Goal: Task Accomplishment & Management: Use online tool/utility

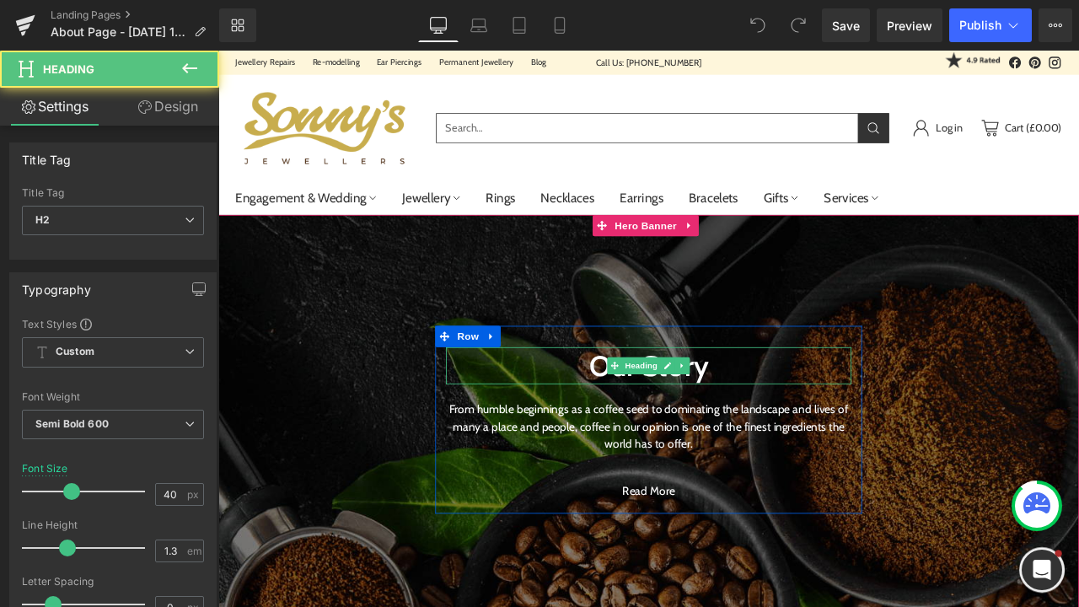
drag, startPoint x: 714, startPoint y: 348, endPoint x: 753, endPoint y: 351, distance: 38.9
click at [714, 402] on div "Our Story Heading" at bounding box center [728, 424] width 481 height 44
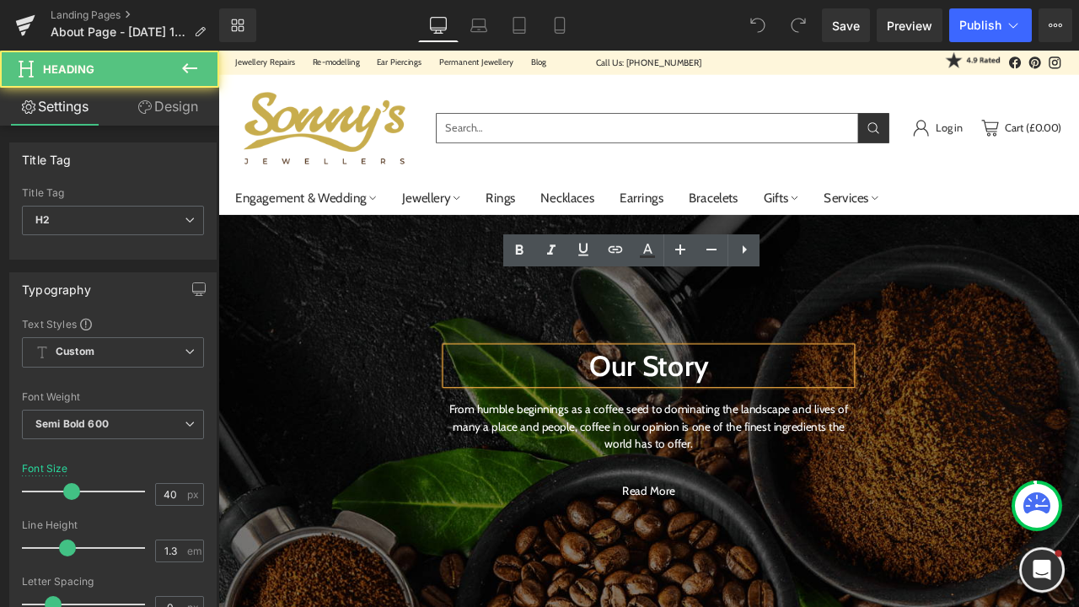
click at [790, 402] on h2 "Our Story" at bounding box center [728, 424] width 481 height 44
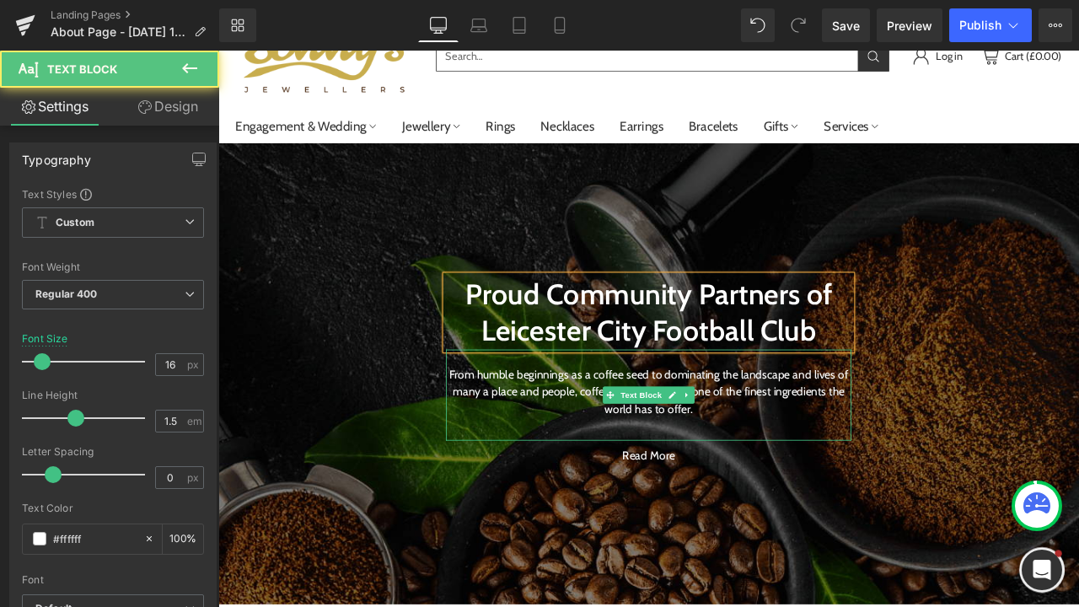
click at [825, 481] on p "From humble beginnings as a coffee seed to dominating the landscape and lives o…" at bounding box center [728, 455] width 481 height 61
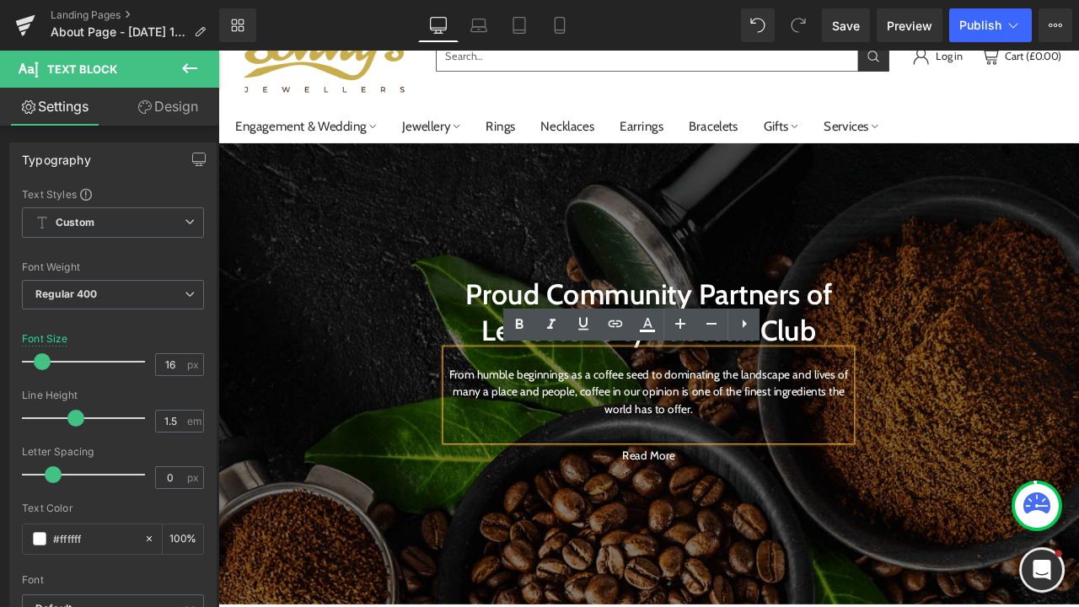
click at [773, 482] on p "From humble beginnings as a coffee seed to dominating the landscape and lives o…" at bounding box center [728, 455] width 481 height 61
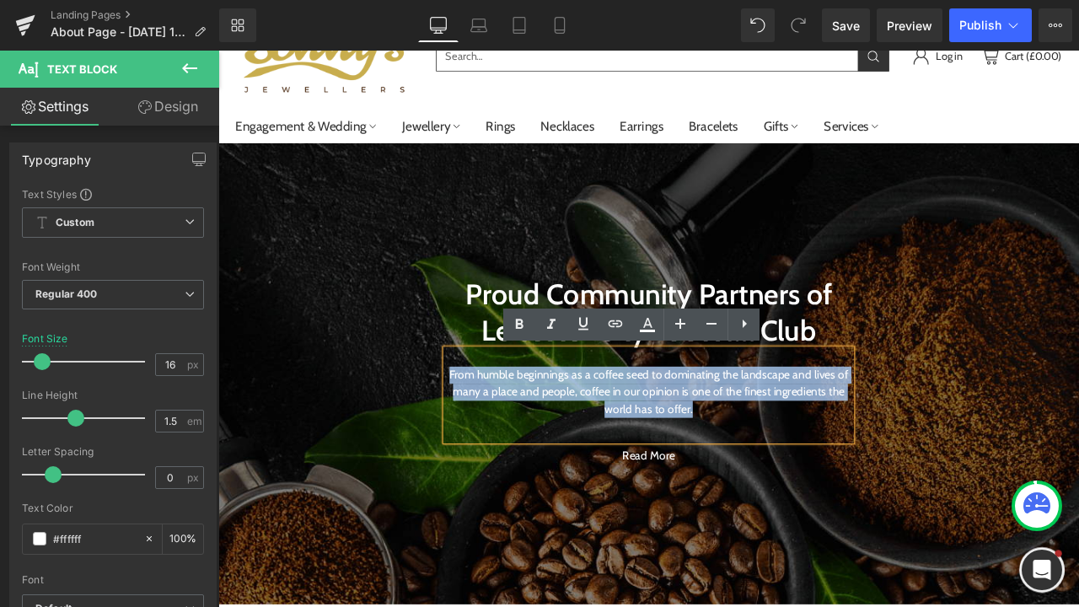
drag, startPoint x: 807, startPoint y: 482, endPoint x: 517, endPoint y: 412, distance: 298.2
click at [517, 412] on div "From humble beginnings as a coffee seed to dominating the landscape and lives o…" at bounding box center [728, 459] width 481 height 108
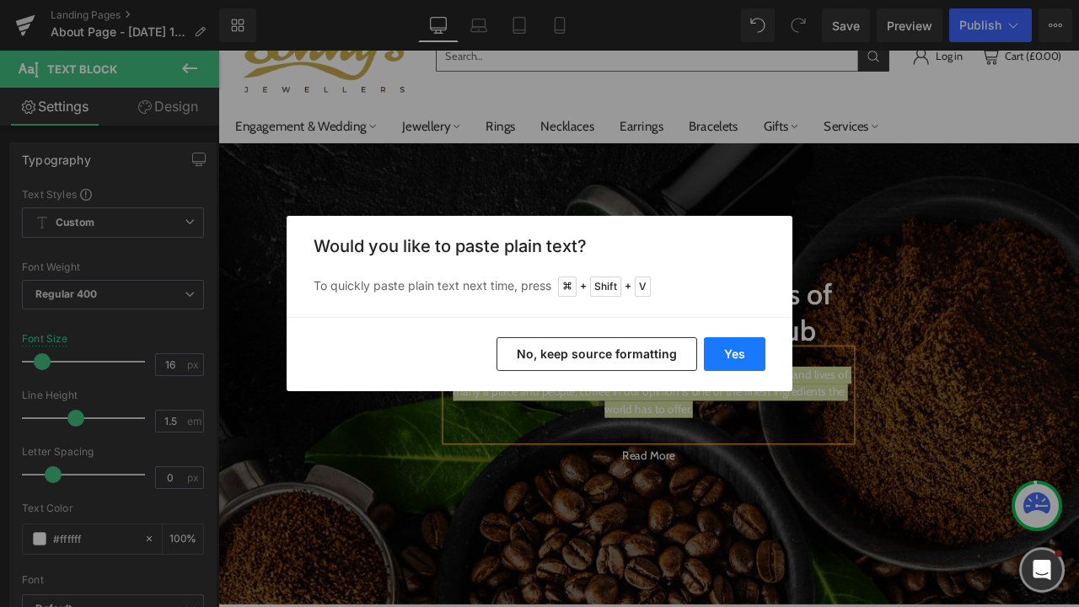
click at [732, 343] on button "Yes" at bounding box center [735, 354] width 62 height 34
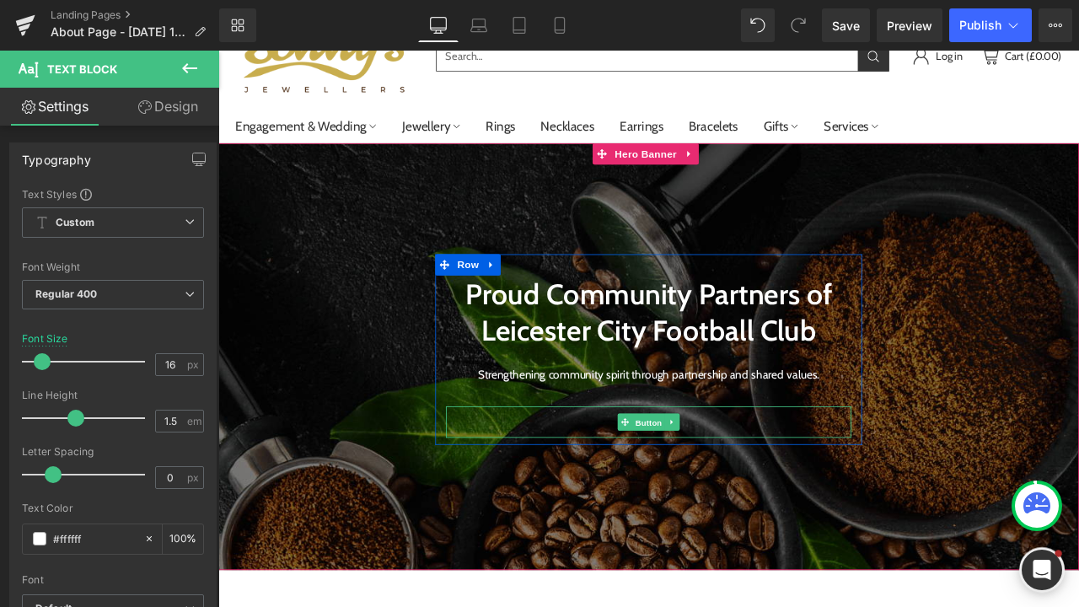
click at [743, 497] on span "Button" at bounding box center [728, 492] width 39 height 20
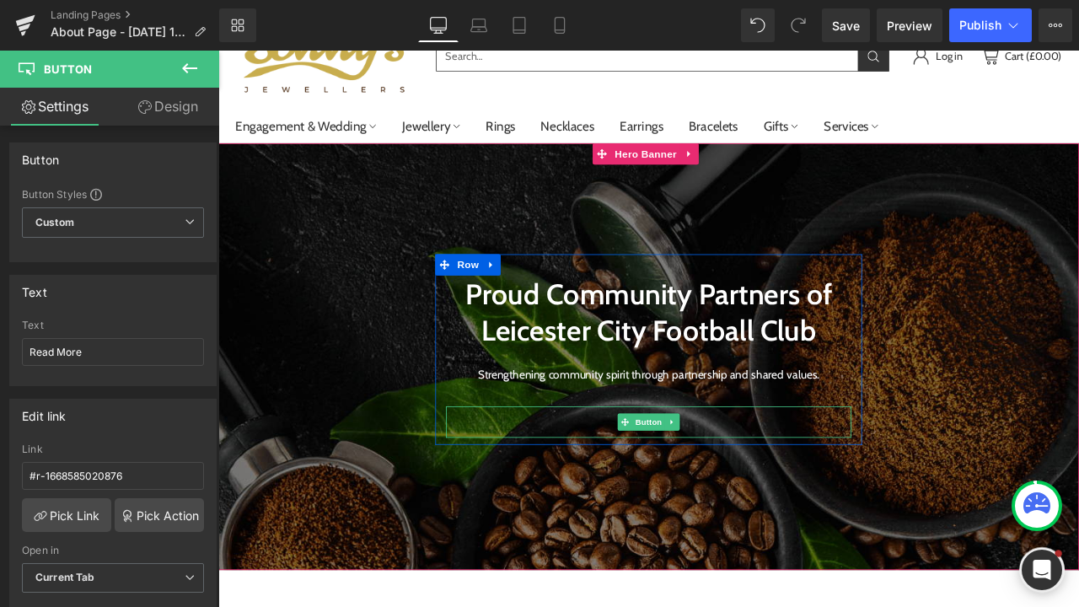
click at [828, 500] on div "Read More" at bounding box center [728, 490] width 481 height 37
click at [713, 498] on span "Button" at bounding box center [728, 492] width 39 height 20
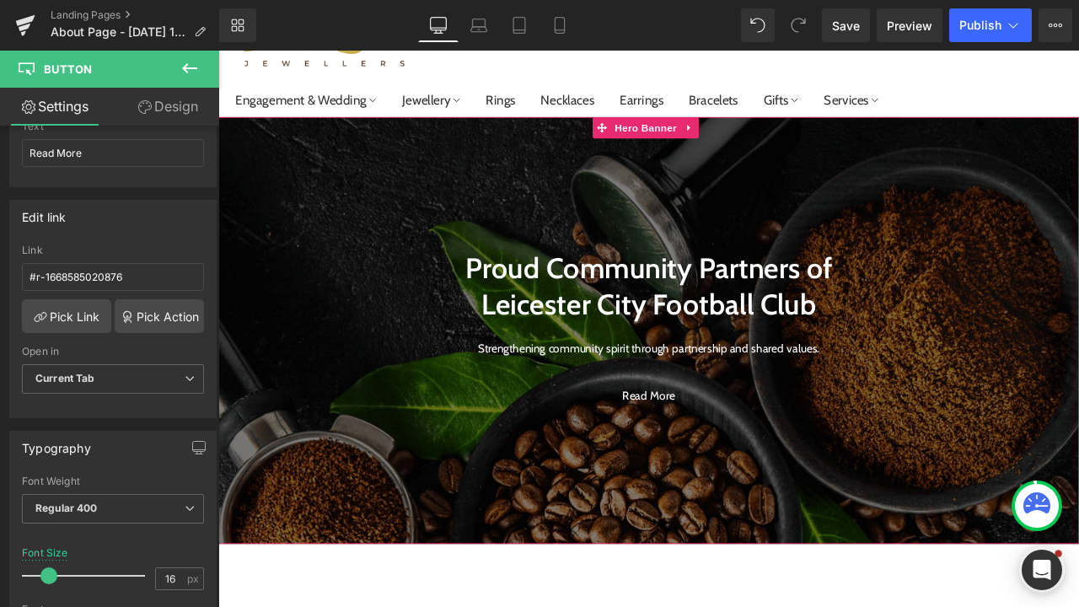
scroll to position [120, 0]
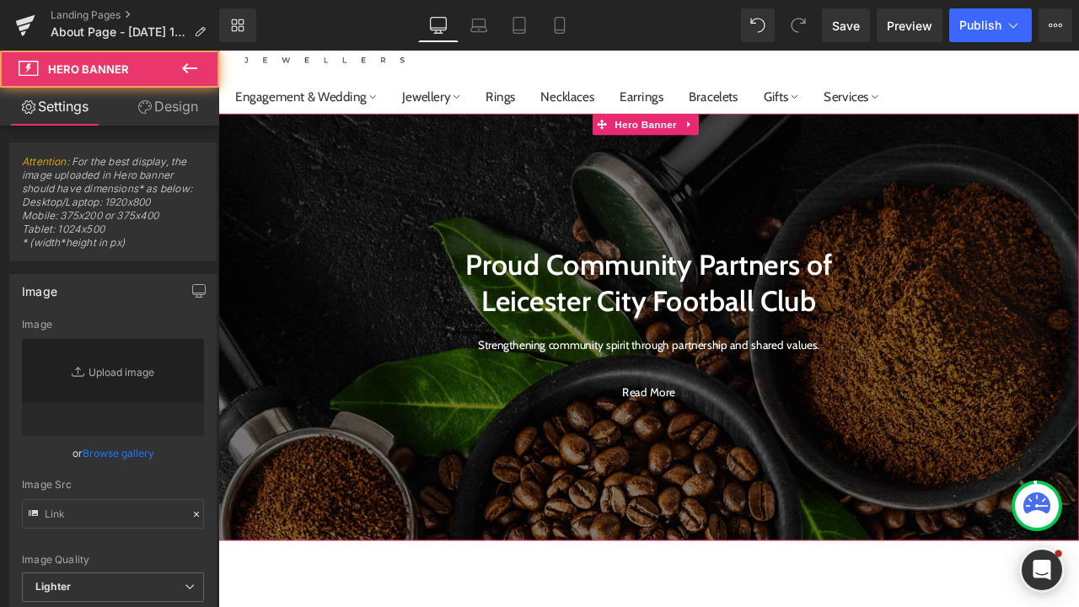
click at [328, 540] on div at bounding box center [728, 379] width 1020 height 506
type input "[URL][DOMAIN_NAME]"
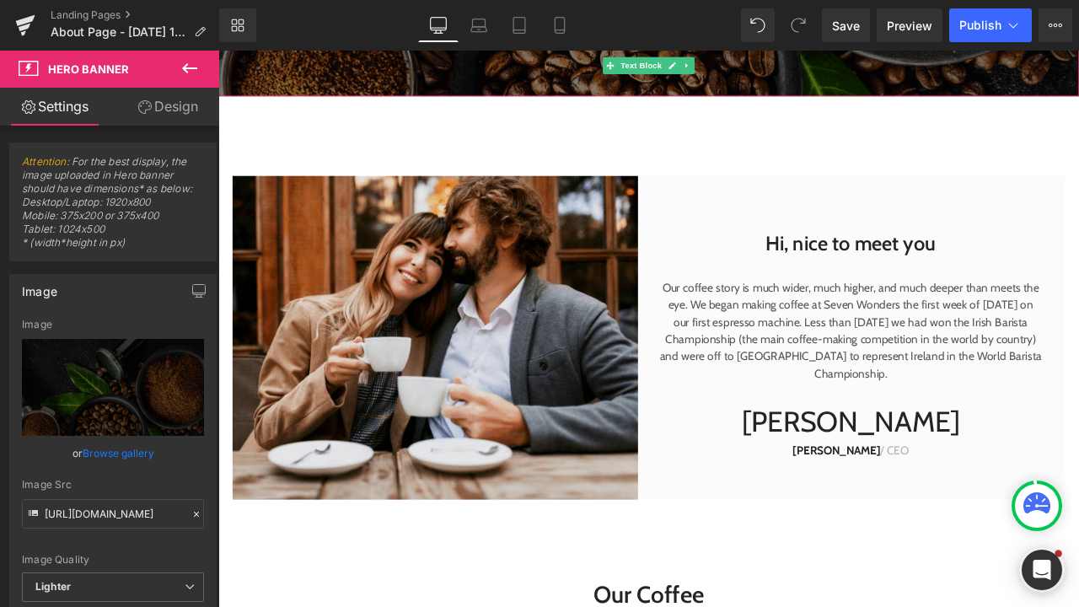
scroll to position [648, 0]
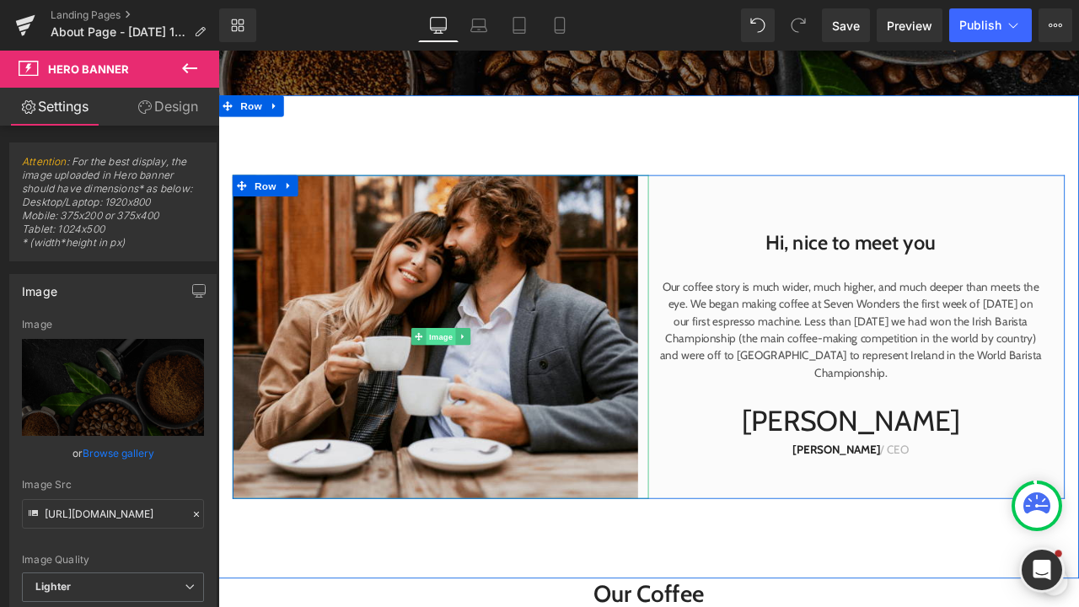
click at [492, 390] on span "Image" at bounding box center [482, 389] width 35 height 20
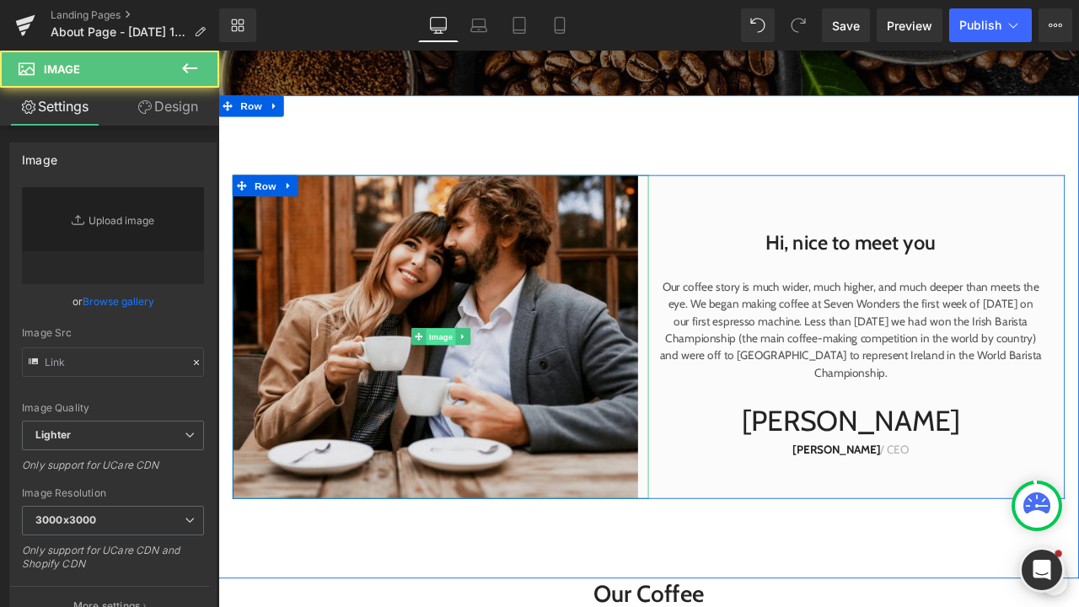
type input "[URL][DOMAIN_NAME]"
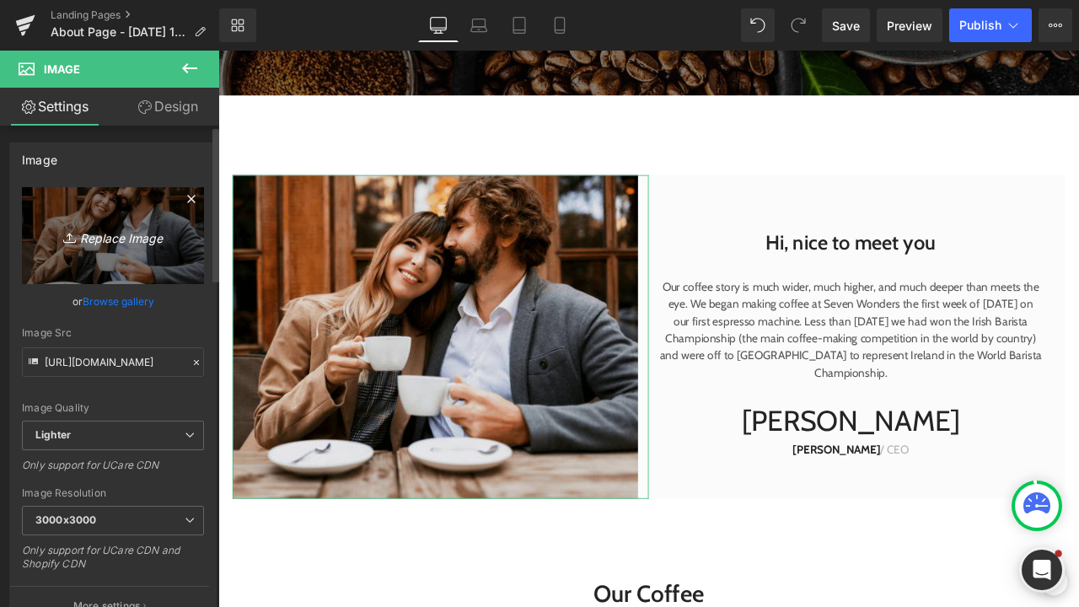
click at [118, 233] on icon "Replace Image" at bounding box center [113, 235] width 135 height 21
click at [137, 234] on icon "Replace Image" at bounding box center [113, 235] width 135 height 21
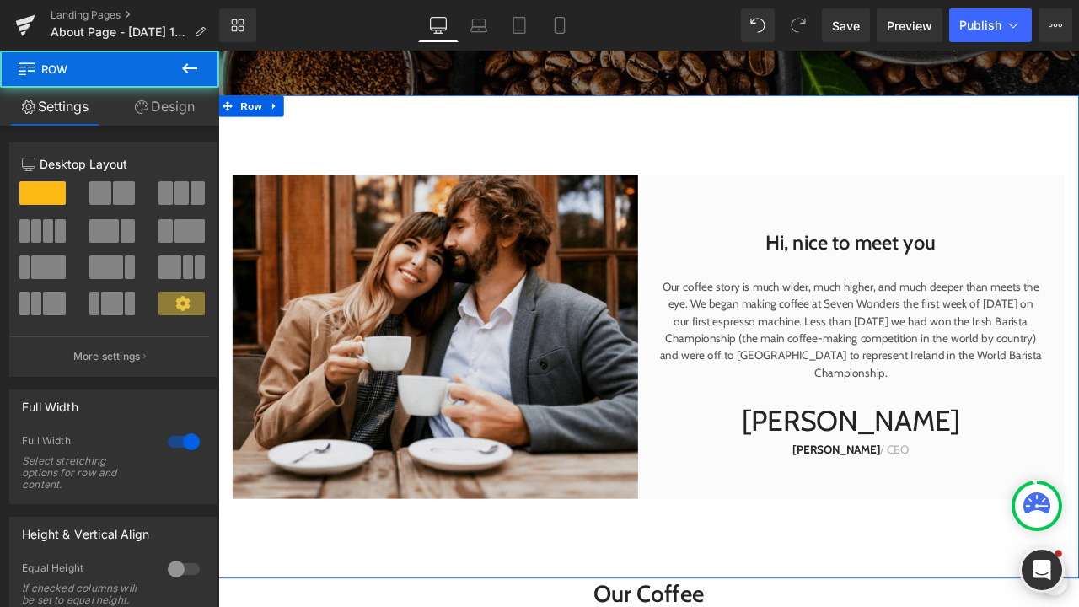
click at [573, 162] on div "Hi, nice to meet you Heading Our coffee story is much wider, much higher, and m…" at bounding box center [728, 390] width 1020 height 573
click at [148, 250] on div at bounding box center [183, 237] width 70 height 36
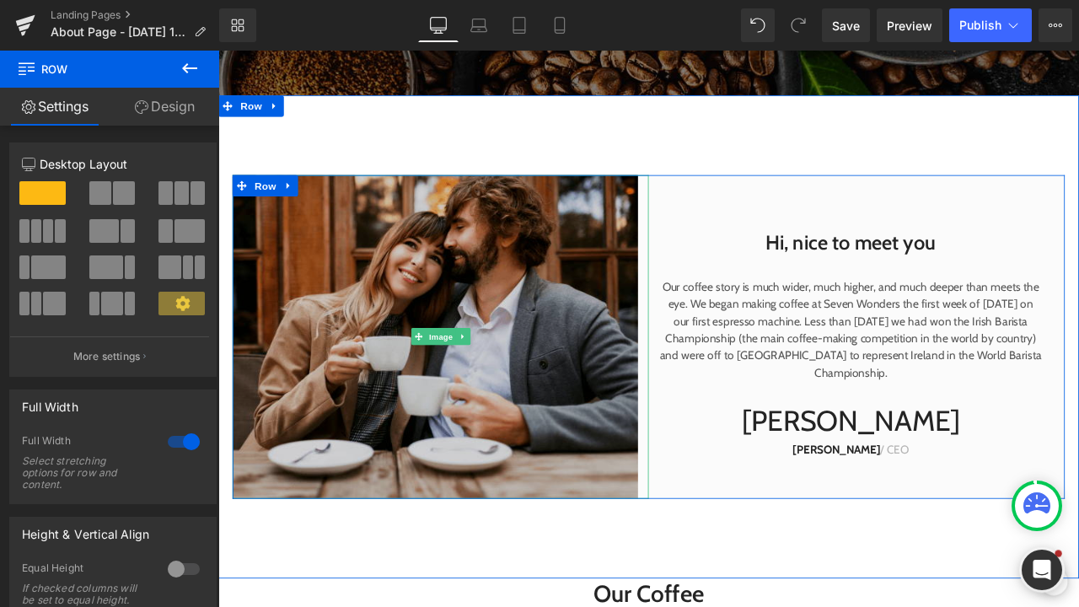
click at [365, 282] on img at bounding box center [481, 390] width 493 height 384
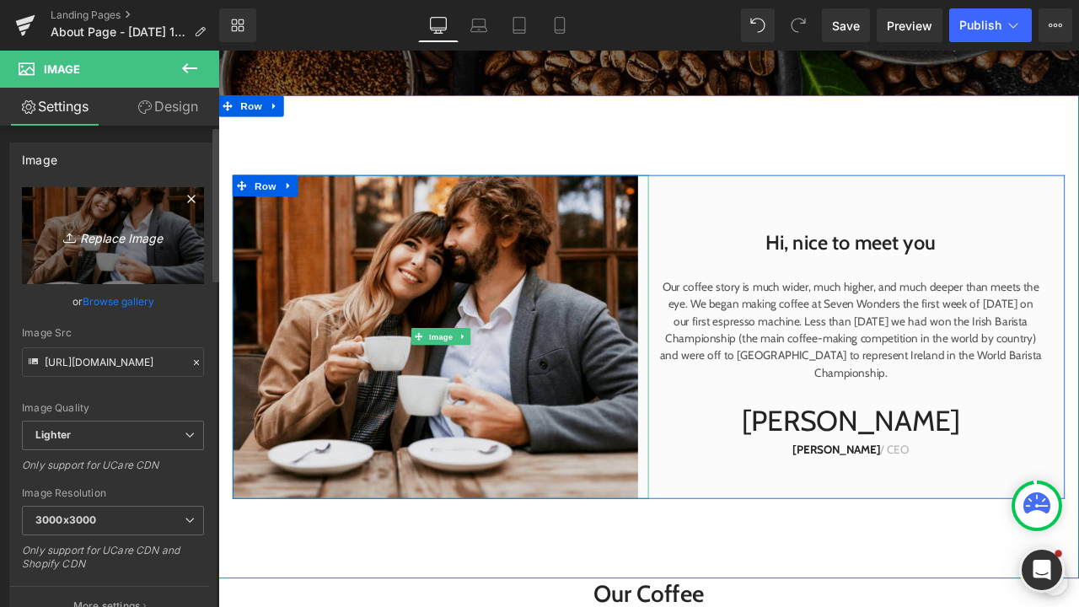
click at [166, 209] on link "Replace Image" at bounding box center [113, 235] width 182 height 97
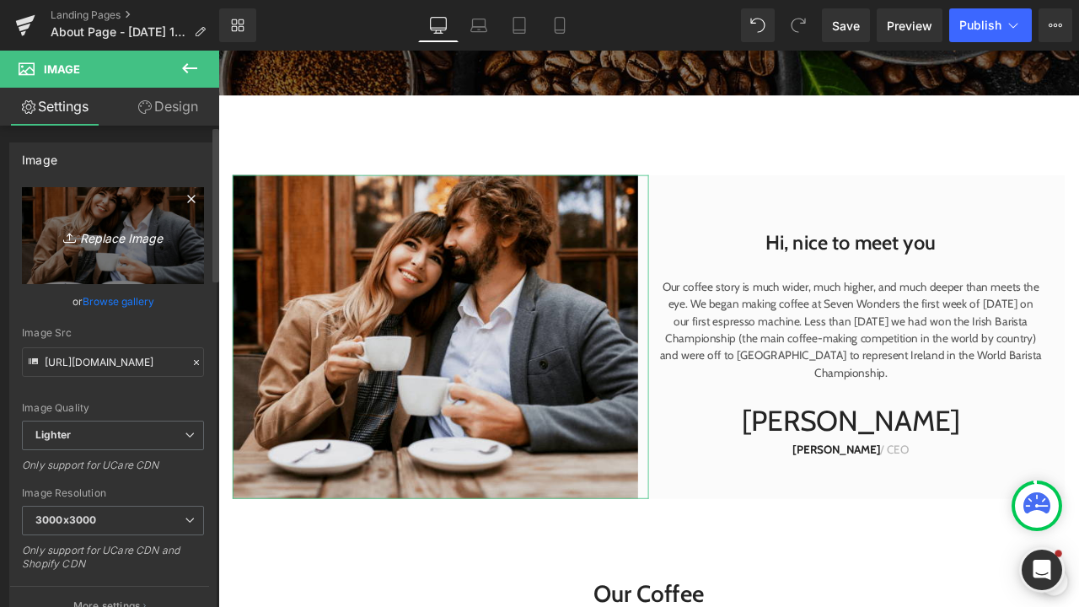
type input "C:\fakepath\LCFC_CommunityPartner_Blue.jpg"
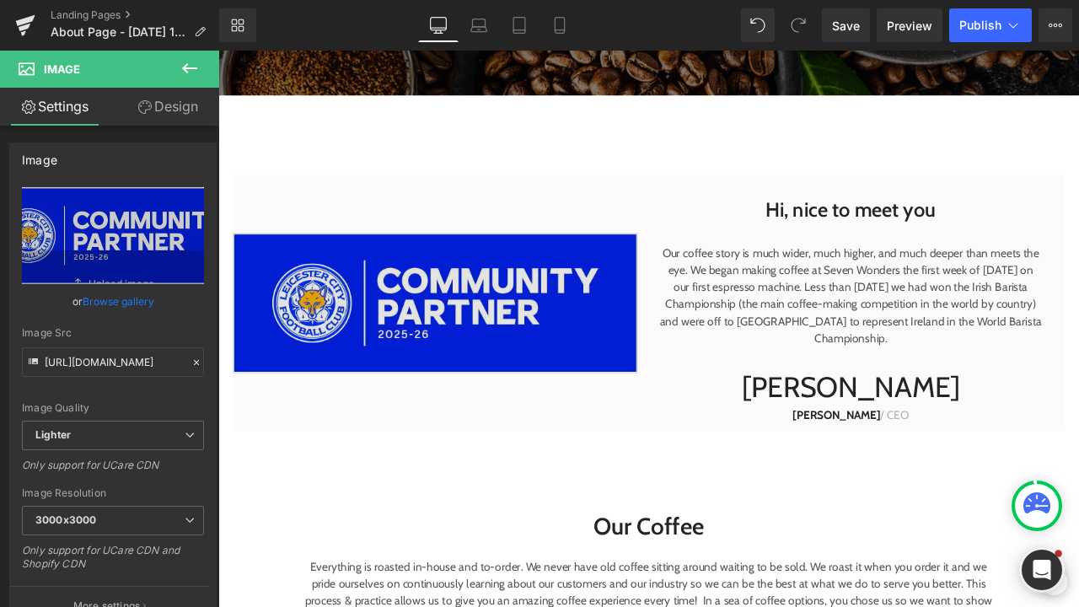
type input "[URL][DOMAIN_NAME]"
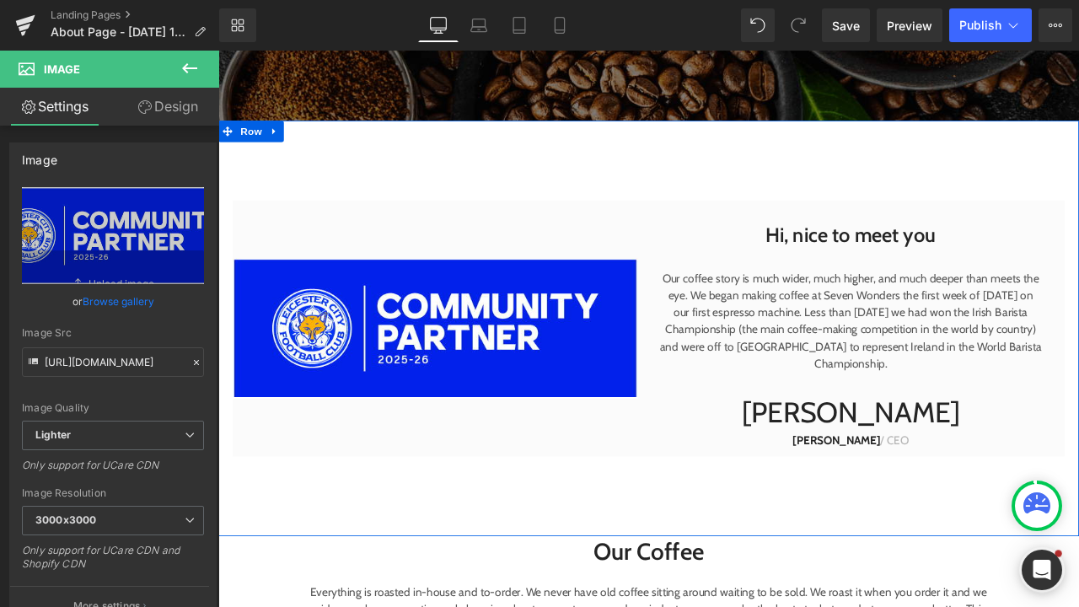
scroll to position [621, 0]
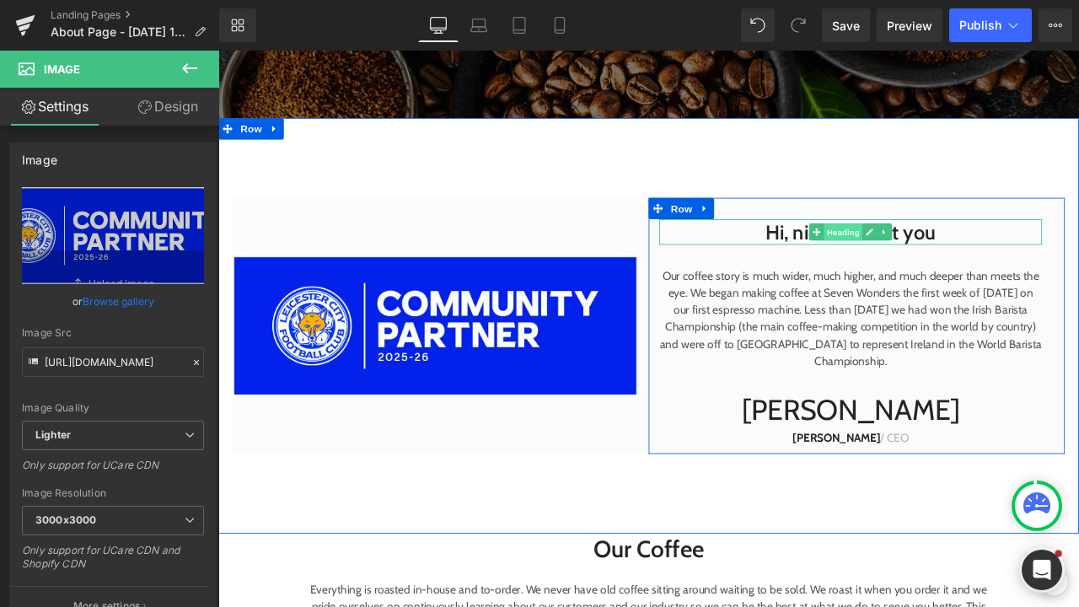
click at [953, 262] on span "Heading" at bounding box center [960, 266] width 46 height 20
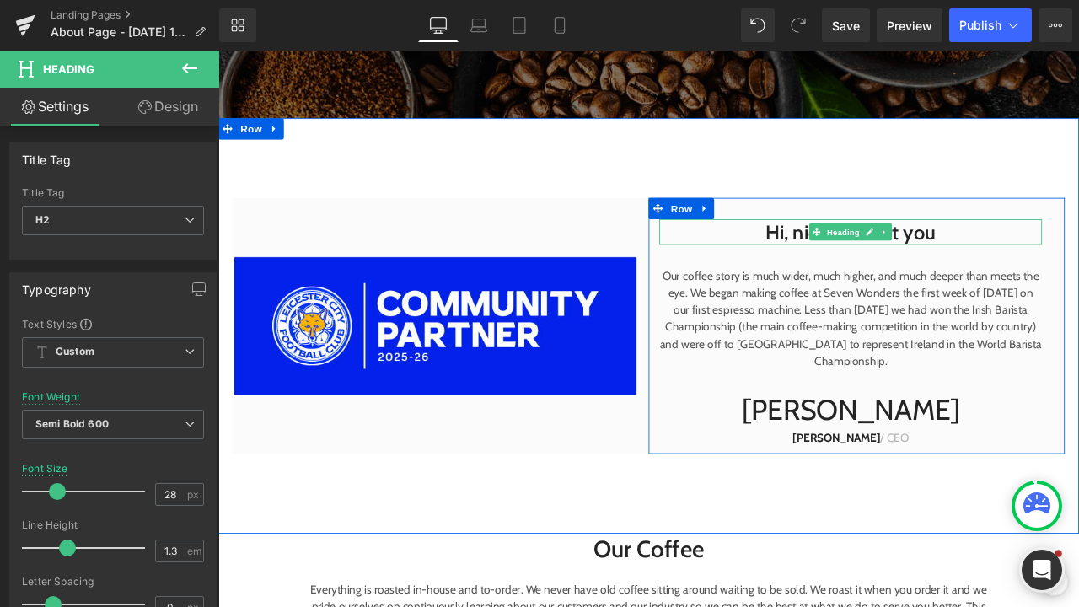
click at [1072, 270] on h2 "Hi, nice to meet you" at bounding box center [968, 265] width 454 height 30
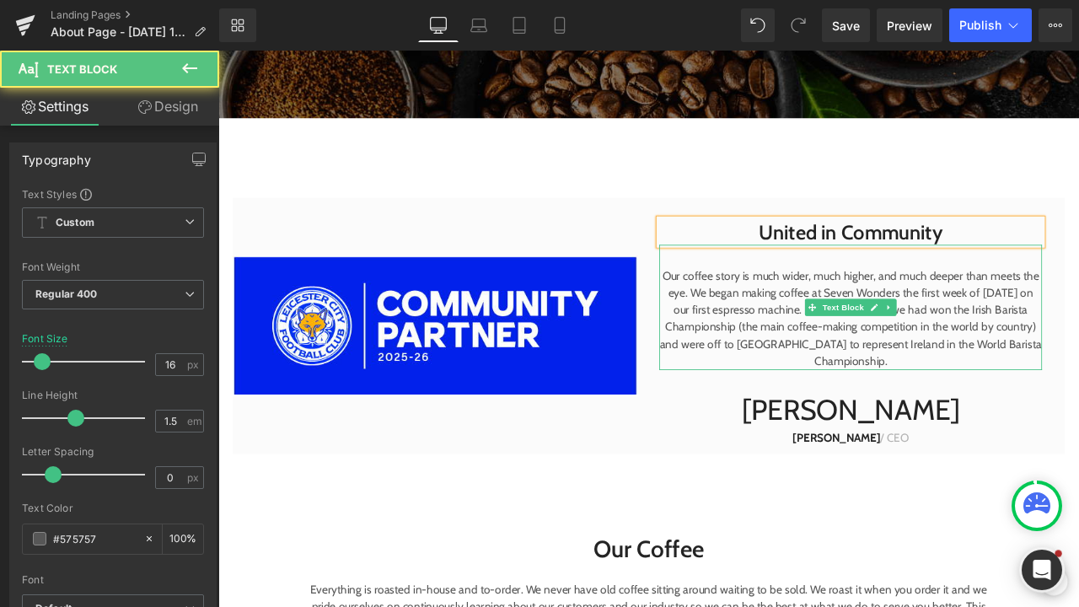
click at [1003, 417] on p "Our coffee story is much wider, much higher, and much deeper than meets the eye…" at bounding box center [968, 368] width 454 height 121
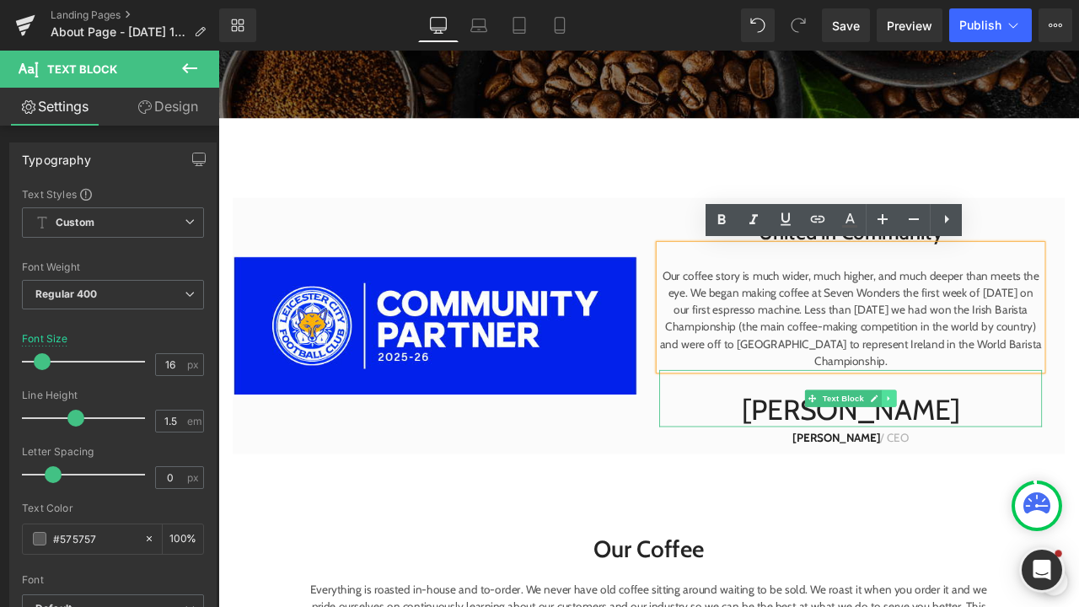
click at [1016, 461] on link at bounding box center [1014, 463] width 18 height 20
click at [1014, 467] on link at bounding box center [1023, 463] width 18 height 20
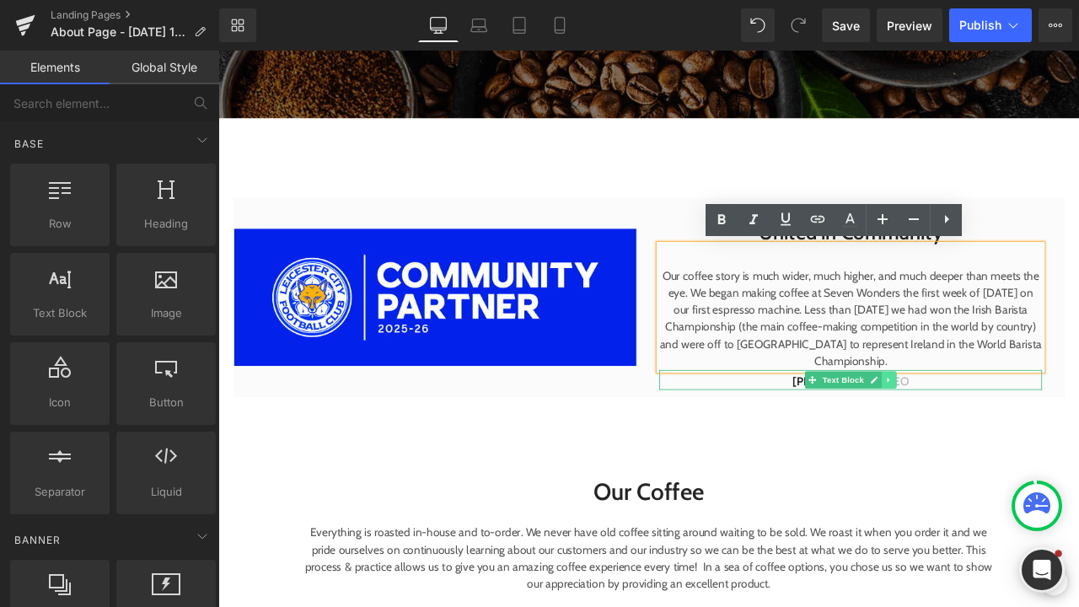
click at [1011, 445] on icon at bounding box center [1013, 441] width 9 height 10
click at [1024, 444] on link at bounding box center [1023, 441] width 18 height 20
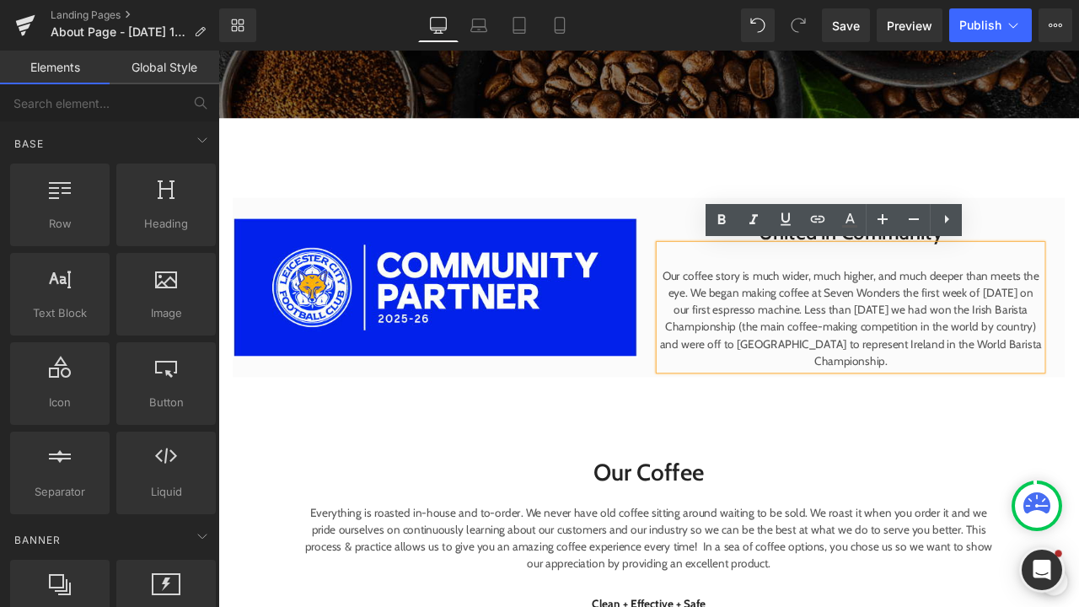
click at [1019, 429] on div "Our coffee story is much wider, much higher, and much deeper than meets the eye…" at bounding box center [968, 355] width 454 height 148
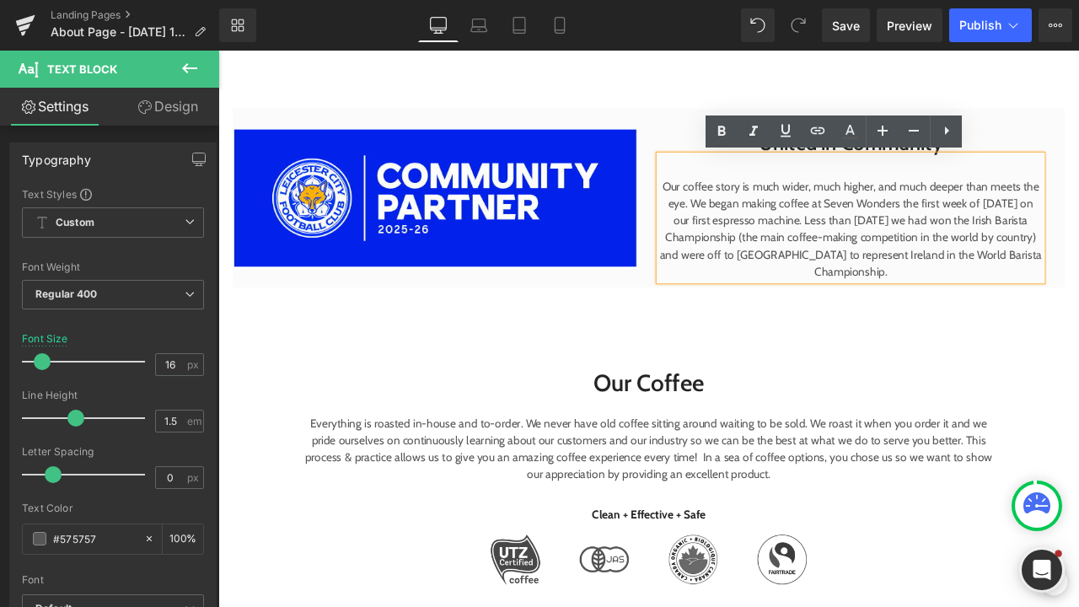
scroll to position [777, 0]
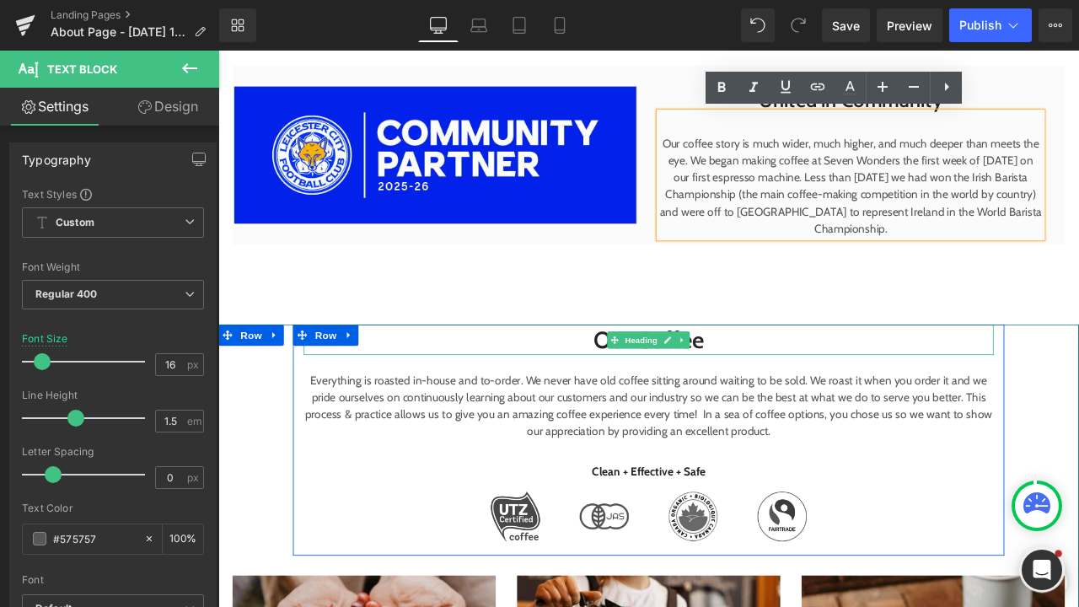
click at [762, 403] on h2 "Our Coffee" at bounding box center [729, 393] width 818 height 36
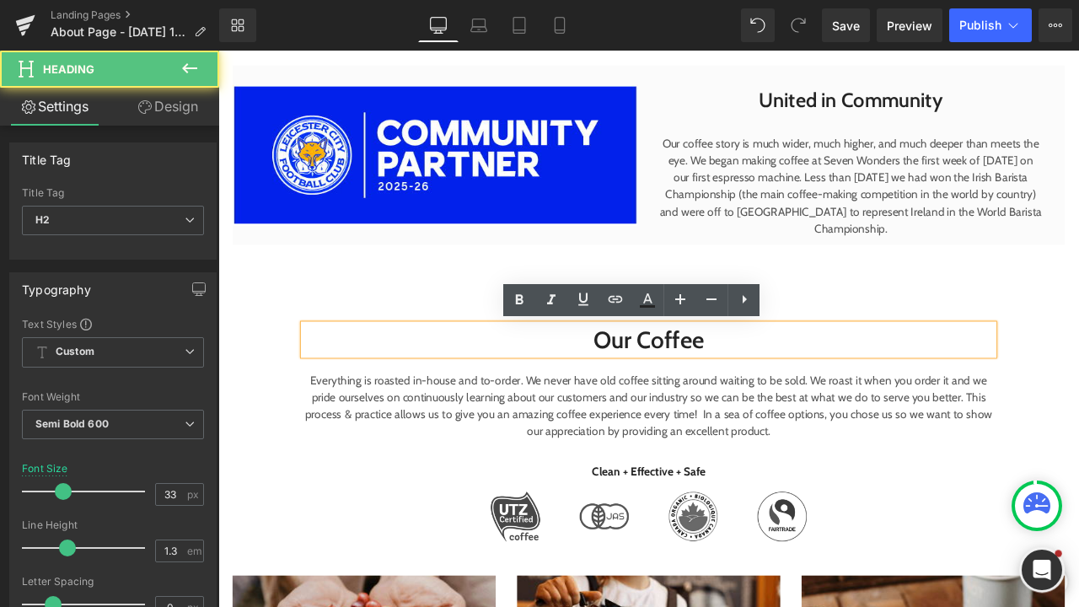
click at [797, 398] on h2 "Our Coffee" at bounding box center [729, 393] width 818 height 36
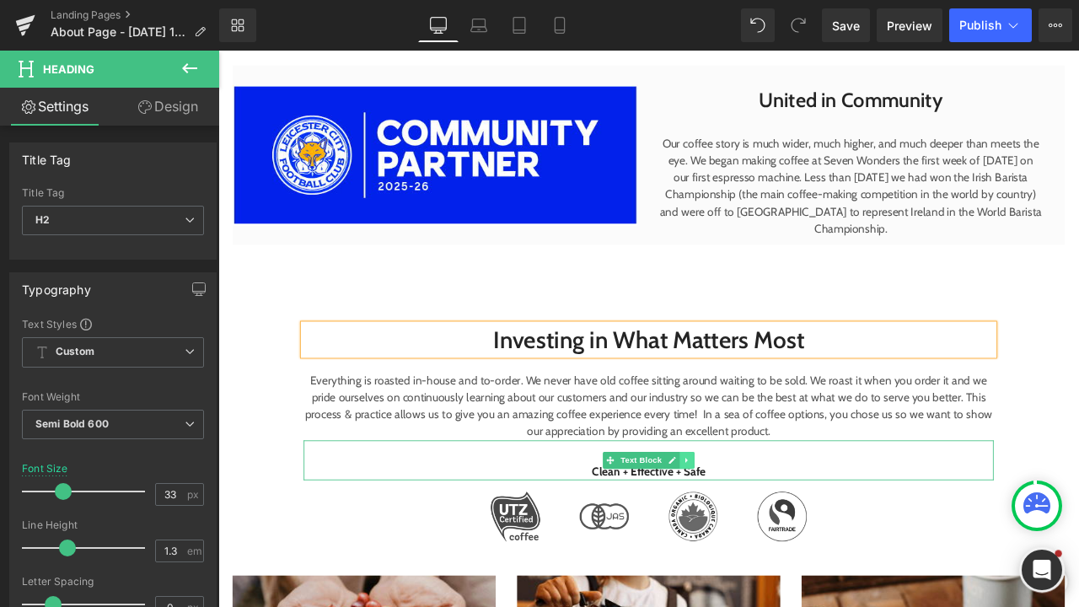
click at [773, 532] on icon at bounding box center [773, 536] width 9 height 10
click at [778, 537] on icon at bounding box center [782, 536] width 9 height 9
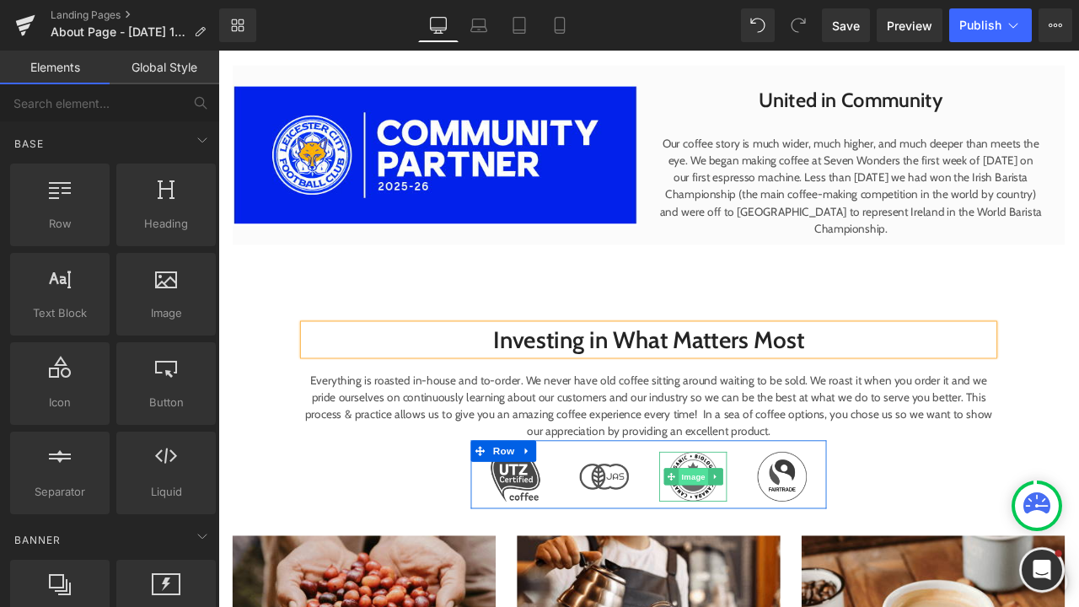
click at [774, 548] on span "Image" at bounding box center [781, 556] width 35 height 20
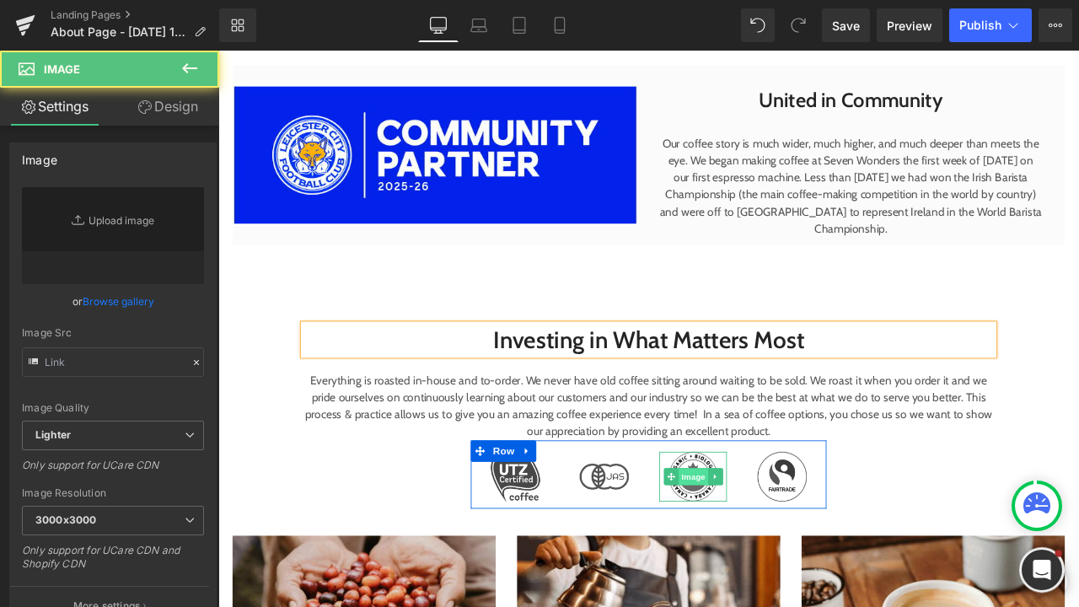
type input "[URL][DOMAIN_NAME]"
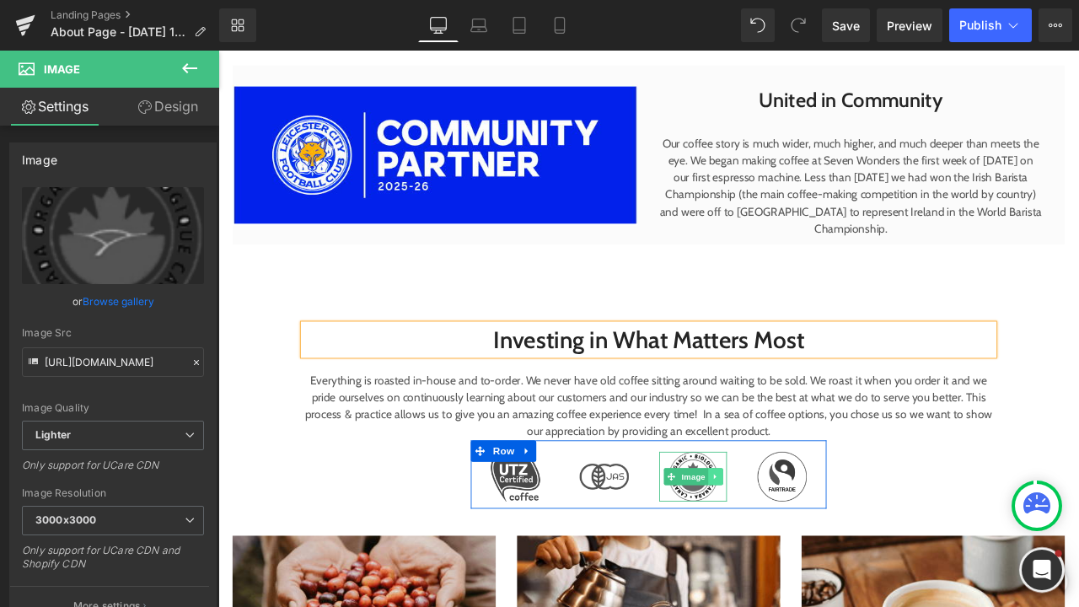
click at [803, 555] on icon at bounding box center [807, 556] width 9 height 10
click at [815, 555] on icon at bounding box center [815, 555] width 9 height 9
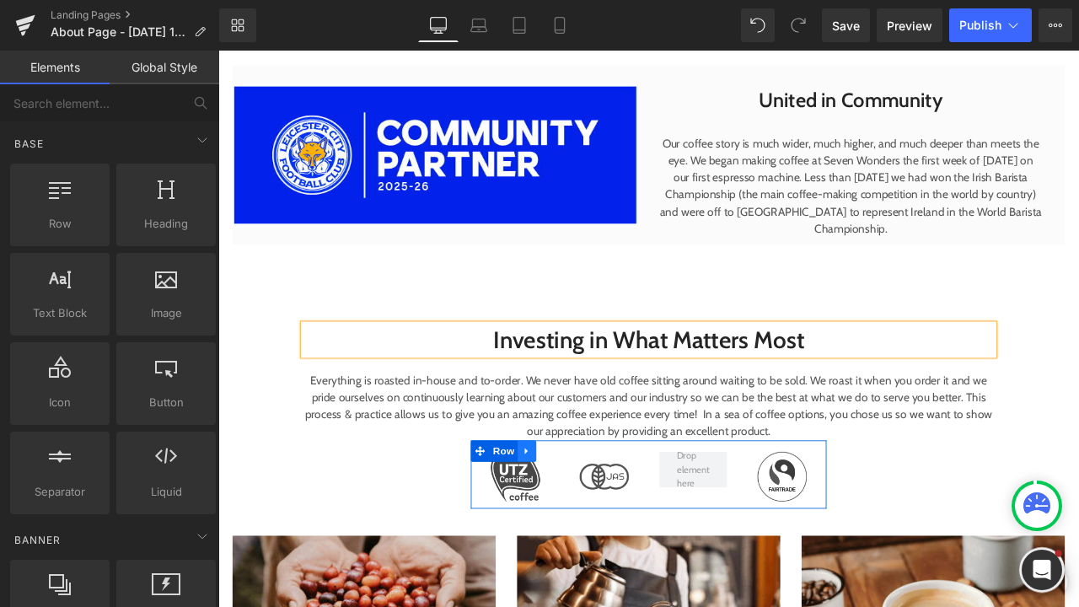
click at [588, 530] on link at bounding box center [584, 525] width 22 height 25
click at [627, 530] on icon at bounding box center [628, 525] width 12 height 12
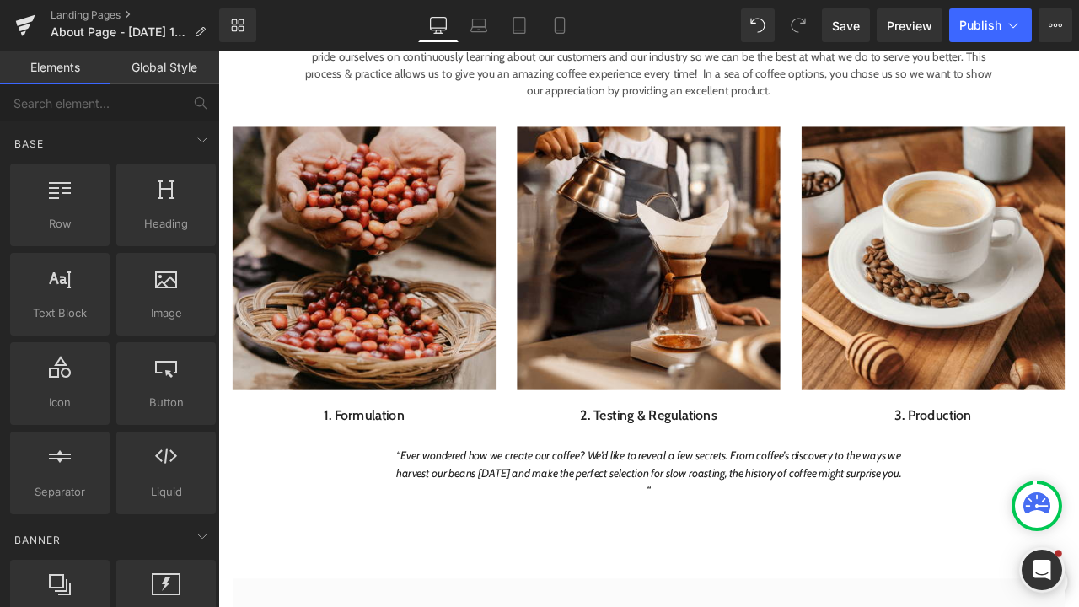
scroll to position [1219, 0]
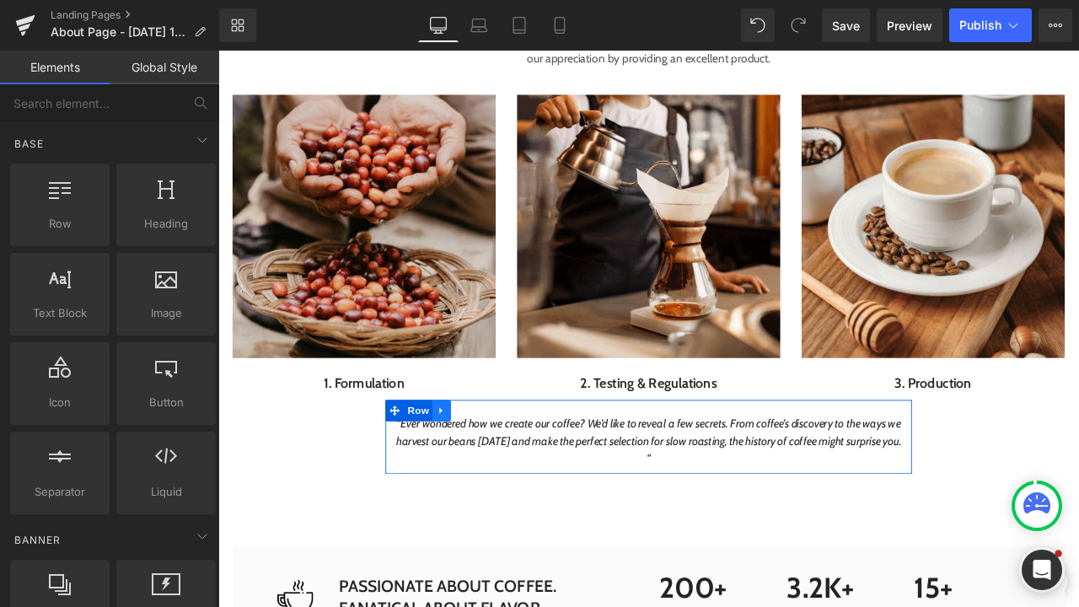
click at [487, 481] on link at bounding box center [483, 477] width 22 height 25
click at [521, 476] on icon at bounding box center [527, 477] width 12 height 12
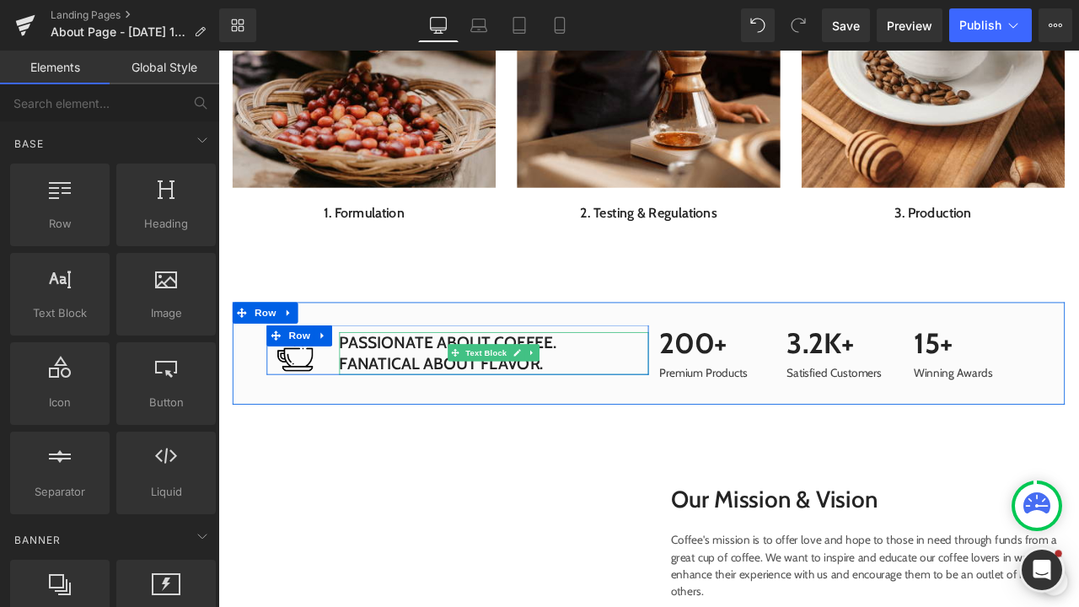
scroll to position [1497, 0]
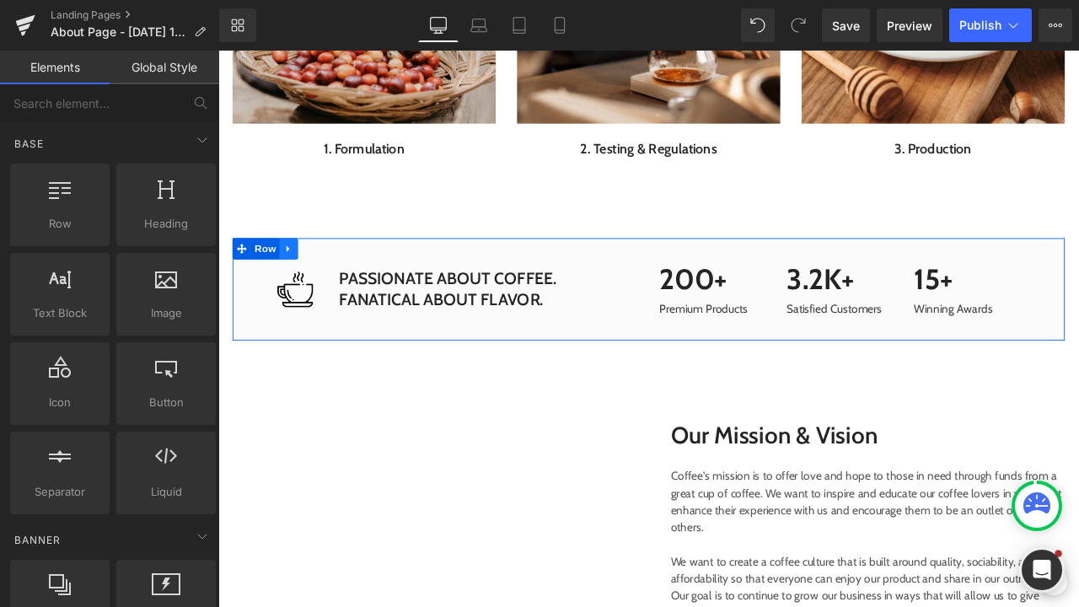
click at [300, 284] on icon at bounding box center [300, 286] width 3 height 8
click at [340, 282] on icon at bounding box center [346, 286] width 12 height 12
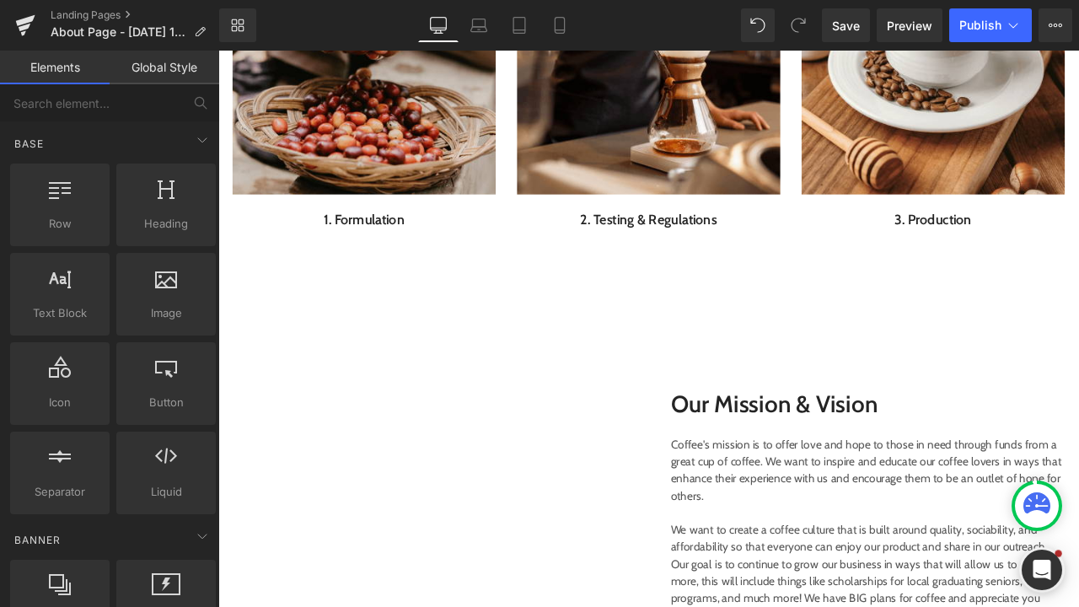
scroll to position [1445, 0]
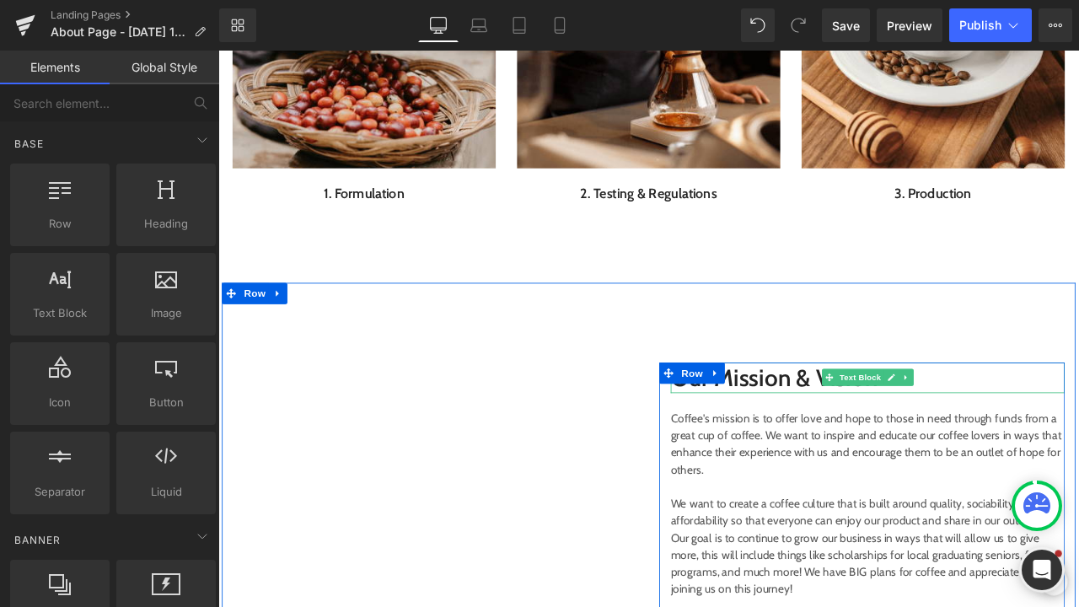
click at [873, 434] on p "Our Mission & Vision" at bounding box center [988, 438] width 467 height 36
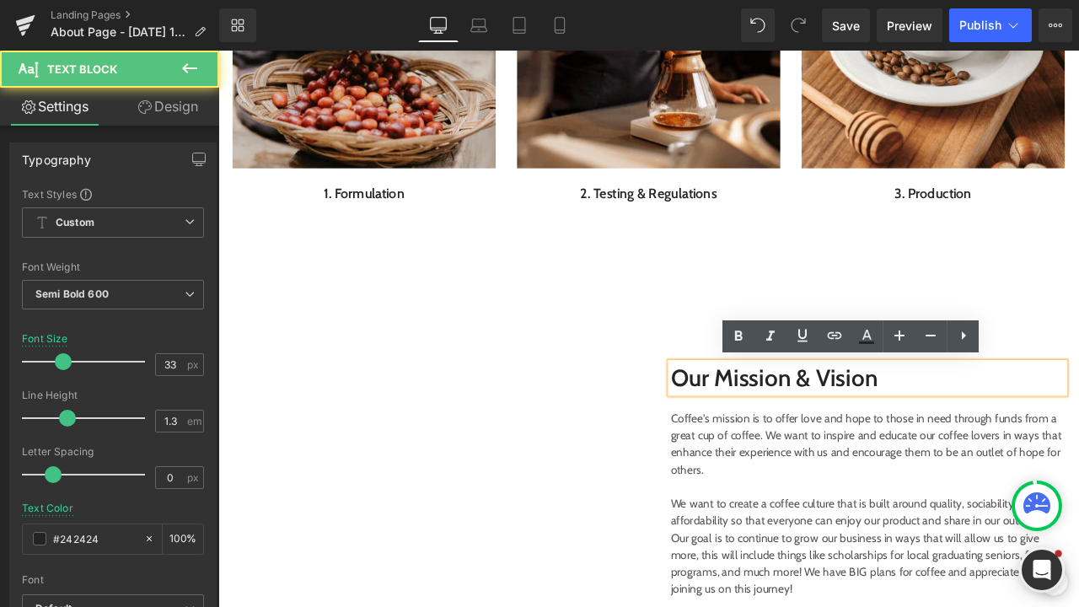
click at [1079, 433] on p "Our Mission & Vision" at bounding box center [988, 438] width 467 height 36
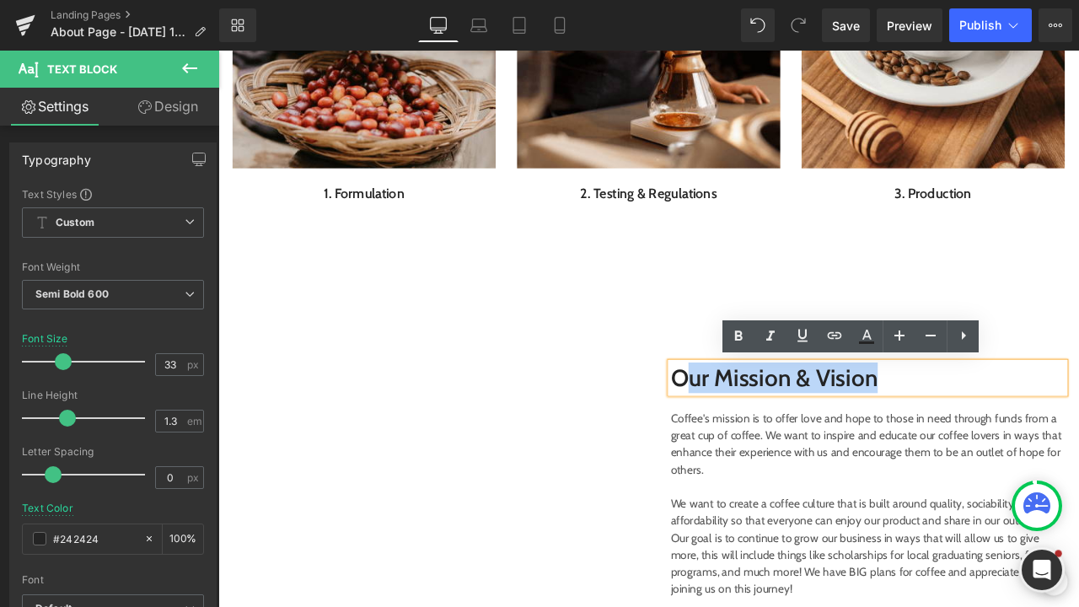
drag, startPoint x: 1038, startPoint y: 438, endPoint x: 761, endPoint y: 433, distance: 276.6
click at [761, 433] on p "Our Mission & Vision" at bounding box center [988, 438] width 467 height 36
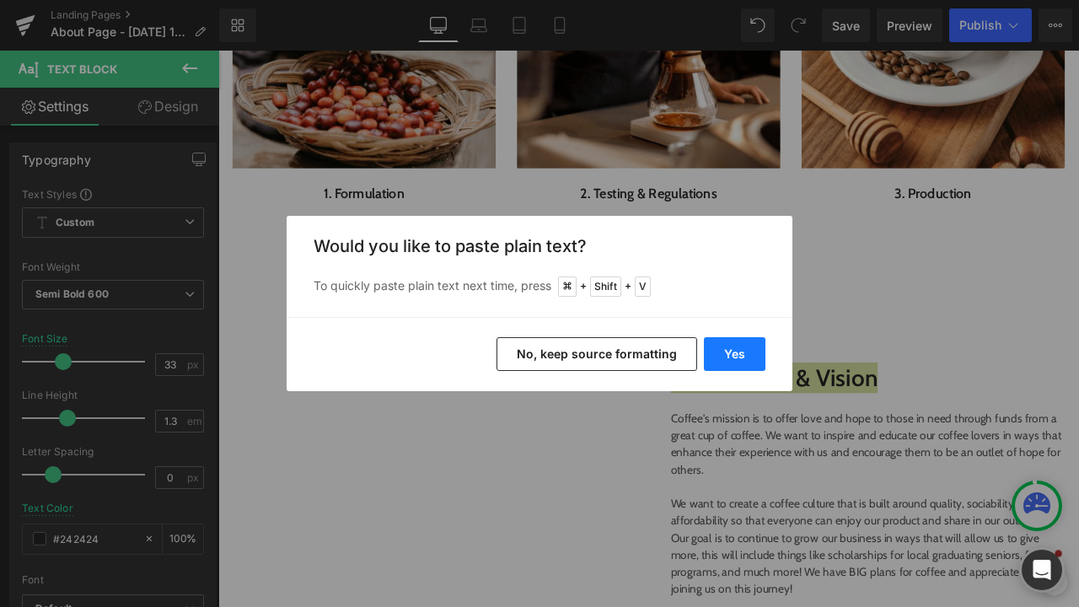
click at [732, 349] on button "Yes" at bounding box center [735, 354] width 62 height 34
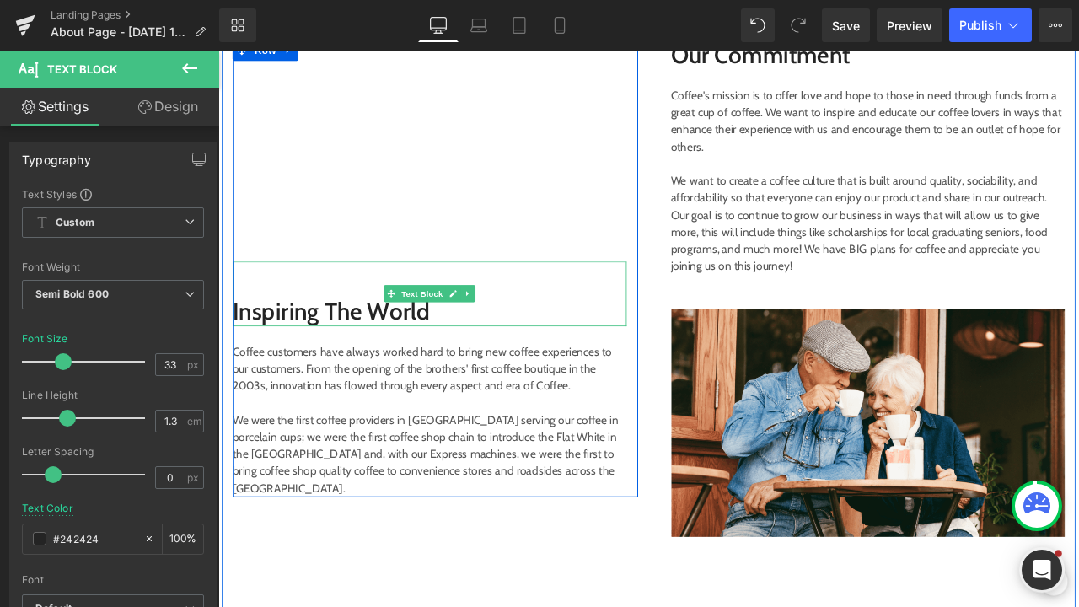
scroll to position [1714, 0]
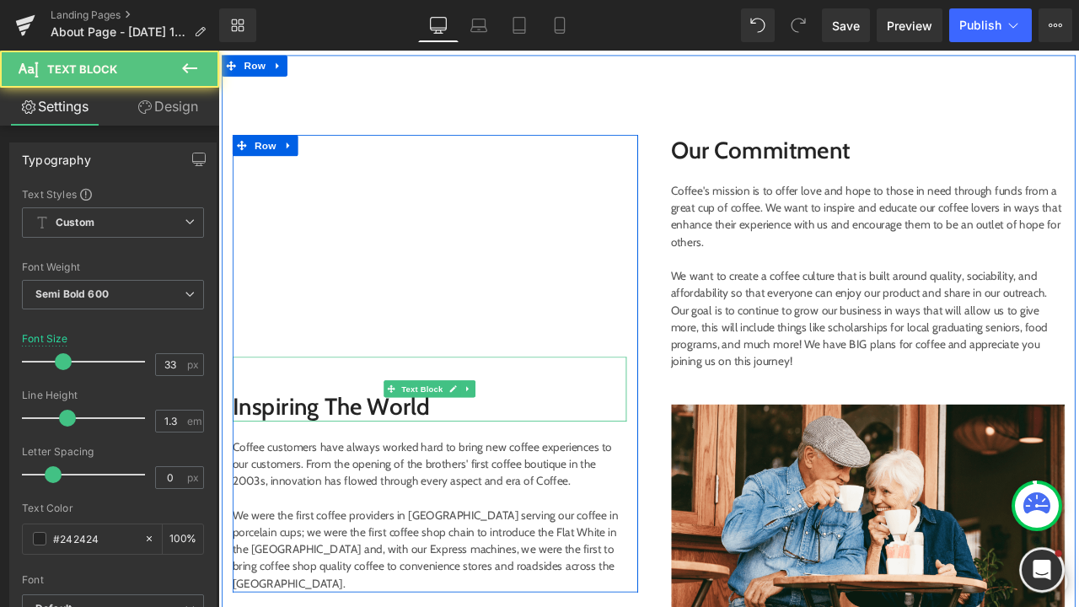
click at [474, 471] on p "Inspiring The World" at bounding box center [468, 472] width 467 height 36
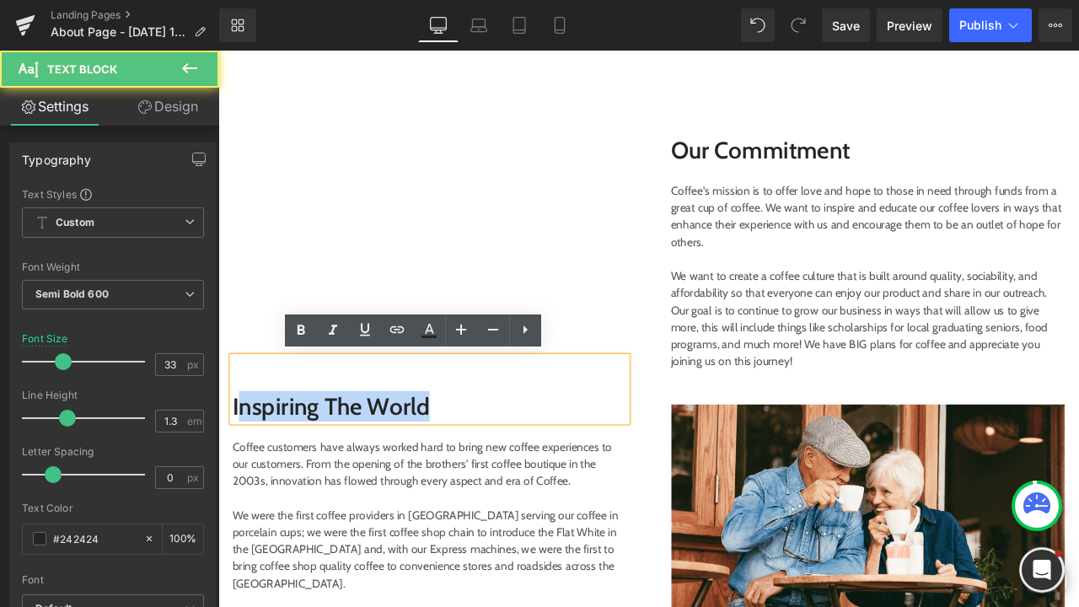
drag, startPoint x: 482, startPoint y: 479, endPoint x: 239, endPoint y: 473, distance: 242.9
click at [239, 473] on p "Inspiring The World" at bounding box center [468, 472] width 467 height 36
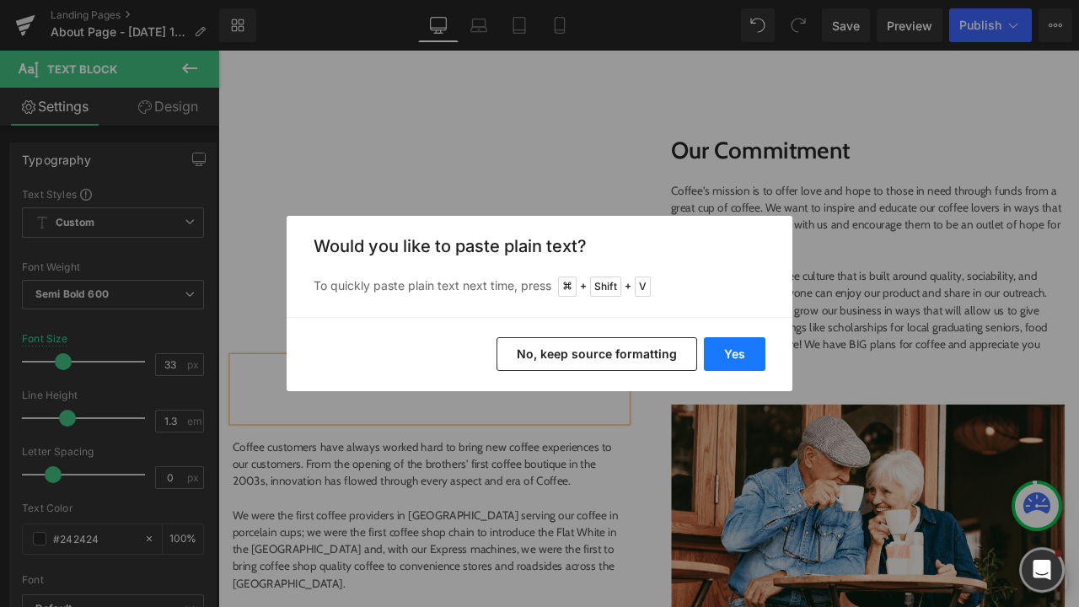
click at [728, 356] on button "Yes" at bounding box center [735, 354] width 62 height 34
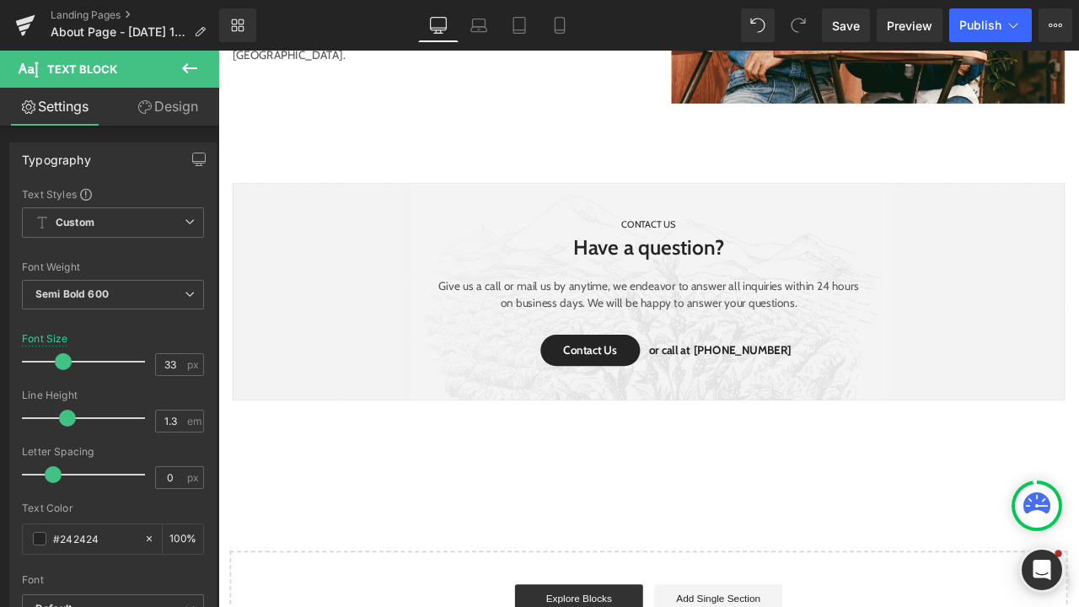
scroll to position [2376, 0]
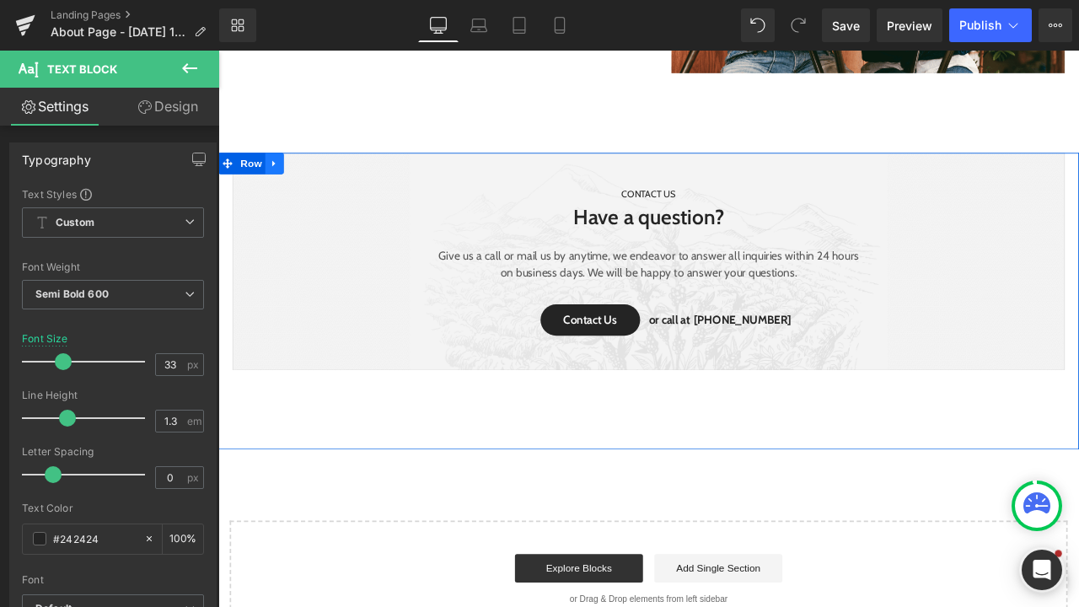
click at [288, 182] on link at bounding box center [285, 184] width 22 height 25
click at [336, 186] on link at bounding box center [329, 184] width 22 height 25
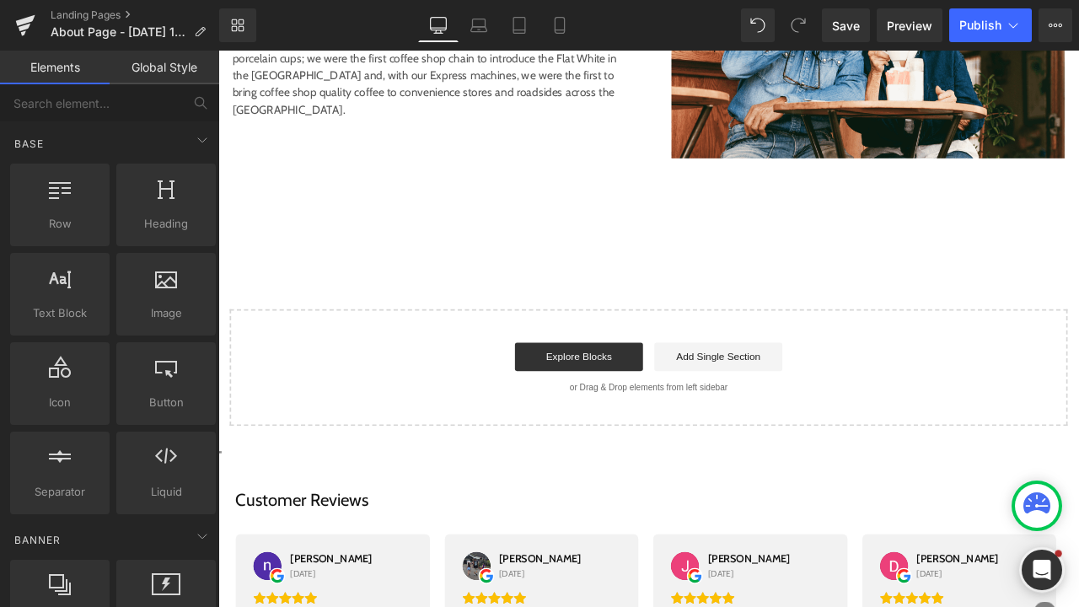
scroll to position [2293, 0]
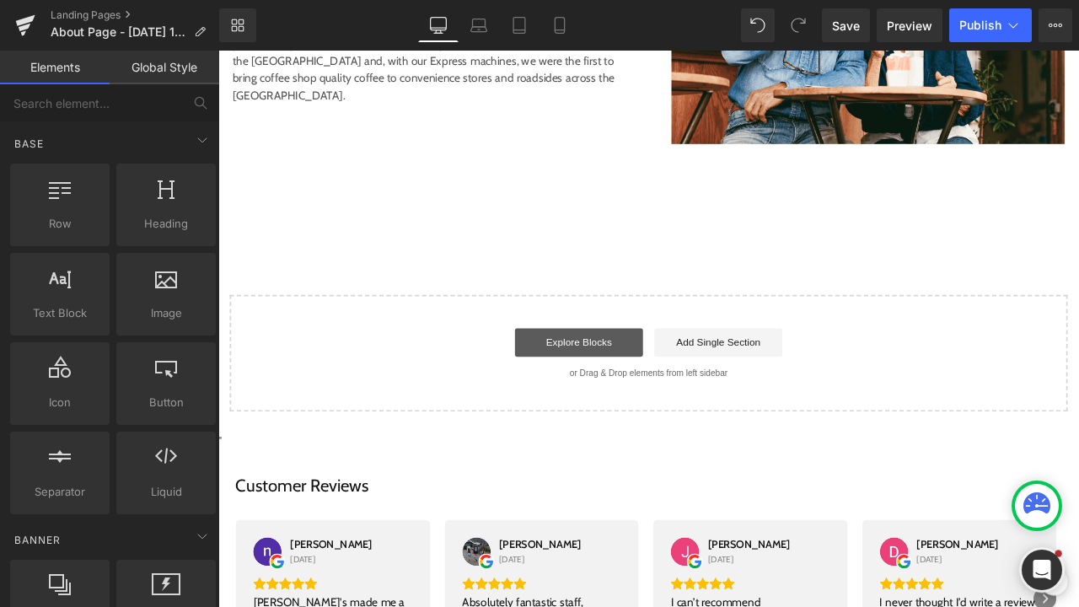
click at [618, 390] on link "Explore Blocks" at bounding box center [646, 396] width 152 height 34
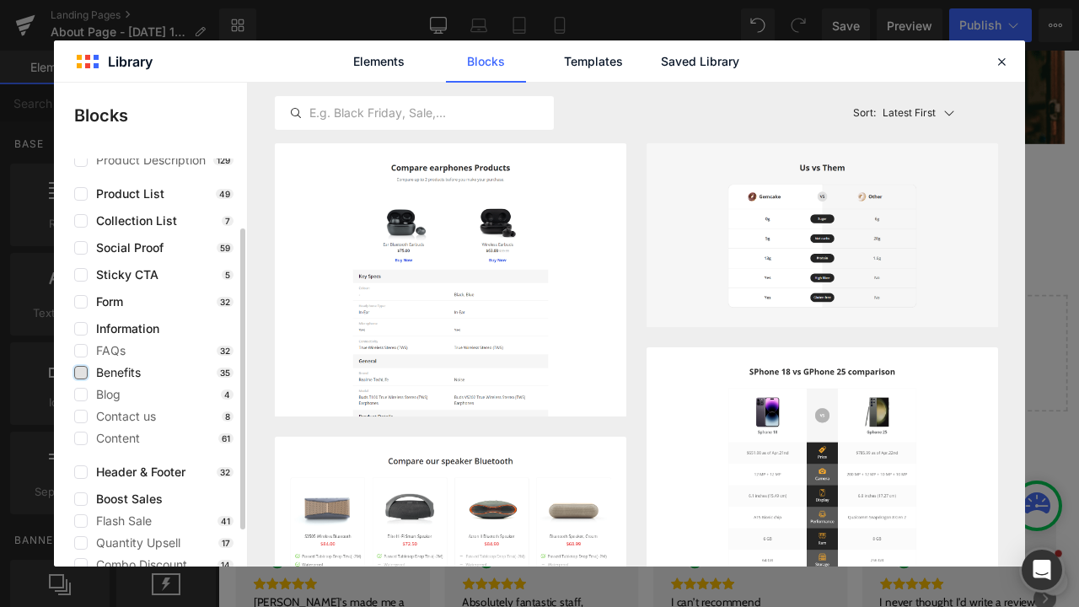
scroll to position [63, 0]
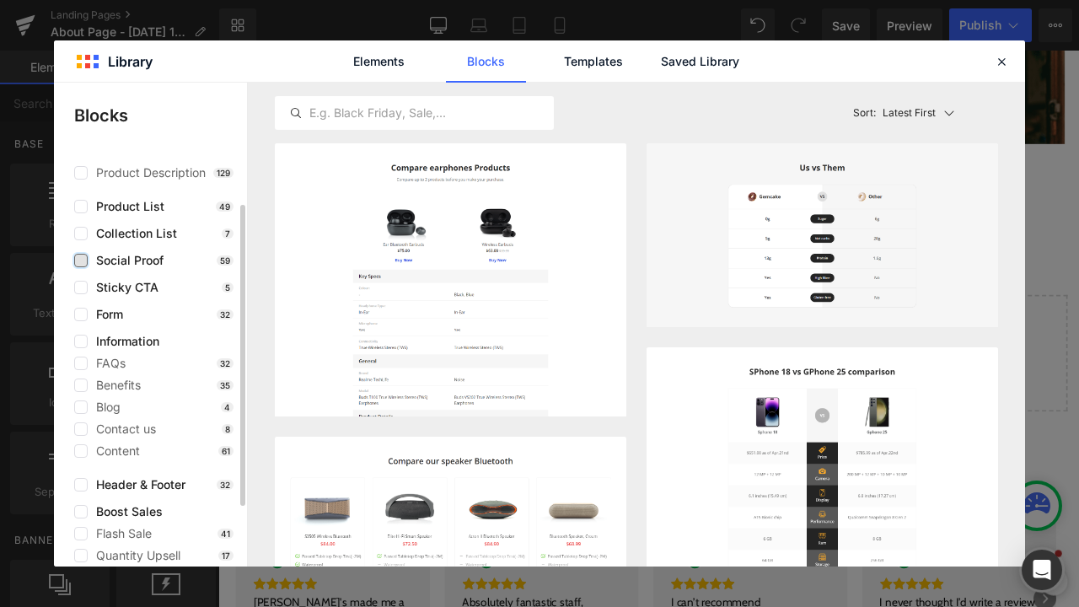
click at [81, 259] on label at bounding box center [80, 260] width 13 height 13
click at [81, 261] on input "checkbox" at bounding box center [81, 261] width 0 height 0
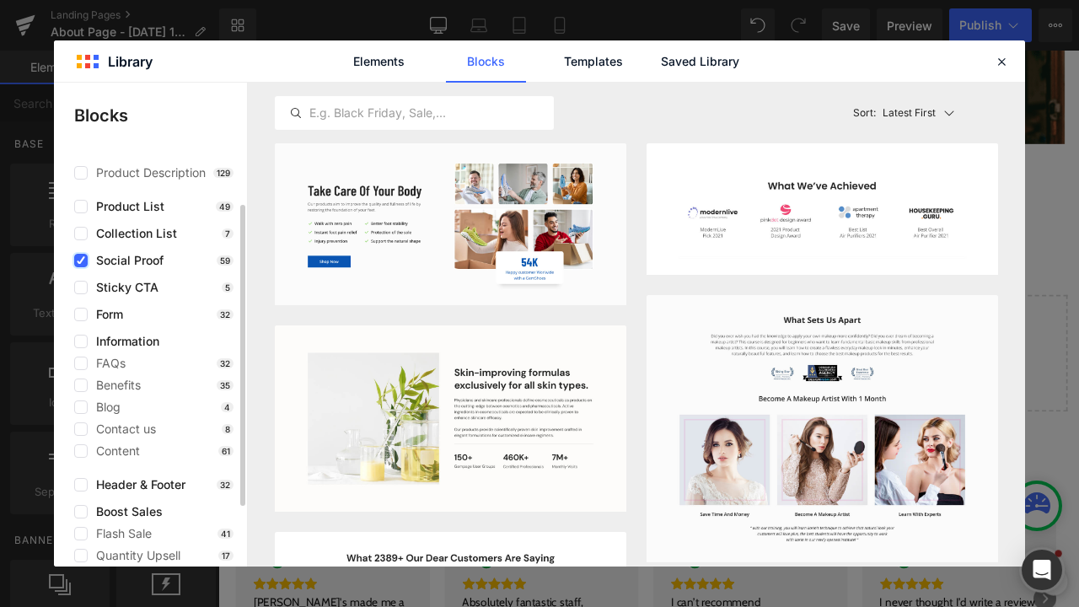
click at [86, 266] on label at bounding box center [80, 260] width 13 height 13
click at [81, 261] on input "checkbox" at bounding box center [81, 261] width 0 height 0
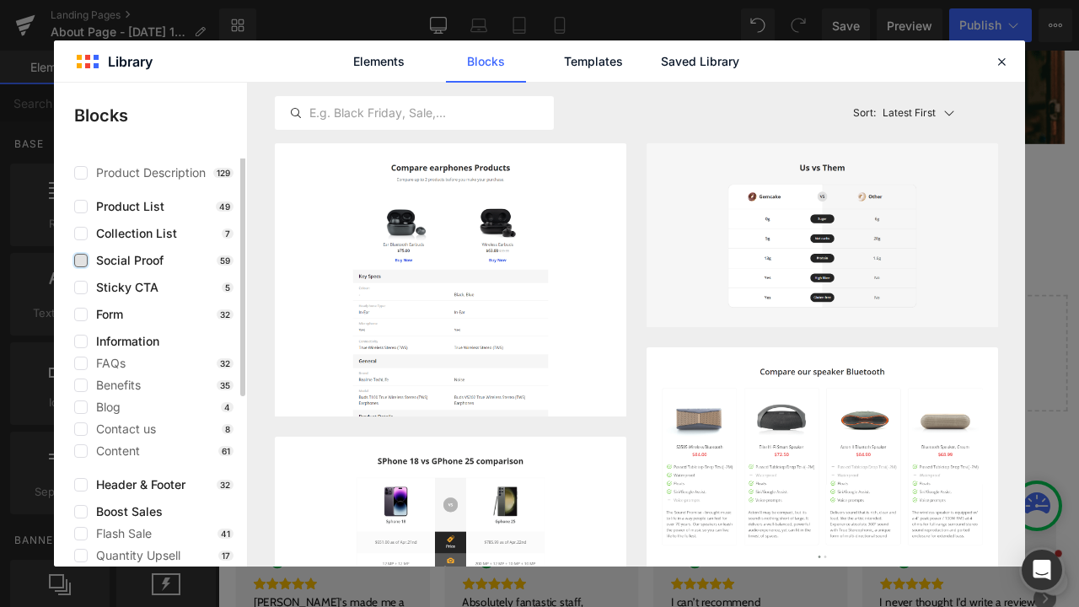
scroll to position [0, 0]
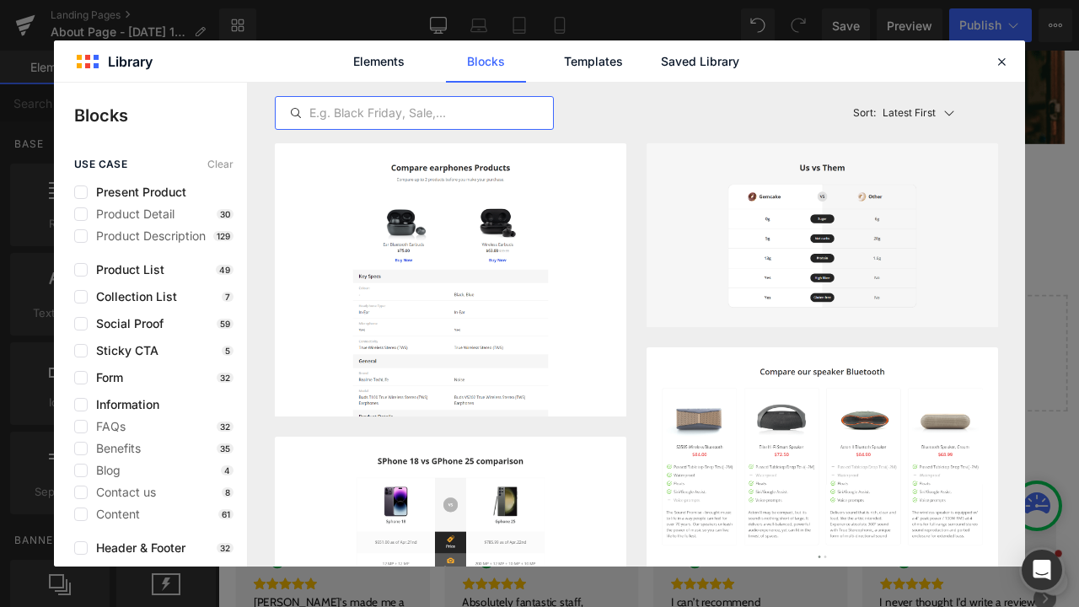
click at [364, 113] on input "text" at bounding box center [414, 113] width 277 height 20
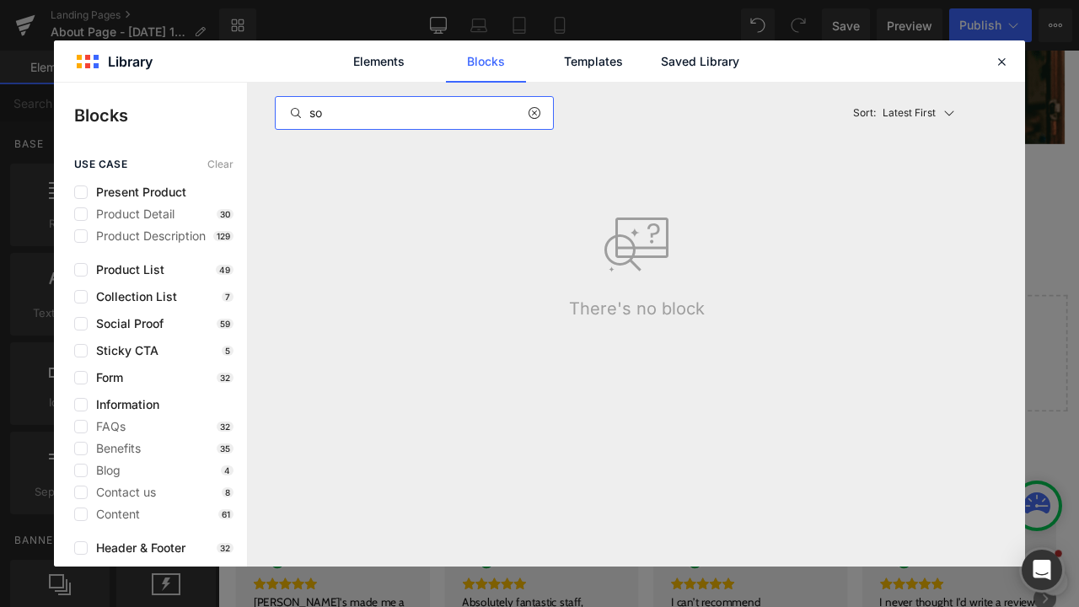
type input "s"
type input "f"
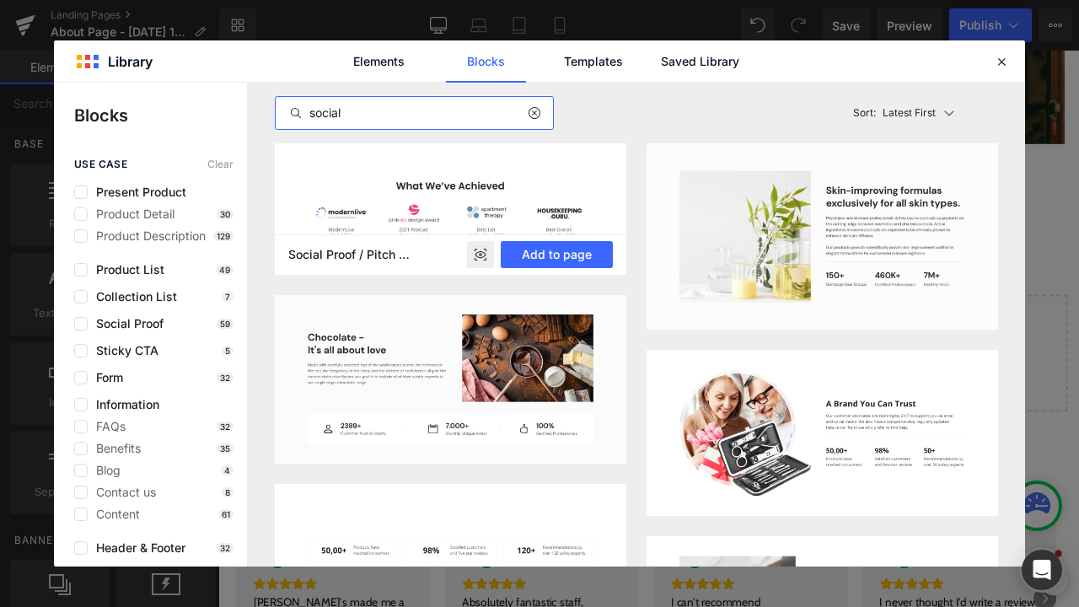
type input "social"
click at [380, 187] on img at bounding box center [451, 209] width 352 height 132
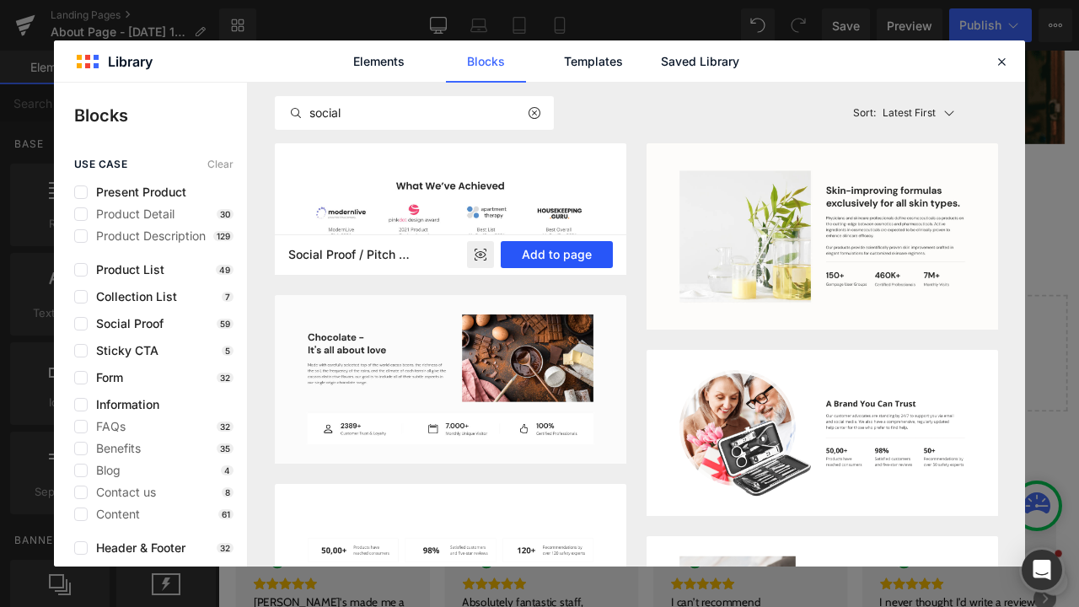
click at [540, 263] on button "Add to page" at bounding box center [557, 254] width 112 height 27
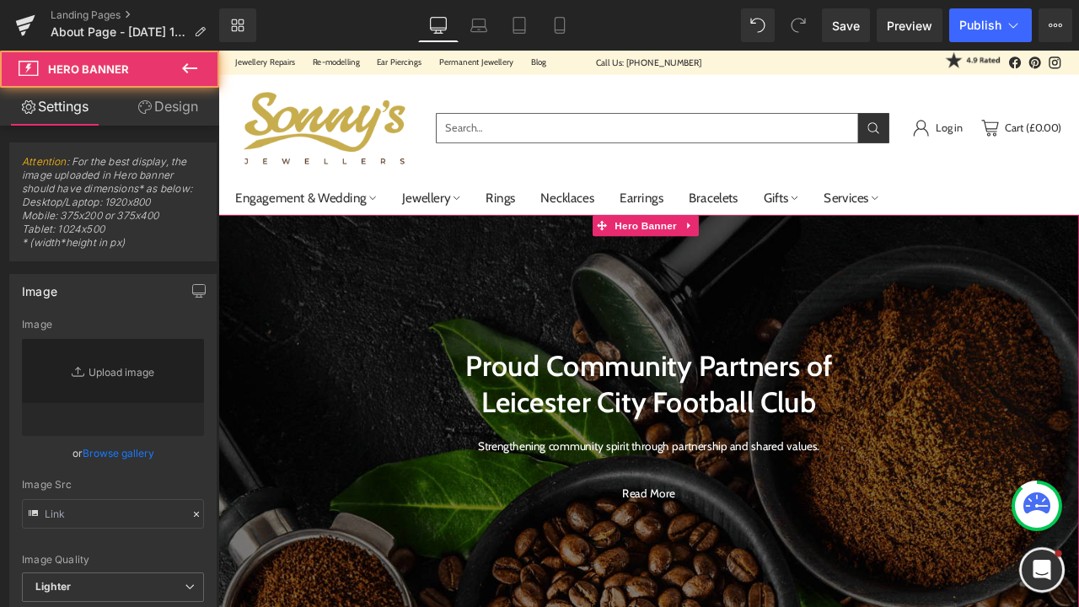
click at [840, 324] on div at bounding box center [728, 498] width 1020 height 506
type input "[URL][DOMAIN_NAME]"
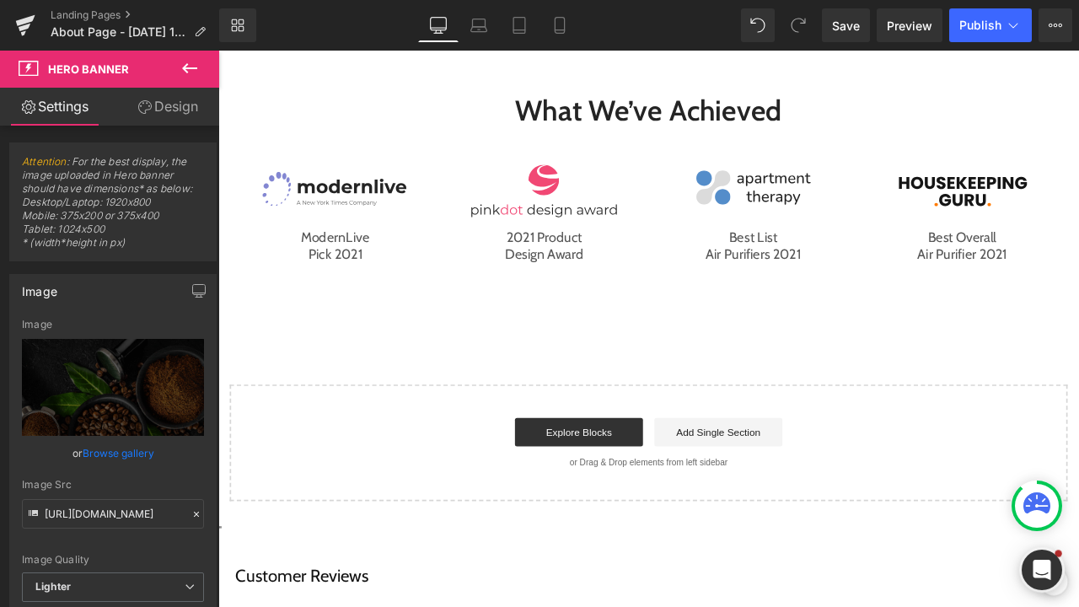
scroll to position [2450, 0]
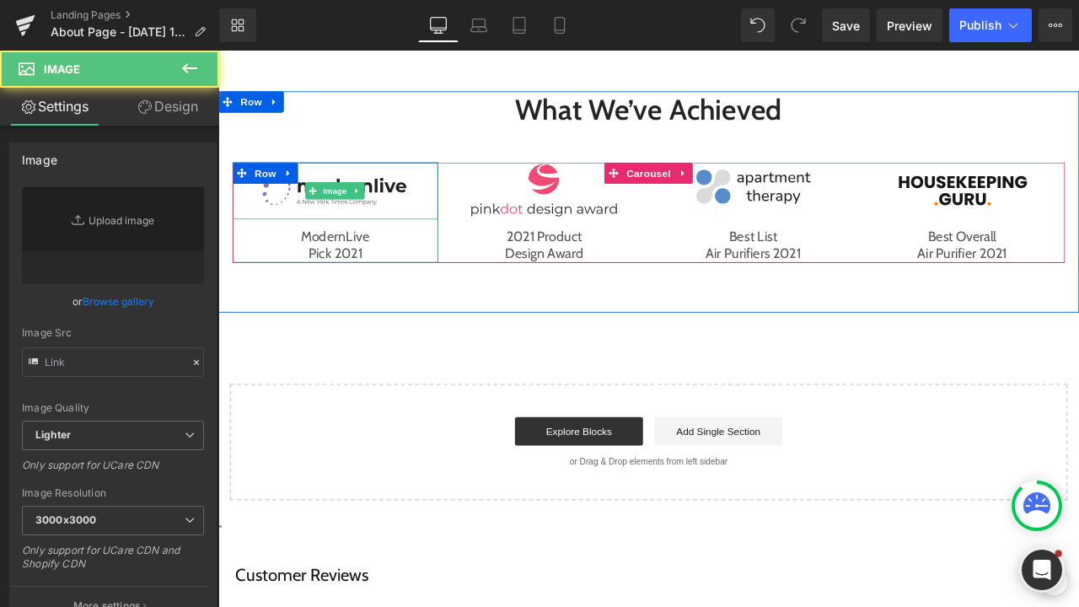
click at [423, 213] on img at bounding box center [356, 216] width 177 height 67
type input "[URL][DOMAIN_NAME]"
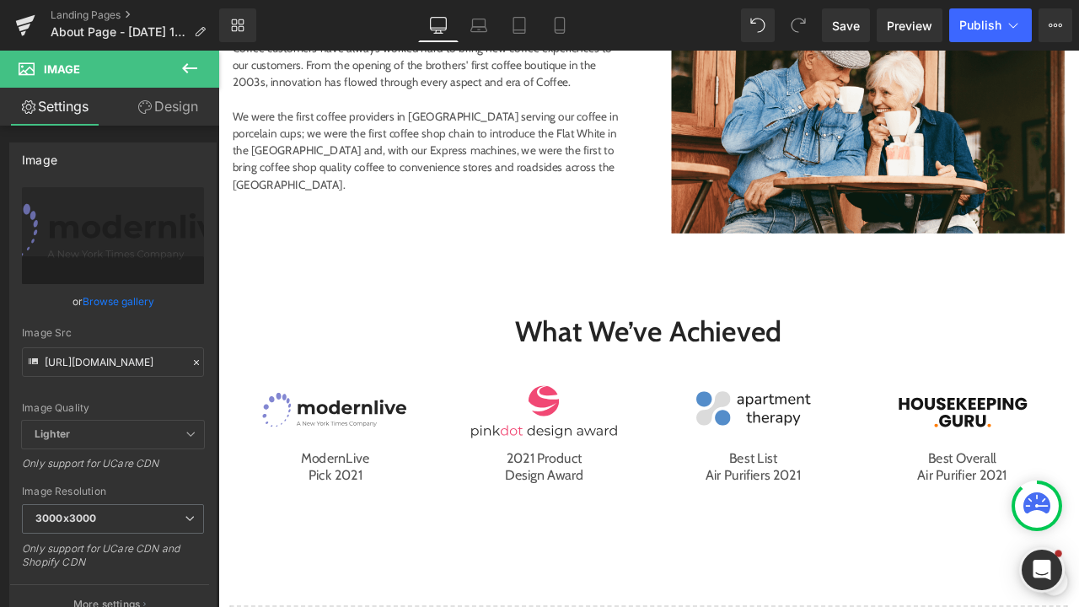
scroll to position [2069, 0]
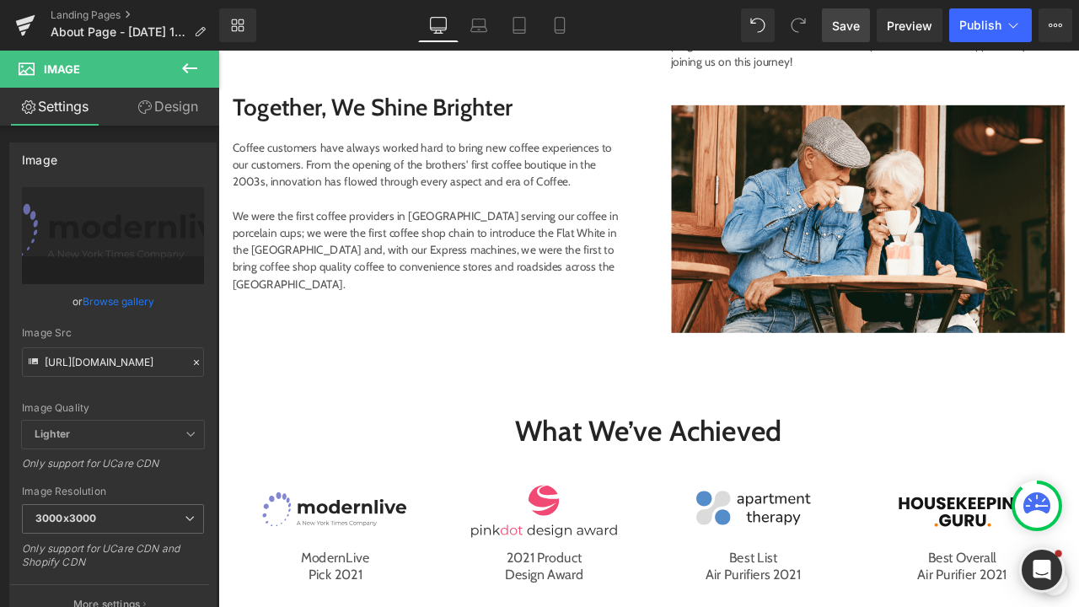
click at [853, 25] on span "Save" at bounding box center [846, 26] width 28 height 18
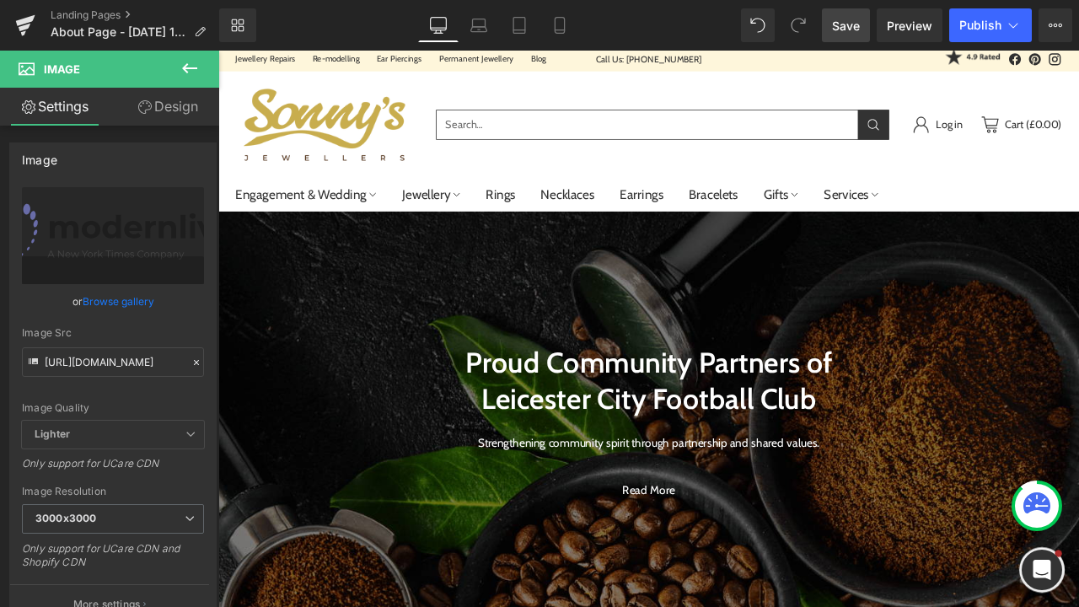
scroll to position [110, 0]
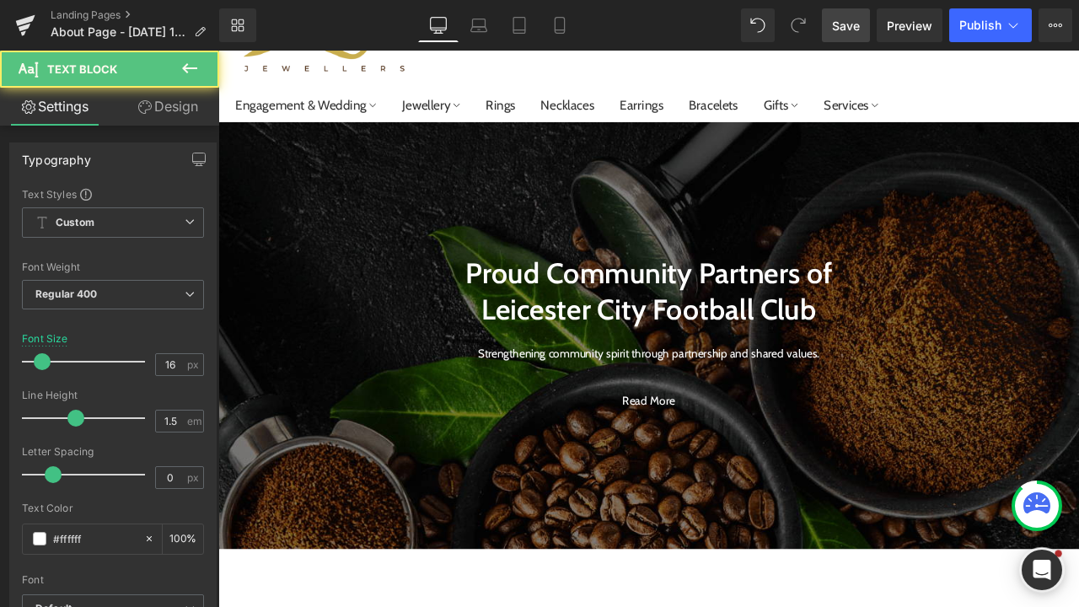
click at [681, 413] on div "Strengthening community spirit through partnership and shared values. Text Block" at bounding box center [728, 413] width 481 height 67
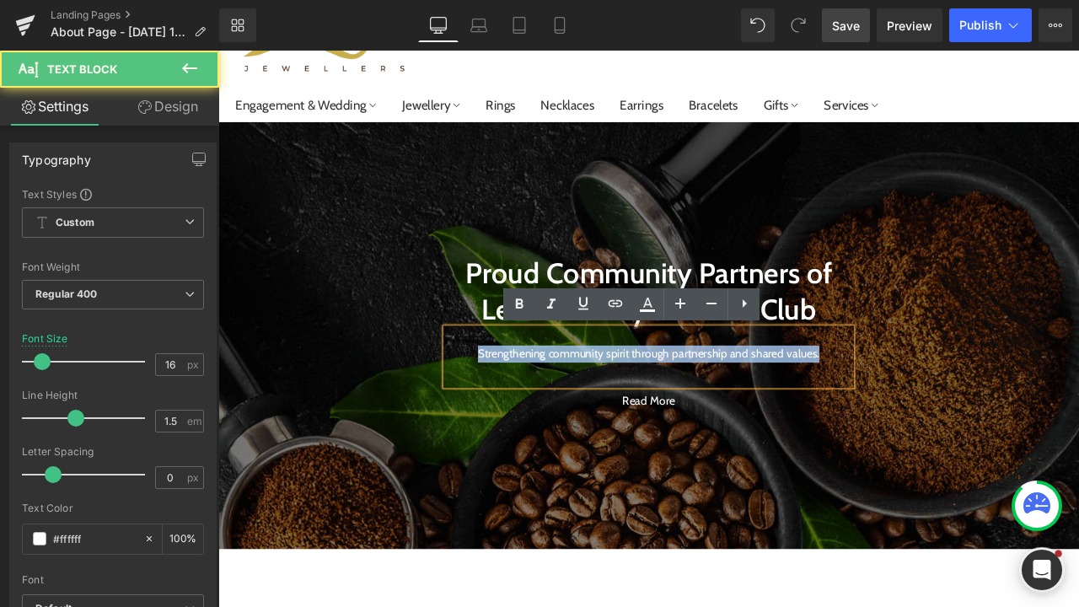
drag, startPoint x: 655, startPoint y: 412, endPoint x: 932, endPoint y: 411, distance: 276.6
click at [932, 414] on p "Strengthening community spirit through partnership and shared values." at bounding box center [728, 411] width 481 height 20
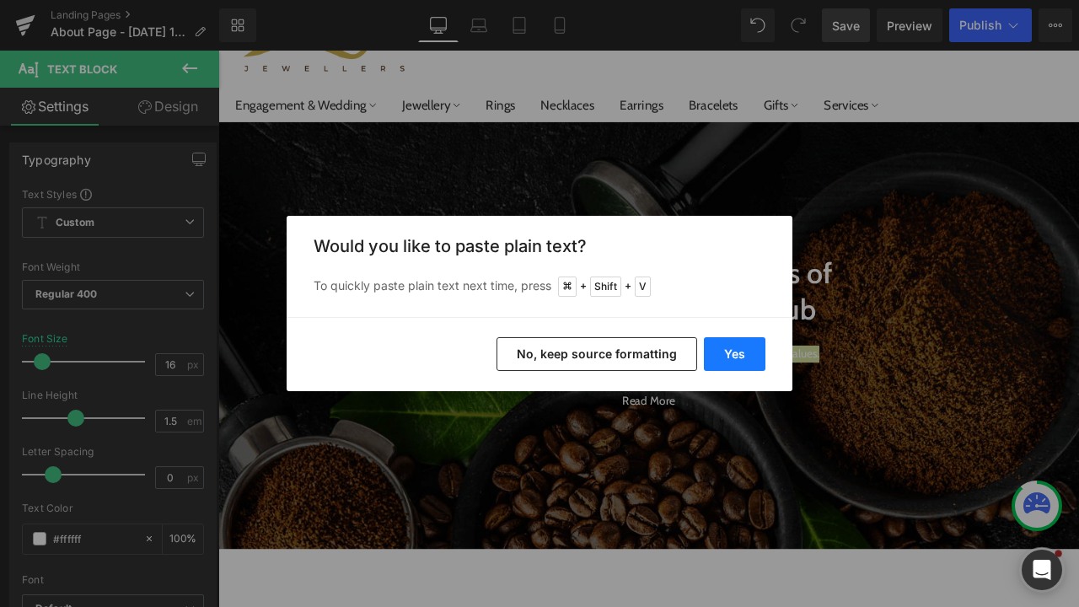
click at [734, 347] on button "Yes" at bounding box center [735, 354] width 62 height 34
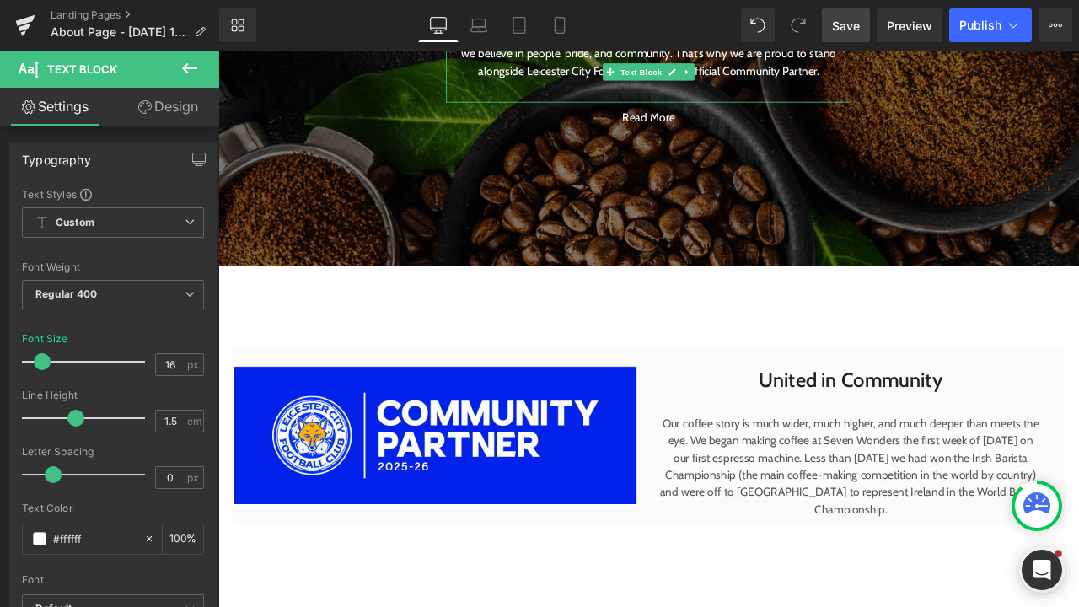
scroll to position [494, 0]
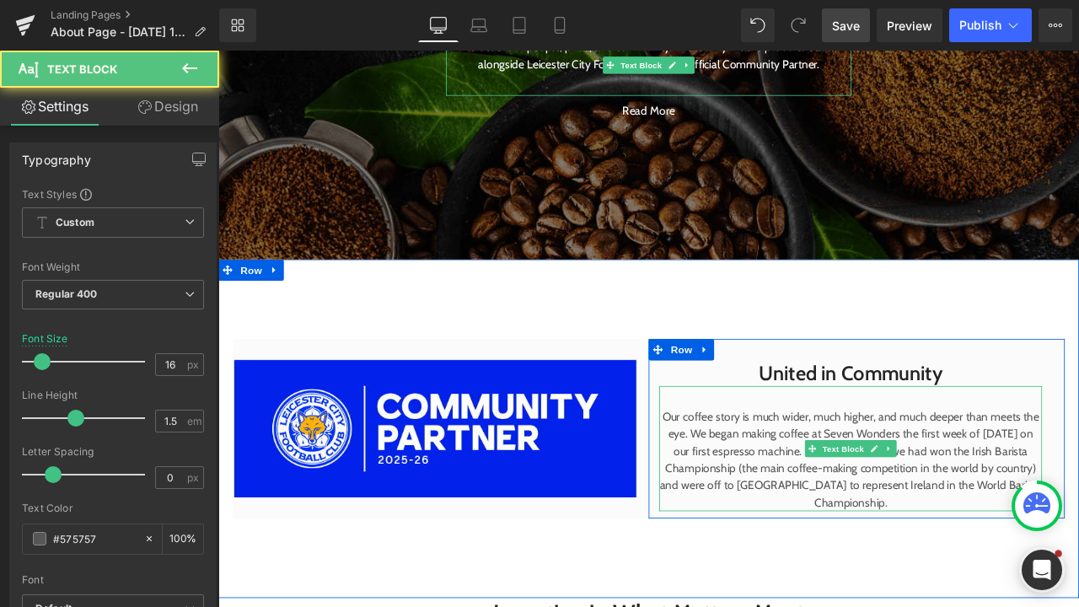
click at [876, 531] on p "Our coffee story is much wider, much higher, and much deeper than meets the eye…" at bounding box center [968, 535] width 454 height 121
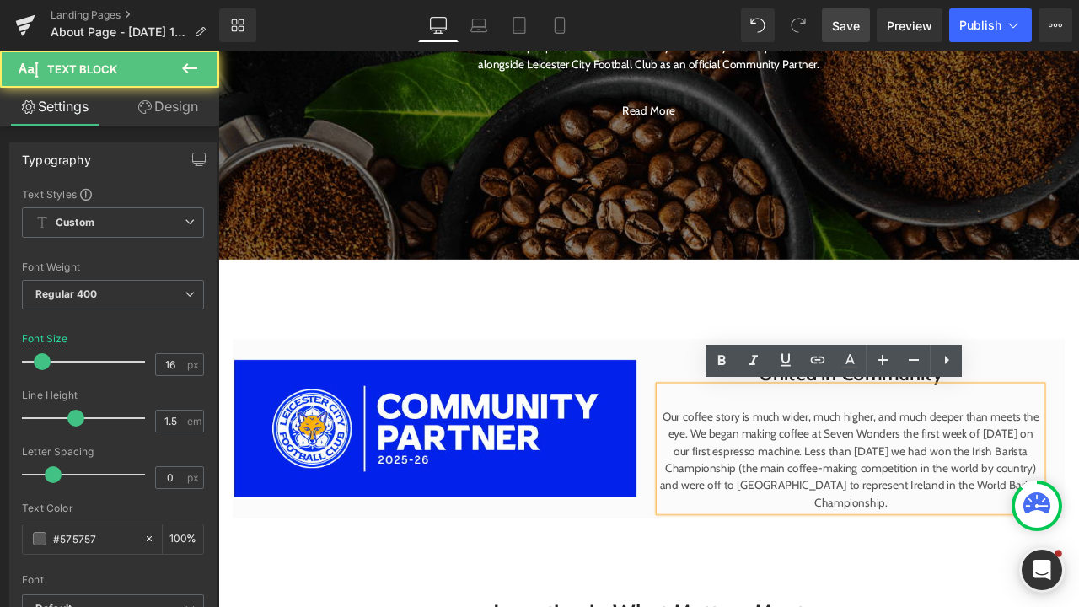
drag, startPoint x: 1022, startPoint y: 594, endPoint x: 739, endPoint y: 472, distance: 308.3
click at [741, 472] on div "Our coffee story is much wider, much higher, and much deeper than meets the eye…" at bounding box center [968, 522] width 454 height 148
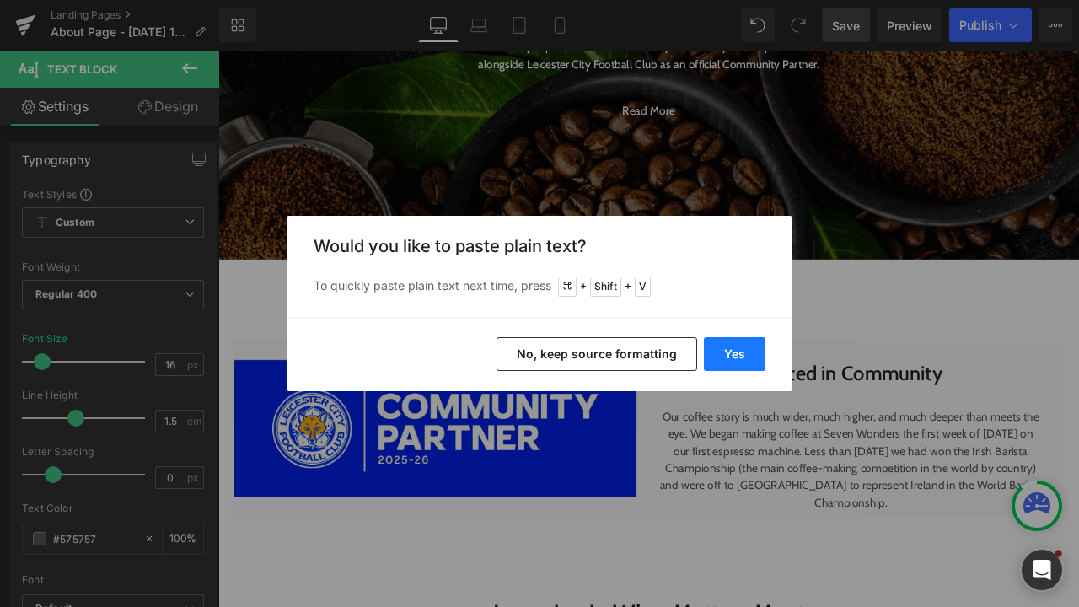
click at [728, 366] on button "Yes" at bounding box center [735, 354] width 62 height 34
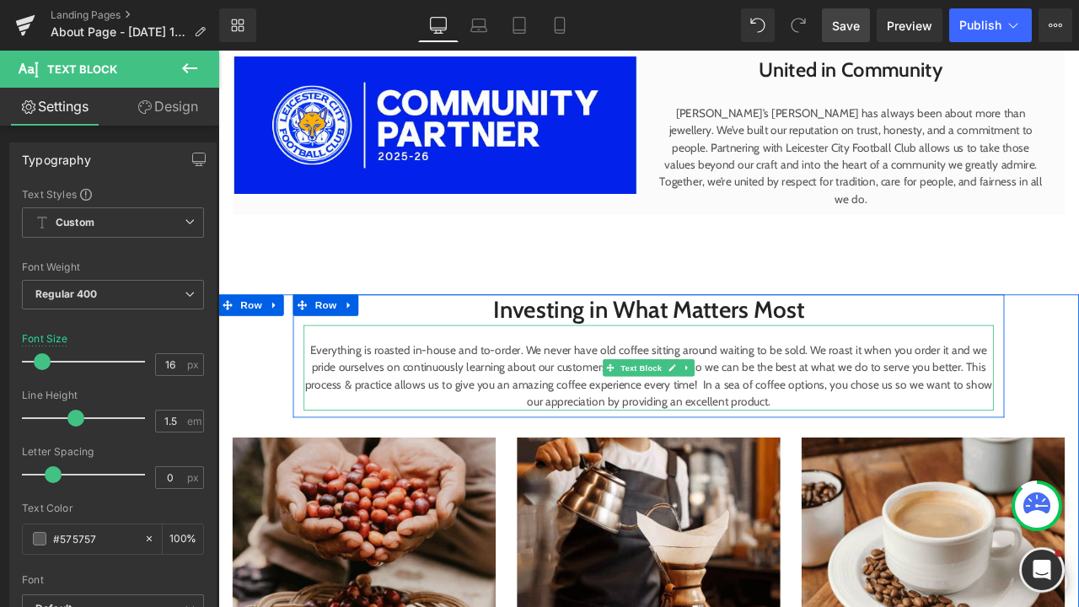
scroll to position [864, 0]
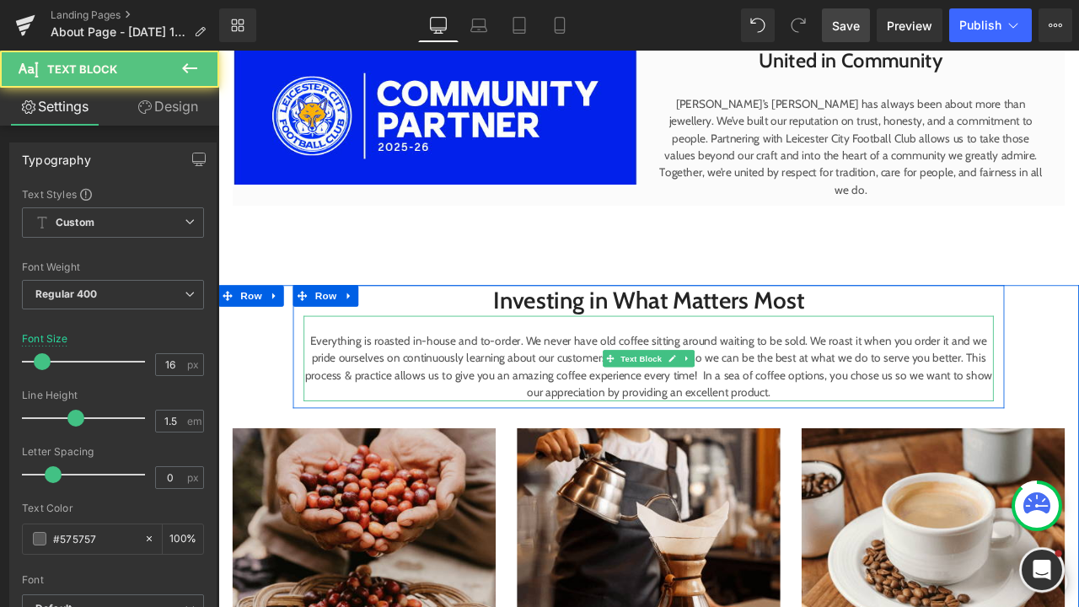
click at [884, 459] on p "Everything is roasted in-house and to-order. We never have old coffee sitting a…" at bounding box center [729, 425] width 818 height 81
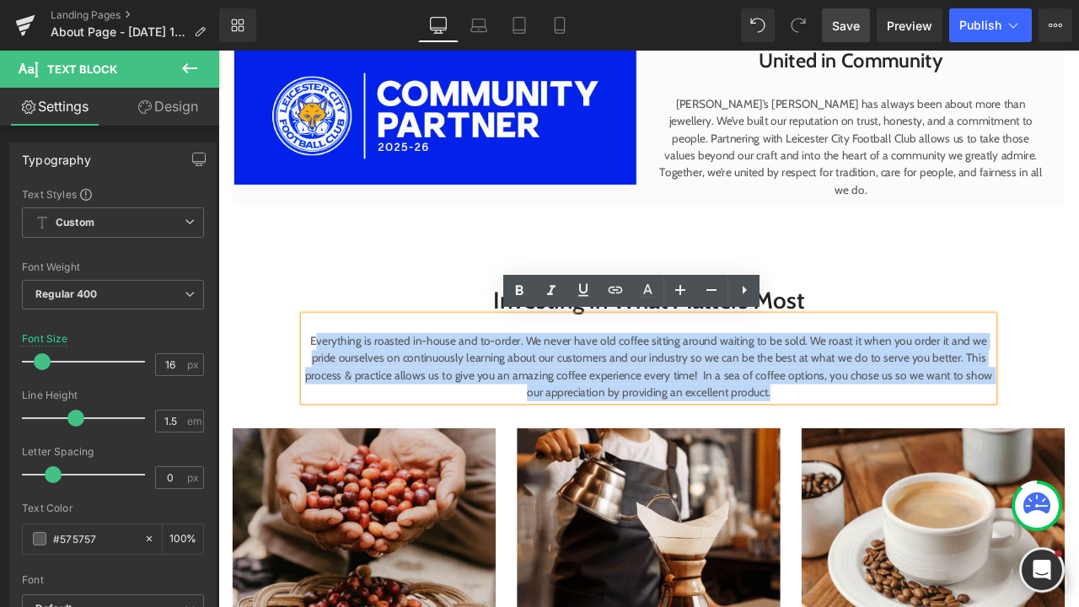
drag, startPoint x: 880, startPoint y: 452, endPoint x: 328, endPoint y: 389, distance: 555.9
click at [331, 389] on p "Everything is roasted in-house and to-order. We never have old coffee sitting a…" at bounding box center [729, 425] width 818 height 81
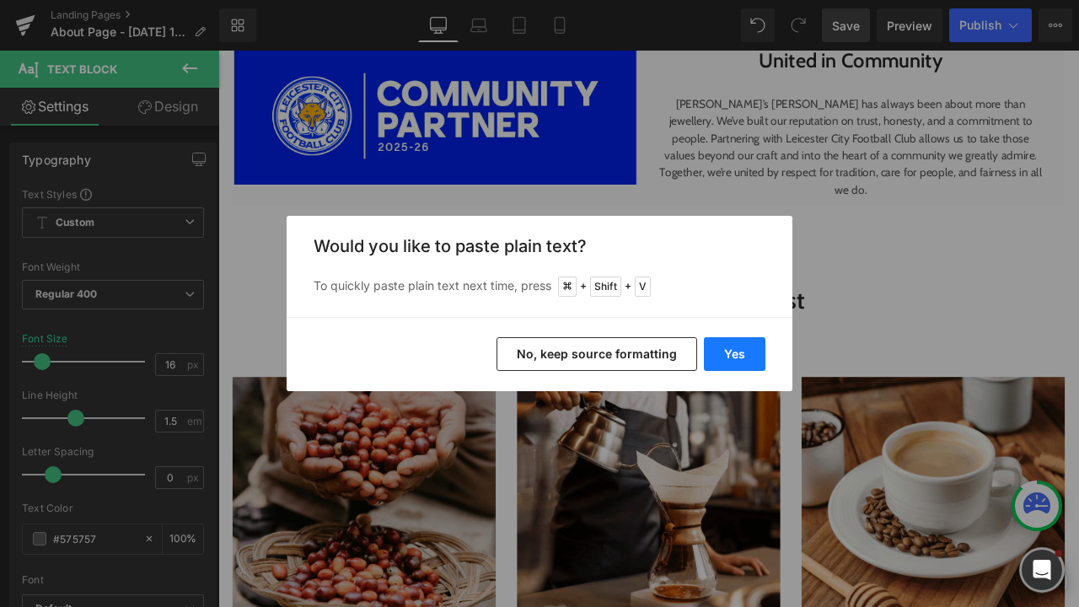
click at [730, 358] on button "Yes" at bounding box center [735, 354] width 62 height 34
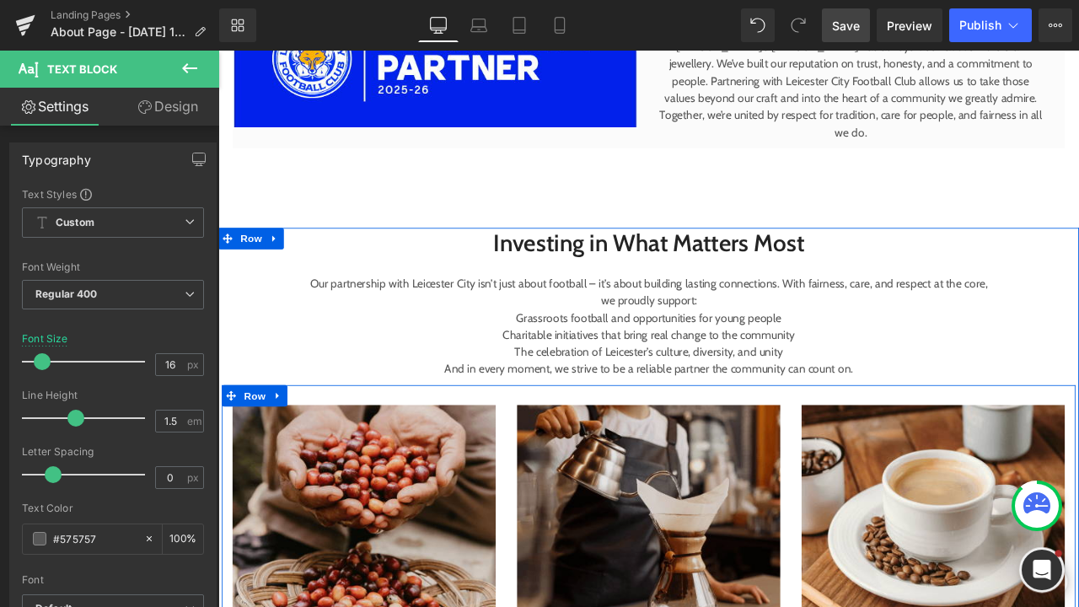
scroll to position [943, 0]
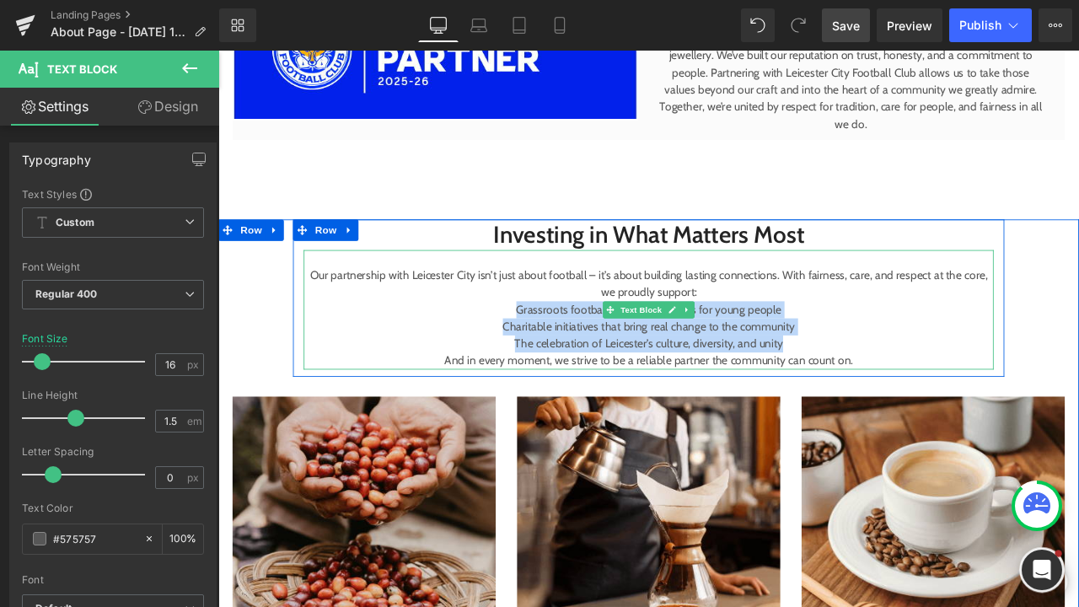
drag, startPoint x: 893, startPoint y: 395, endPoint x: 565, endPoint y: 357, distance: 330.3
click at [565, 357] on div "Our partnership with Leicester City isn’t just about football – it’s about buil…" at bounding box center [729, 358] width 818 height 142
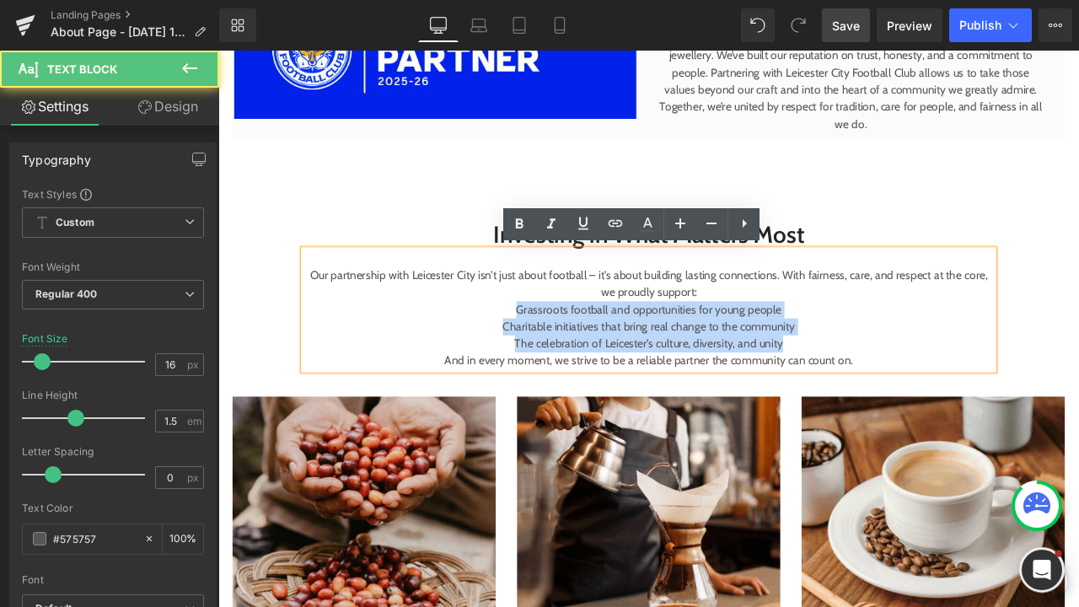
click at [565, 357] on p "Grassroots football and opportunities for young people" at bounding box center [729, 357] width 818 height 20
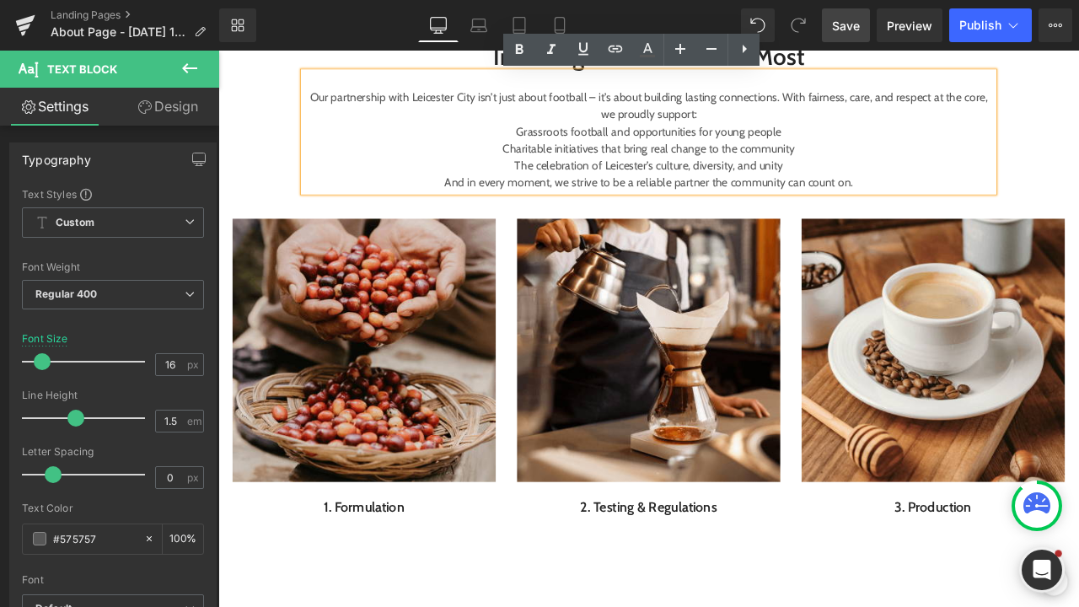
scroll to position [1111, 0]
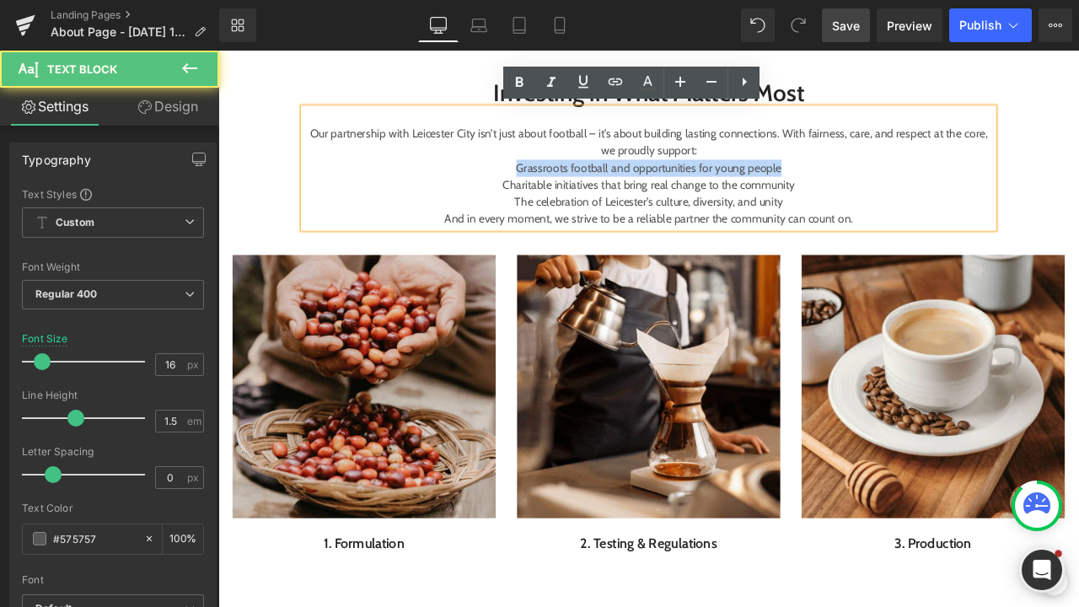
drag, startPoint x: 887, startPoint y: 191, endPoint x: 569, endPoint y: 185, distance: 318.0
click at [569, 185] on p "Grassroots football and opportunities for young people" at bounding box center [729, 190] width 818 height 20
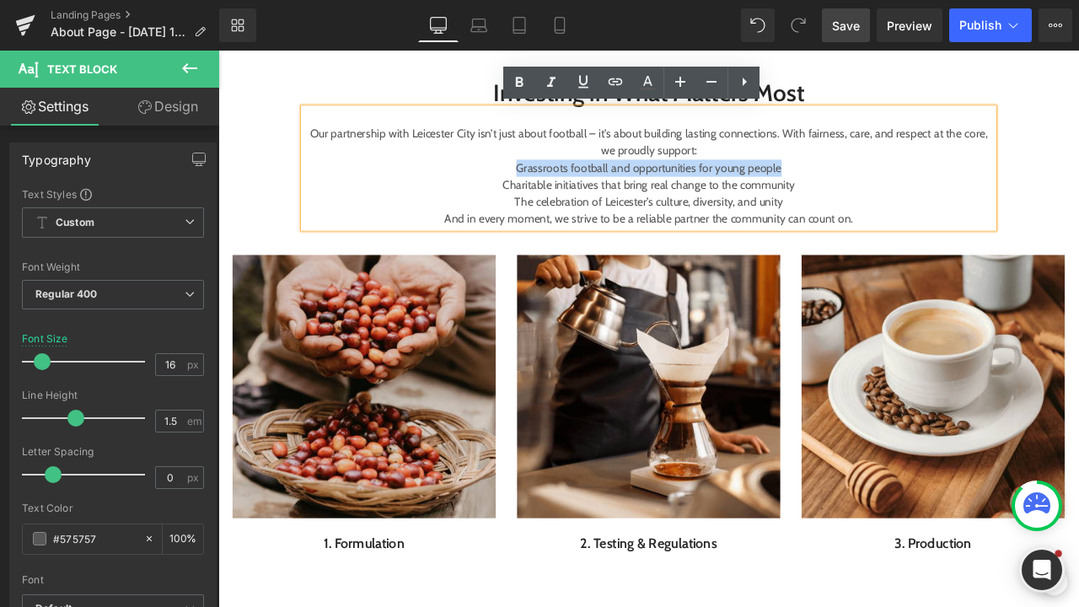
copy p "Grassroots football and opportunities for young people"
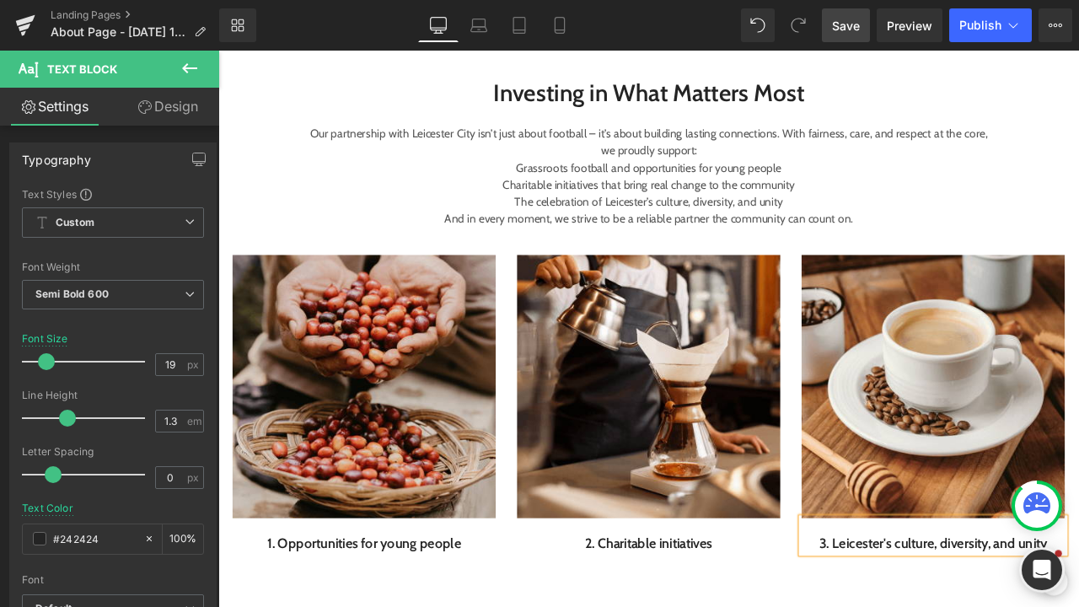
click at [948, 606] on div "Investing in What Matters Most Heading Our partnership with Leicester City isn’…" at bounding box center [728, 412] width 1020 height 658
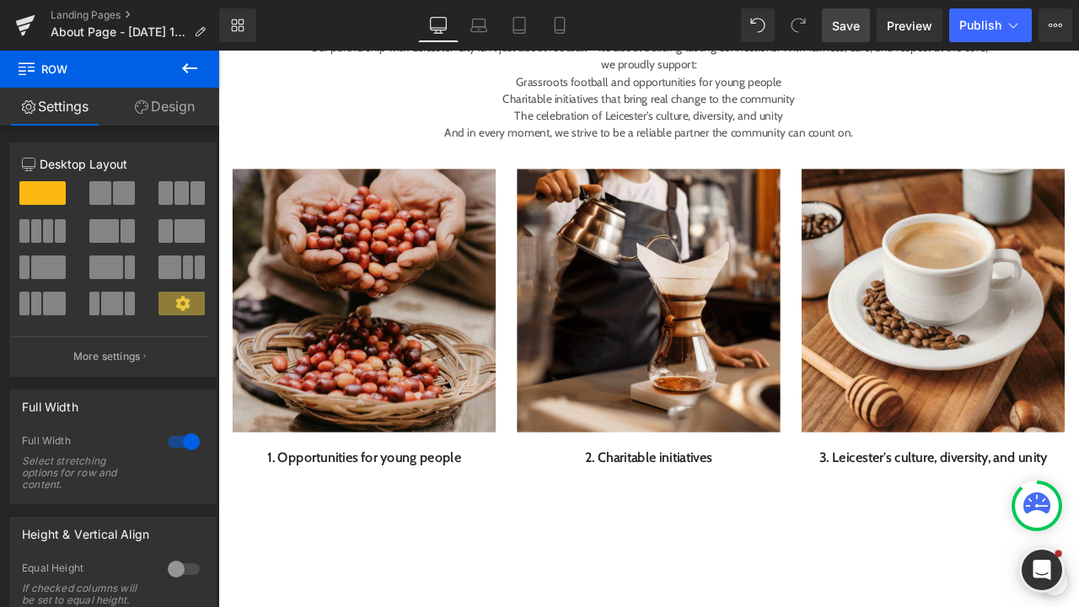
scroll to position [1196, 0]
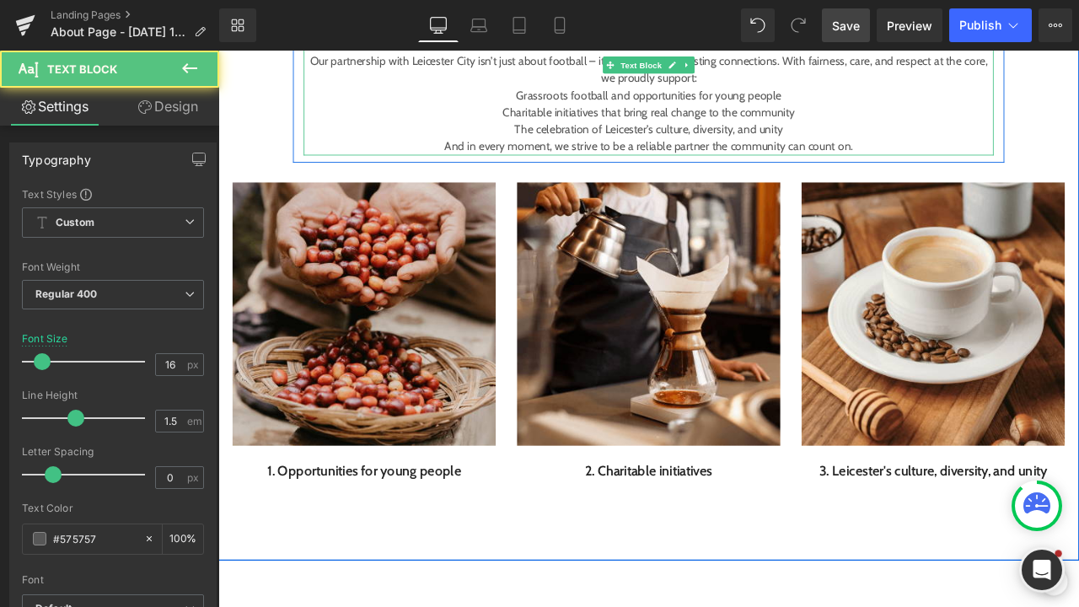
drag, startPoint x: 908, startPoint y: 141, endPoint x: 638, endPoint y: 115, distance: 271.1
click at [638, 115] on div "Our partnership with Leicester City isn’t just about football – it’s about buil…" at bounding box center [729, 105] width 818 height 142
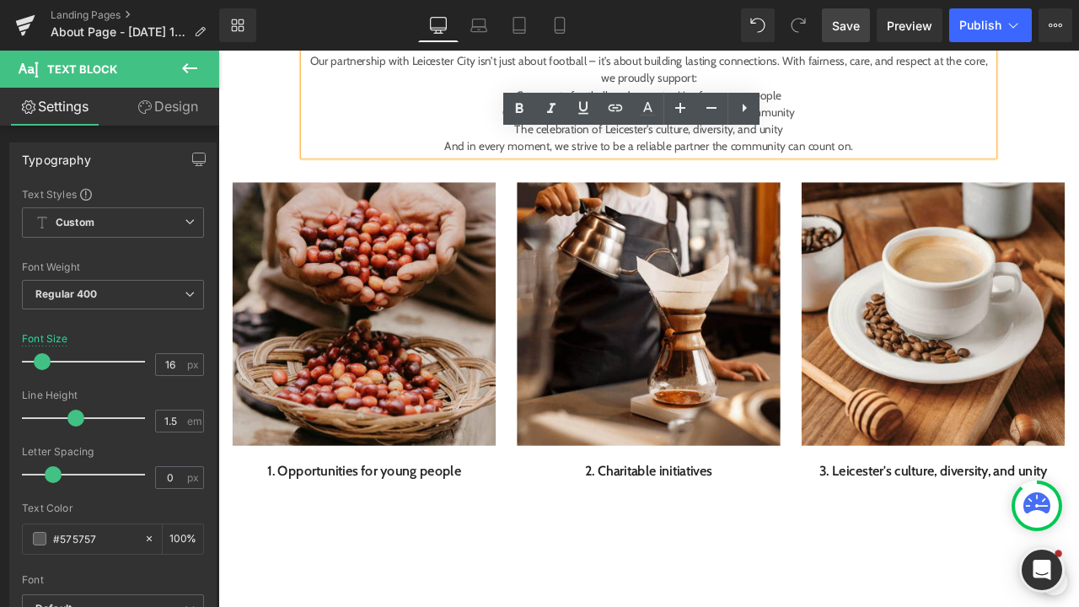
click at [883, 157] on p "And in every moment, we strive to be a reliable partner the community can count…" at bounding box center [729, 165] width 818 height 20
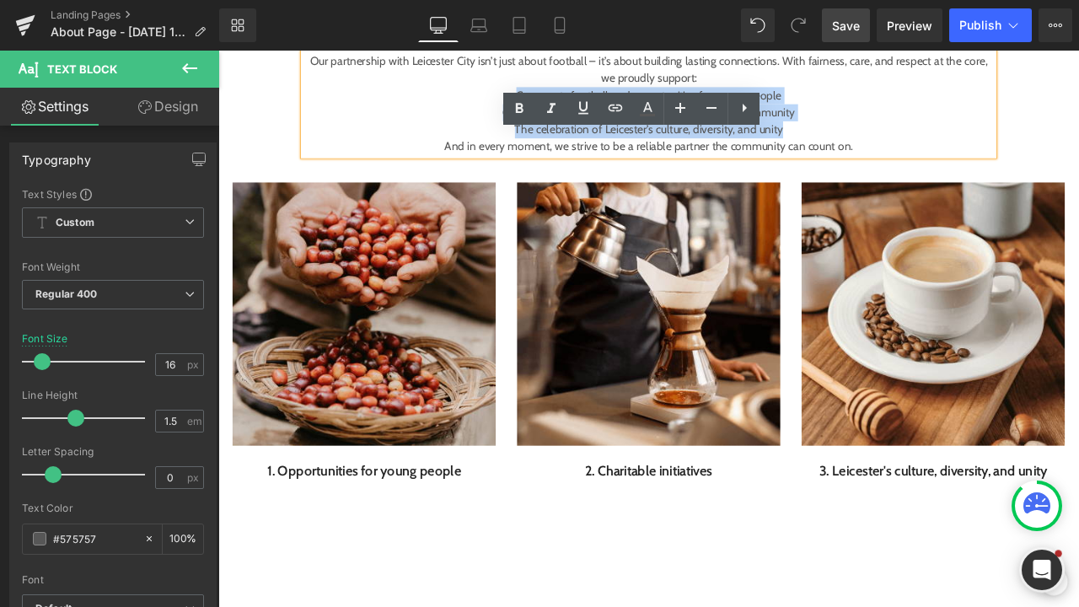
drag, startPoint x: 892, startPoint y: 144, endPoint x: 476, endPoint y: 109, distance: 418.1
click at [476, 109] on div "Our partnership with Leicester City isn’t just about football – it’s about buil…" at bounding box center [729, 105] width 818 height 142
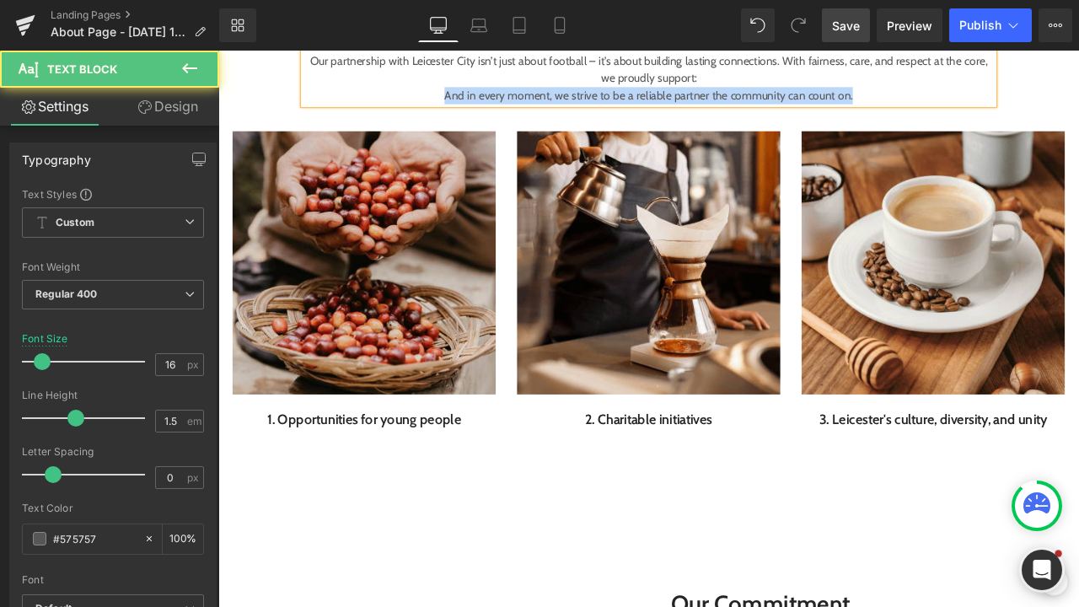
drag, startPoint x: 977, startPoint y: 106, endPoint x: 476, endPoint y: 103, distance: 500.9
click at [476, 103] on p "And in every moment, we strive to be a reliable partner the community can count…" at bounding box center [729, 104] width 818 height 20
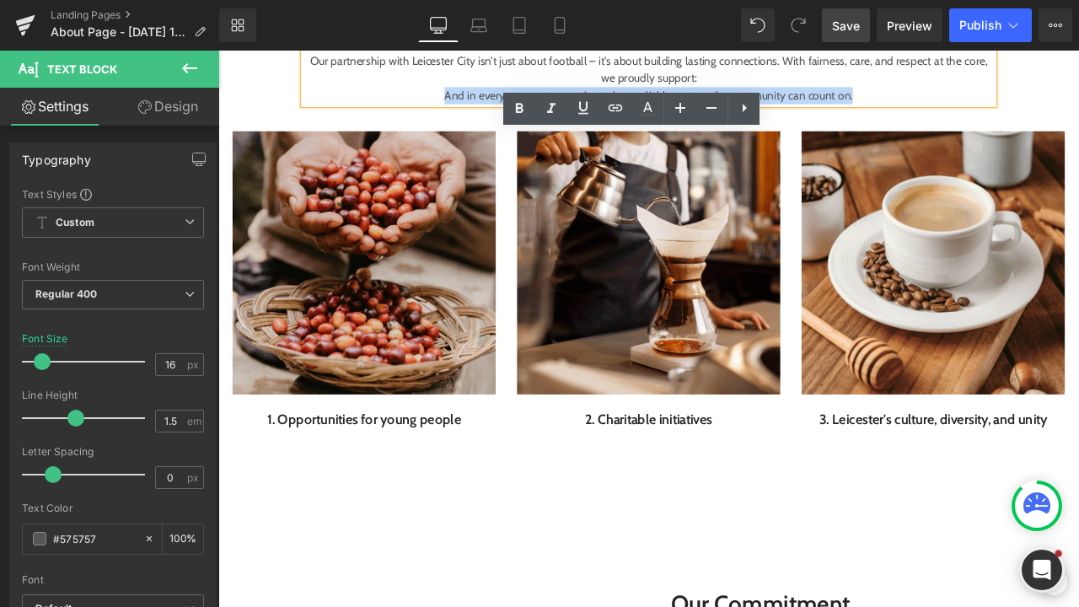
copy p "And in every moment, we strive to be a reliable partner the community can count…"
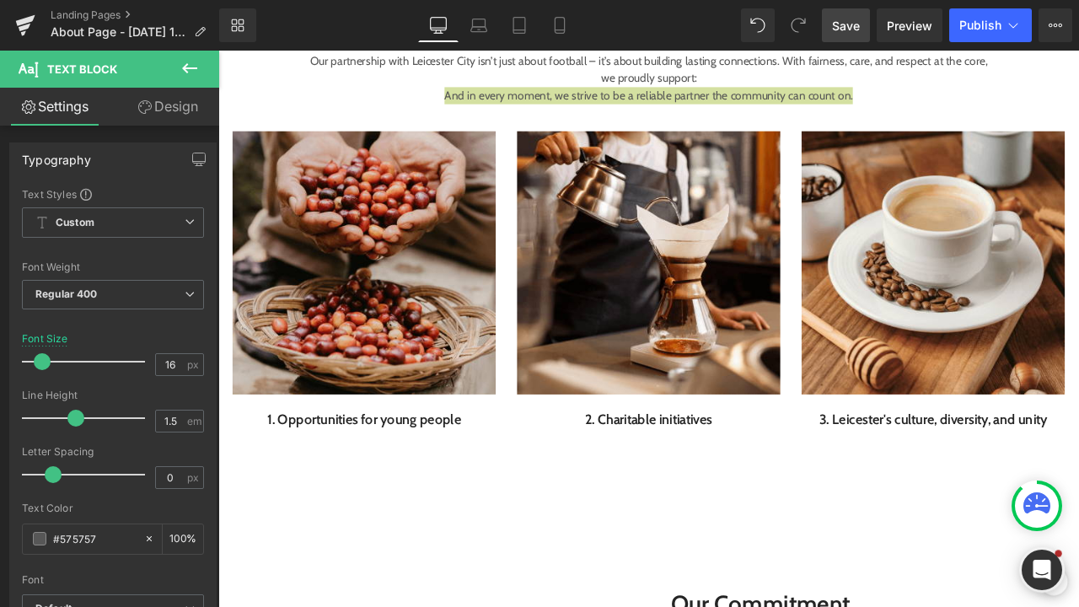
click at [191, 67] on icon at bounding box center [190, 68] width 20 height 20
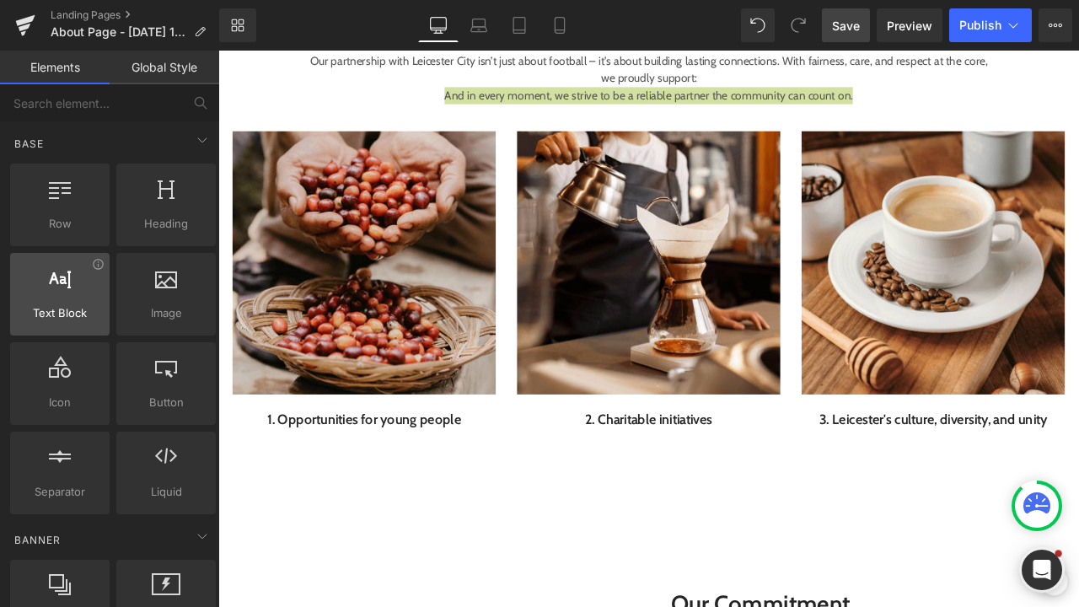
click at [83, 293] on div at bounding box center [59, 285] width 89 height 38
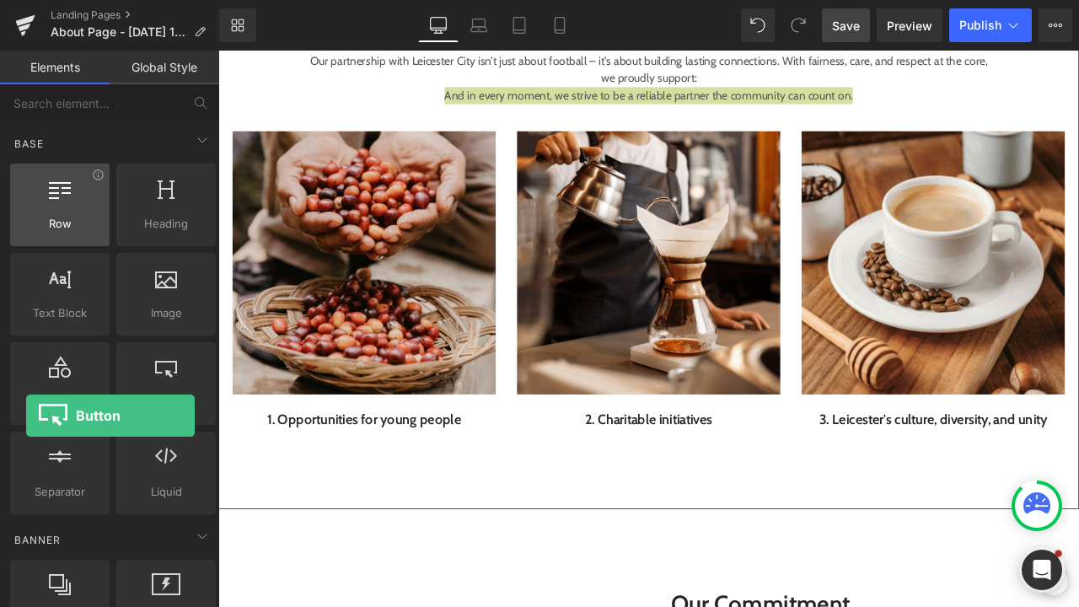
drag, startPoint x: 213, startPoint y: 368, endPoint x: 27, endPoint y: 229, distance: 232.6
click at [27, 229] on div "Row rows, columns, layouts, div Heading headings, titles, h1,h2,h3,h4,h5,h6 Tex…" at bounding box center [113, 339] width 213 height 358
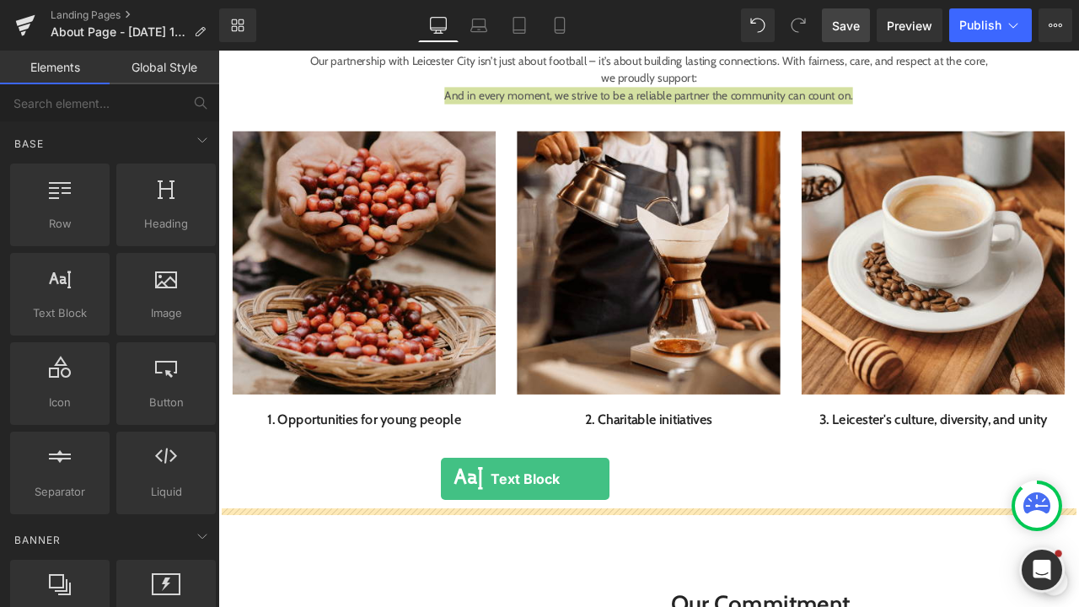
drag, startPoint x: 275, startPoint y: 331, endPoint x: 482, endPoint y: 558, distance: 308.0
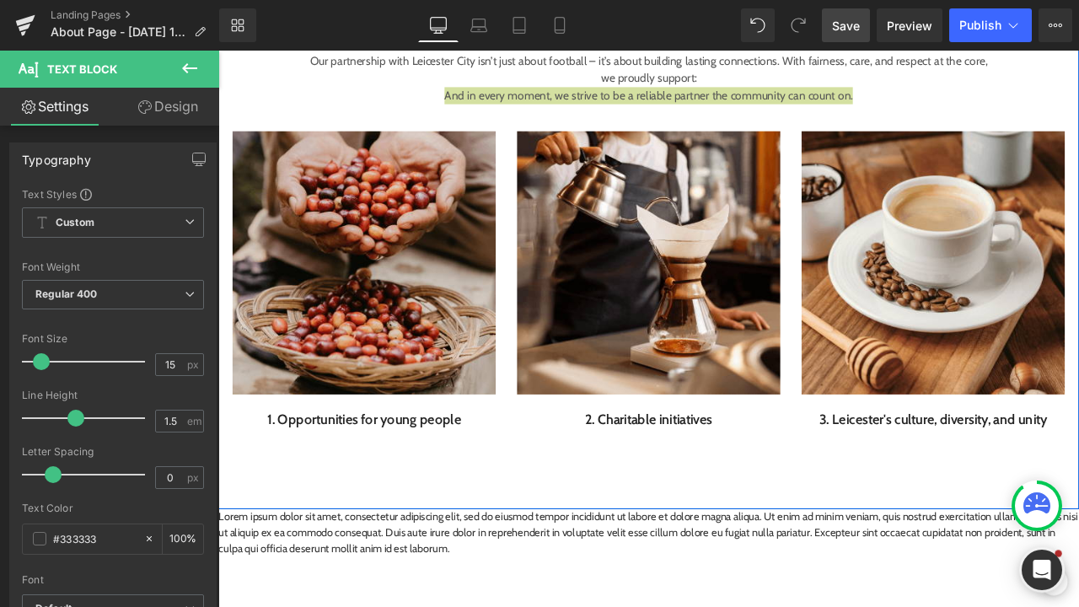
drag, startPoint x: 754, startPoint y: 593, endPoint x: 236, endPoint y: 587, distance: 517.8
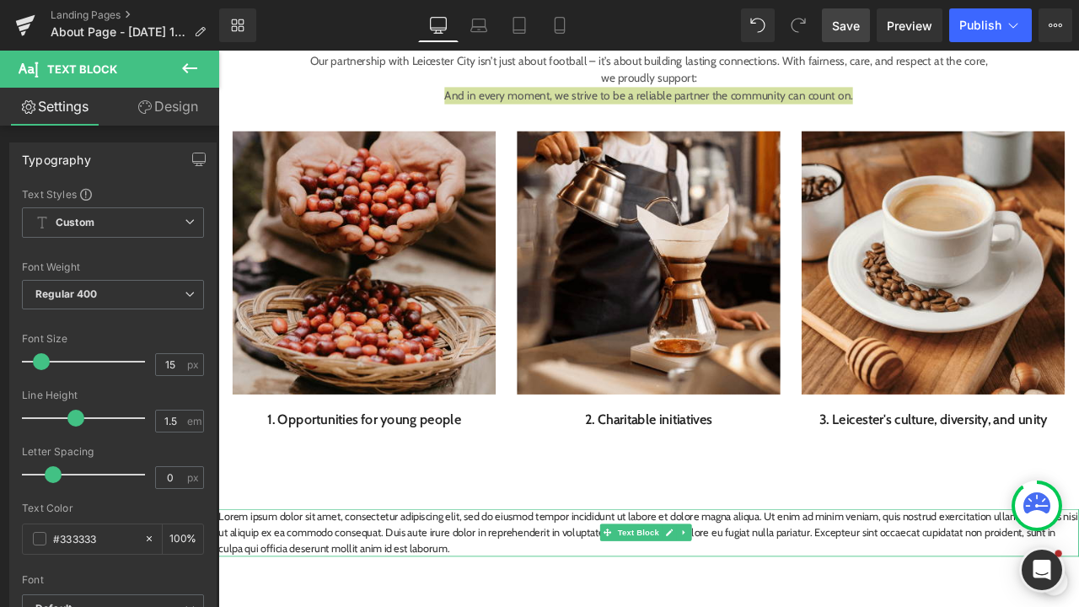
drag, startPoint x: 755, startPoint y: 594, endPoint x: 315, endPoint y: 621, distance: 441.0
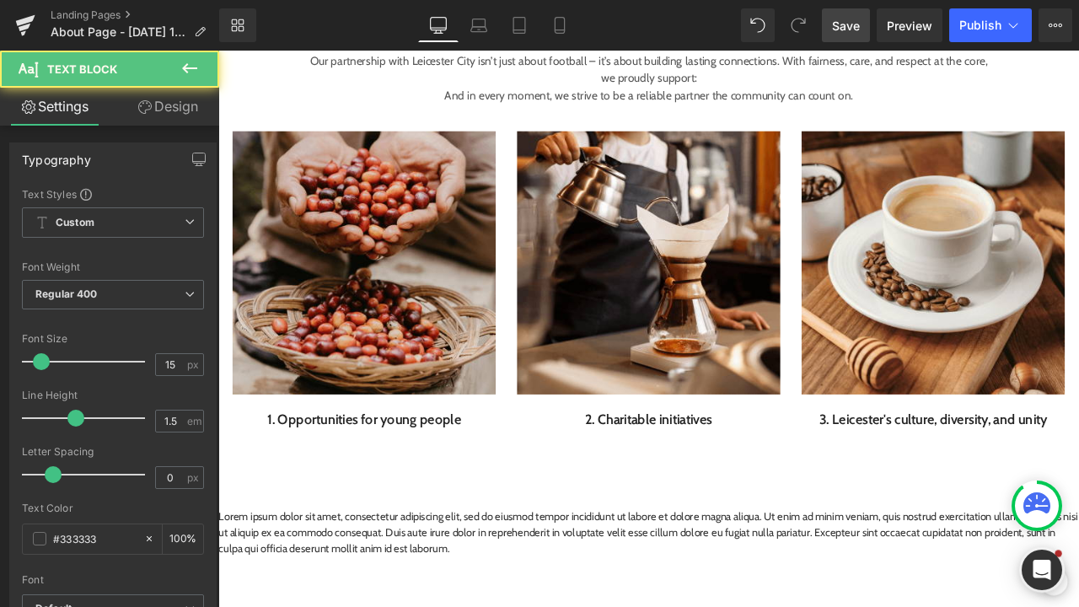
drag, startPoint x: 769, startPoint y: 598, endPoint x: 479, endPoint y: 605, distance: 290.2
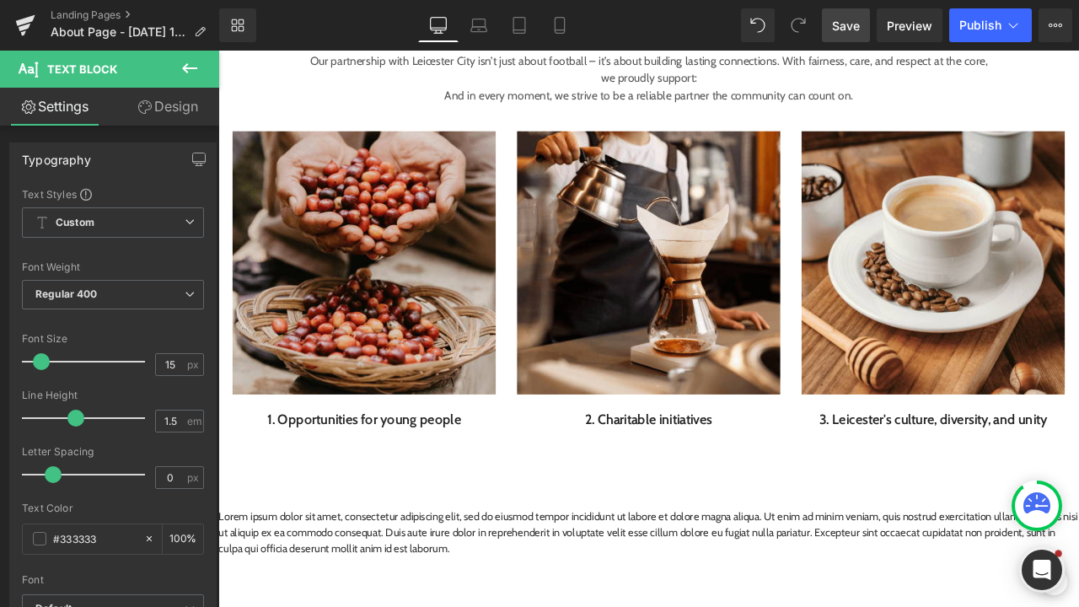
click at [514, 546] on div "Rendering Content" at bounding box center [540, 540] width 104 height 19
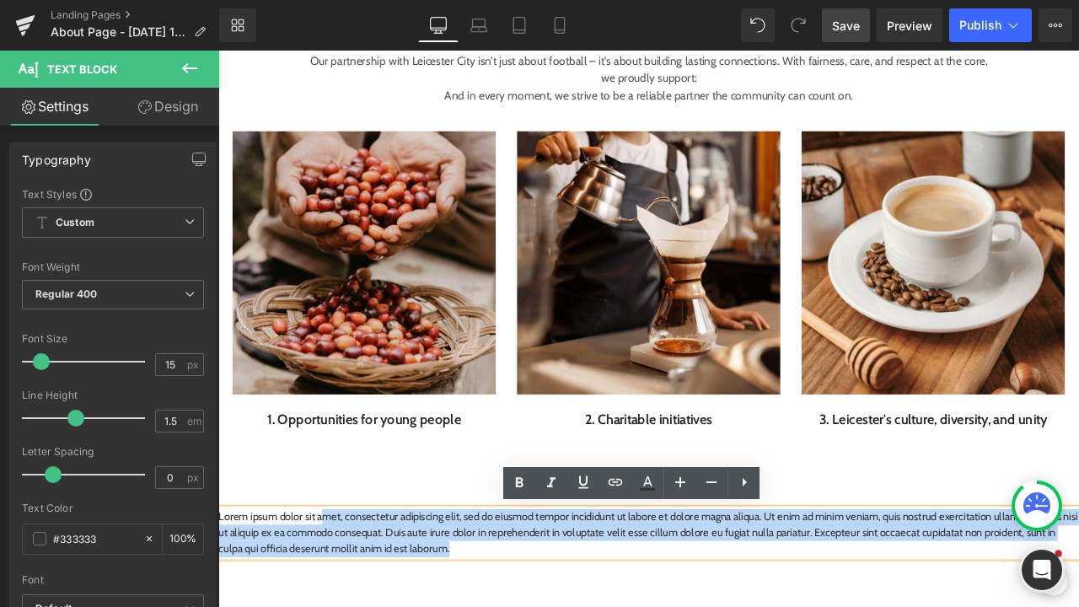
drag, startPoint x: 611, startPoint y: 646, endPoint x: 347, endPoint y: 596, distance: 268.6
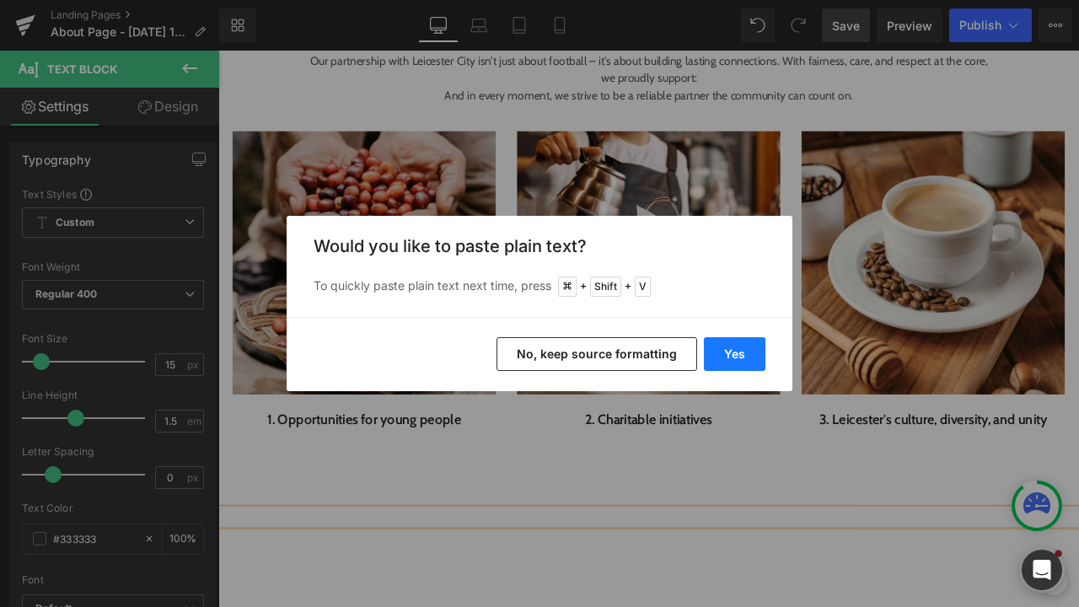
click at [738, 347] on button "Yes" at bounding box center [735, 354] width 62 height 34
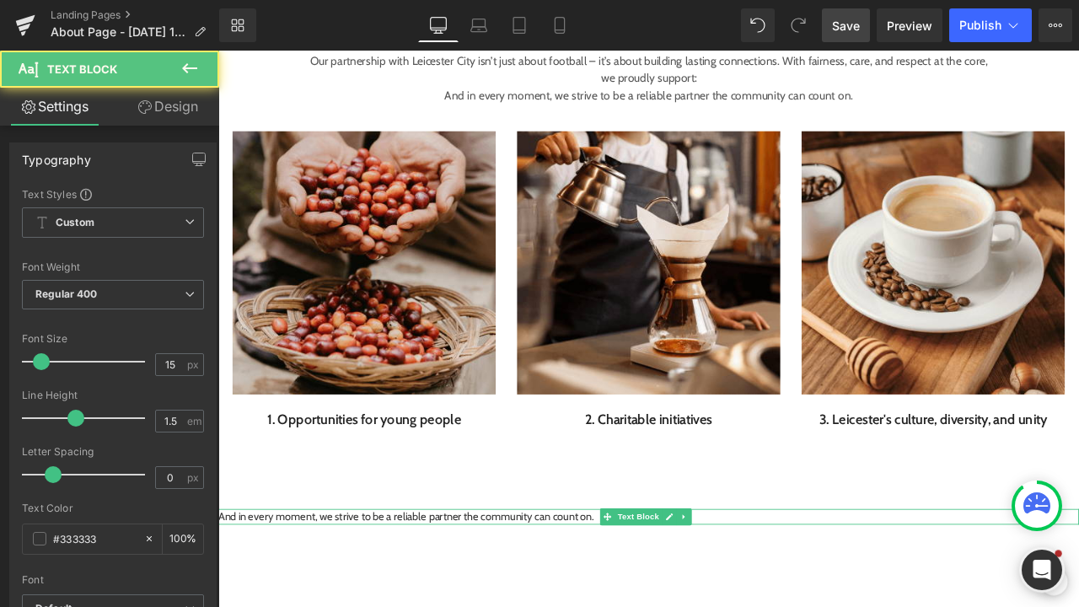
click at [659, 601] on p "And in every moment, we strive to be a reliable partner the community can count…" at bounding box center [728, 603] width 1020 height 19
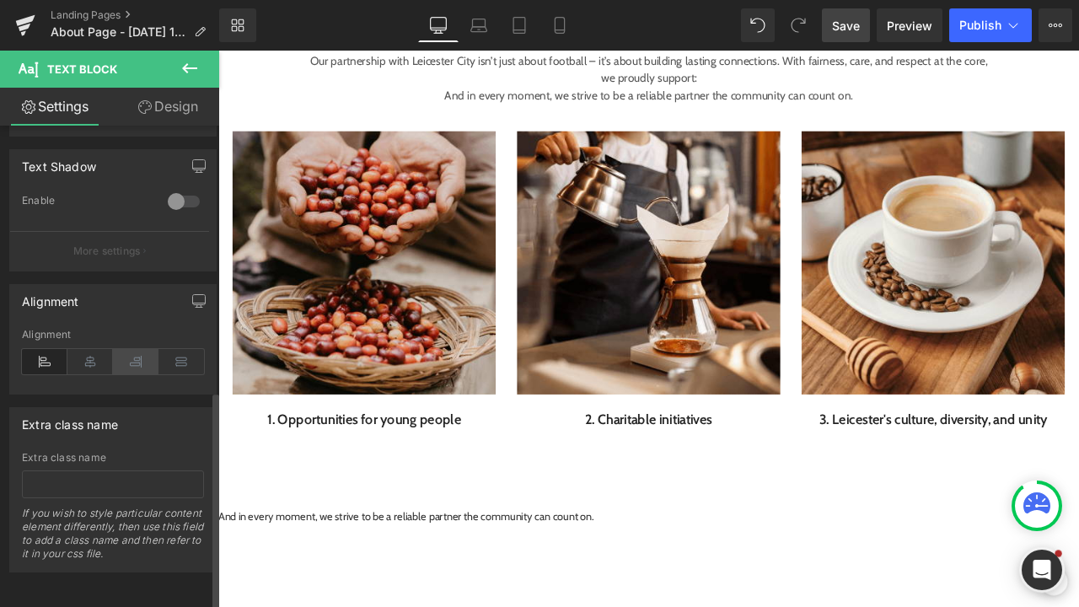
scroll to position [584, 0]
click at [100, 350] on icon at bounding box center [90, 361] width 46 height 25
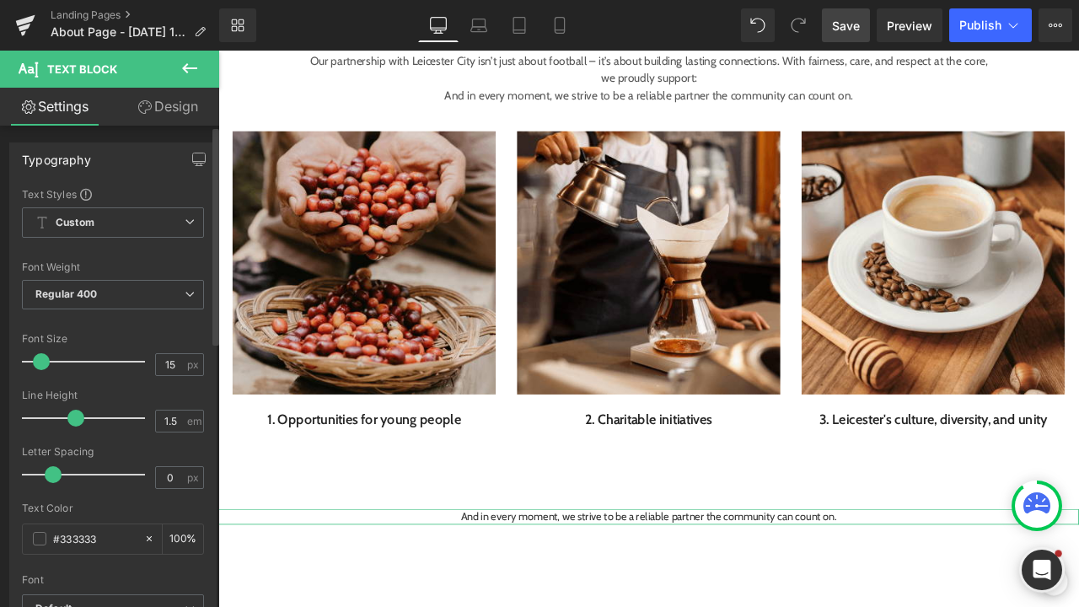
scroll to position [0, 0]
click at [178, 205] on div "Font Default Lato [GEOGRAPHIC_DATA] Default Default Lato [GEOGRAPHIC_DATA] Open…" at bounding box center [113, 390] width 182 height 407
click at [178, 217] on span "Custom Setup Global Style" at bounding box center [113, 222] width 182 height 30
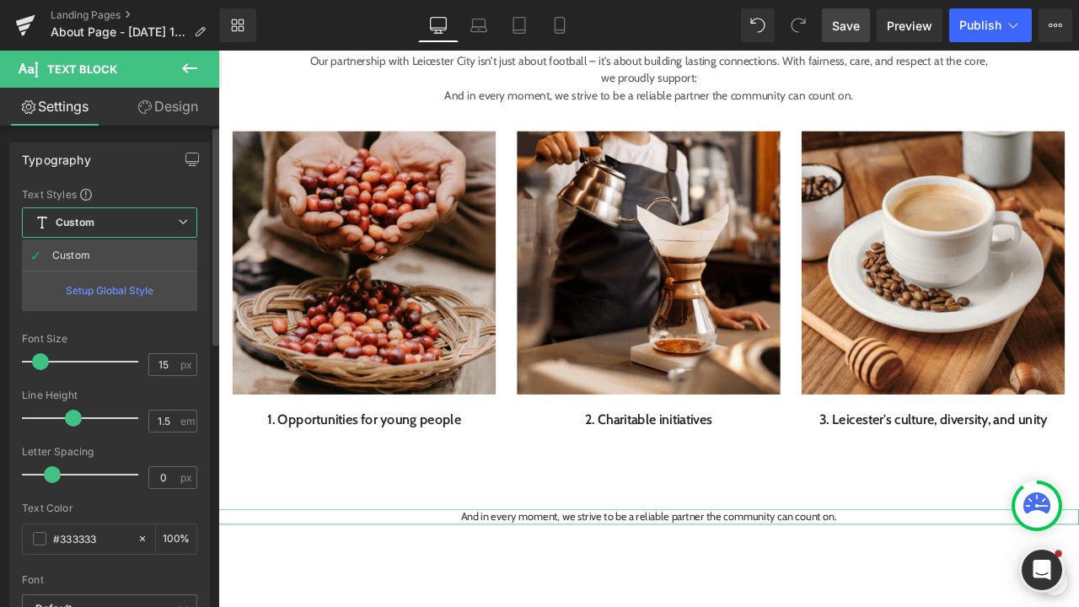
click at [171, 208] on span "Custom Setup Global Style" at bounding box center [109, 222] width 175 height 30
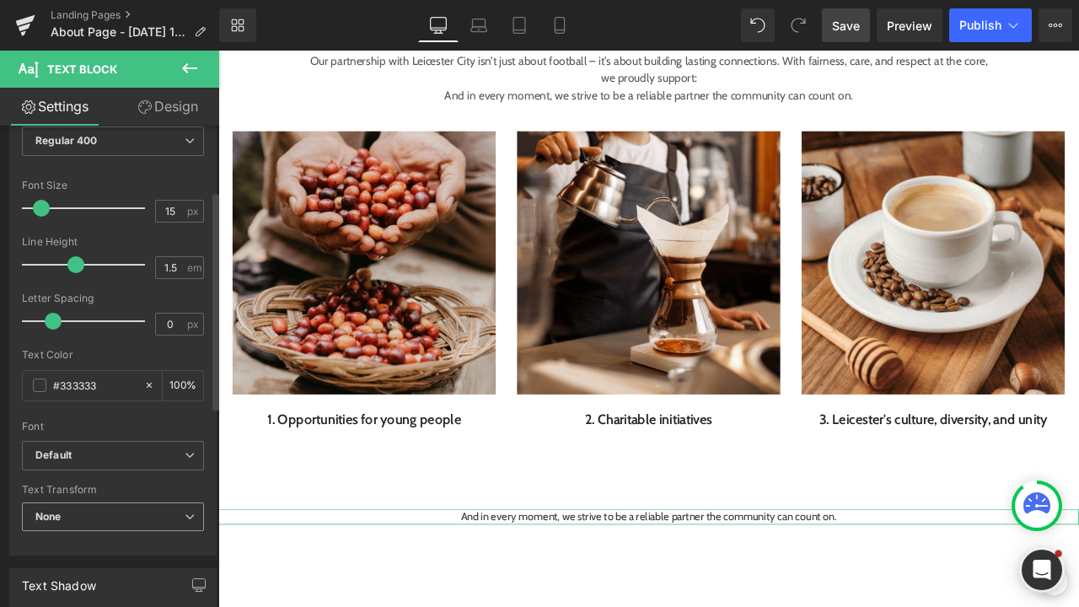
scroll to position [174, 0]
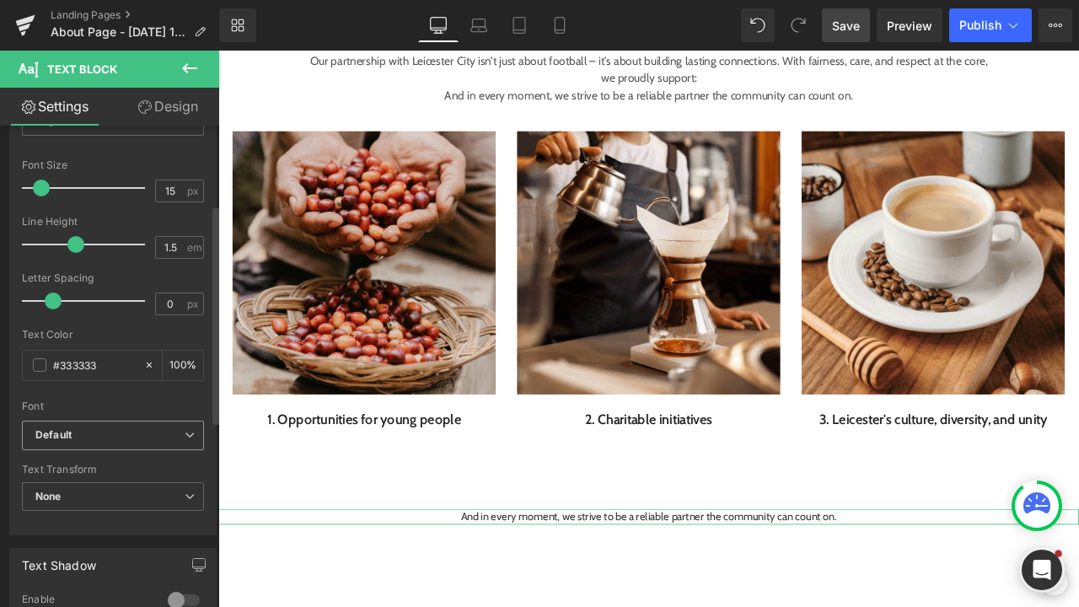
click at [95, 438] on b "Default" at bounding box center [109, 435] width 149 height 14
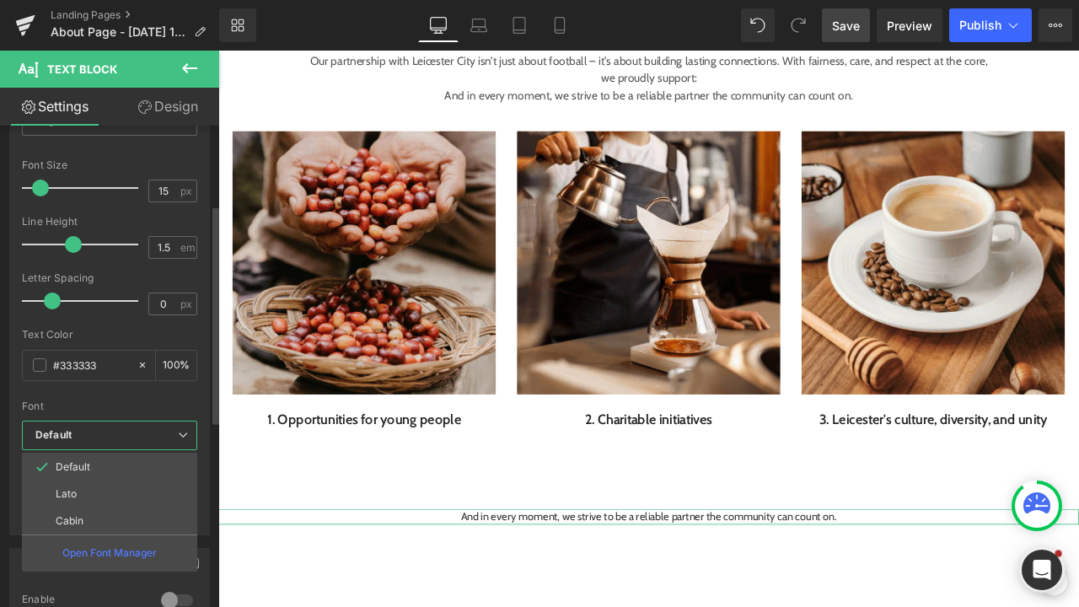
click at [96, 438] on b "Default" at bounding box center [106, 435] width 143 height 14
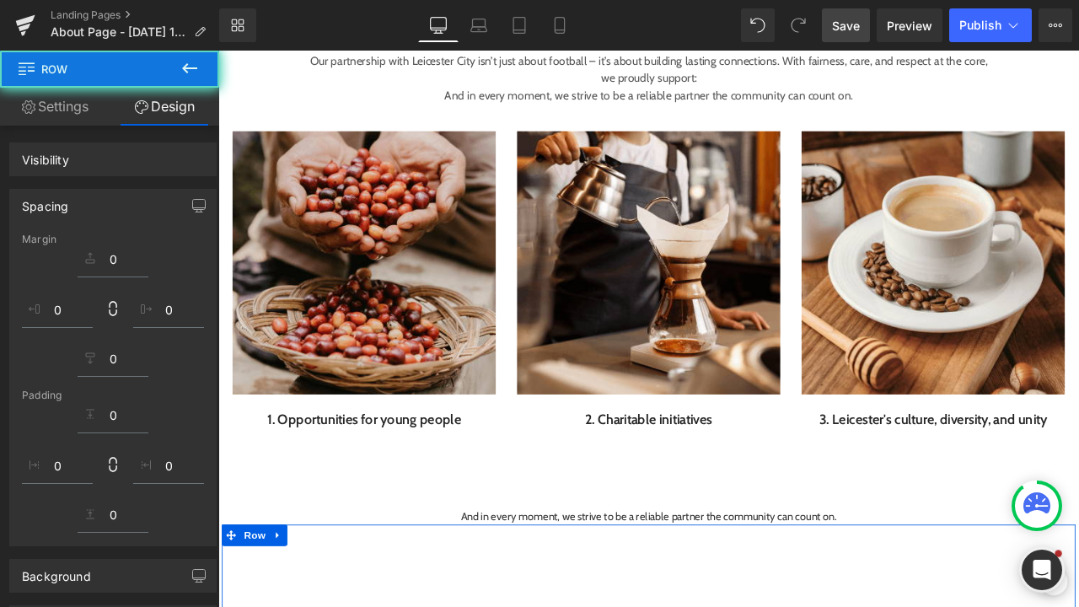
click at [574, 562] on div "Investing in What Matters Most Heading Our partnership with Leicester City isn’…" at bounding box center [728, 295] width 1020 height 597
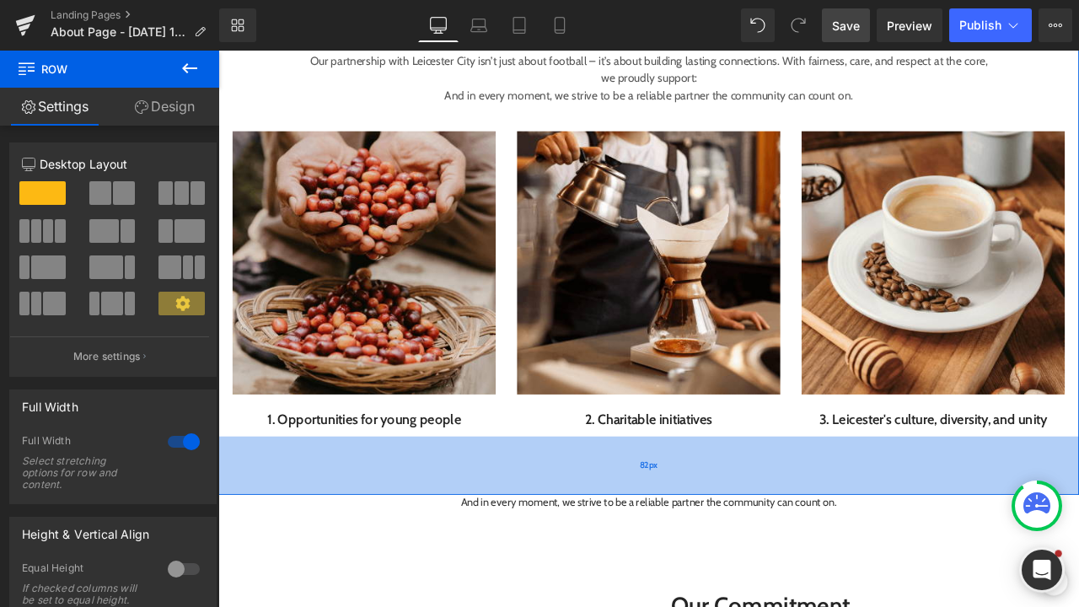
drag, startPoint x: 581, startPoint y: 589, endPoint x: 584, endPoint y: 573, distance: 17.1
click at [584, 573] on div "82px" at bounding box center [728, 542] width 1020 height 69
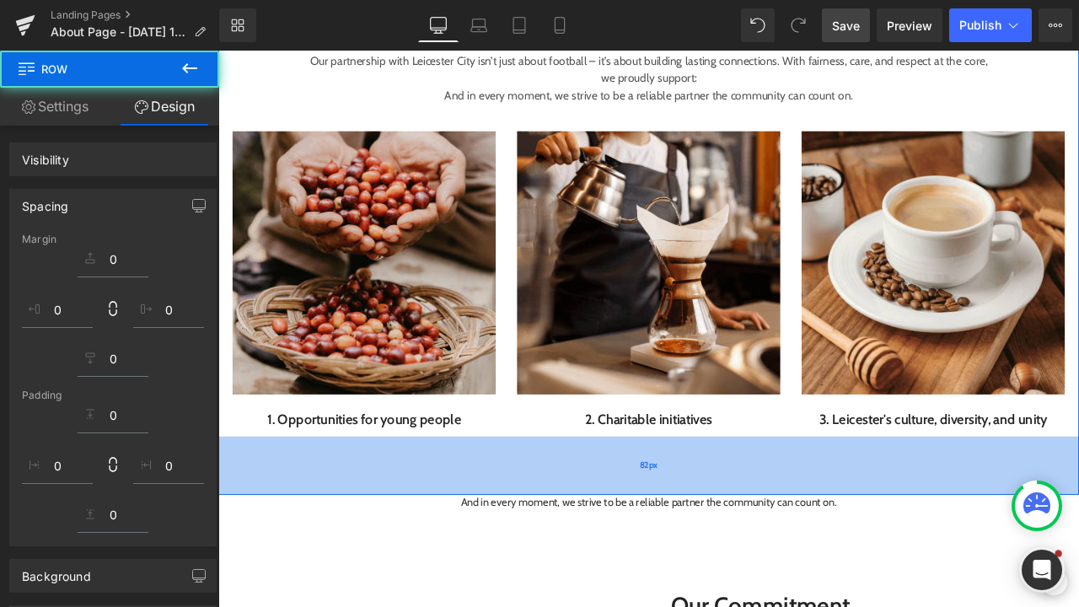
click at [584, 565] on div "82px" at bounding box center [728, 542] width 1020 height 69
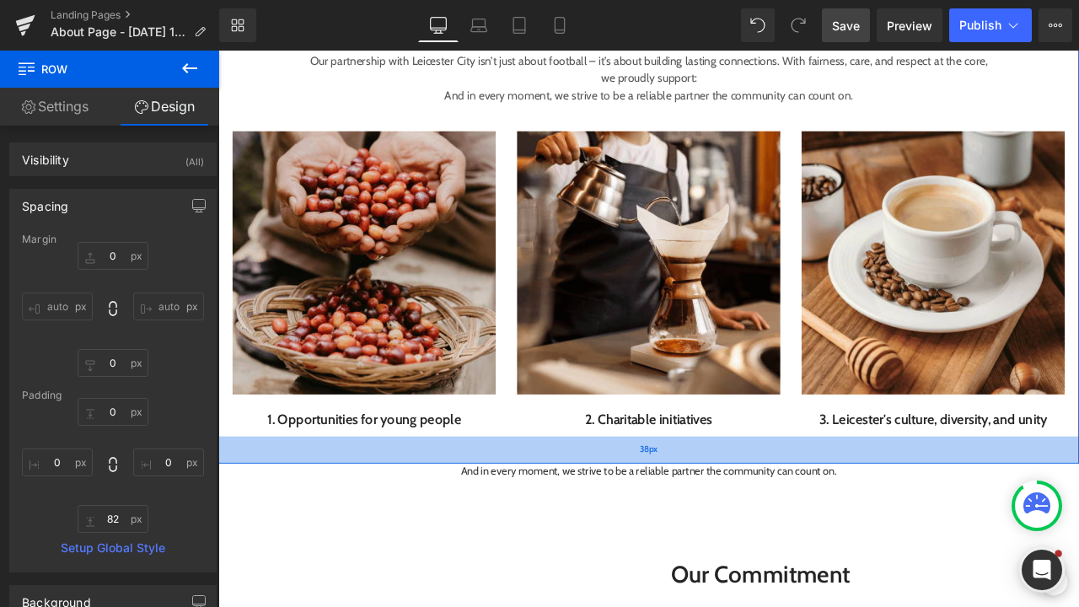
type input "38px"
drag, startPoint x: 584, startPoint y: 573, endPoint x: 585, endPoint y: 535, distance: 37.1
click at [585, 535] on div "38px" at bounding box center [728, 524] width 1020 height 32
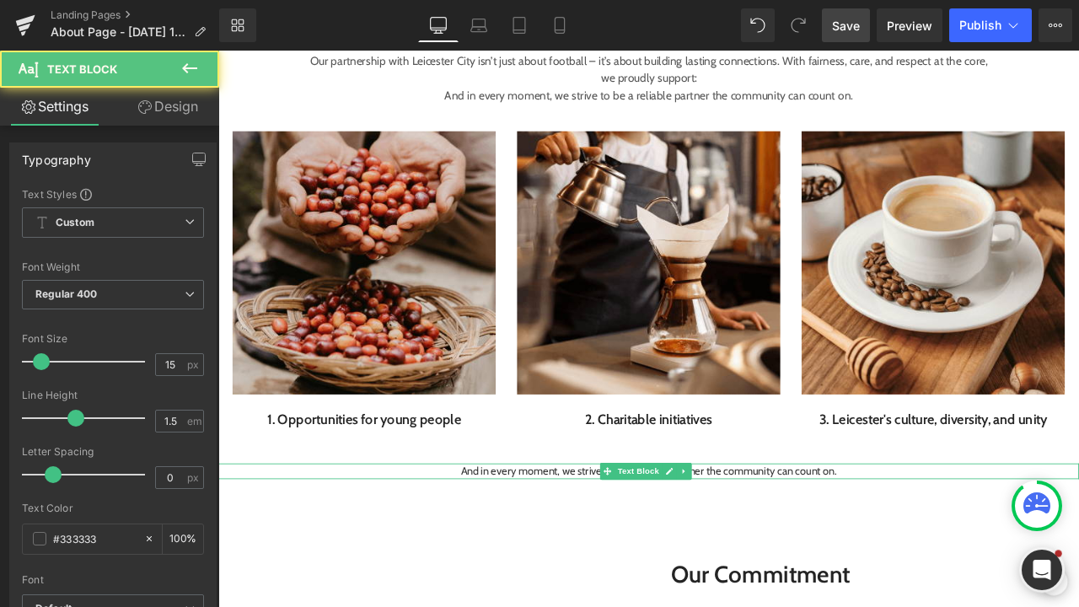
click at [586, 547] on p "And in every moment, we strive to be a reliable partner the community can count…" at bounding box center [728, 550] width 1020 height 19
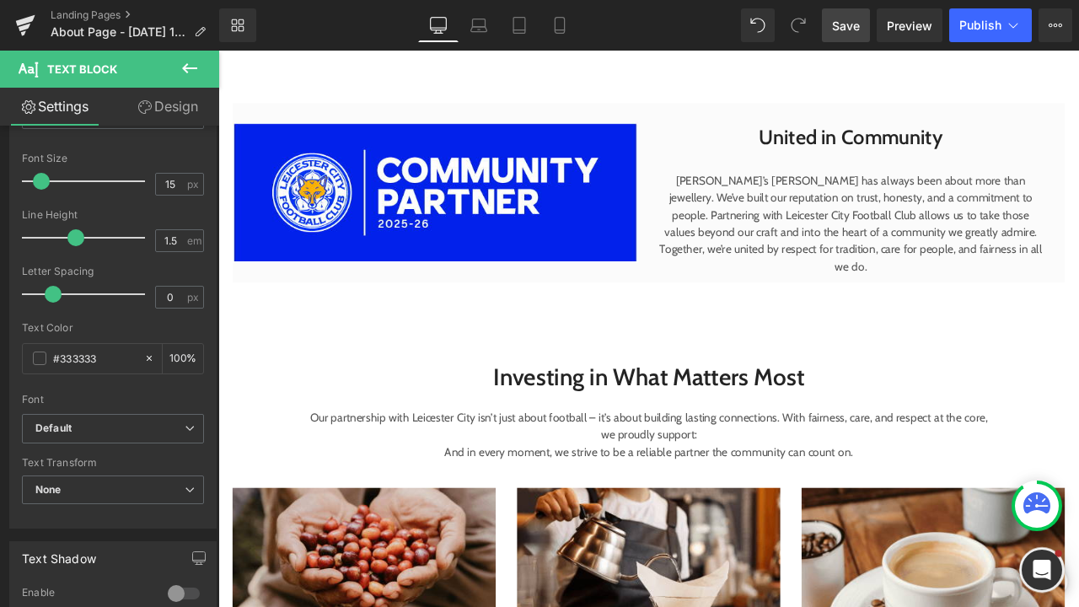
scroll to position [1312, 0]
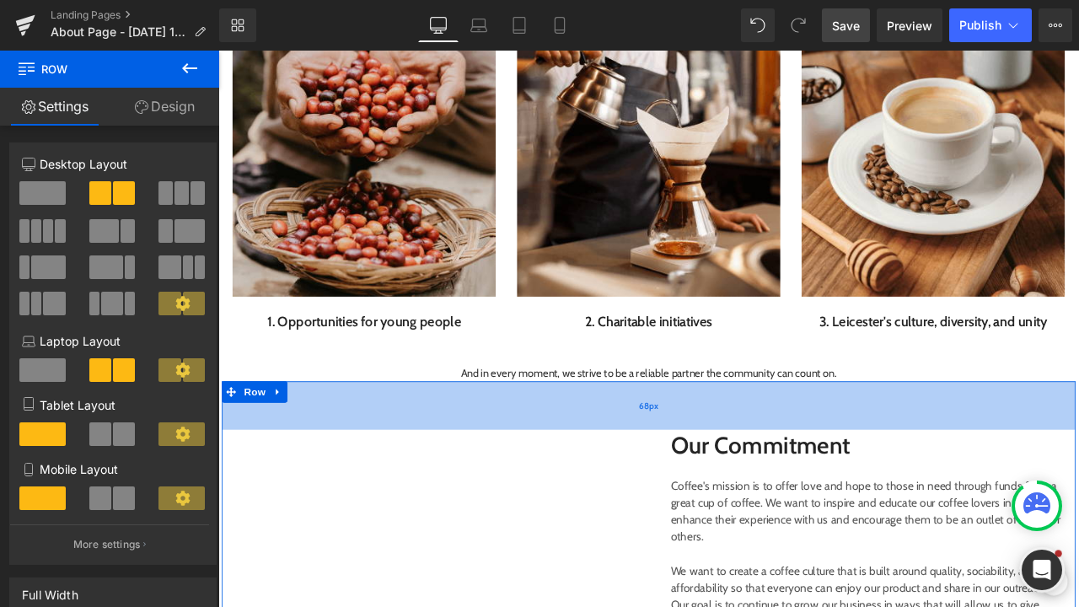
drag, startPoint x: 734, startPoint y: 530, endPoint x: 734, endPoint y: 493, distance: 37.1
click at [734, 493] on div "68px" at bounding box center [729, 471] width 1012 height 57
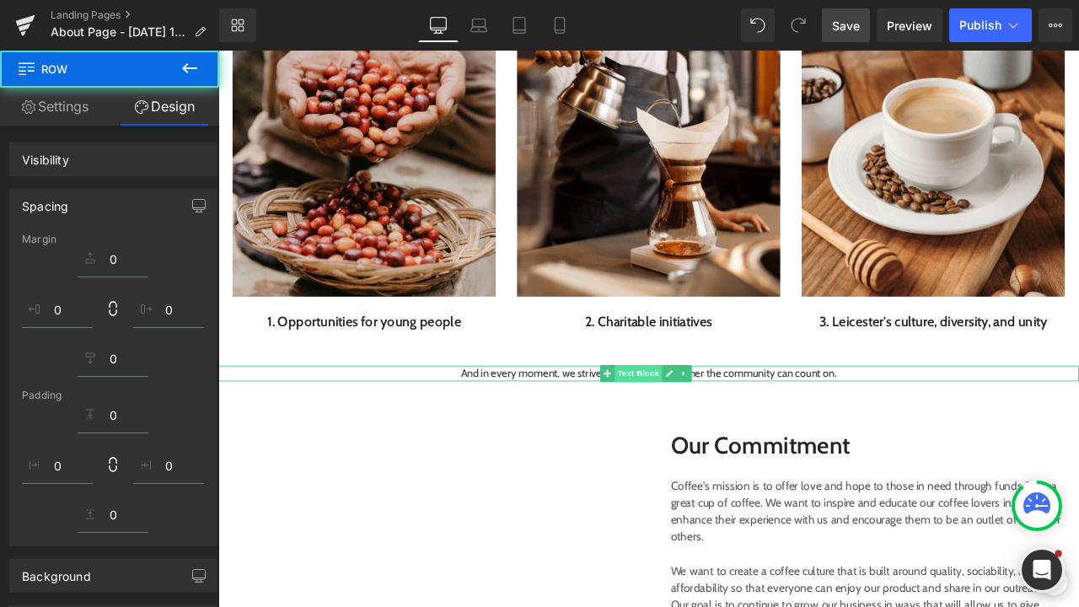
click at [708, 433] on div "And in every moment, we strive to be a reliable partner the community can count…" at bounding box center [728, 433] width 1020 height 19
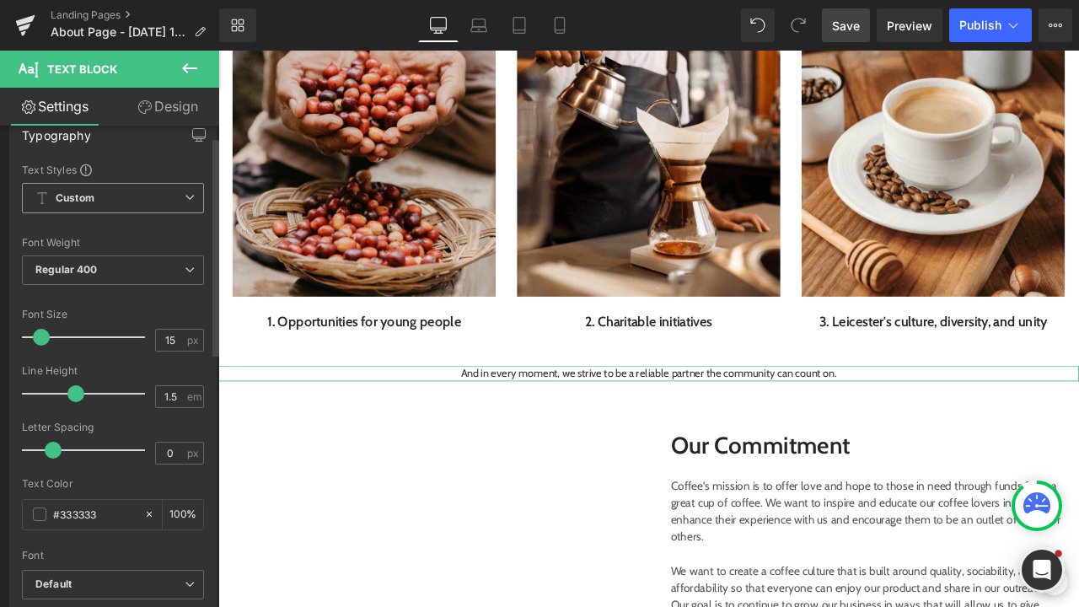
scroll to position [28, 0]
click at [100, 272] on span "Regular 400" at bounding box center [113, 267] width 182 height 30
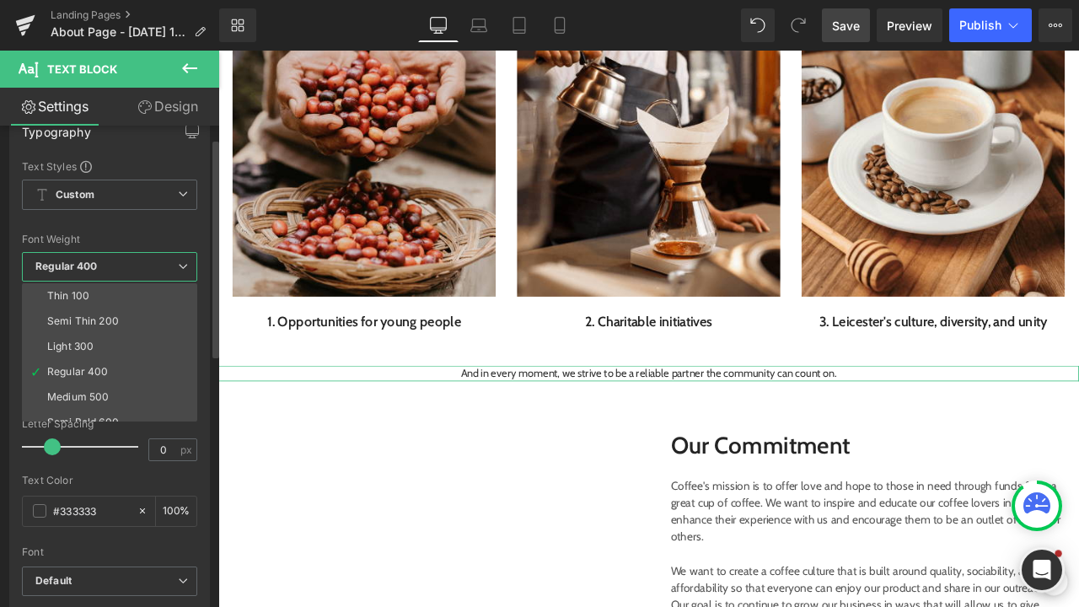
click at [100, 272] on span "Regular 400" at bounding box center [109, 267] width 175 height 30
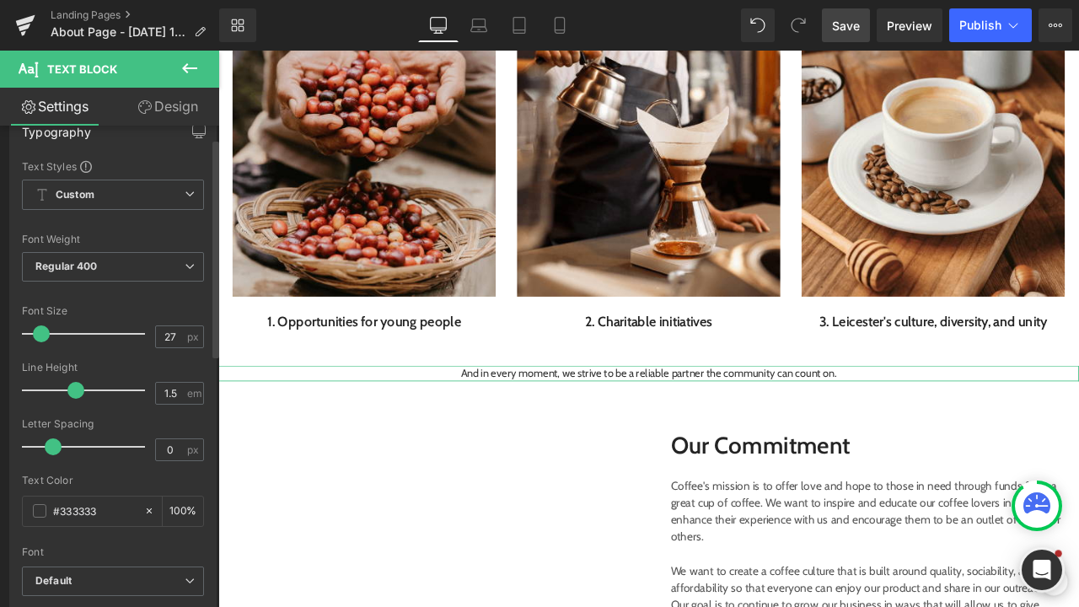
click at [54, 336] on div at bounding box center [87, 334] width 115 height 34
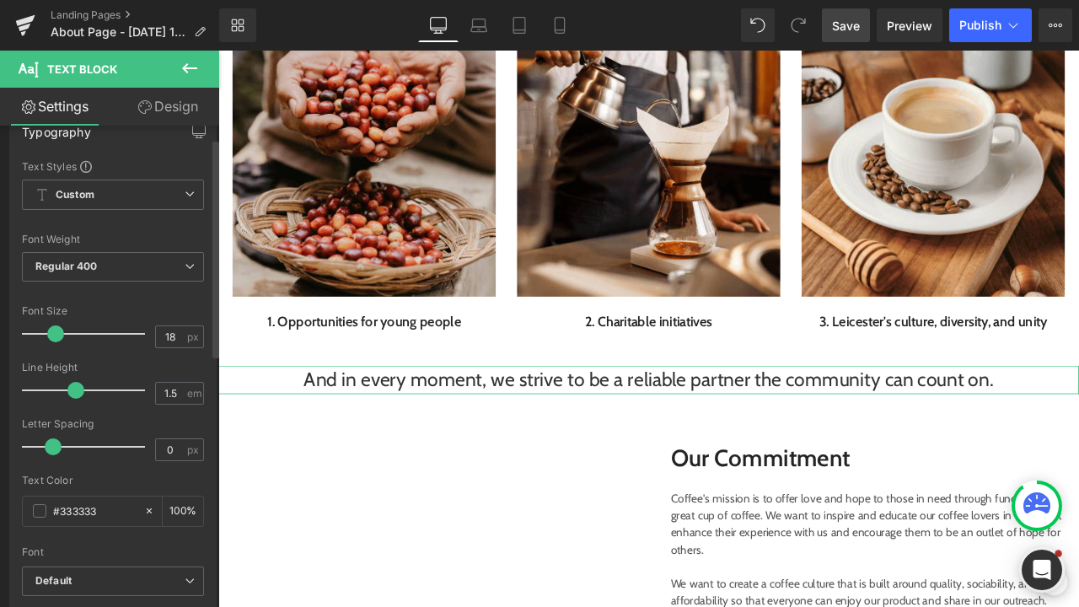
click at [45, 336] on div at bounding box center [87, 334] width 115 height 34
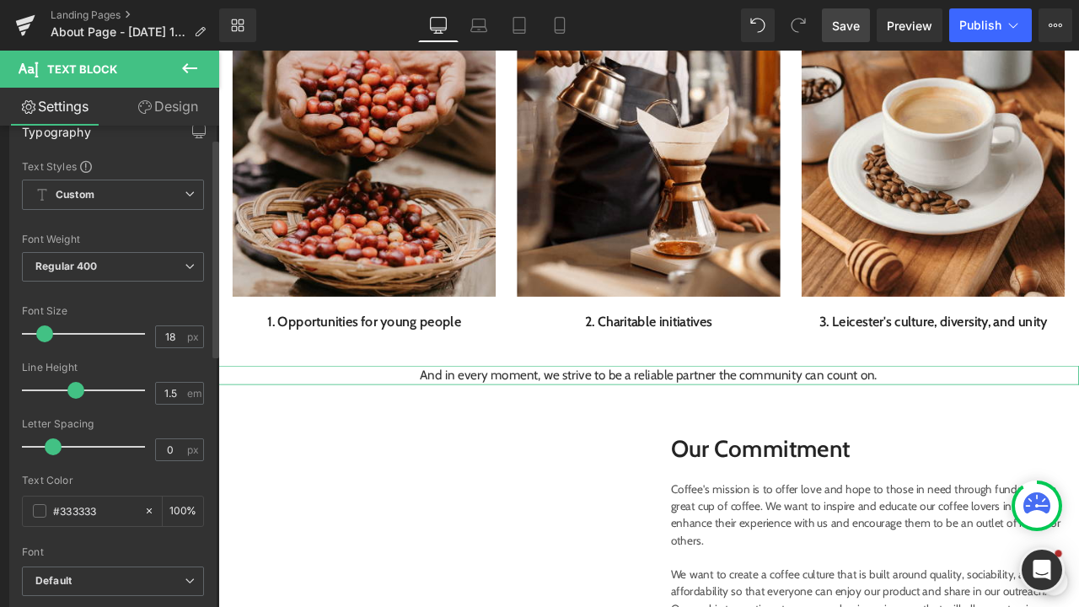
type input "19"
click at [46, 336] on span at bounding box center [46, 333] width 17 height 17
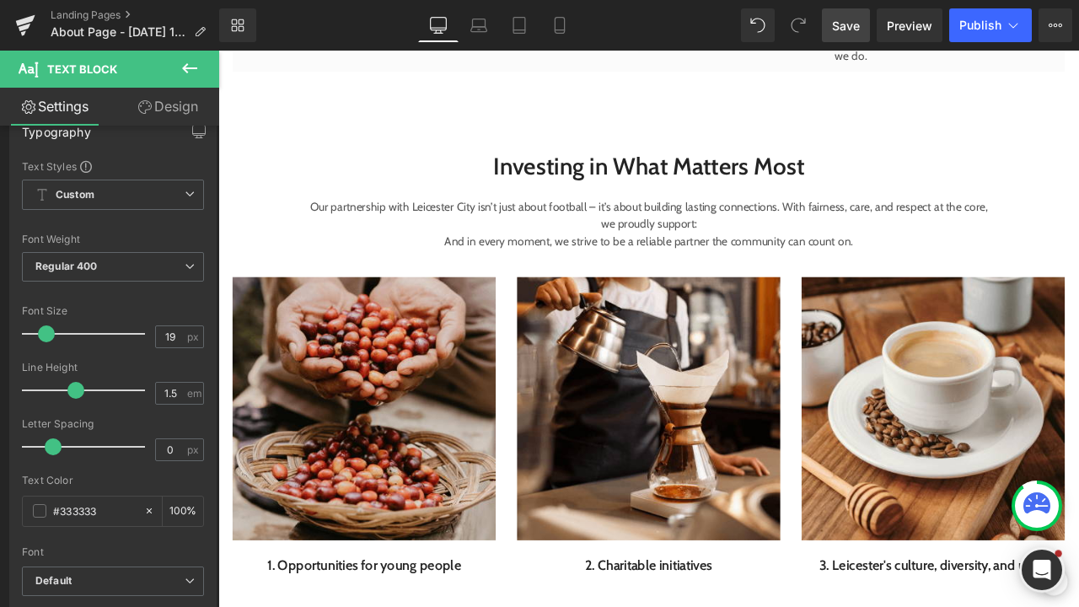
scroll to position [1030, 0]
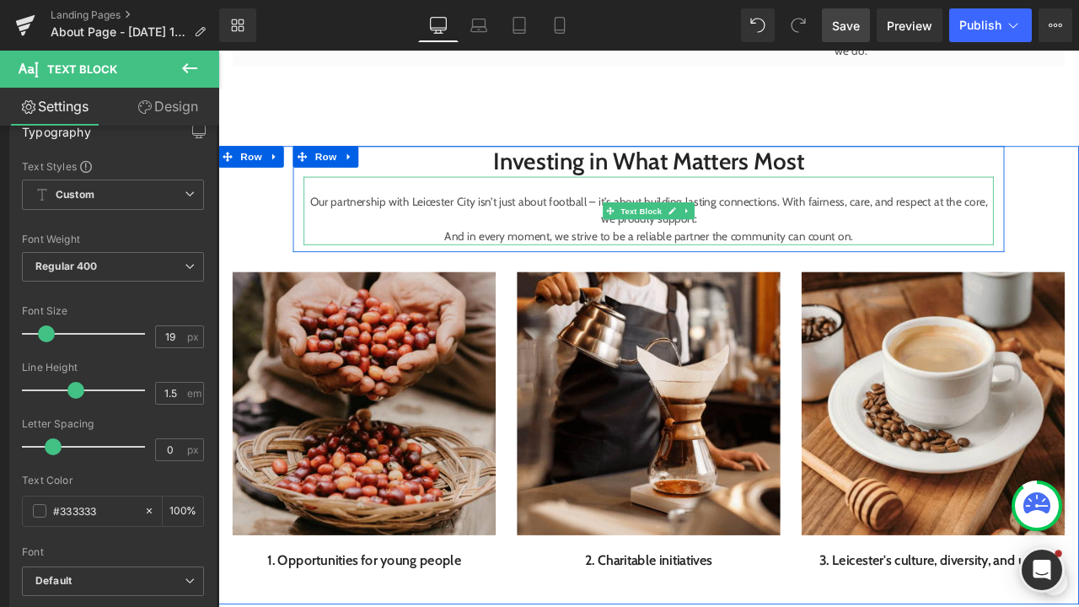
click at [824, 272] on p "And in every moment, we strive to be a reliable partner the community can count…" at bounding box center [729, 271] width 818 height 20
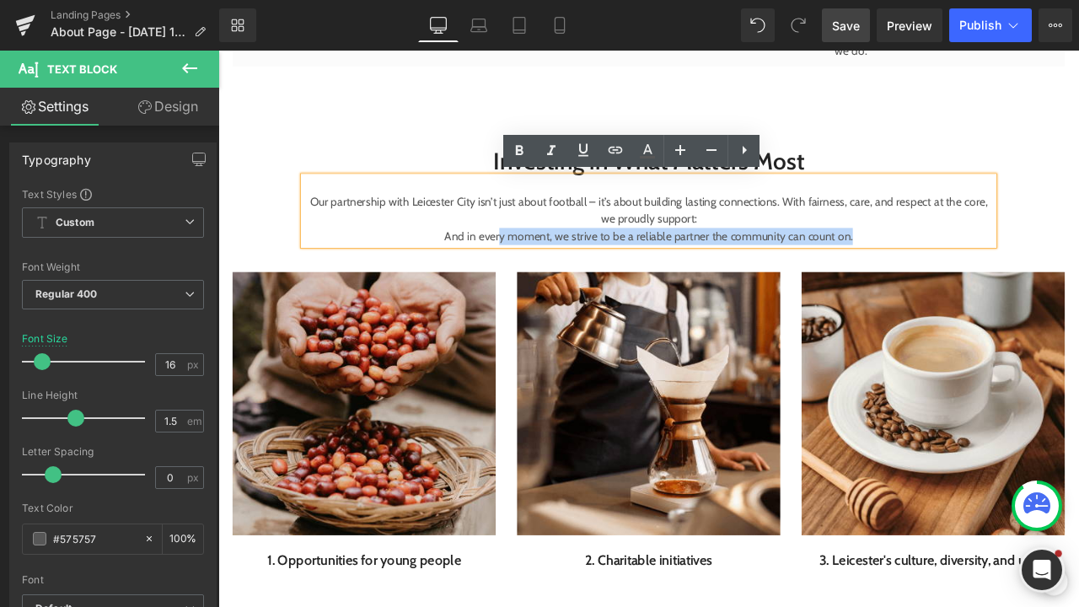
drag, startPoint x: 978, startPoint y: 271, endPoint x: 544, endPoint y: 270, distance: 434.3
click at [547, 270] on p "And in every moment, we strive to be a reliable partner the community can count…" at bounding box center [729, 271] width 818 height 20
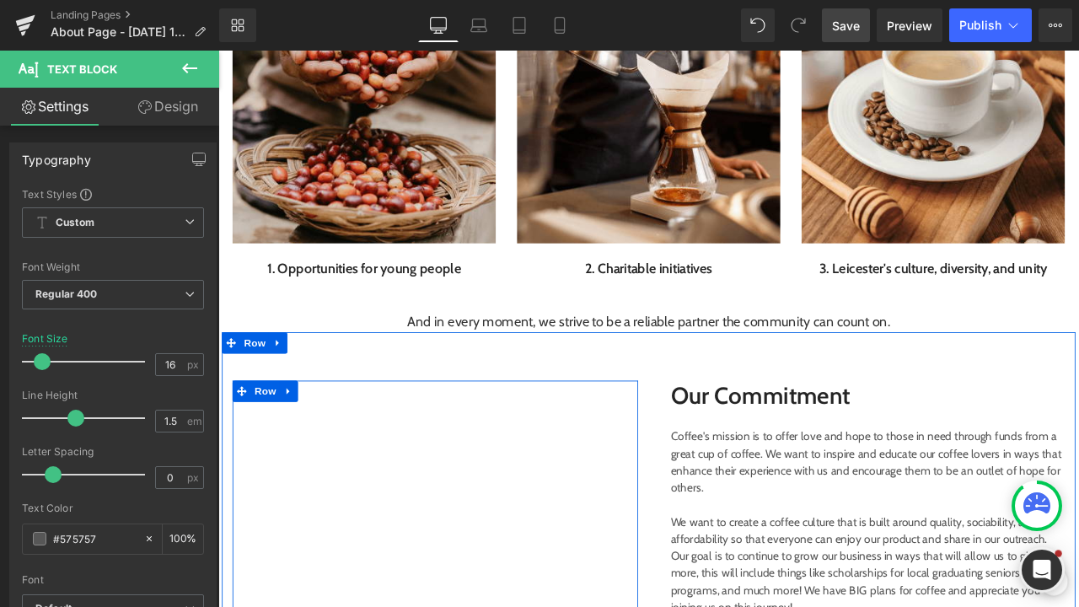
scroll to position [1650, 0]
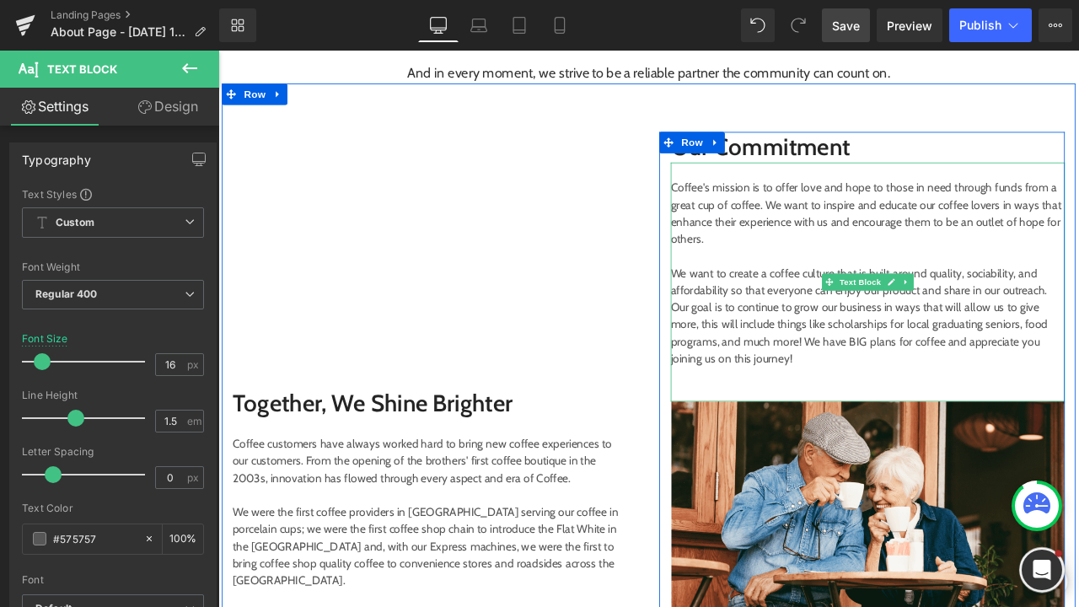
drag, startPoint x: 819, startPoint y: 407, endPoint x: 807, endPoint y: 416, distance: 14.5
click at [819, 407] on p "We want to create a coffee culture that is built around quality, sociability, a…" at bounding box center [988, 364] width 467 height 121
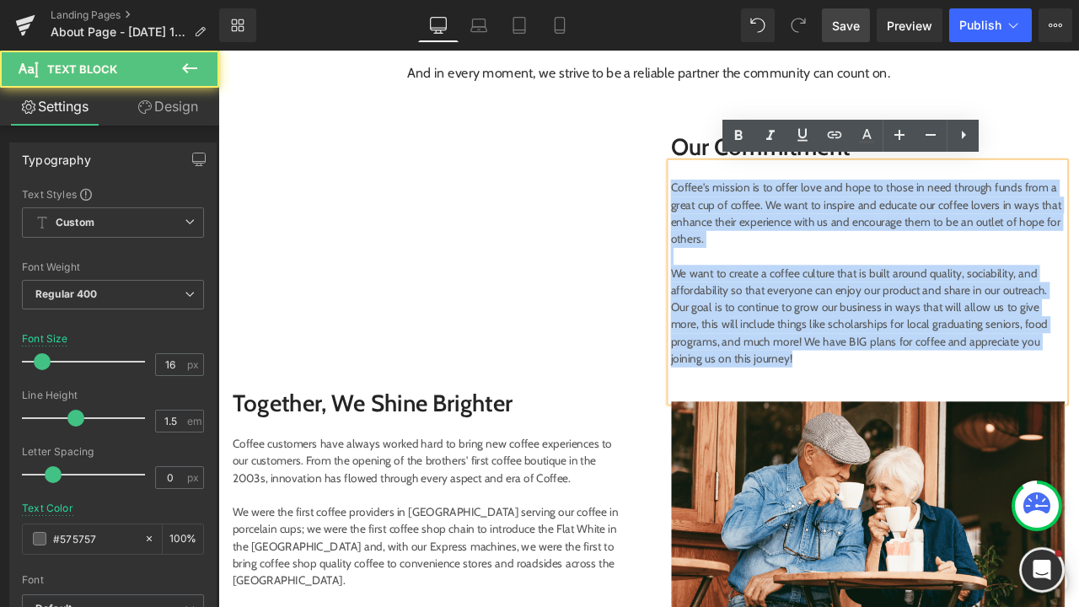
drag, startPoint x: 805, startPoint y: 414, endPoint x: 740, endPoint y: 202, distance: 222.2
click at [741, 202] on div "Image Our Commitment Text Block Coffee's mission is to offer love and hope to t…" at bounding box center [981, 441] width 481 height 589
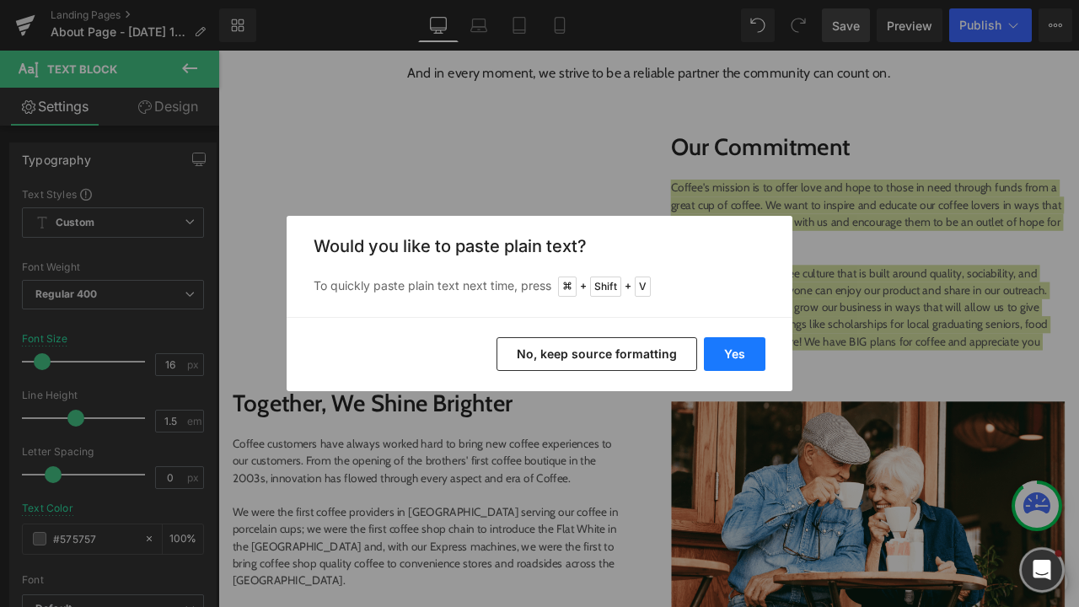
click at [739, 354] on button "Yes" at bounding box center [735, 354] width 62 height 34
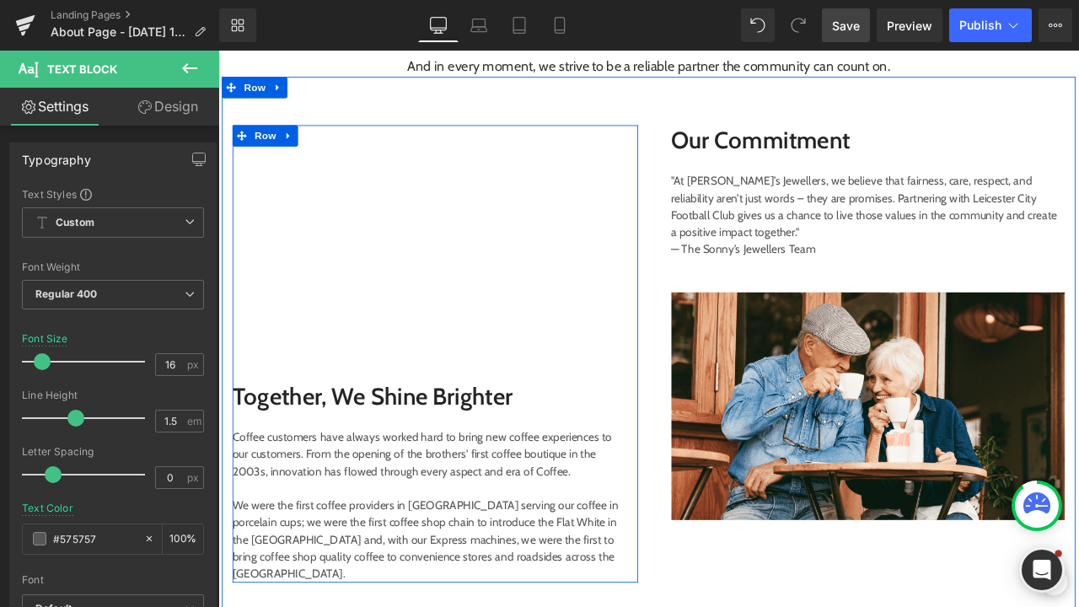
scroll to position [1655, 0]
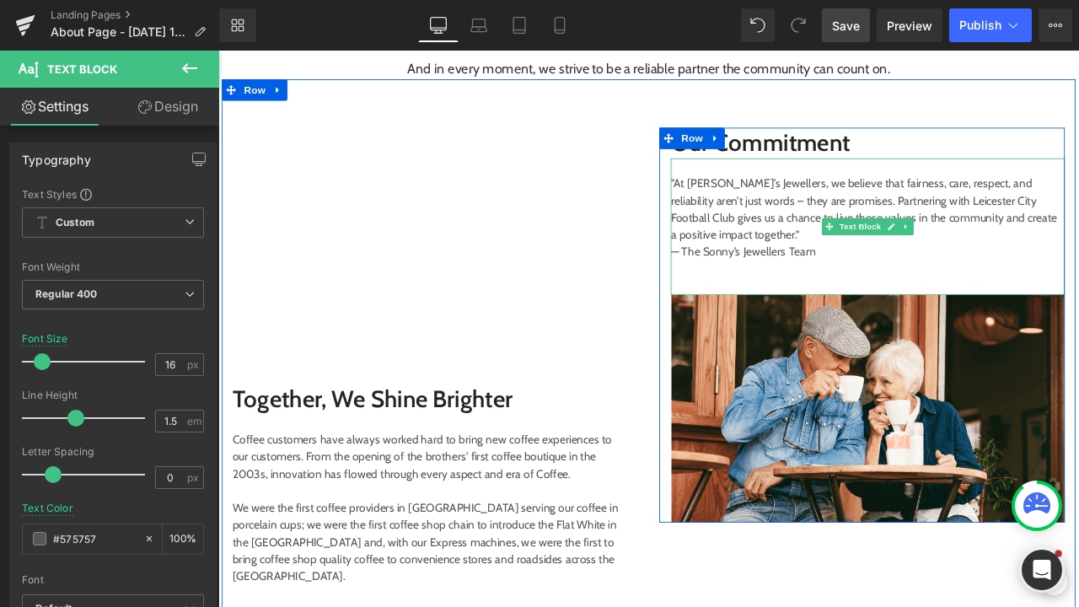
click at [820, 230] on p ""At [PERSON_NAME]’s Jewellers, we believe that fairness, care, respect, and rel…" at bounding box center [988, 238] width 467 height 81
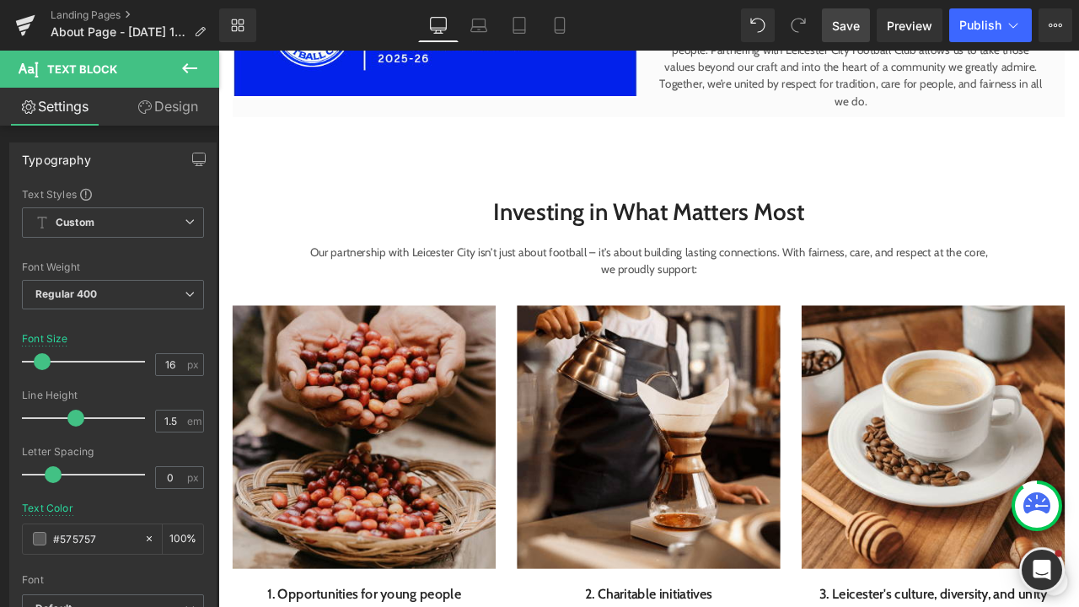
scroll to position [955, 0]
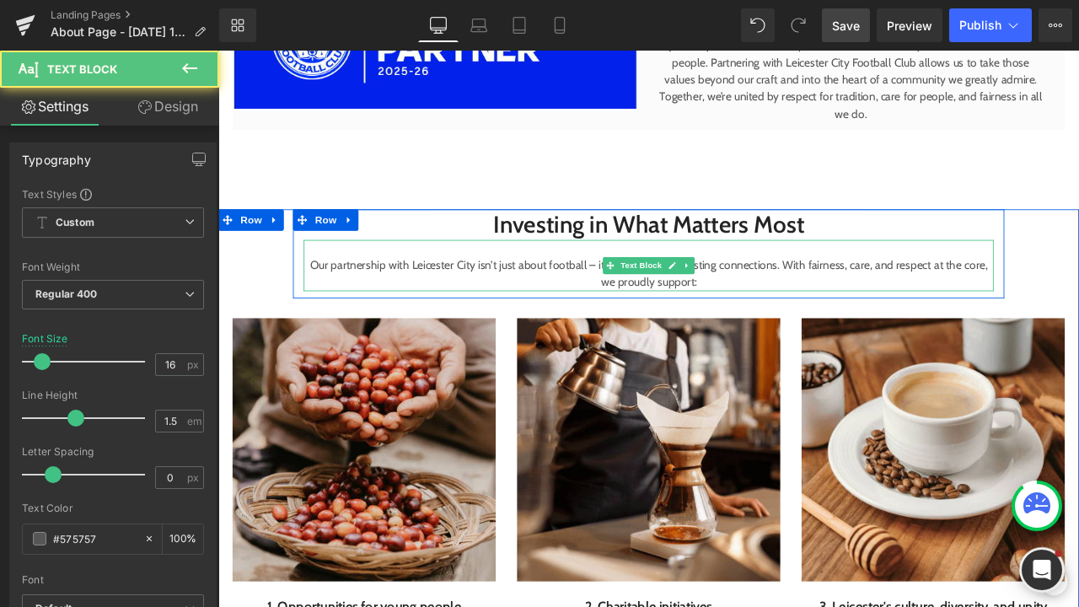
click at [661, 298] on p "Our partnership with Leicester City isn’t just about football – it’s about buil…" at bounding box center [729, 315] width 818 height 40
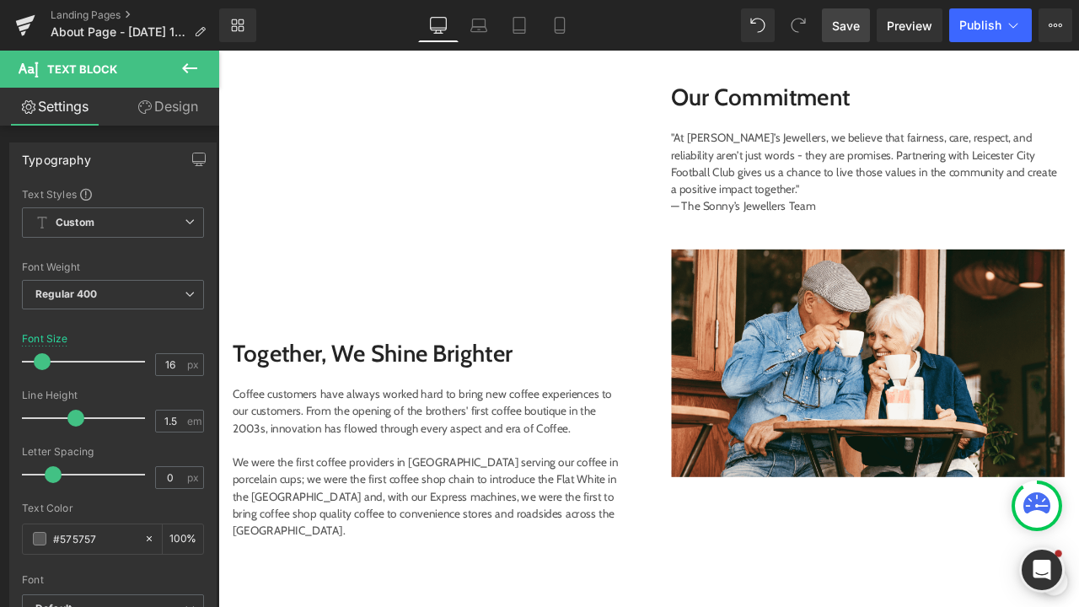
scroll to position [1723, 0]
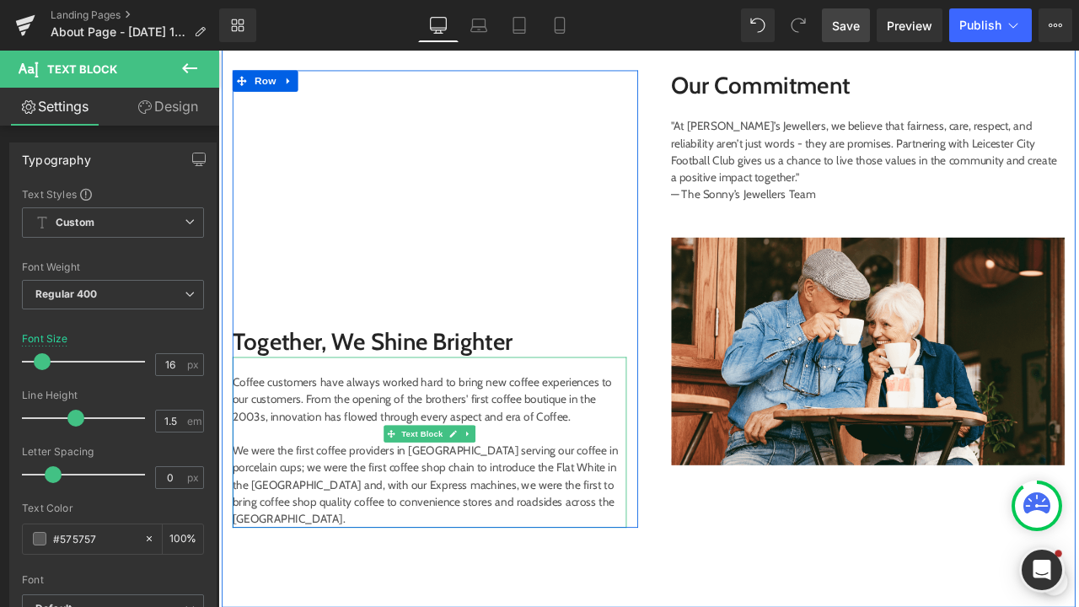
click at [395, 520] on p "Coffee customers have always worked hard to bring new coffee experiences to our…" at bounding box center [468, 525] width 467 height 182
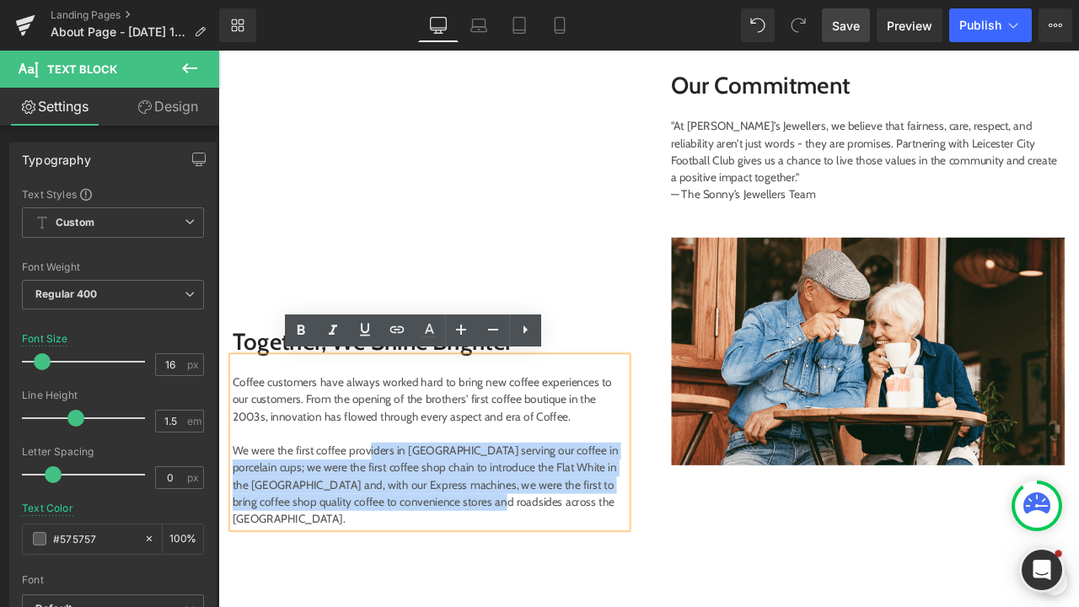
click at [495, 562] on p "Coffee customers have always worked hard to bring new coffee experiences to our…" at bounding box center [468, 525] width 467 height 182
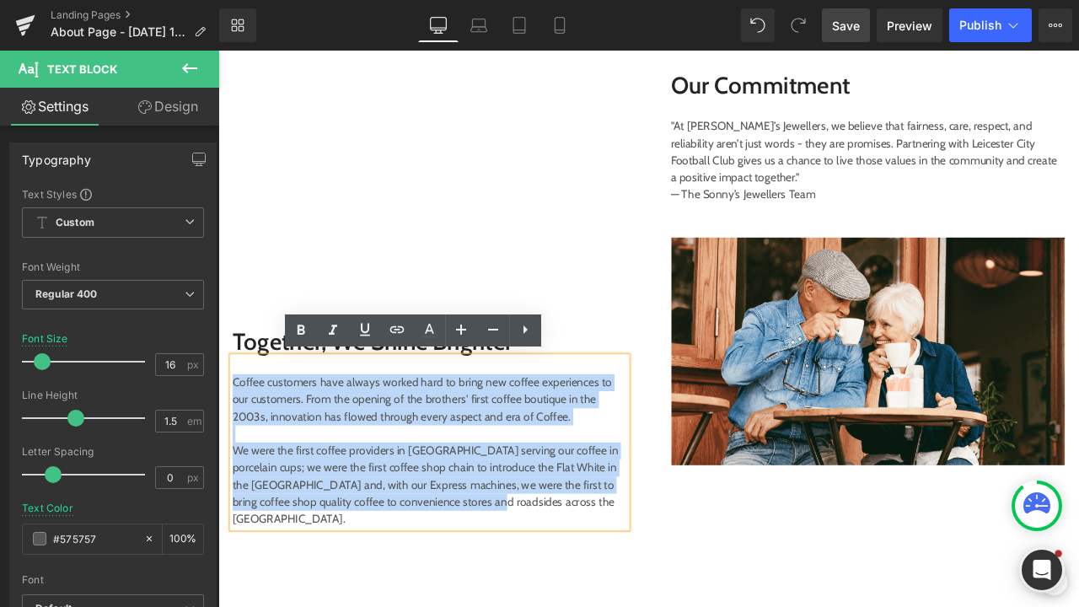
drag, startPoint x: 515, startPoint y: 574, endPoint x: 234, endPoint y: 433, distance: 315.3
click at [235, 434] on p "Coffee customers have always worked hard to bring new coffee experiences to our…" at bounding box center [468, 525] width 467 height 182
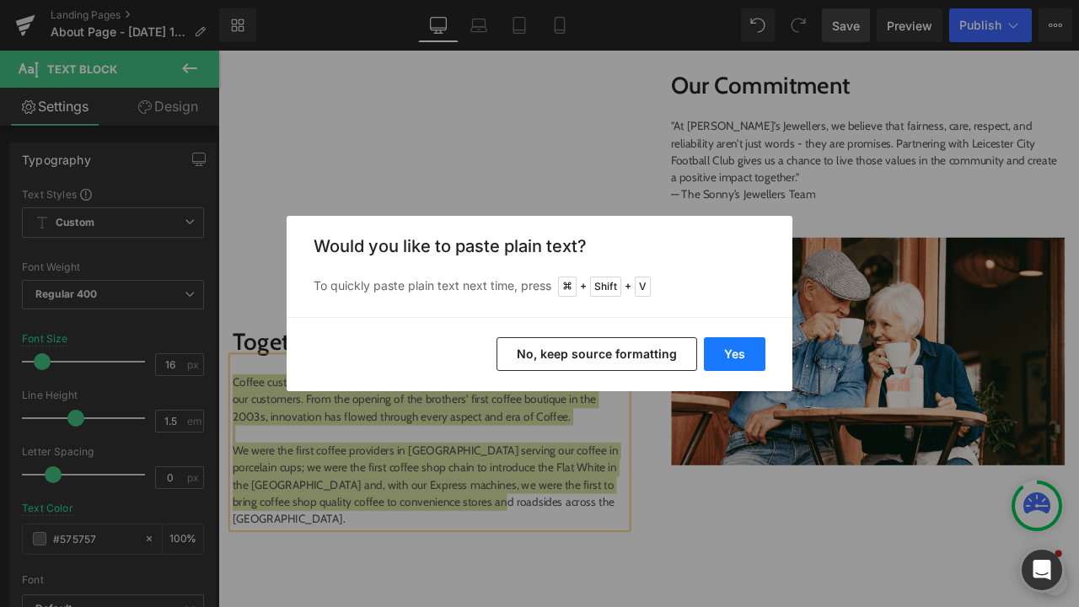
click at [707, 347] on button "Yes" at bounding box center [735, 354] width 62 height 34
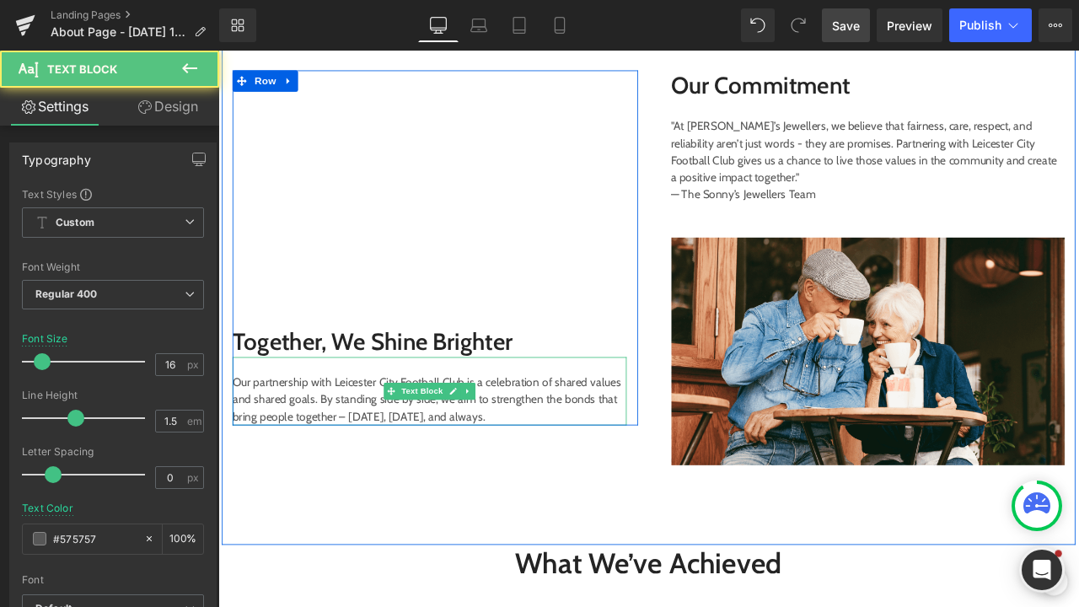
click at [365, 487] on p "Our partnership with Leicester City Football Club is a celebration of shared va…" at bounding box center [468, 464] width 467 height 61
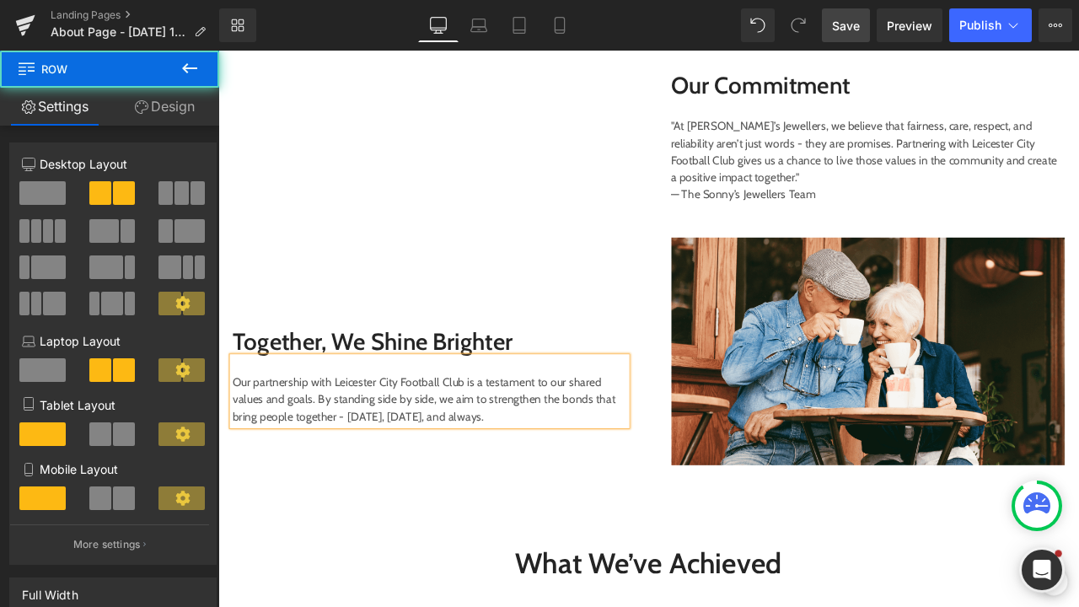
click at [568, 498] on div "Youtube Together, We Shine Brighter Text Block Our partnership with Leicester C…" at bounding box center [729, 327] width 1012 height 620
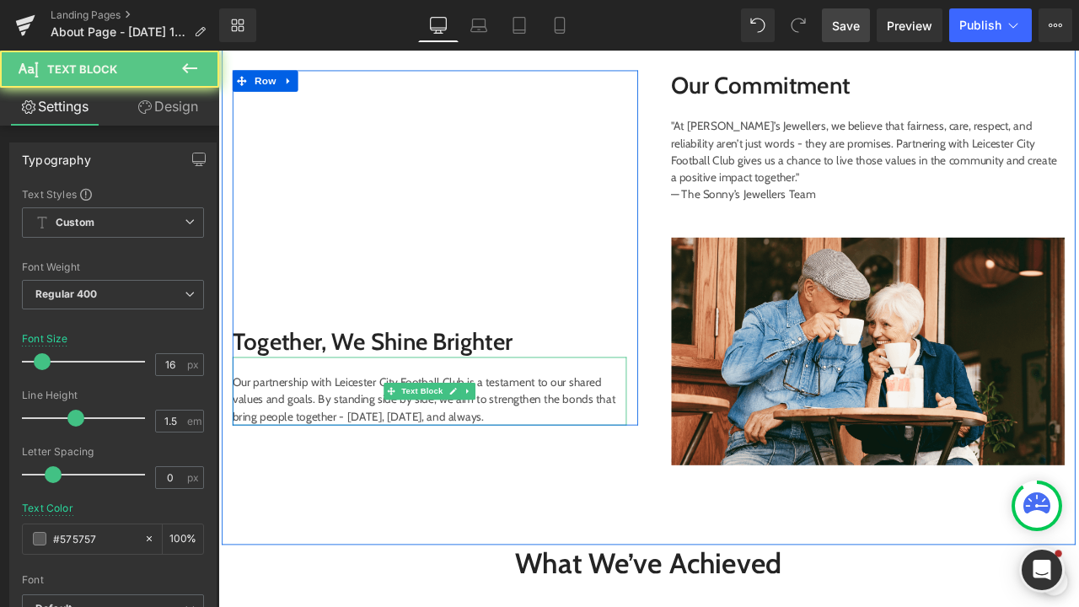
click at [558, 486] on p "Our partnership with Leicester City Football Club is a testament to our shared …" at bounding box center [468, 464] width 467 height 61
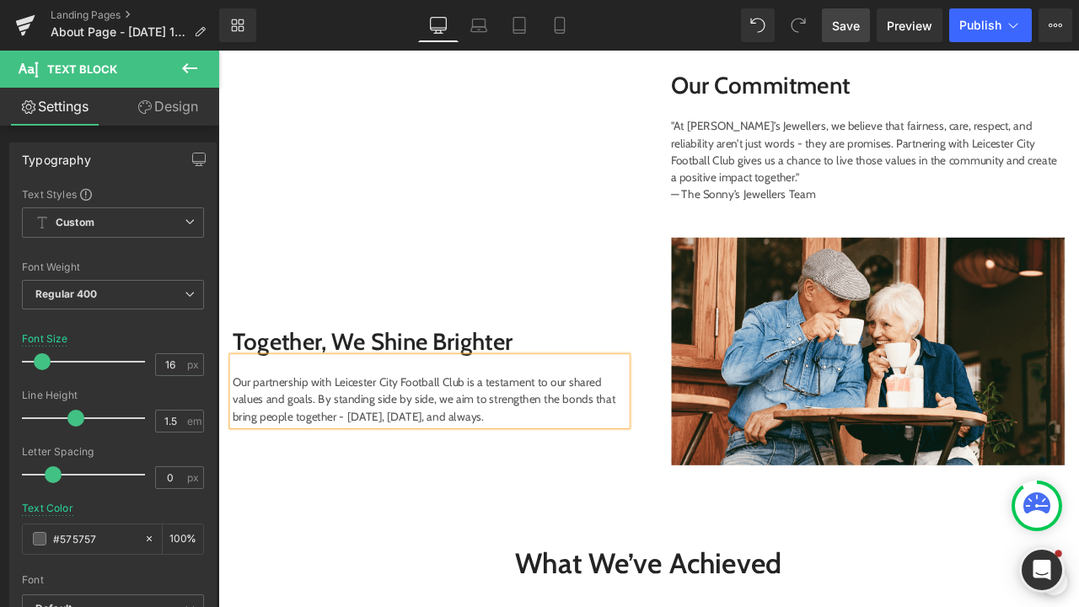
click at [535, 517] on div "Youtube Together, We Shine Brighter Text Block Our partnership with Leicester C…" at bounding box center [729, 327] width 1012 height 620
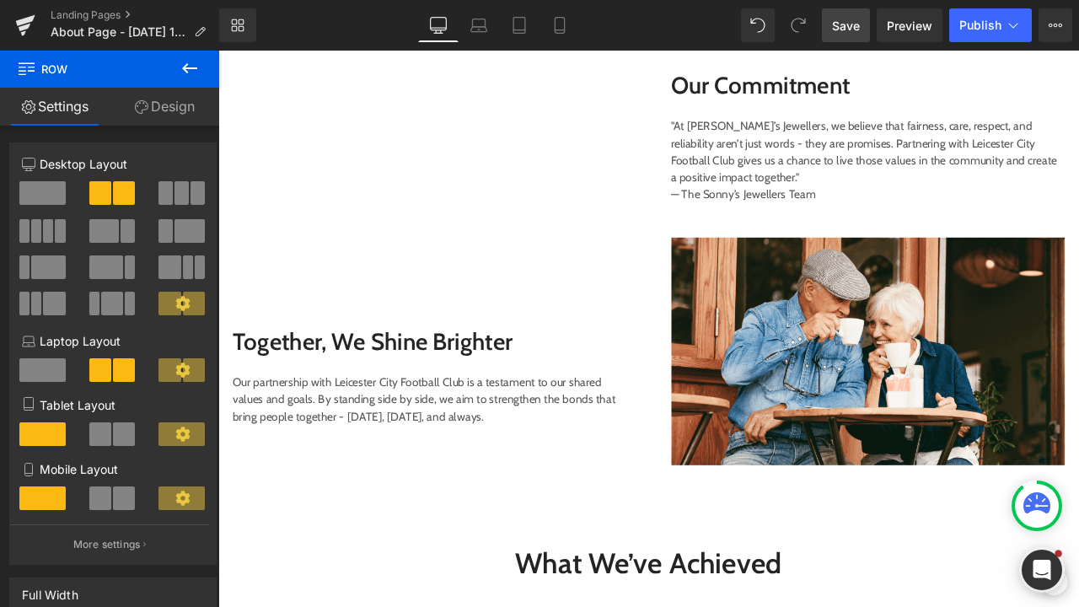
click at [189, 63] on icon at bounding box center [190, 68] width 20 height 20
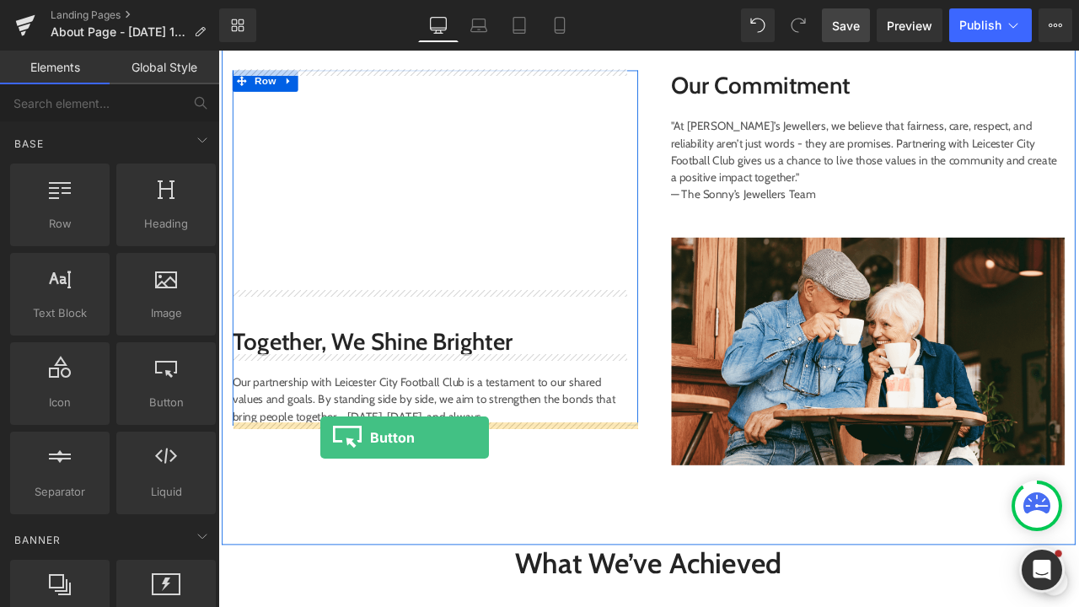
drag, startPoint x: 365, startPoint y: 456, endPoint x: 339, endPoint y: 508, distance: 58.5
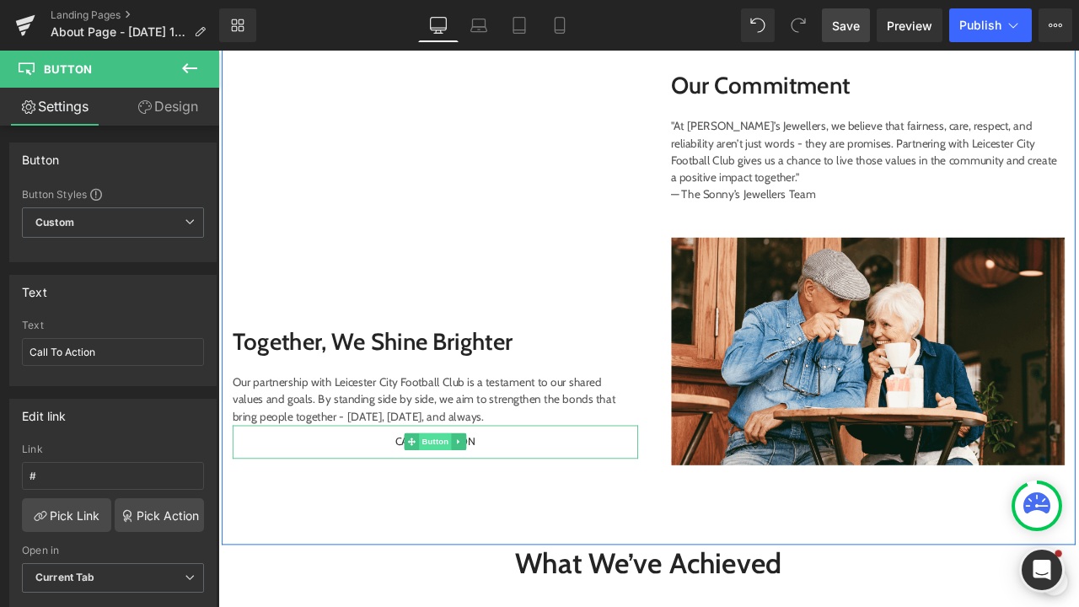
click at [471, 509] on span "Button" at bounding box center [475, 514] width 39 height 20
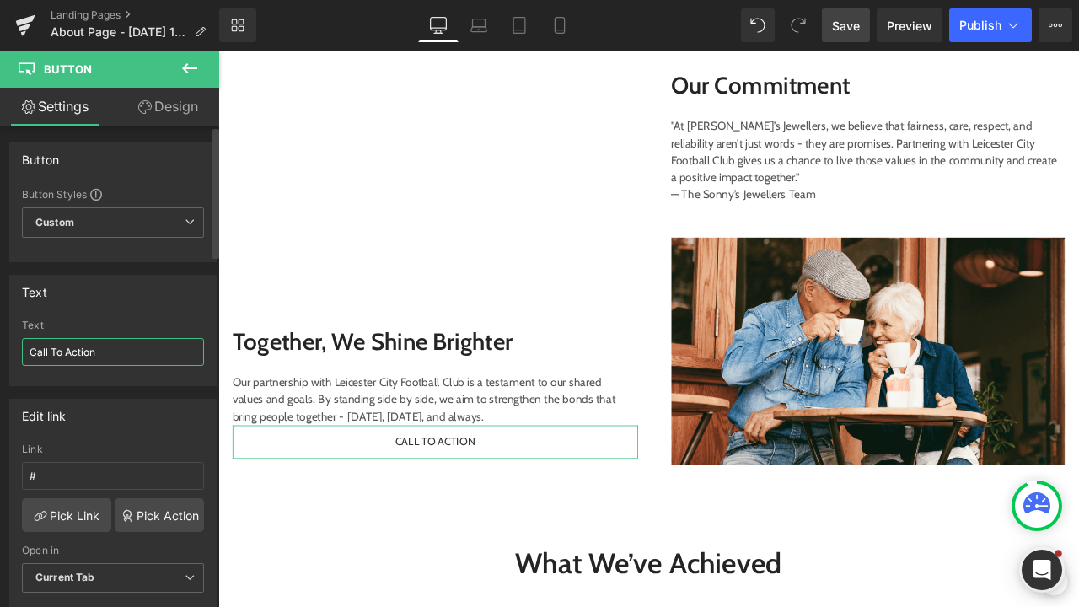
drag, startPoint x: 117, startPoint y: 350, endPoint x: 10, endPoint y: 347, distance: 107.1
click at [10, 347] on div "Call To Action Text Call To Action" at bounding box center [113, 353] width 206 height 66
paste input "Discover More About Our Partnership"
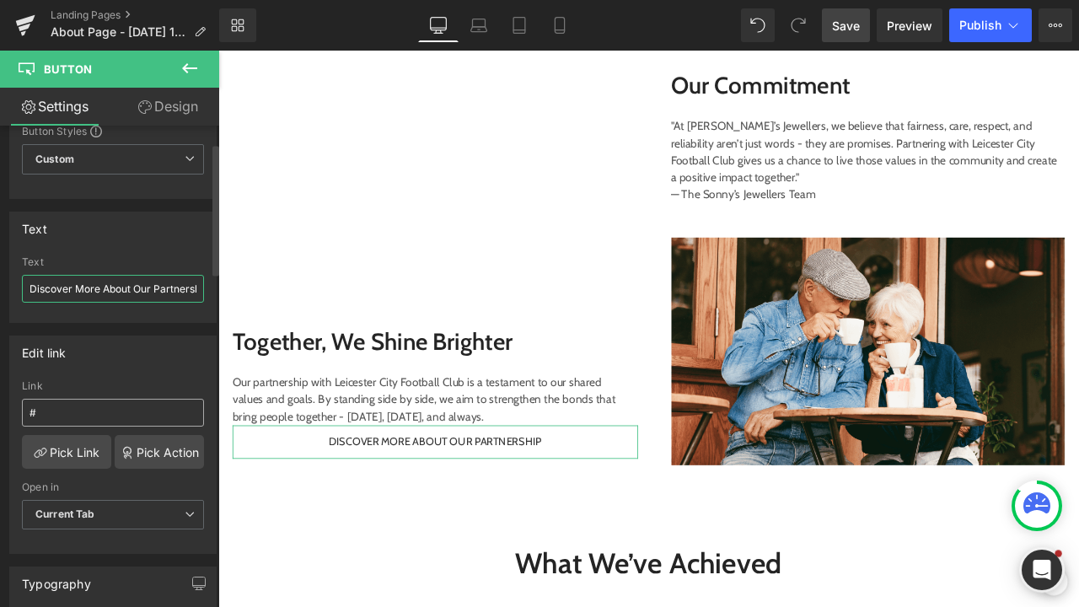
type input "Discover More About Our Partnership"
click at [101, 417] on input "#" at bounding box center [113, 413] width 182 height 28
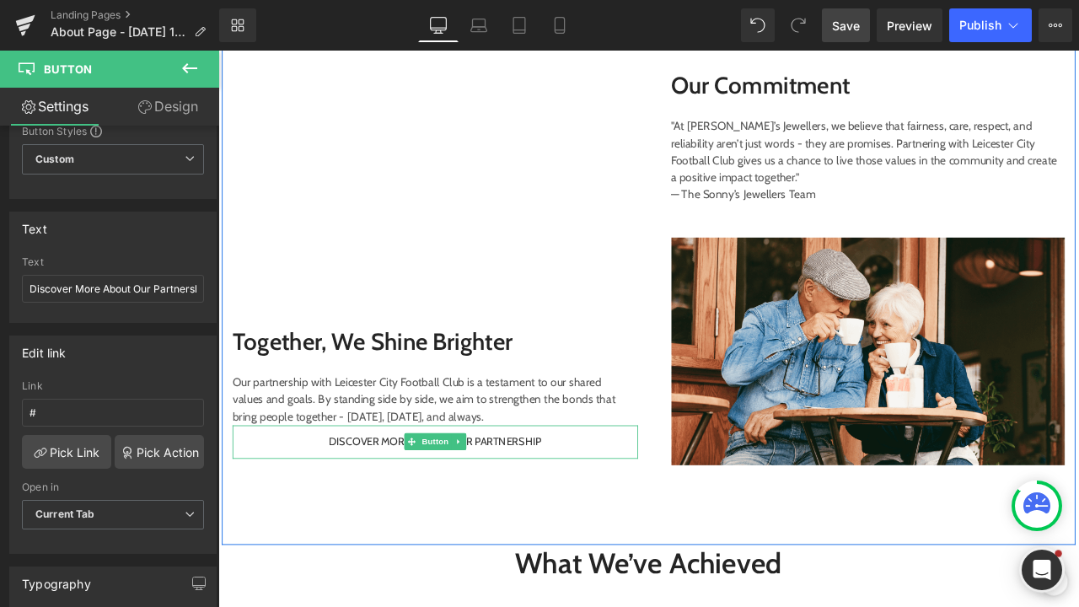
click at [384, 513] on span "Discover More About Our Partnership" at bounding box center [475, 514] width 253 height 19
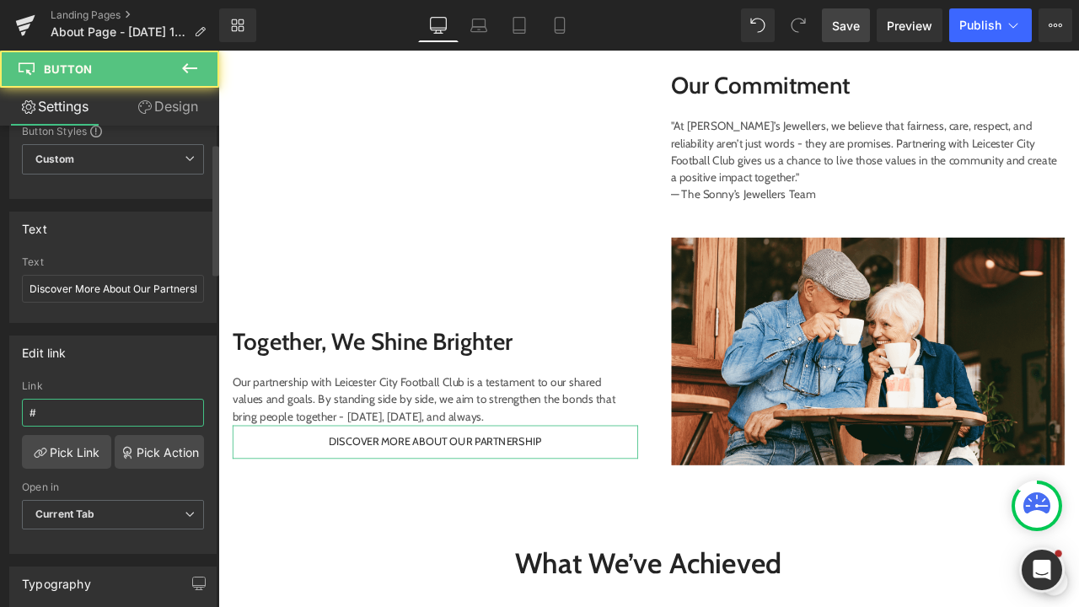
click at [136, 417] on input "#" at bounding box center [113, 413] width 182 height 28
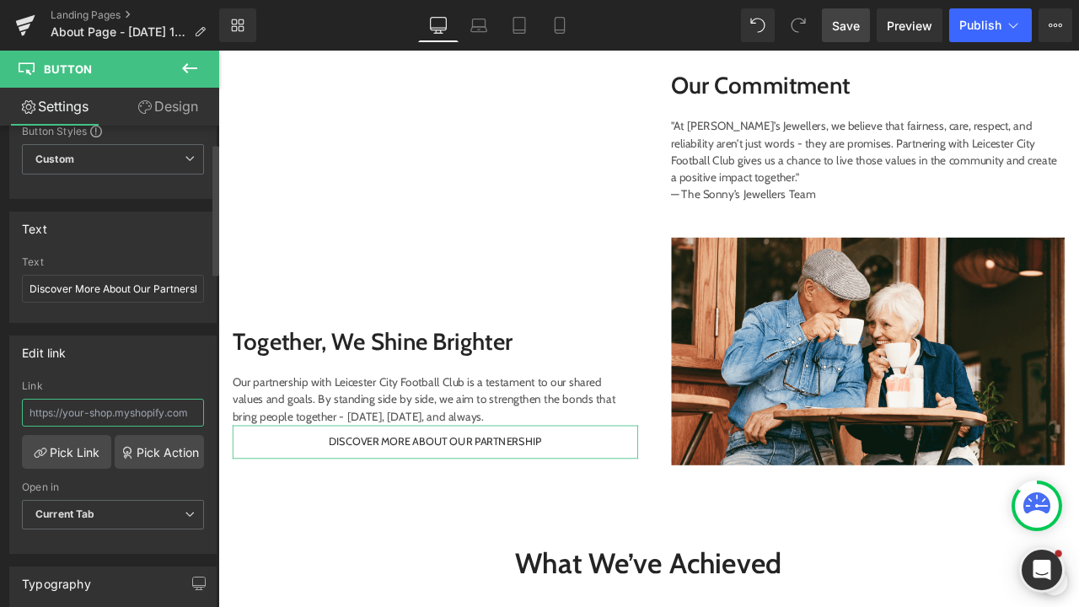
paste input "[URL][DOMAIN_NAME]"
type input "[URL][DOMAIN_NAME]"
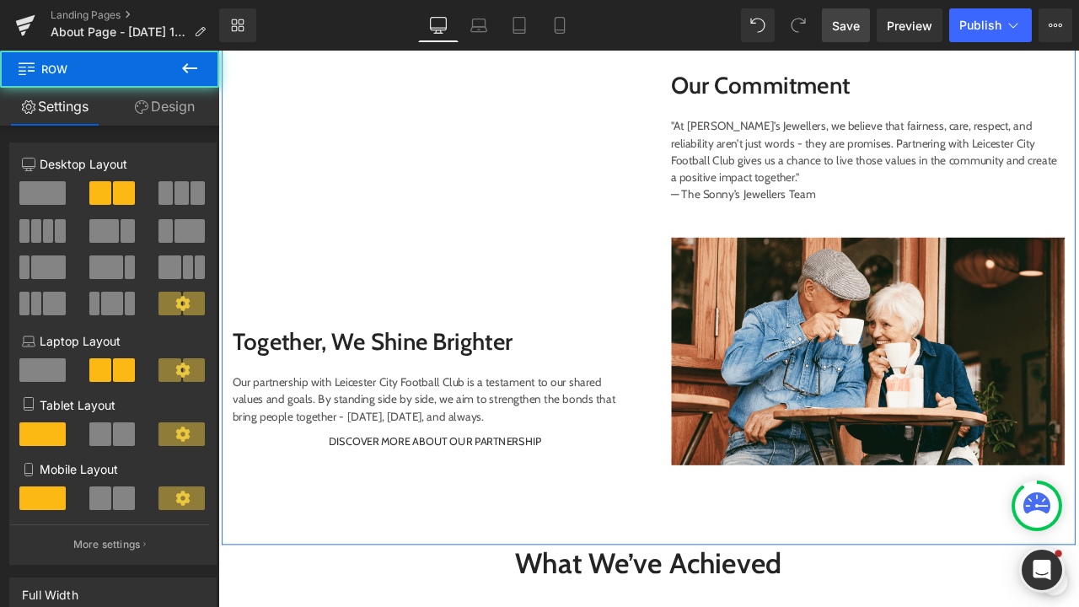
drag, startPoint x: 228, startPoint y: 611, endPoint x: 390, endPoint y: 518, distance: 186.6
click at [228, 606] on div "Youtube Together, We Shine Brighter Text Block Our partnership with Leicester C…" at bounding box center [729, 327] width 1012 height 620
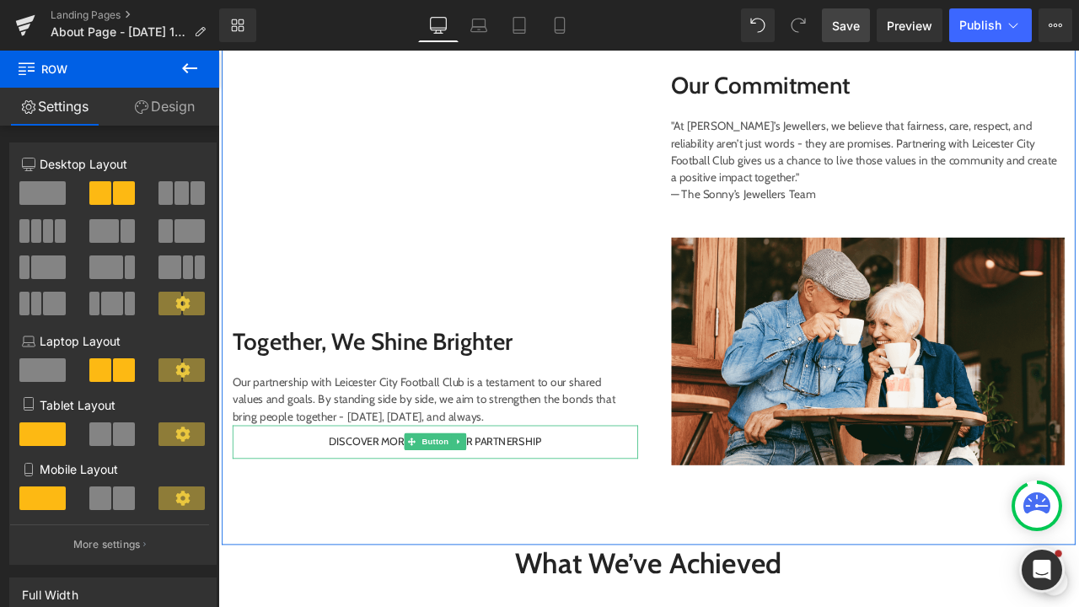
click at [379, 511] on span "Discover More About Our Partnership" at bounding box center [475, 514] width 253 height 19
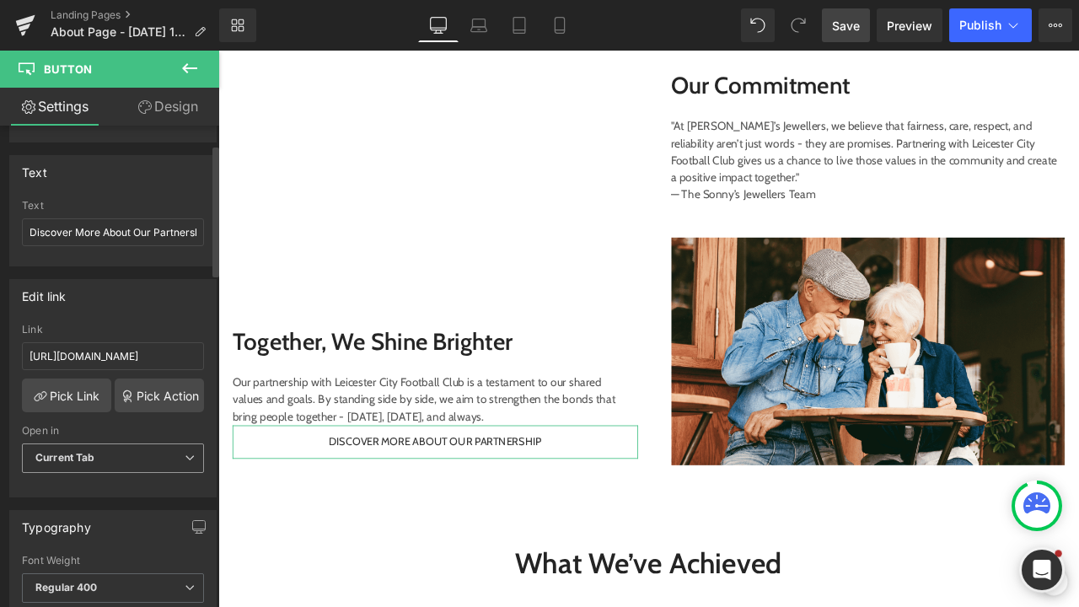
scroll to position [132, 0]
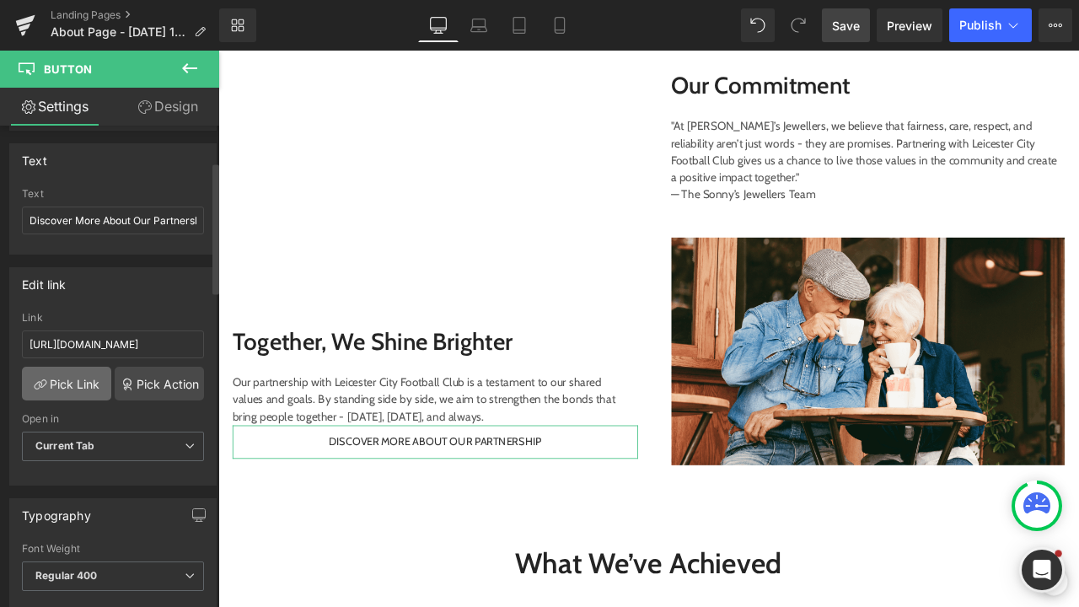
click at [80, 385] on link "Pick Link" at bounding box center [66, 384] width 89 height 34
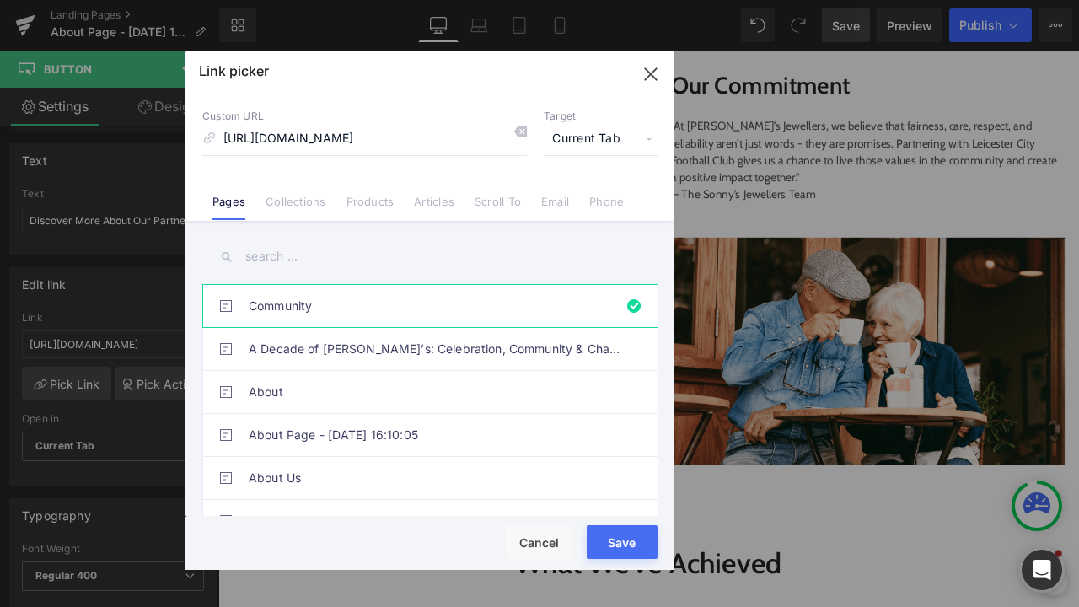
click at [624, 555] on button "Save" at bounding box center [622, 542] width 71 height 34
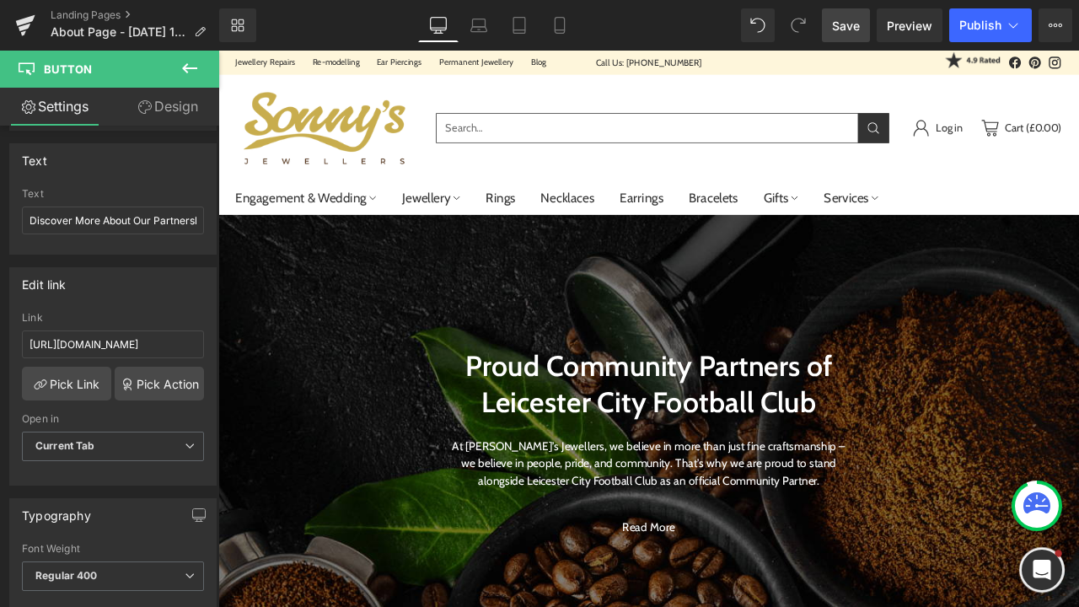
scroll to position [160, 0]
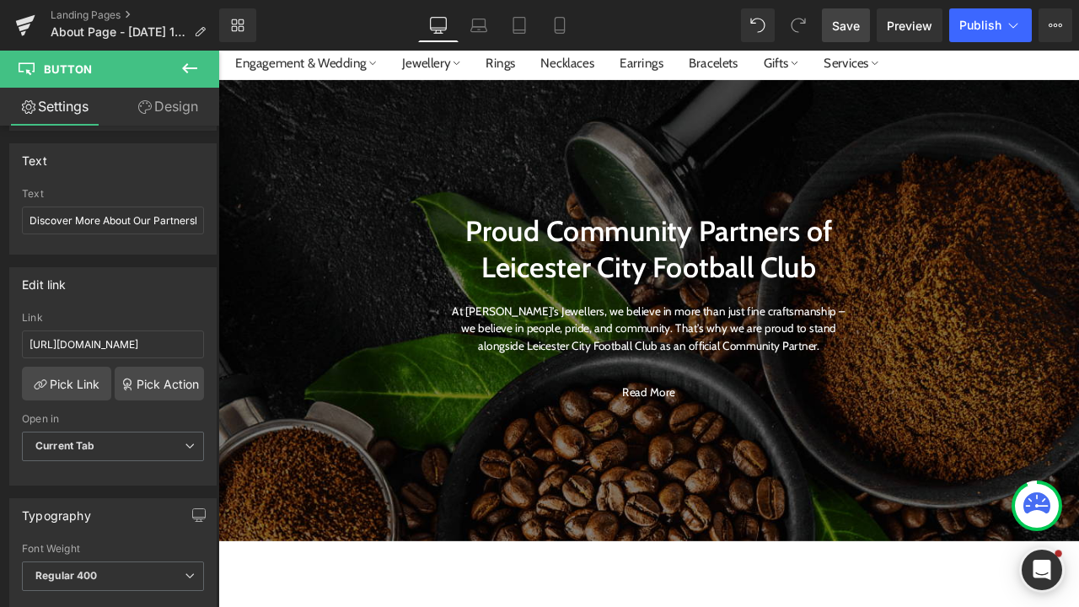
click at [870, 28] on link "Save" at bounding box center [846, 25] width 48 height 34
click at [840, 32] on span "Save" at bounding box center [846, 26] width 28 height 18
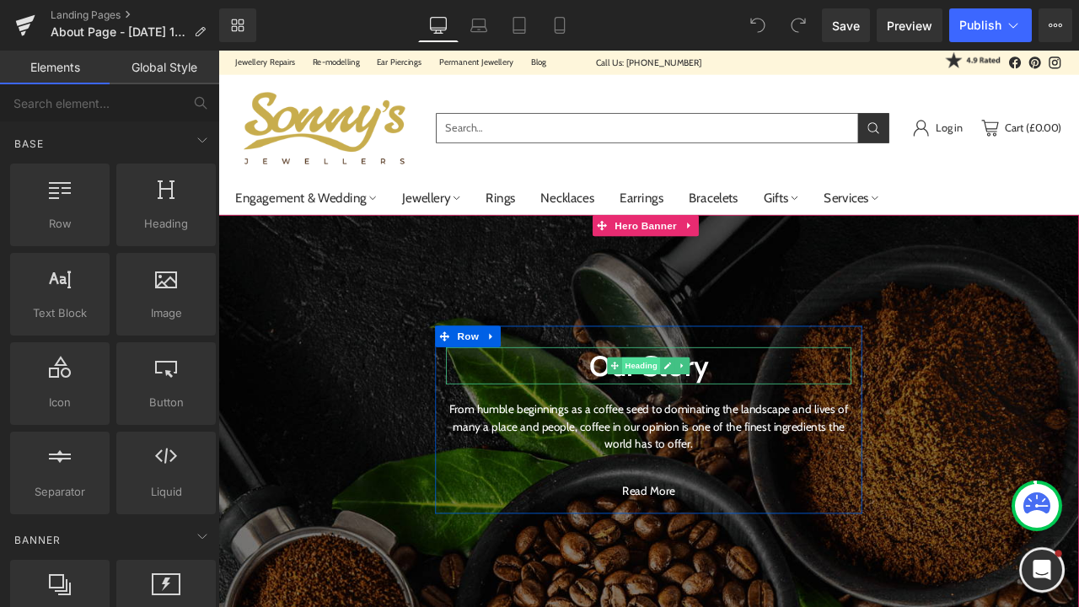
click at [721, 416] on span "Heading" at bounding box center [720, 424] width 46 height 20
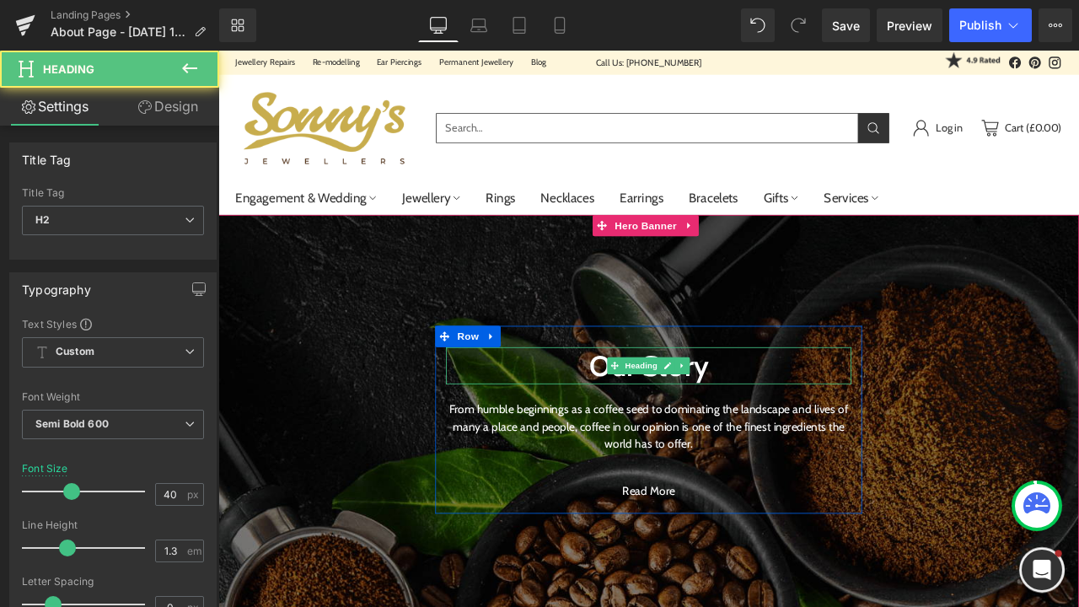
click at [830, 428] on h2 "Our Story" at bounding box center [728, 424] width 481 height 44
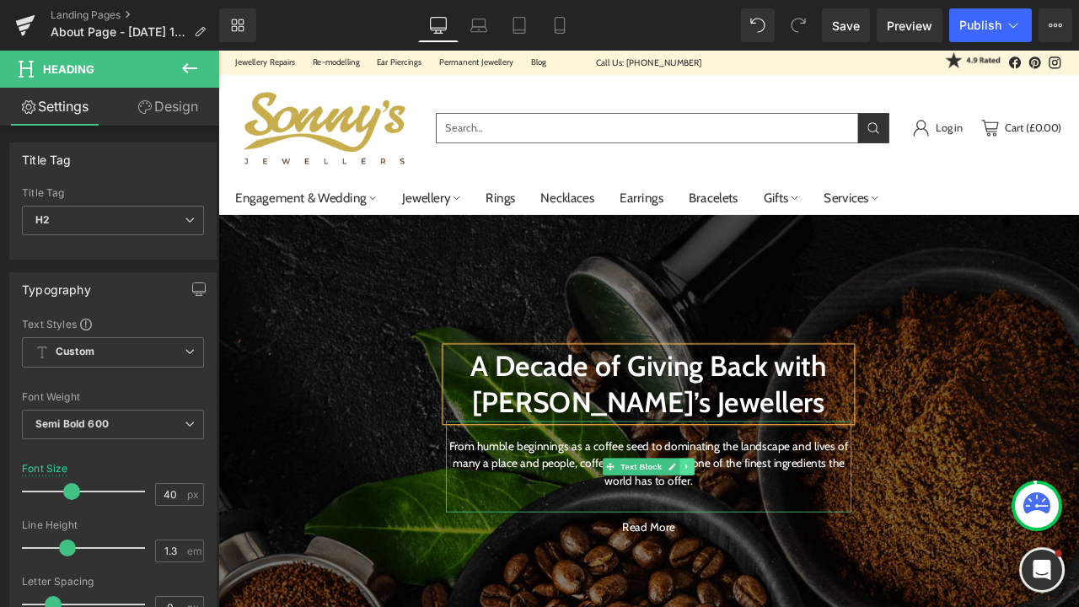
scroll to position [78, 0]
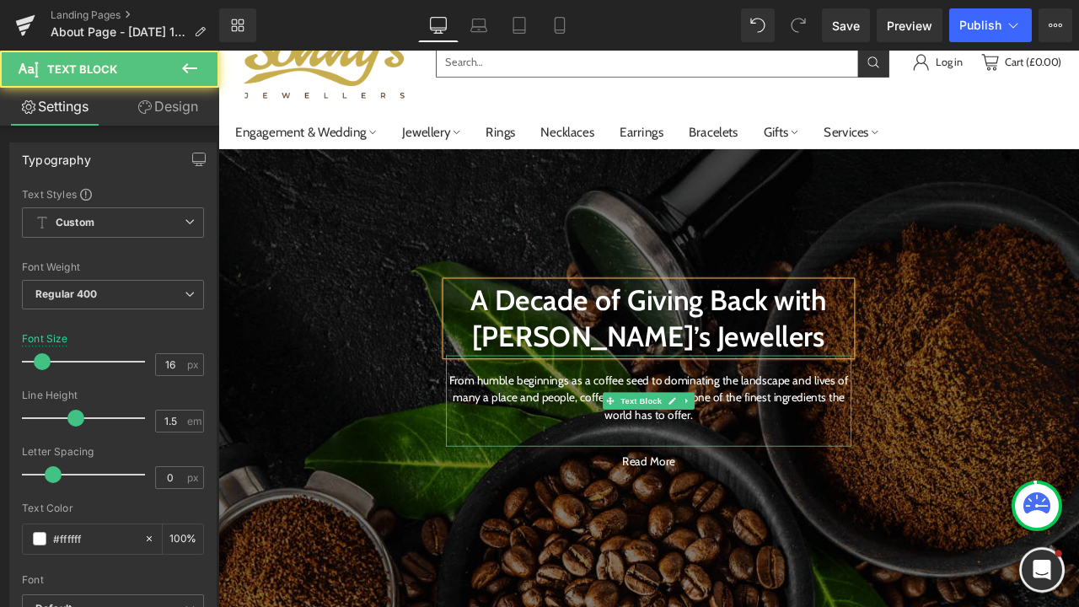
click at [798, 498] on div "From humble beginnings as a coffee seed to dominating the landscape and lives o…" at bounding box center [728, 466] width 481 height 108
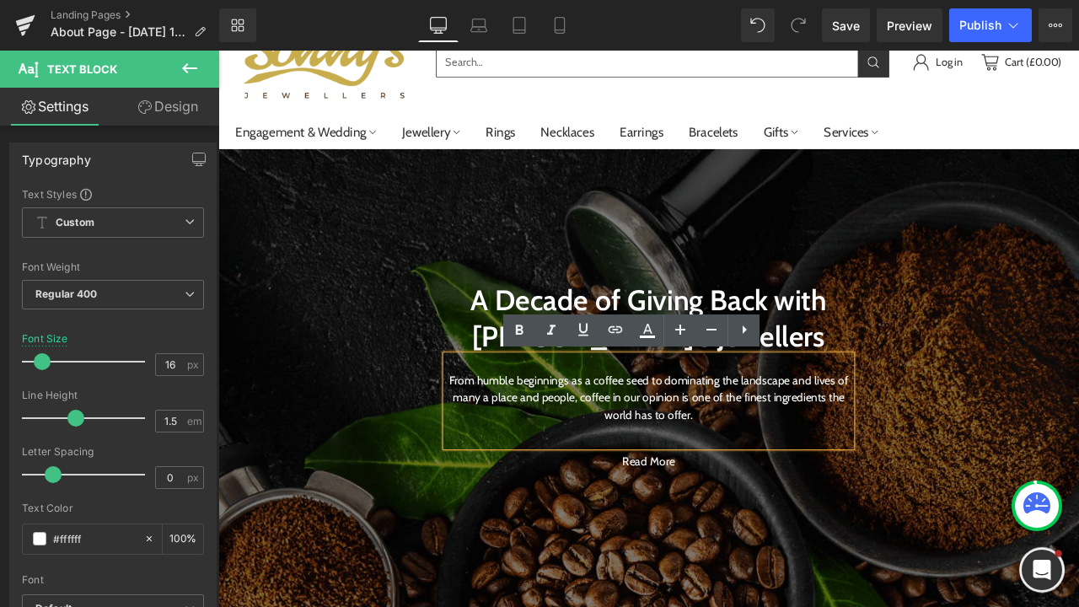
click at [804, 499] on div "From humble beginnings as a coffee seed to dominating the landscape and lives o…" at bounding box center [728, 466] width 481 height 108
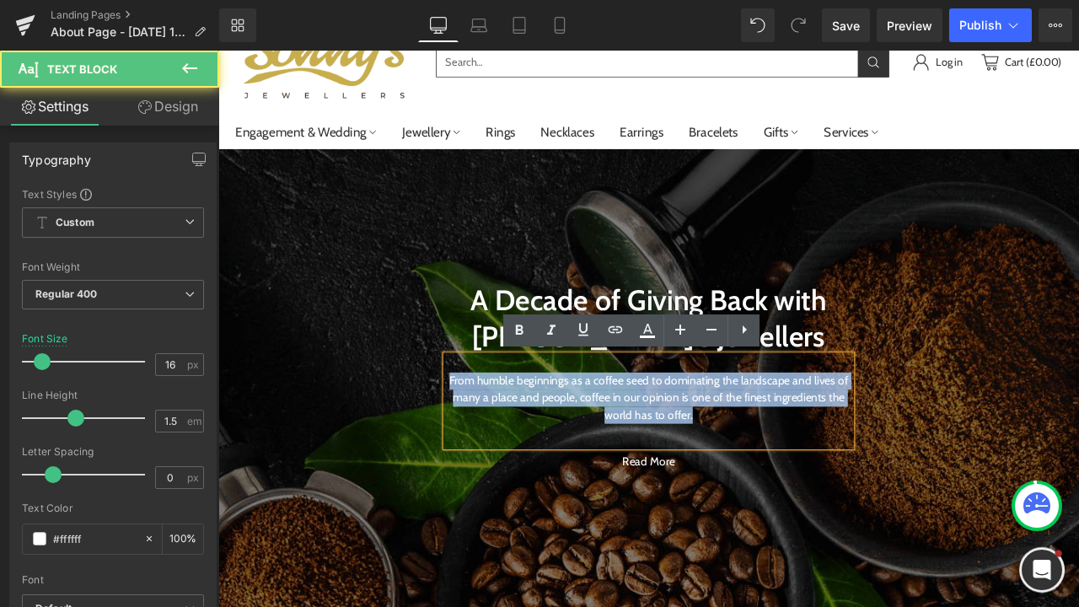
drag, startPoint x: 786, startPoint y: 481, endPoint x: 498, endPoint y: 419, distance: 294.1
click at [498, 419] on div "From humble beginnings as a coffee seed to dominating the landscape and lives o…" at bounding box center [728, 466] width 481 height 108
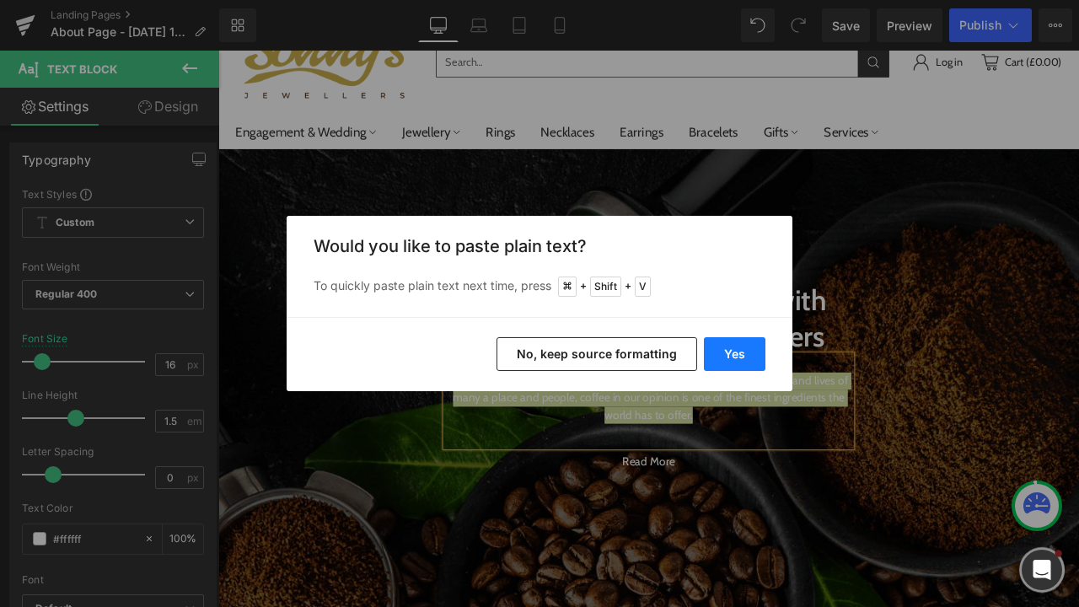
click at [720, 359] on button "Yes" at bounding box center [735, 354] width 62 height 34
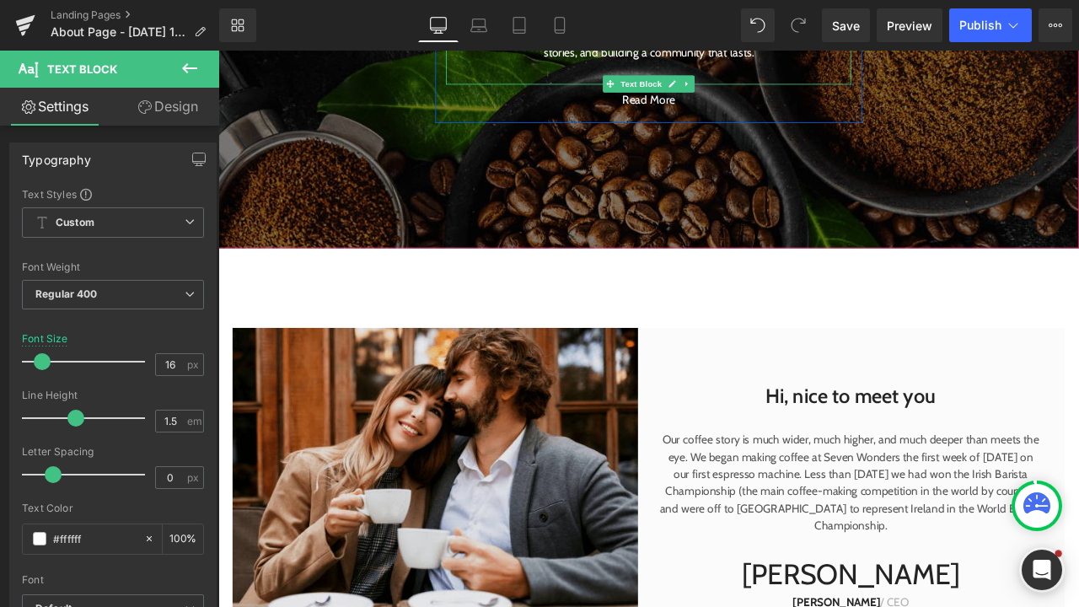
scroll to position [511, 0]
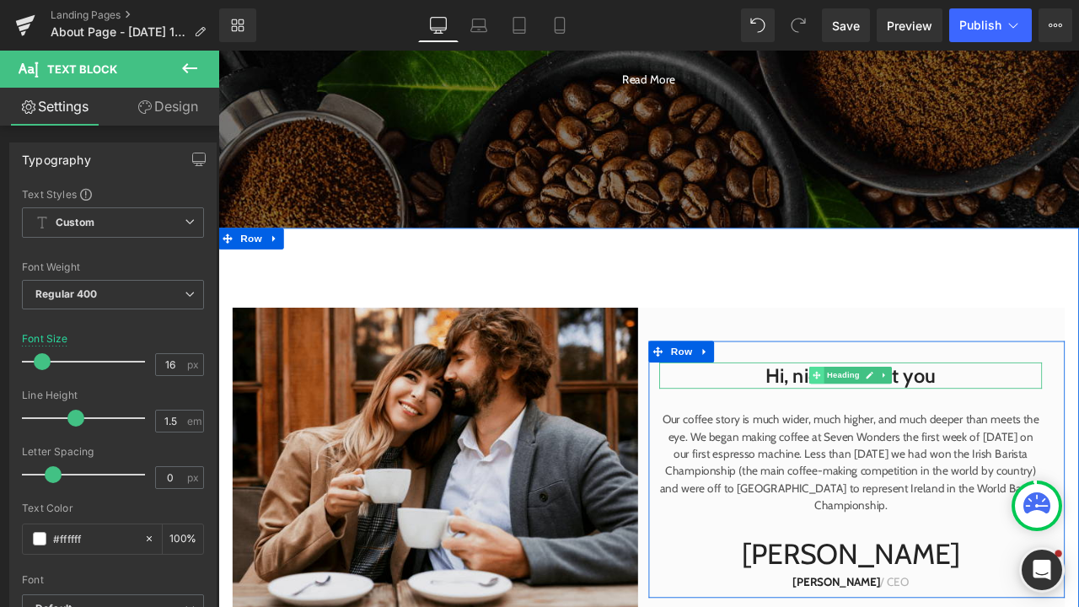
click at [929, 443] on span at bounding box center [928, 435] width 18 height 20
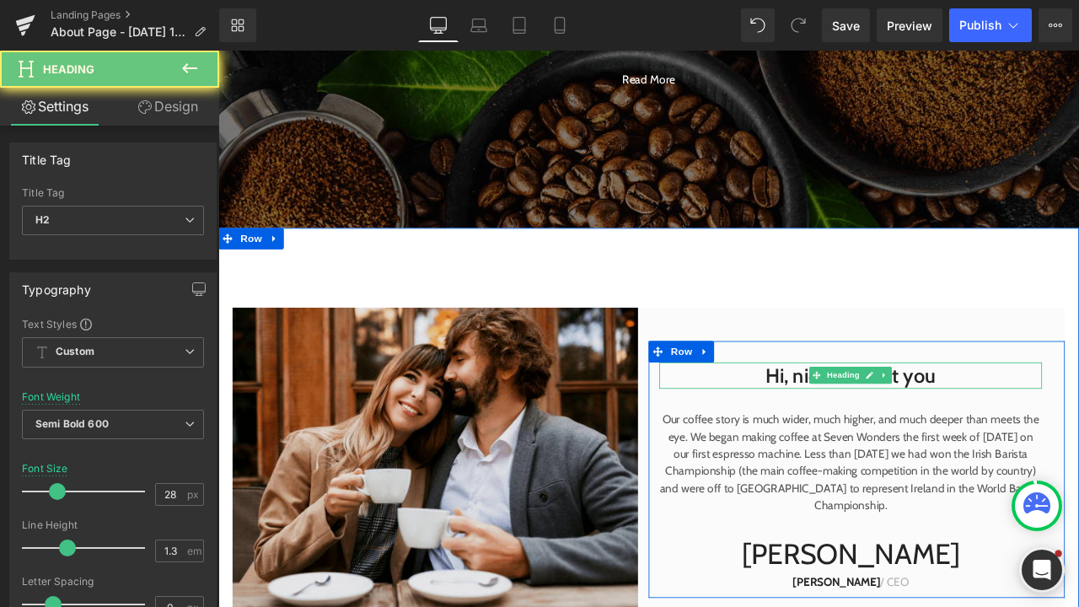
click at [1069, 438] on h2 "Hi, nice to meet you" at bounding box center [968, 435] width 454 height 30
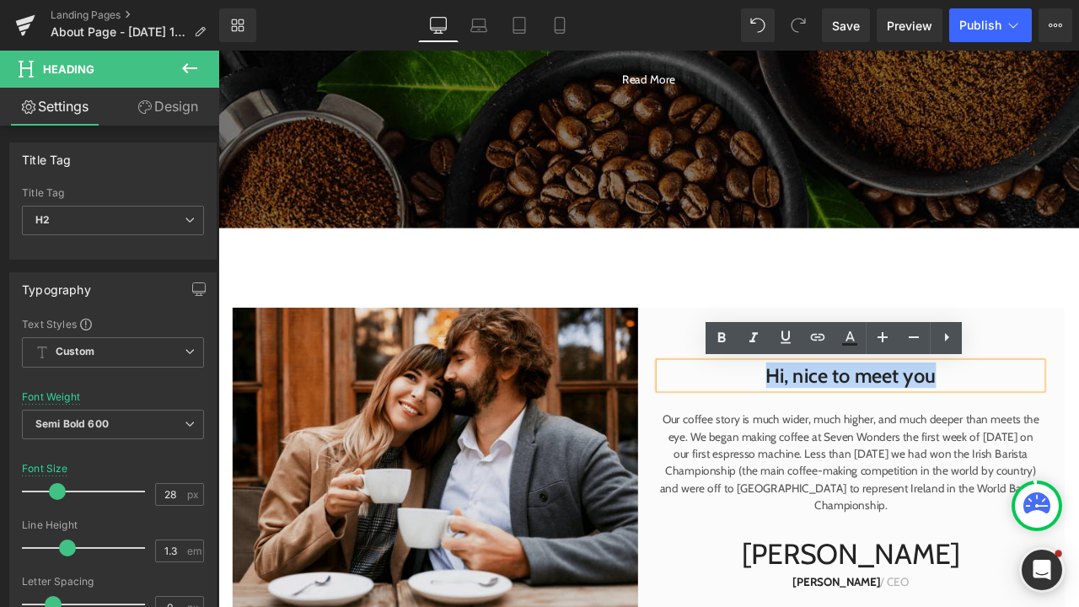
drag, startPoint x: 1075, startPoint y: 443, endPoint x: 863, endPoint y: 441, distance: 212.5
click at [863, 441] on h2 "Hi, nice to meet you" at bounding box center [968, 435] width 454 height 30
paste div
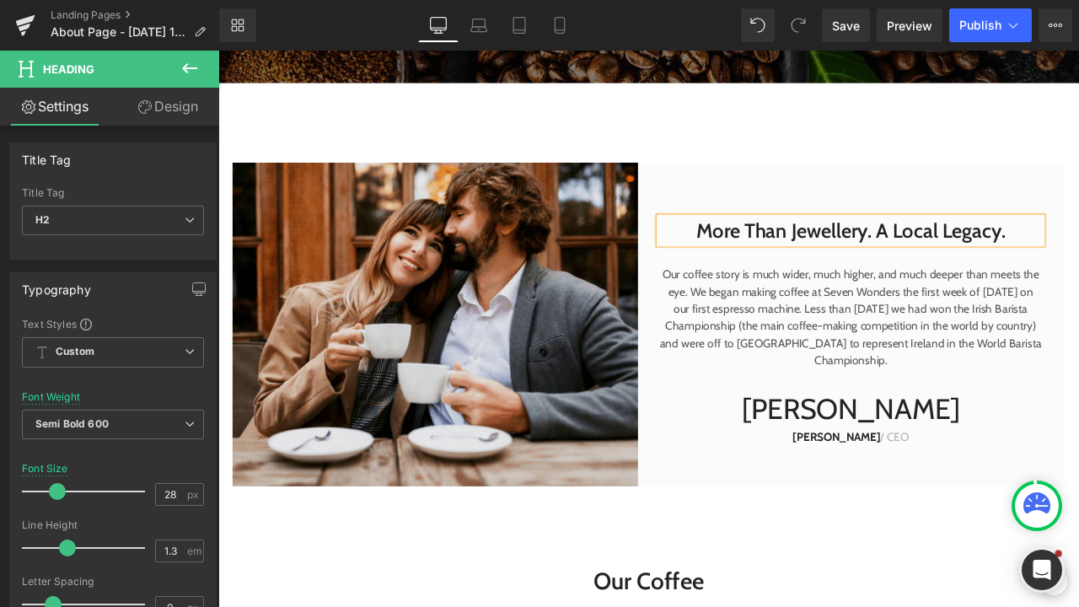
scroll to position [662, 0]
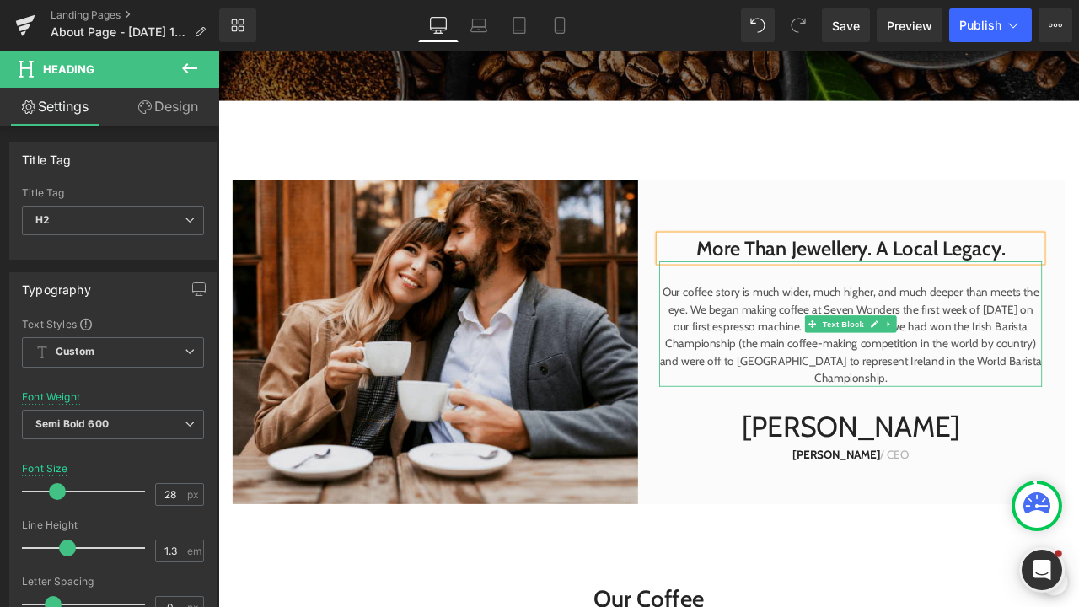
drag, startPoint x: 1040, startPoint y: 428, endPoint x: 1018, endPoint y: 436, distance: 23.2
click at [1040, 428] on p "Our coffee story is much wider, much higher, and much deeper than meets the eye…" at bounding box center [968, 387] width 454 height 121
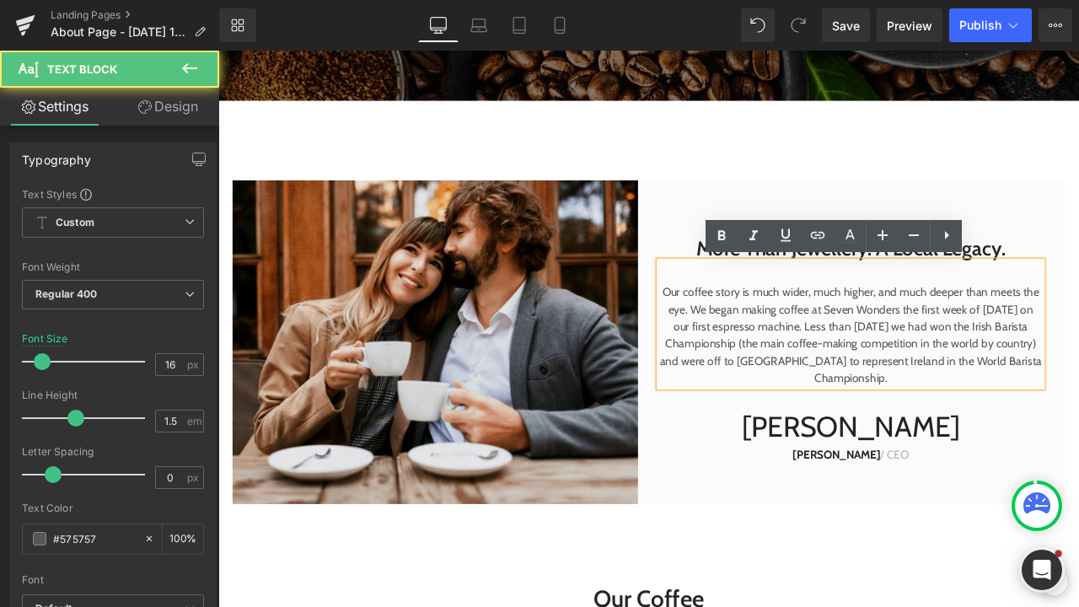
drag, startPoint x: 1016, startPoint y: 438, endPoint x: 735, endPoint y: 330, distance: 301.1
click at [741, 330] on div "Our coffee story is much wider, much higher, and much deeper than meets the eye…" at bounding box center [968, 374] width 454 height 148
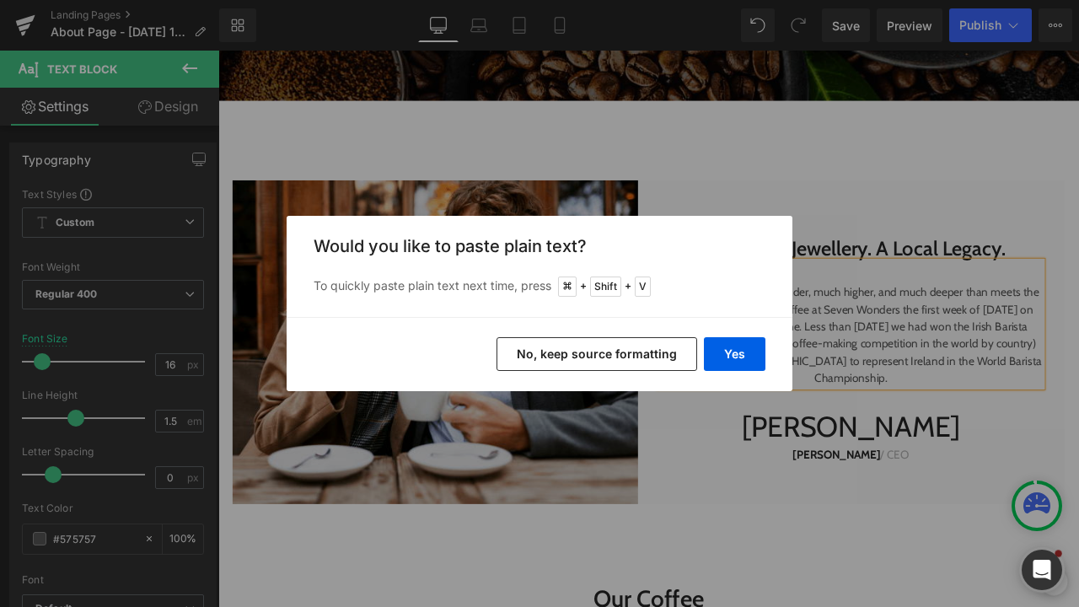
click at [751, 336] on div "Yes No, keep source formatting" at bounding box center [540, 354] width 506 height 74
click at [748, 353] on button "Yes" at bounding box center [735, 354] width 62 height 34
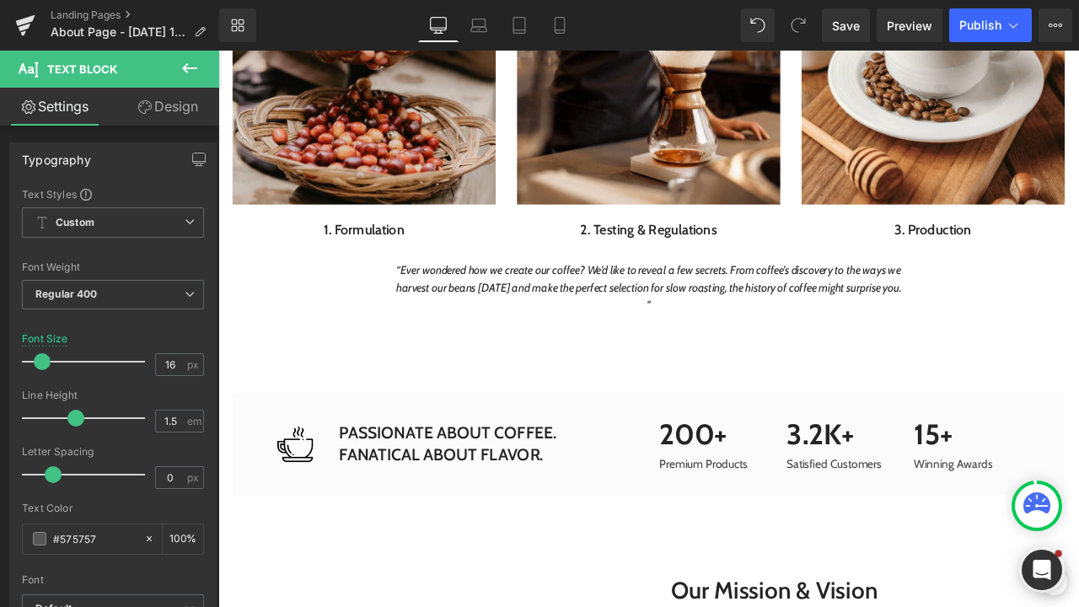
scroll to position [1862, 0]
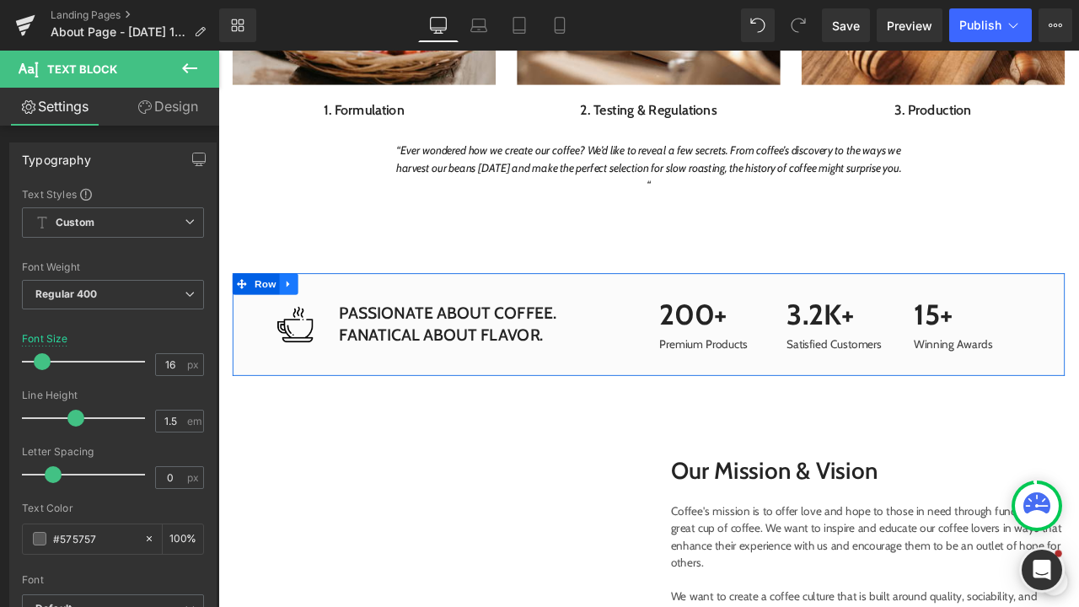
click at [299, 322] on icon at bounding box center [302, 326] width 12 height 13
click at [340, 325] on icon at bounding box center [346, 327] width 12 height 12
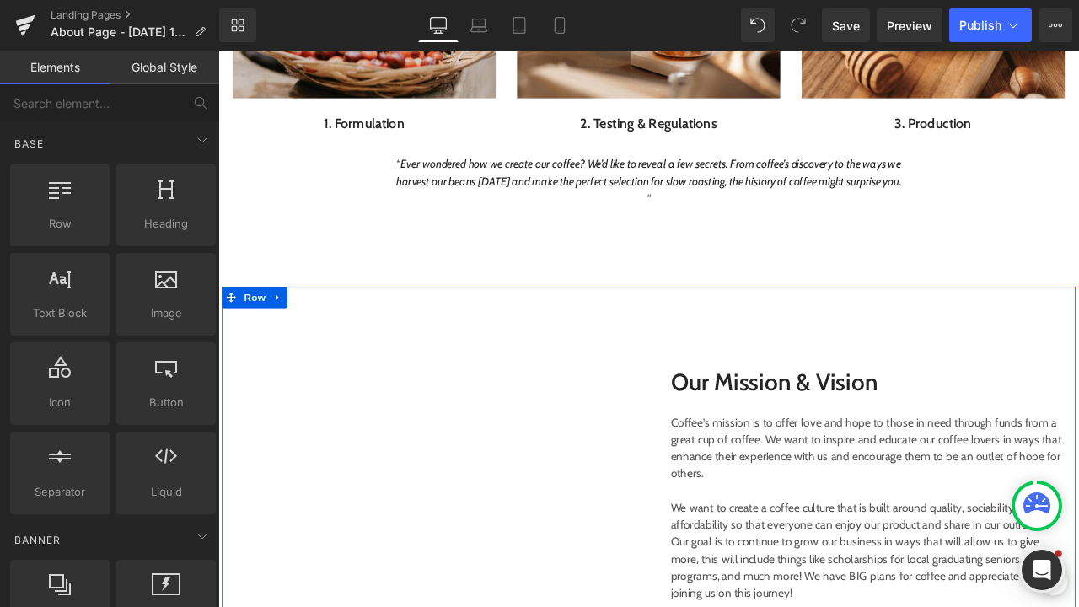
scroll to position [1947, 0]
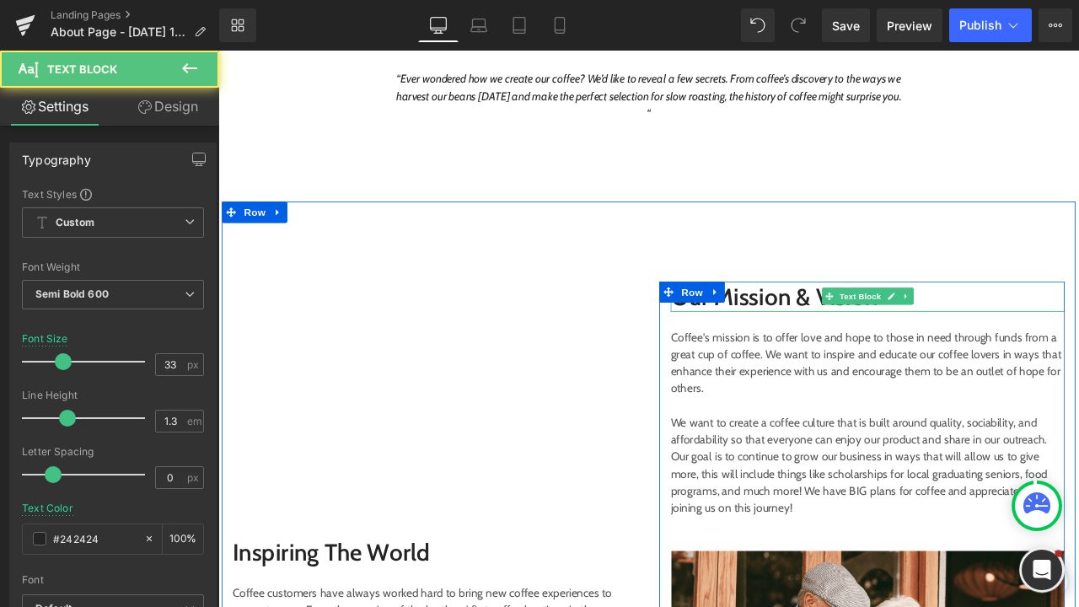
click at [874, 352] on p "Our Mission & Vision" at bounding box center [988, 342] width 467 height 36
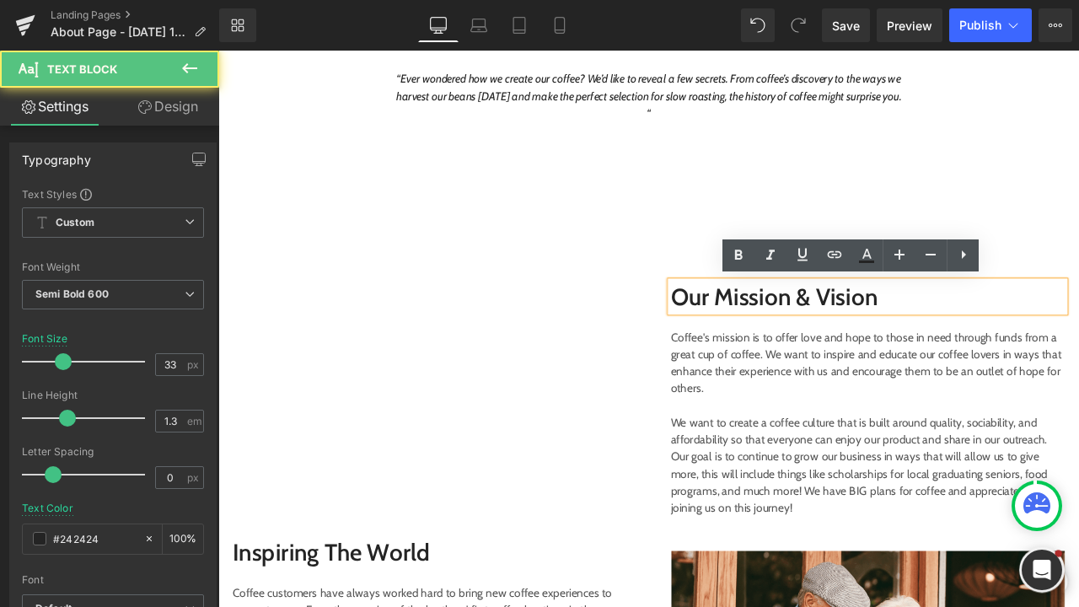
click at [1079, 337] on p "Our Mission & Vision" at bounding box center [988, 342] width 467 height 36
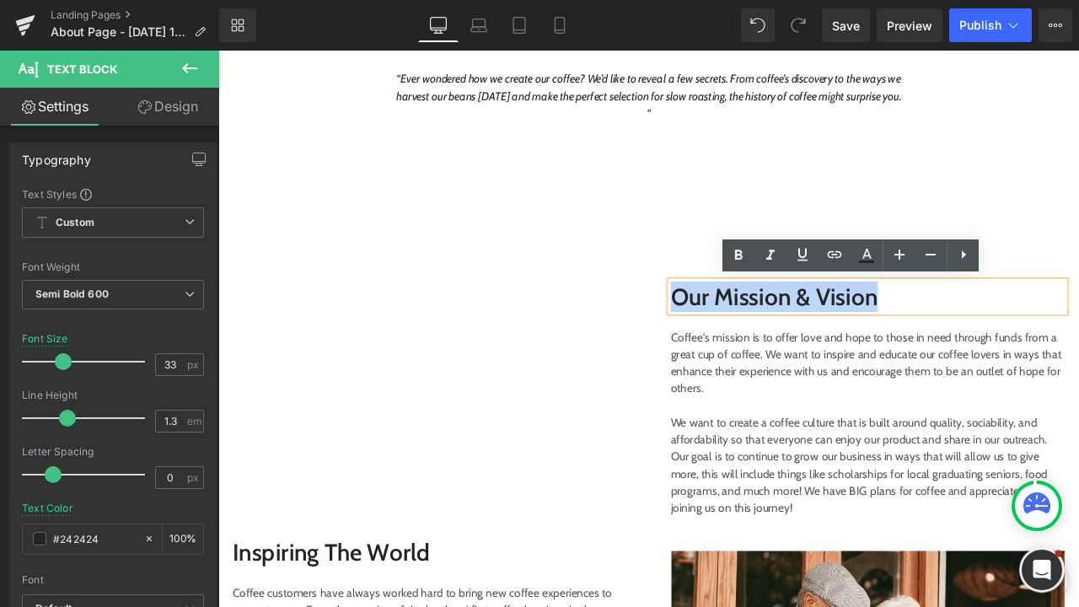
drag, startPoint x: 1063, startPoint y: 336, endPoint x: 746, endPoint y: 335, distance: 316.2
click at [746, 335] on div "Image Our Mission & Vision Text Block Coffee's mission is to offer love and hop…" at bounding box center [981, 618] width 481 height 589
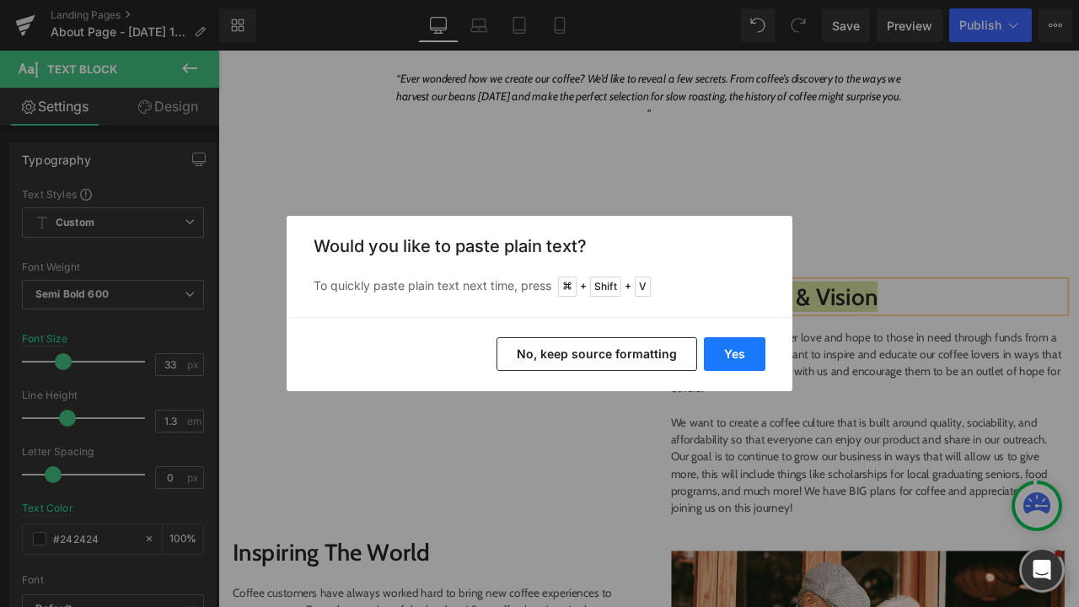
click at [722, 348] on button "Yes" at bounding box center [735, 354] width 62 height 34
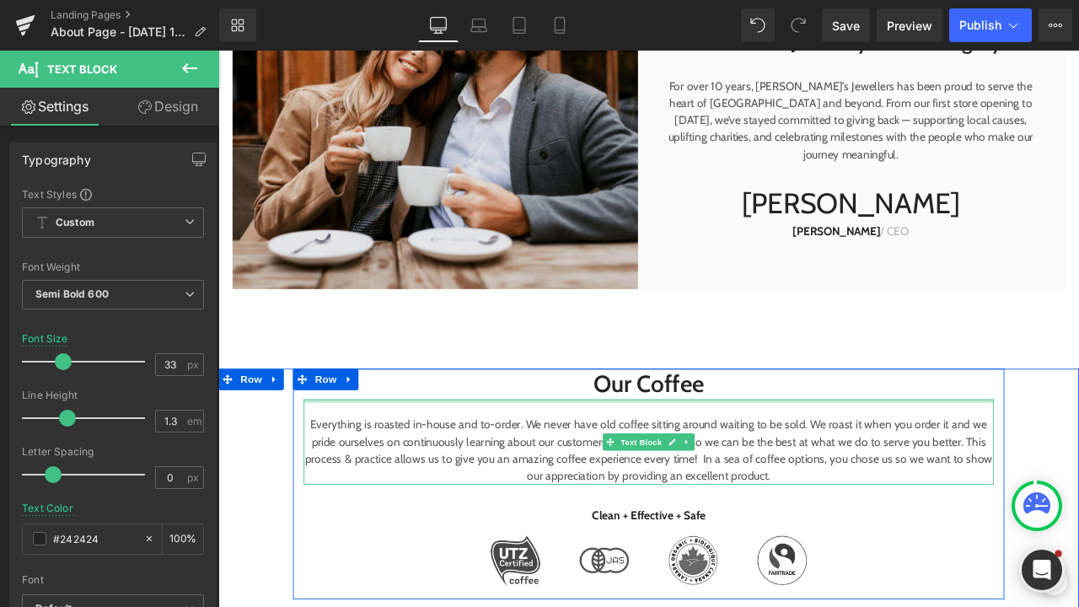
scroll to position [910, 0]
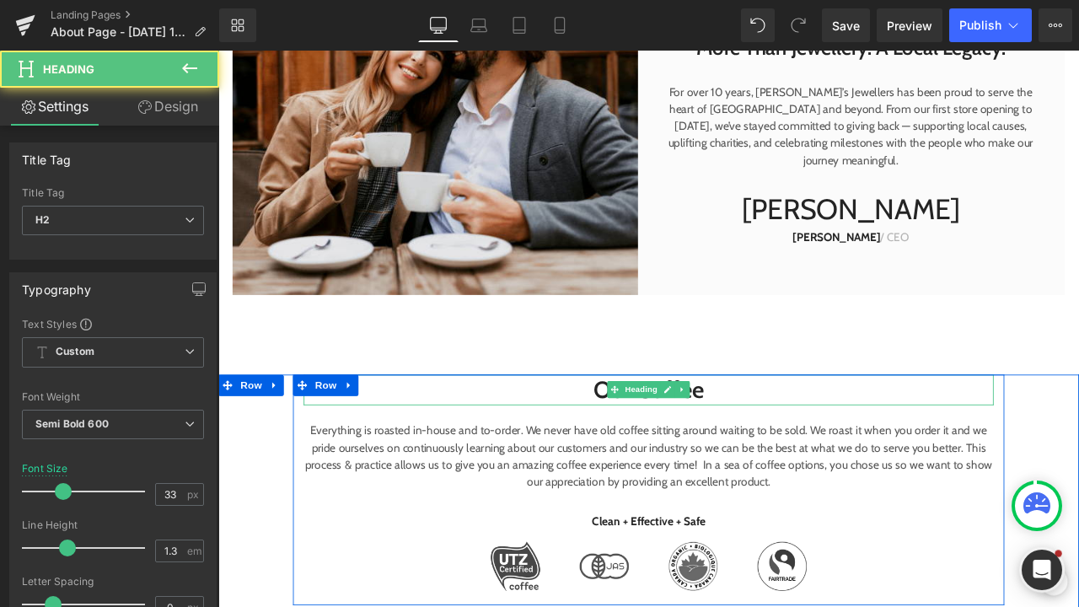
click at [817, 443] on h2 "Our Coffee" at bounding box center [729, 452] width 818 height 36
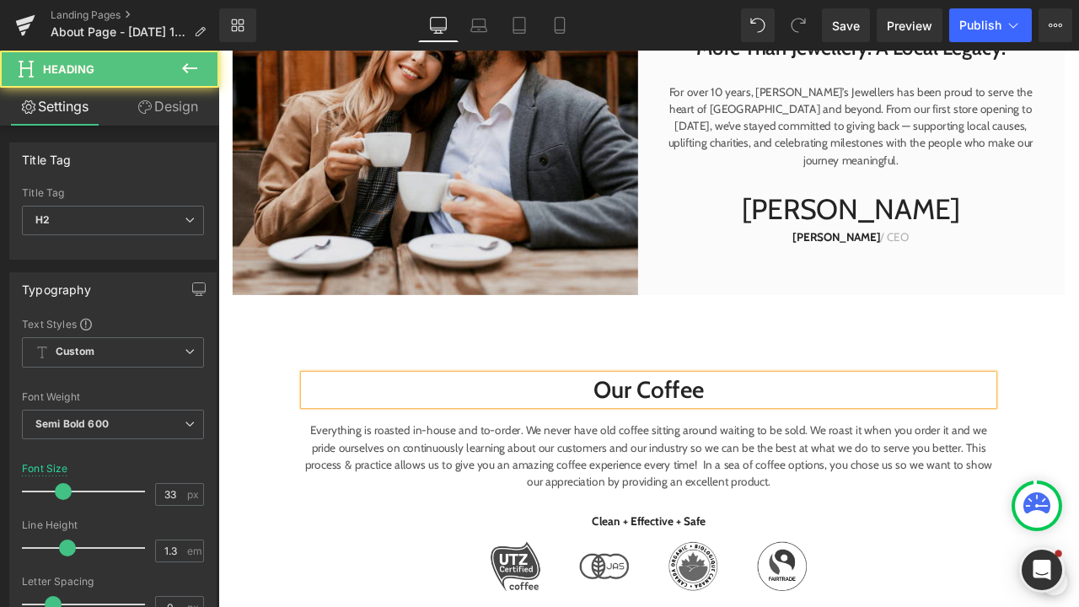
click at [812, 456] on h2 "Our Coffee" at bounding box center [729, 452] width 818 height 36
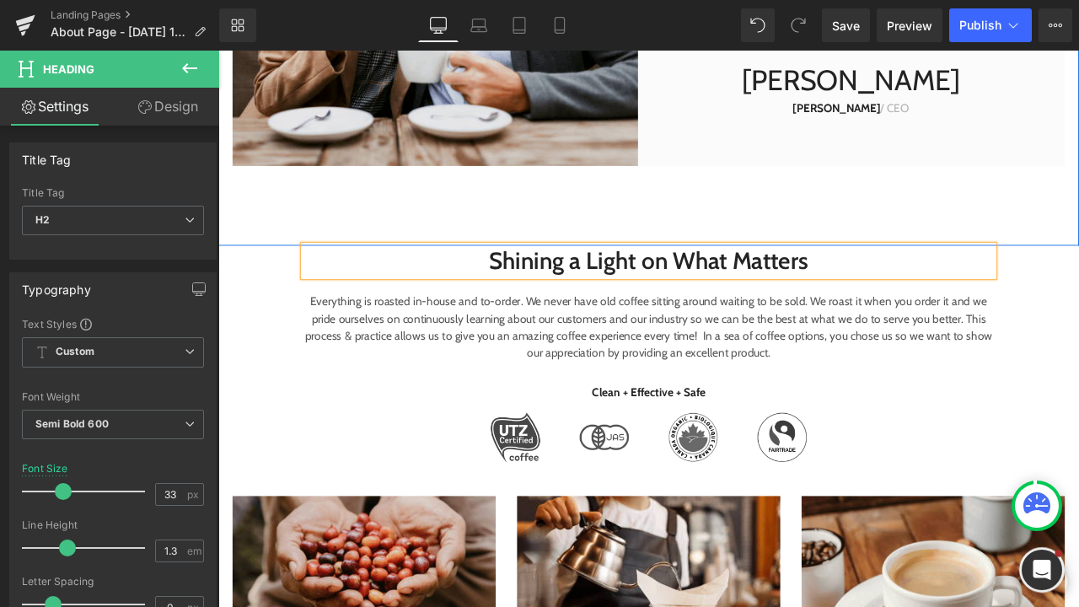
scroll to position [1398, 0]
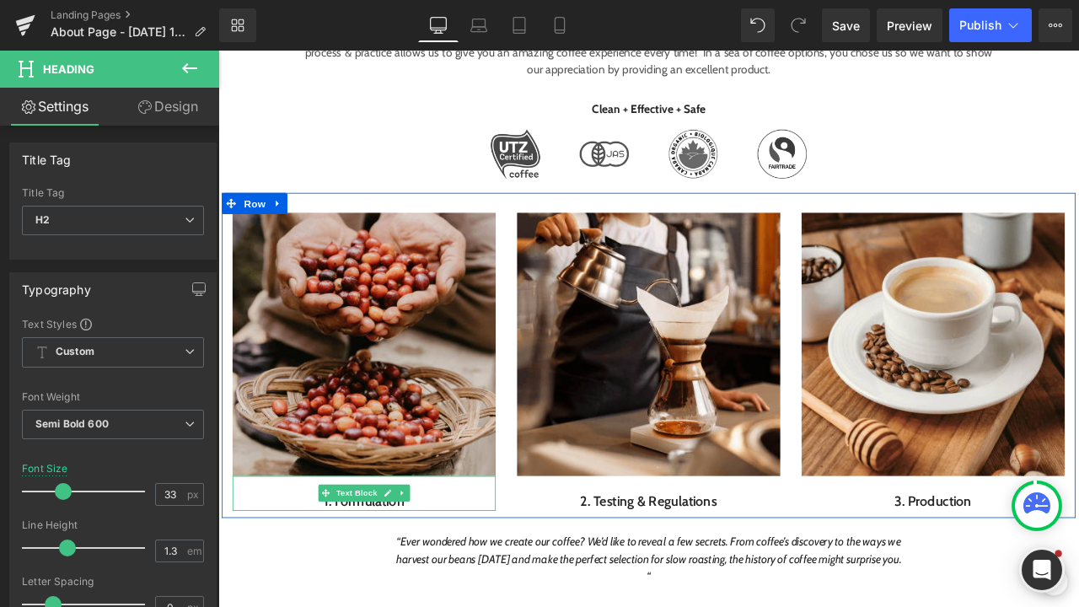
click at [479, 589] on p "1. Formulation" at bounding box center [391, 585] width 312 height 21
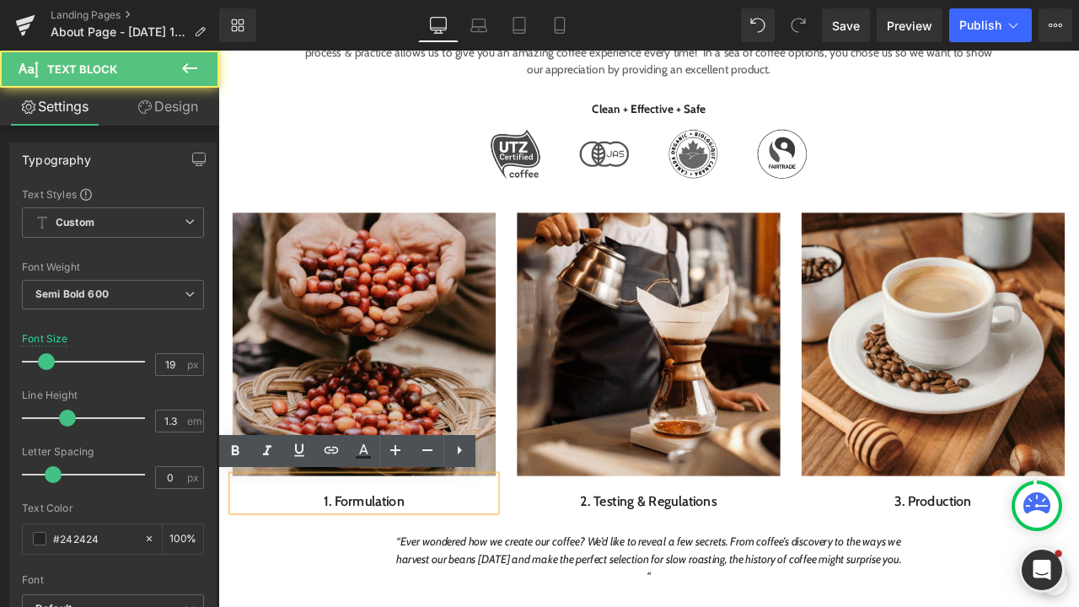
click at [467, 582] on p "1. Formulation" at bounding box center [391, 585] width 312 height 21
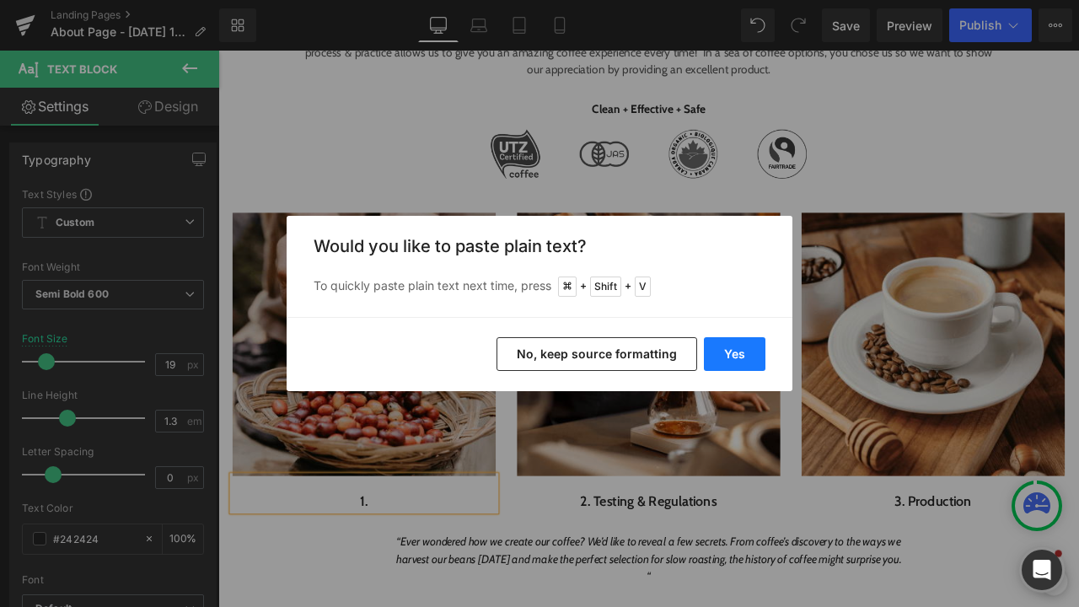
click at [742, 360] on button "Yes" at bounding box center [735, 354] width 62 height 34
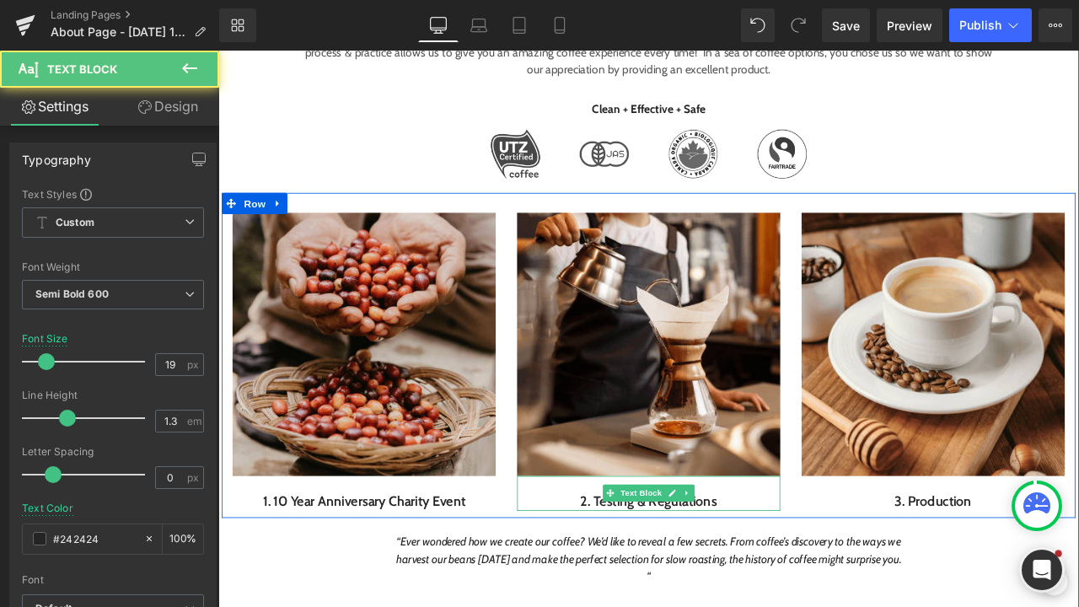
click at [746, 589] on p "2. Testing & Regulations" at bounding box center [729, 585] width 312 height 21
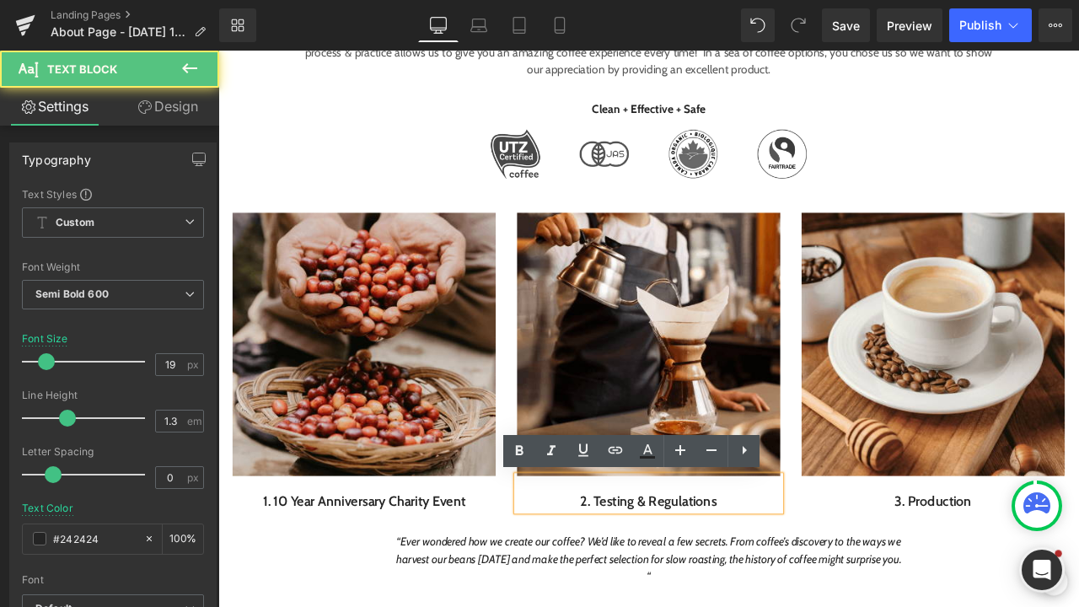
click at [817, 584] on p "2. Testing & Regulations" at bounding box center [729, 585] width 312 height 21
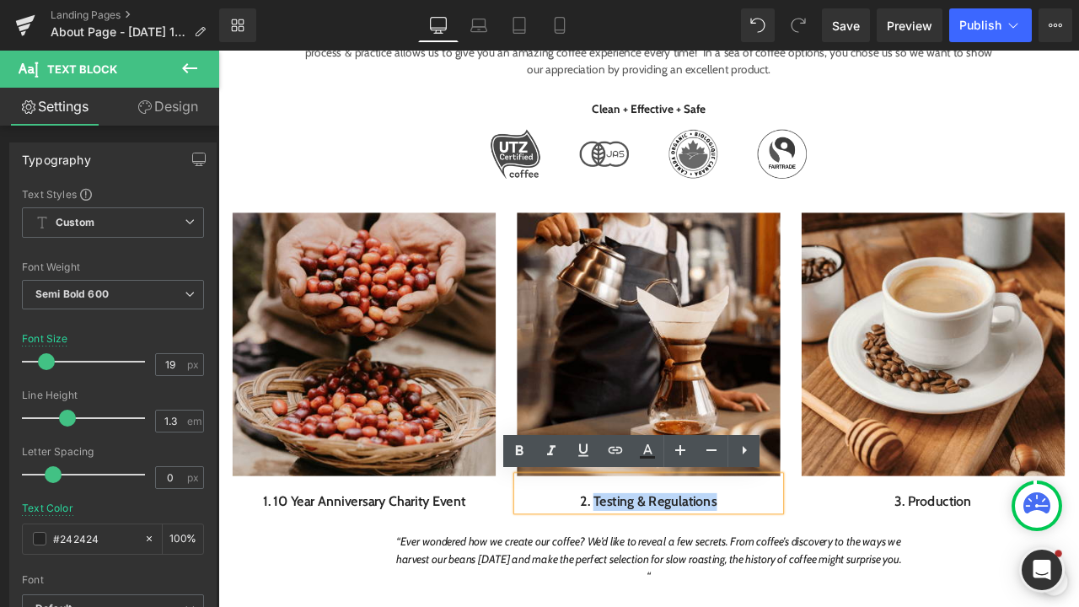
drag, startPoint x: 817, startPoint y: 584, endPoint x: 661, endPoint y: 584, distance: 156.0
click at [661, 584] on p "2. Testing & Regulations" at bounding box center [729, 585] width 312 height 21
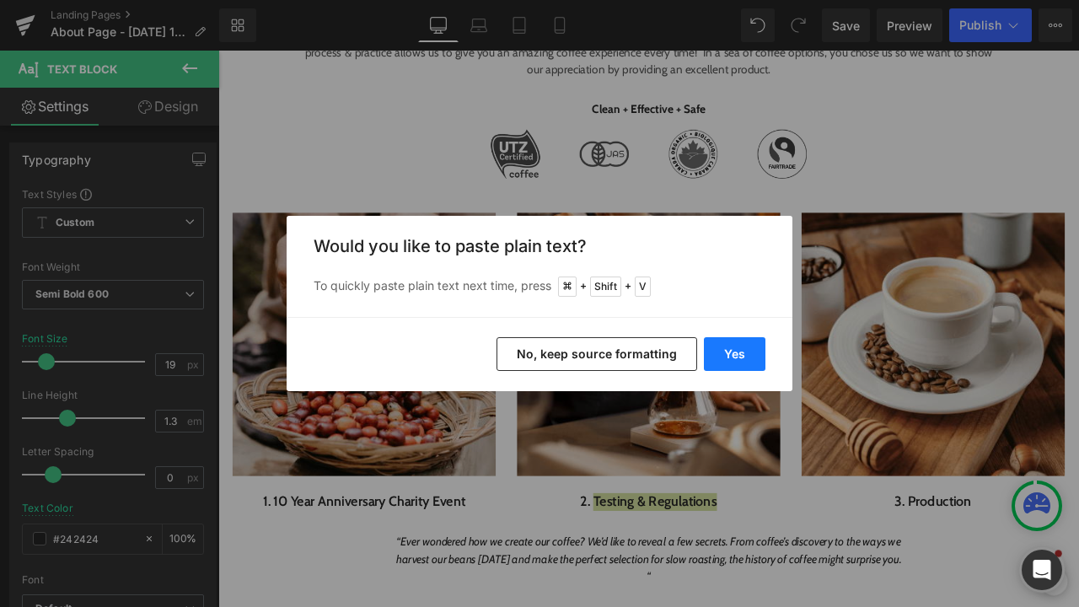
click at [740, 358] on button "Yes" at bounding box center [735, 354] width 62 height 34
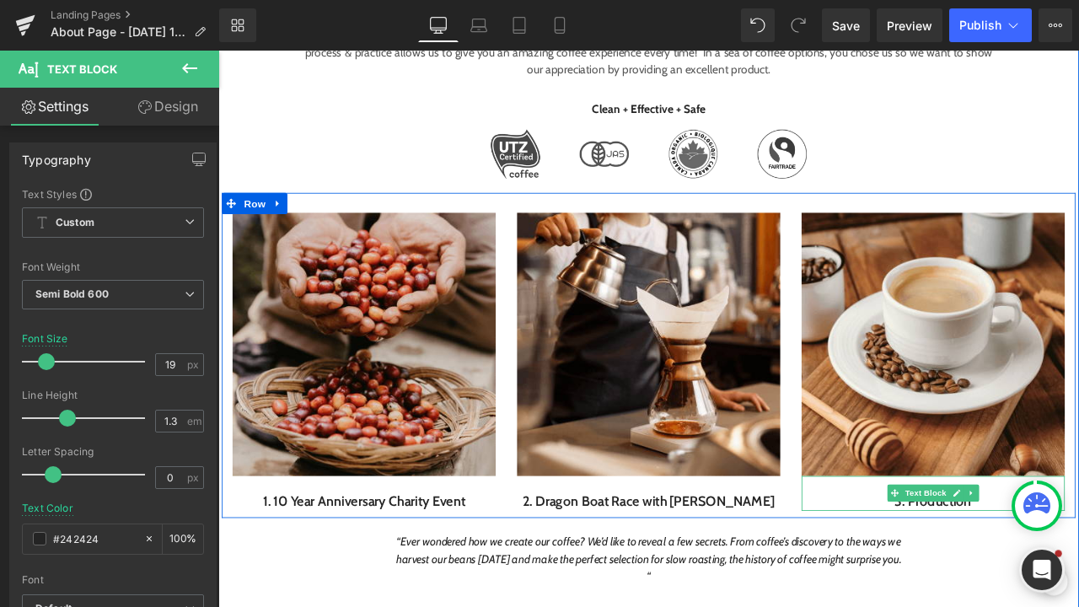
click at [1073, 589] on p "3. Production" at bounding box center [1066, 585] width 312 height 21
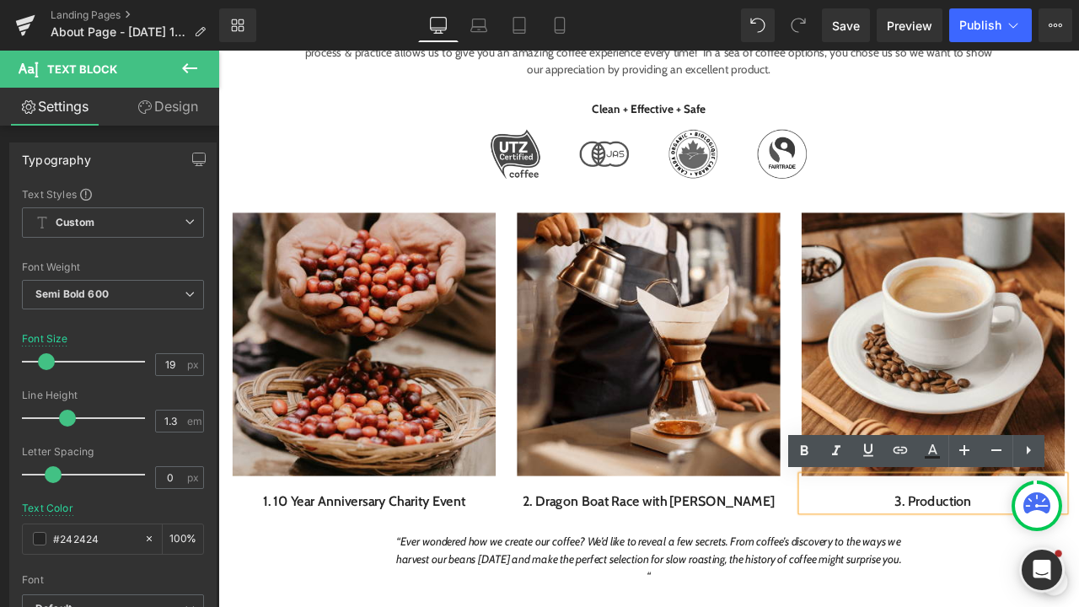
click at [1079, 578] on p "3. Production" at bounding box center [1066, 585] width 312 height 21
drag, startPoint x: 1113, startPoint y: 578, endPoint x: 1033, endPoint y: 575, distance: 80.1
click at [1033, 575] on p "3. Production" at bounding box center [1066, 585] width 312 height 21
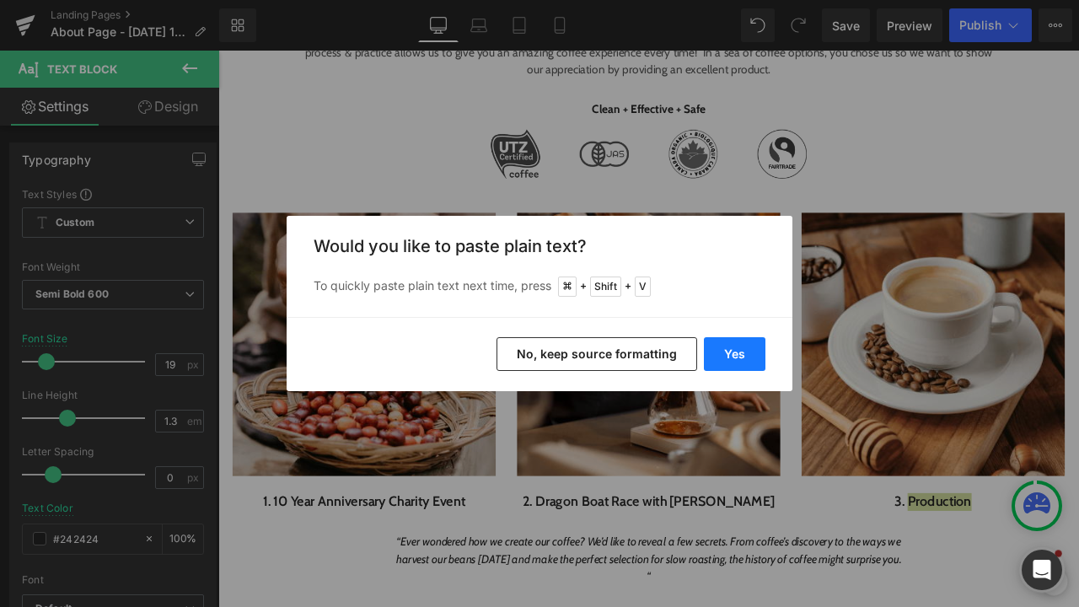
click at [735, 351] on button "Yes" at bounding box center [735, 354] width 62 height 34
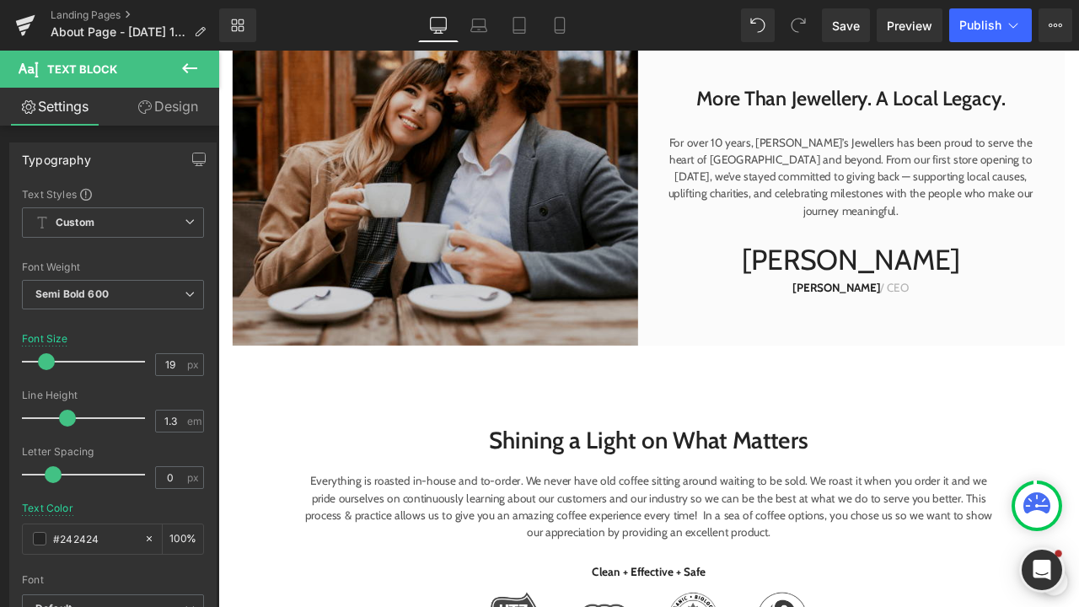
scroll to position [1149, 0]
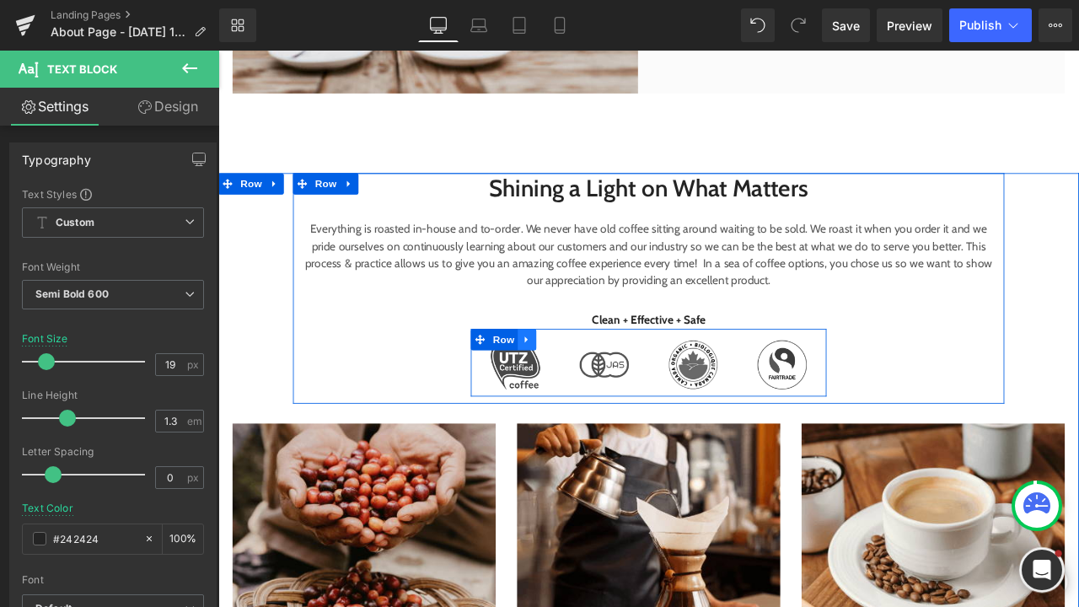
click at [578, 392] on icon at bounding box center [584, 392] width 12 height 13
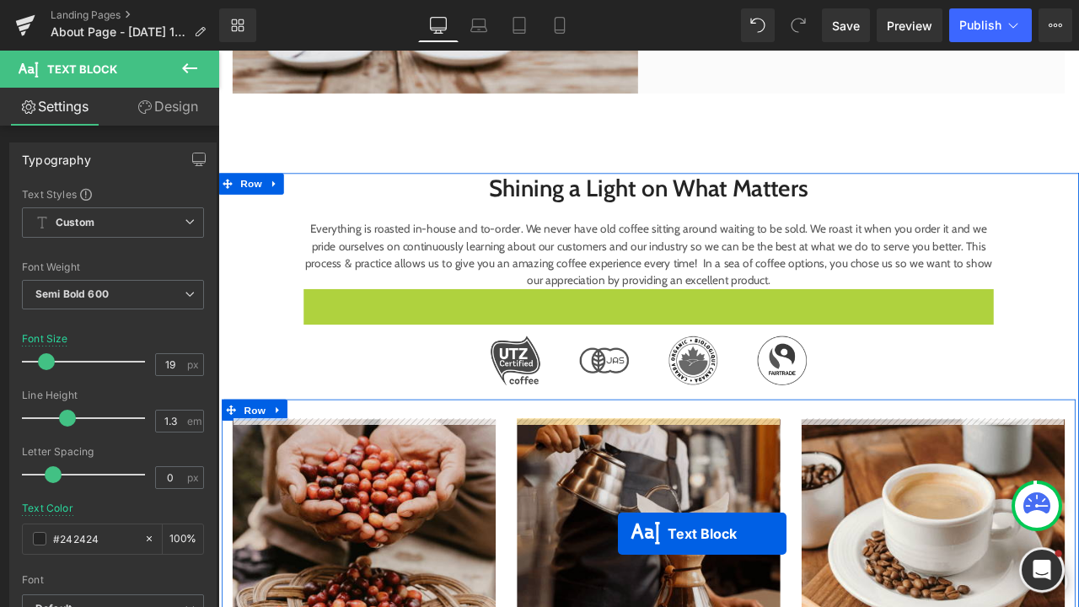
drag, startPoint x: 679, startPoint y: 353, endPoint x: 692, endPoint y: 623, distance: 270.2
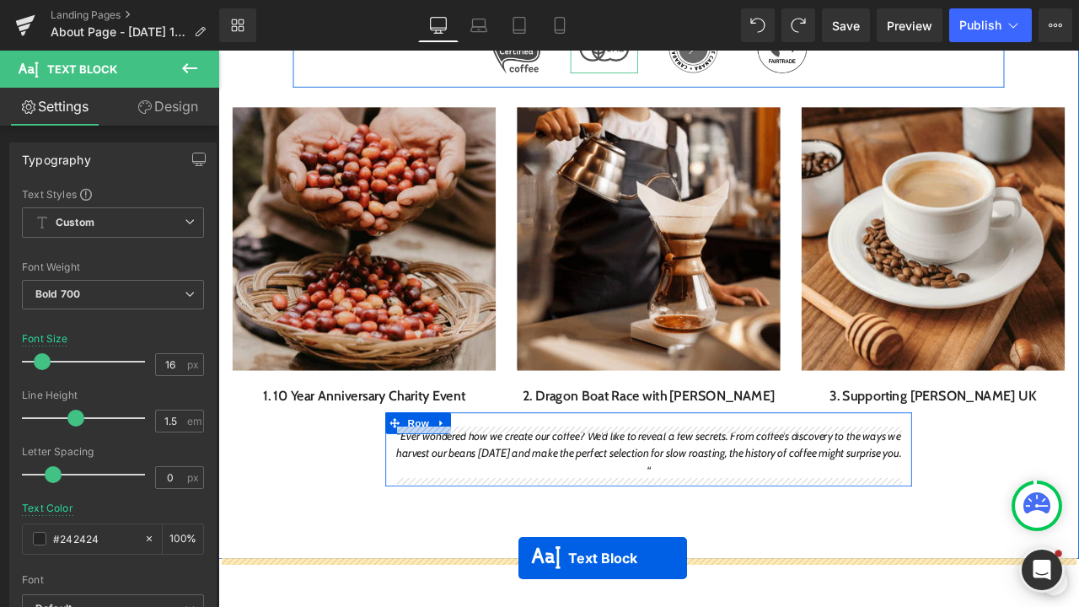
scroll to position [1535, 0]
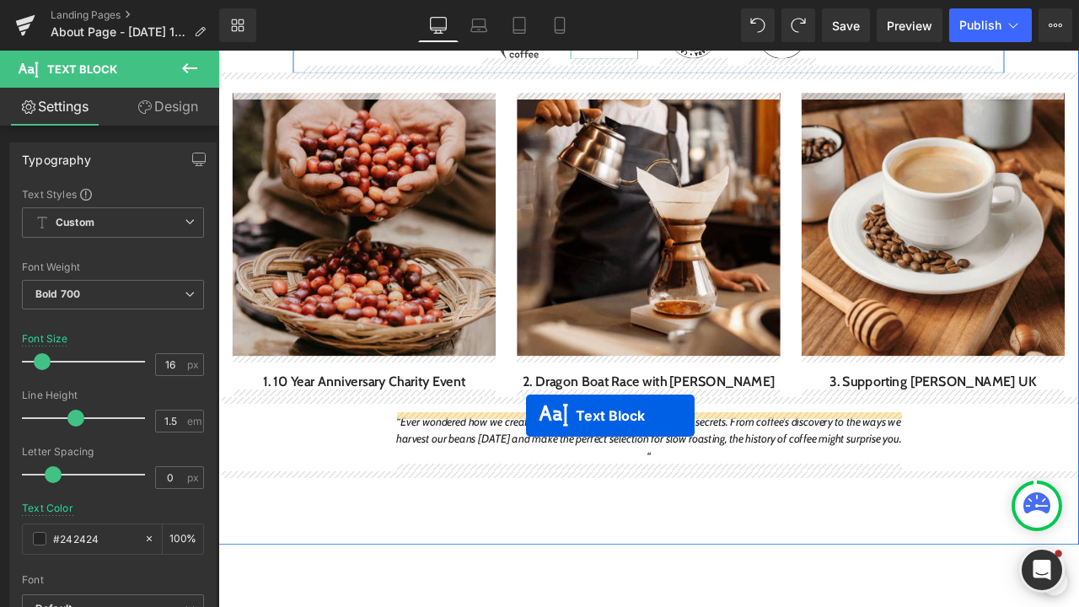
drag, startPoint x: 679, startPoint y: 196, endPoint x: 584, endPoint y: 483, distance: 302.1
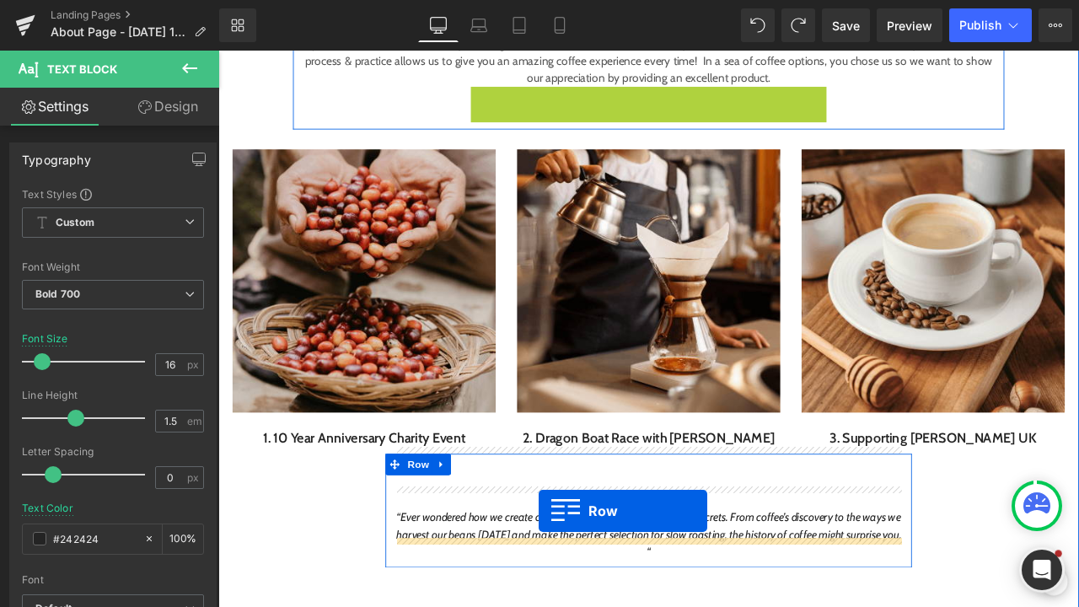
scroll to position [1414, 0]
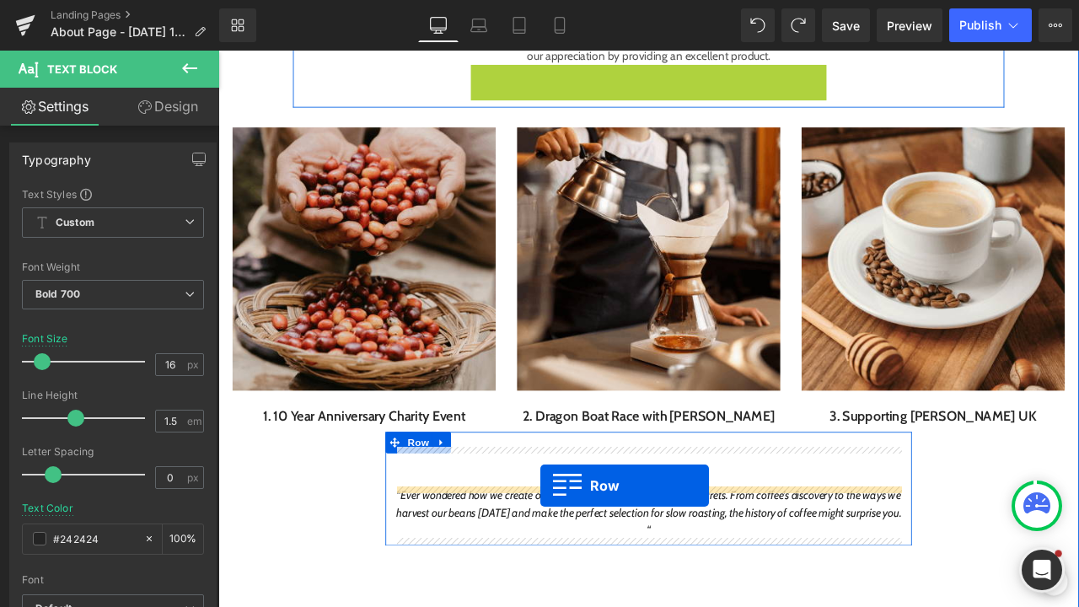
drag, startPoint x: 527, startPoint y: 121, endPoint x: 600, endPoint y: 568, distance: 452.1
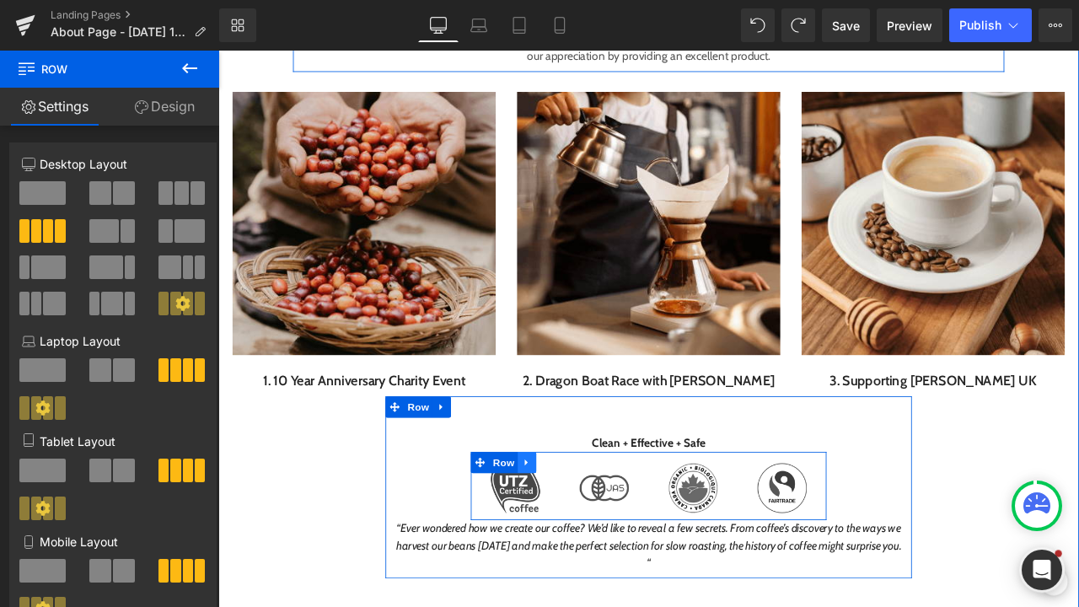
click at [578, 544] on icon at bounding box center [584, 539] width 12 height 13
click at [602, 543] on icon at bounding box center [606, 539] width 12 height 12
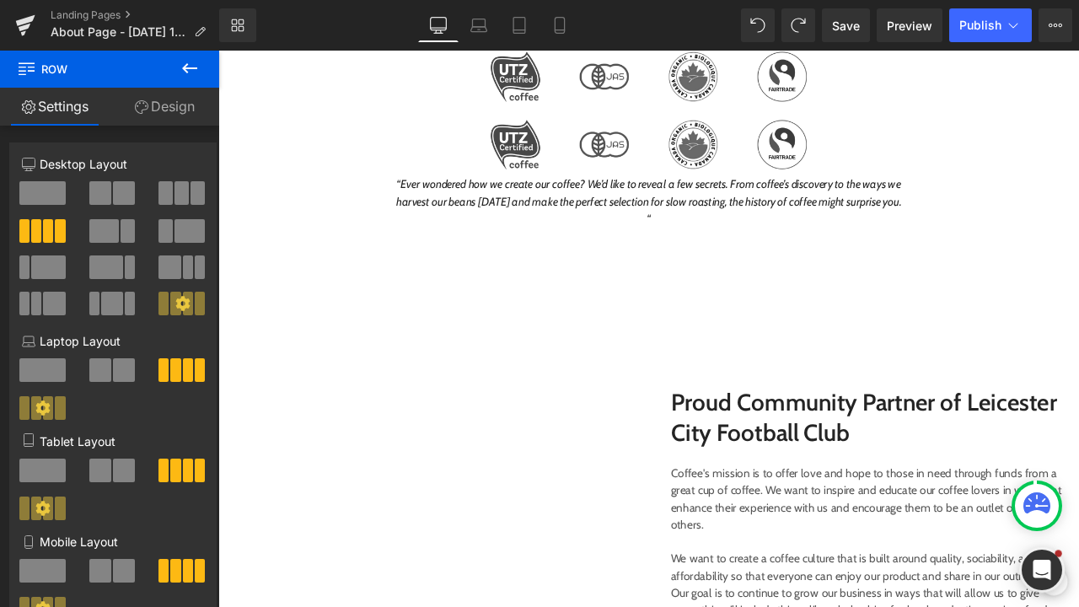
scroll to position [1692, 0]
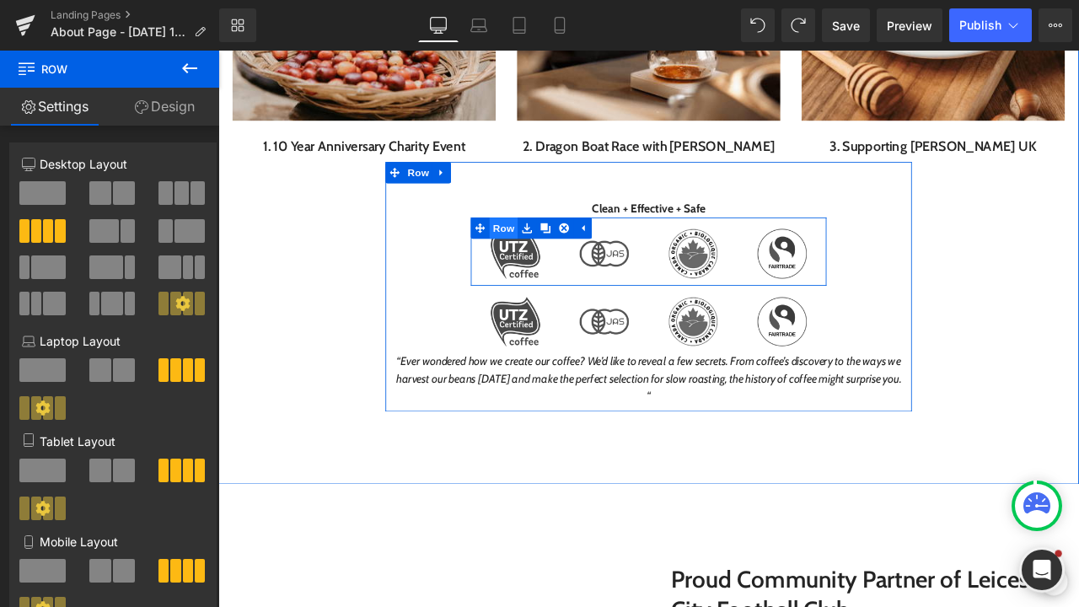
click at [557, 261] on span "Row" at bounding box center [557, 261] width 34 height 25
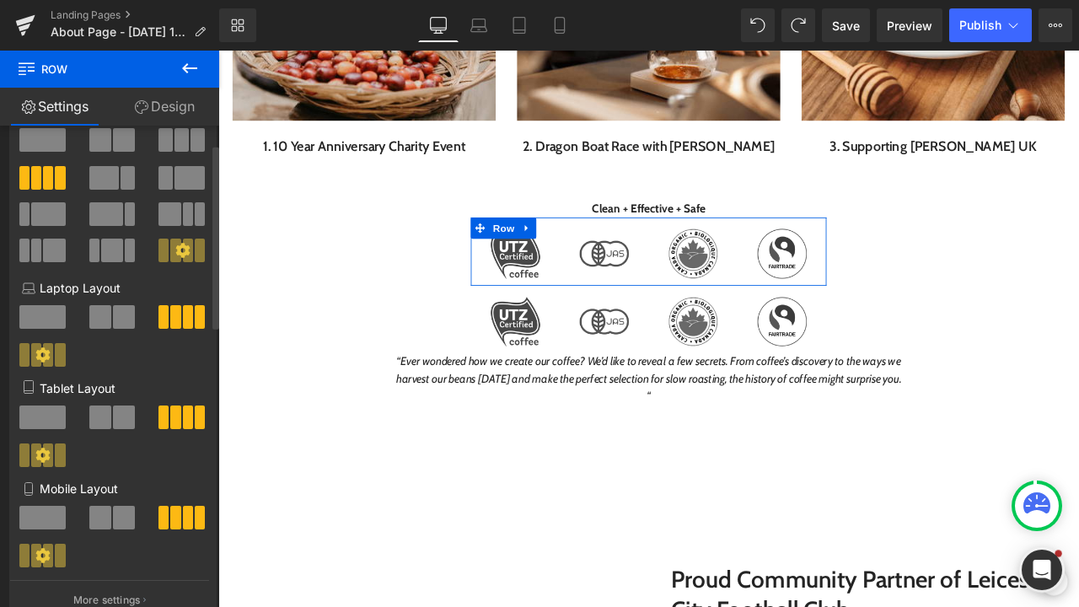
scroll to position [43, 0]
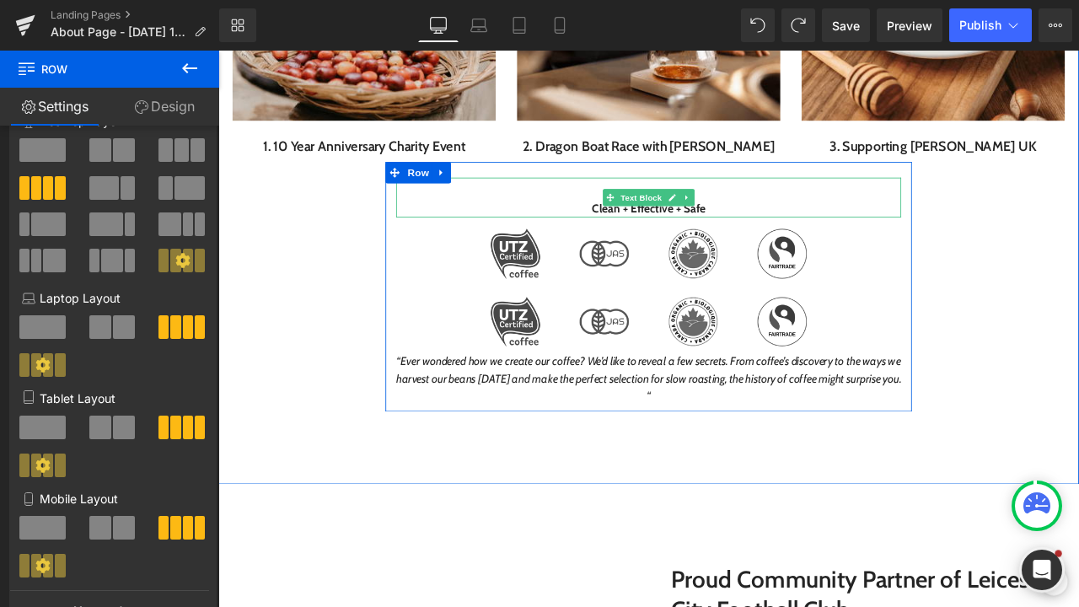
click at [728, 241] on p "Clean + Effective + Safe" at bounding box center [728, 239] width 599 height 20
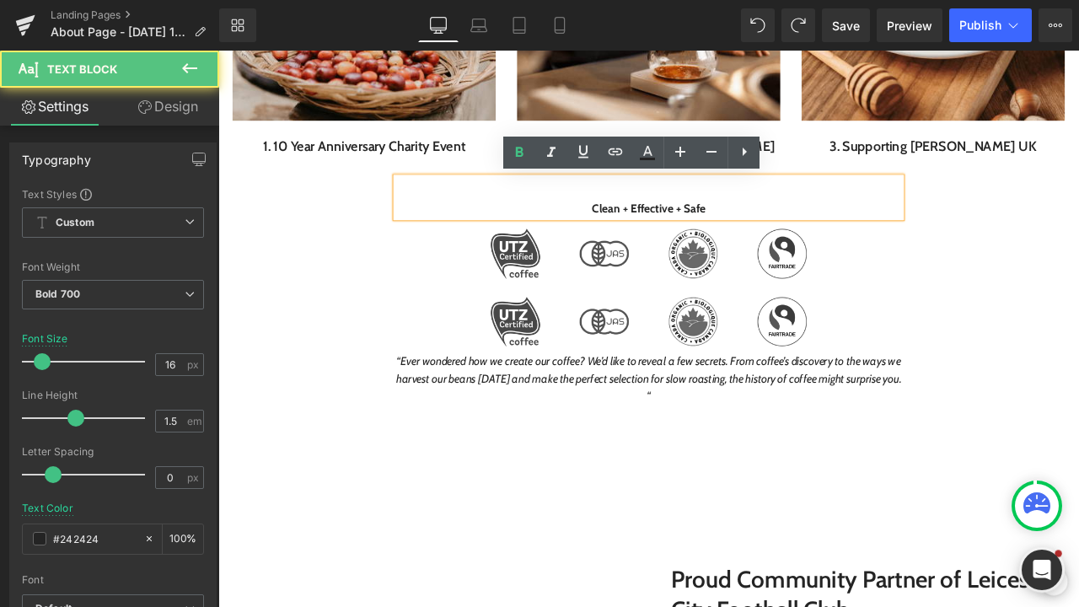
click at [804, 243] on p "Clean + Effective + Safe" at bounding box center [728, 239] width 599 height 20
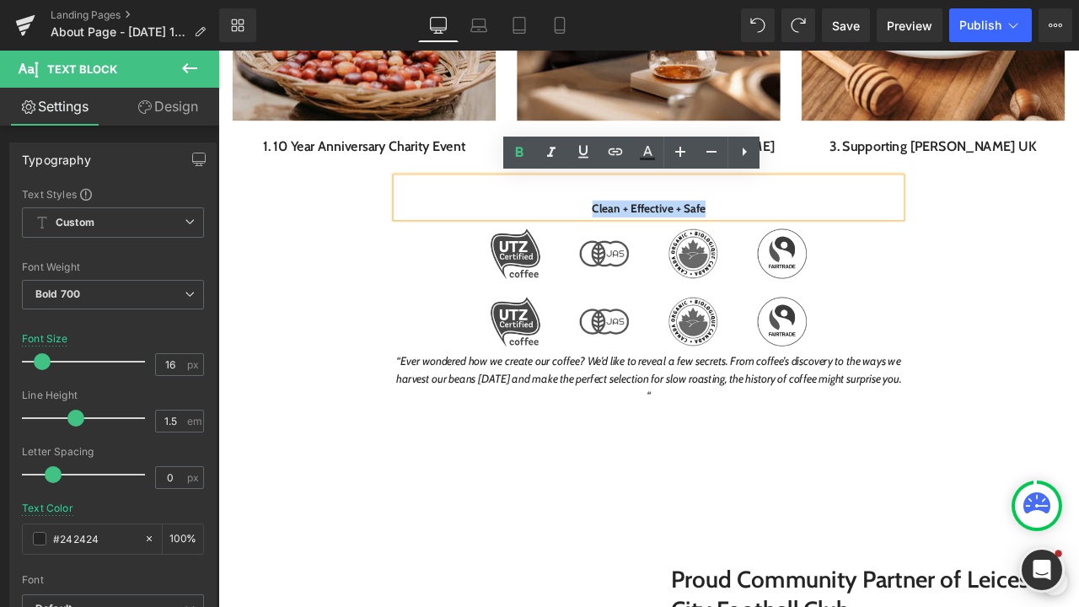
drag, startPoint x: 808, startPoint y: 227, endPoint x: 813, endPoint y: 252, distance: 25.8
click at [812, 252] on div "Clean + Effective + Safe Text Block Image Image Image Image Row Image Image Ima…" at bounding box center [729, 336] width 624 height 269
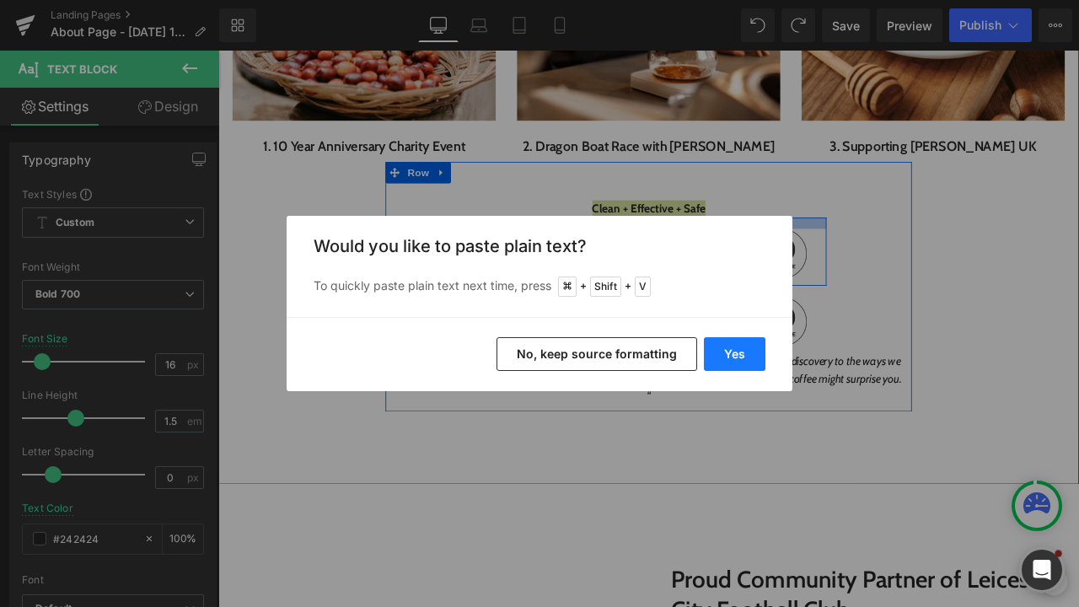
click at [734, 350] on button "Yes" at bounding box center [735, 354] width 62 height 34
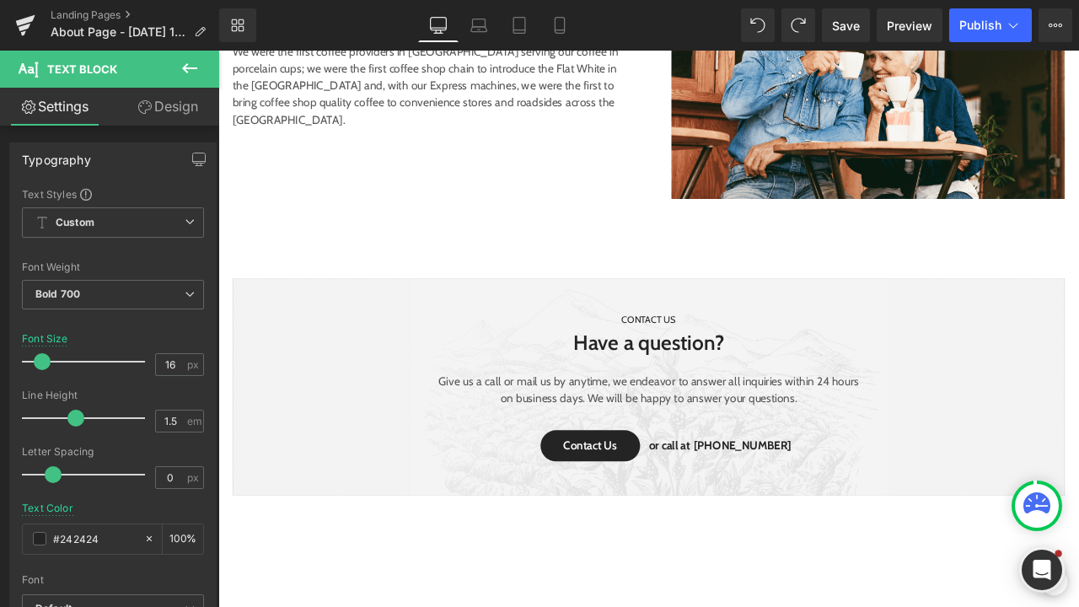
scroll to position [2483, 0]
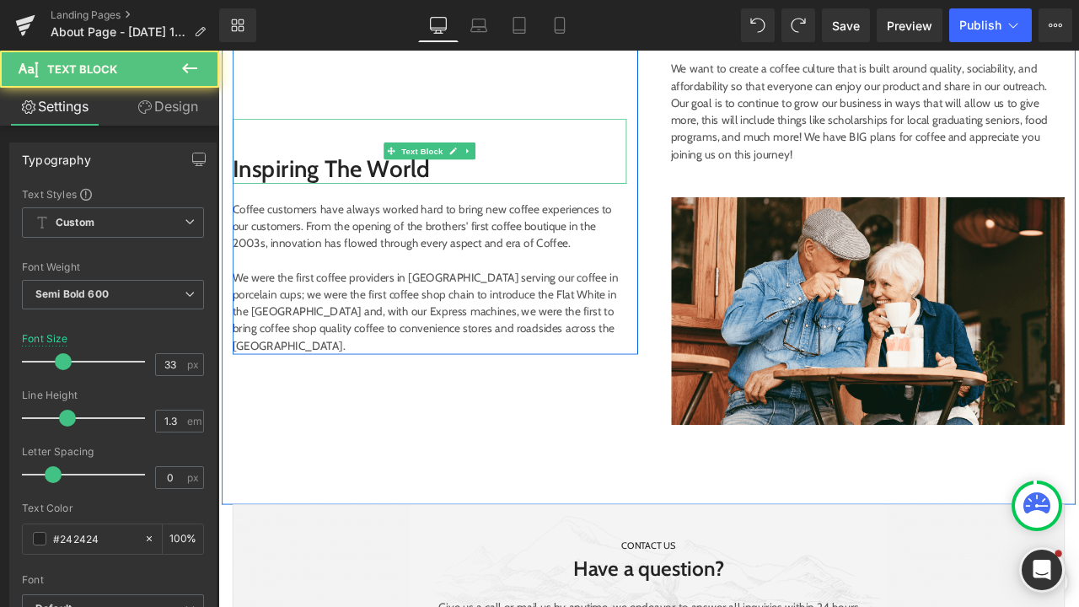
click at [476, 193] on p "Inspiring The World" at bounding box center [468, 190] width 467 height 36
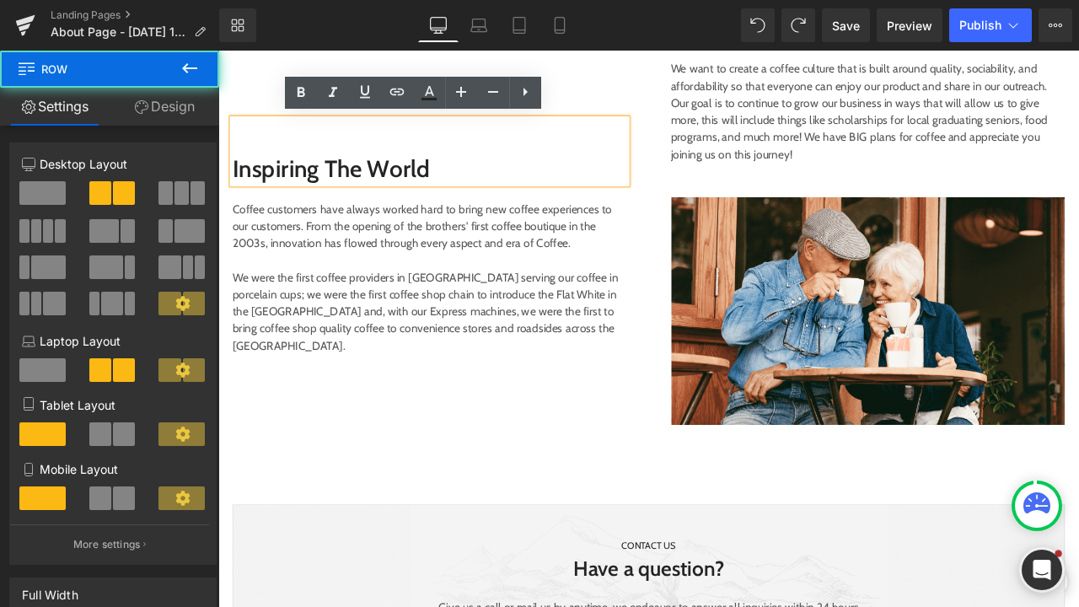
click at [634, 416] on div "Youtube Inspiring The World Text Block Coffee customers have always worked hard…" at bounding box center [729, 181] width 1012 height 815
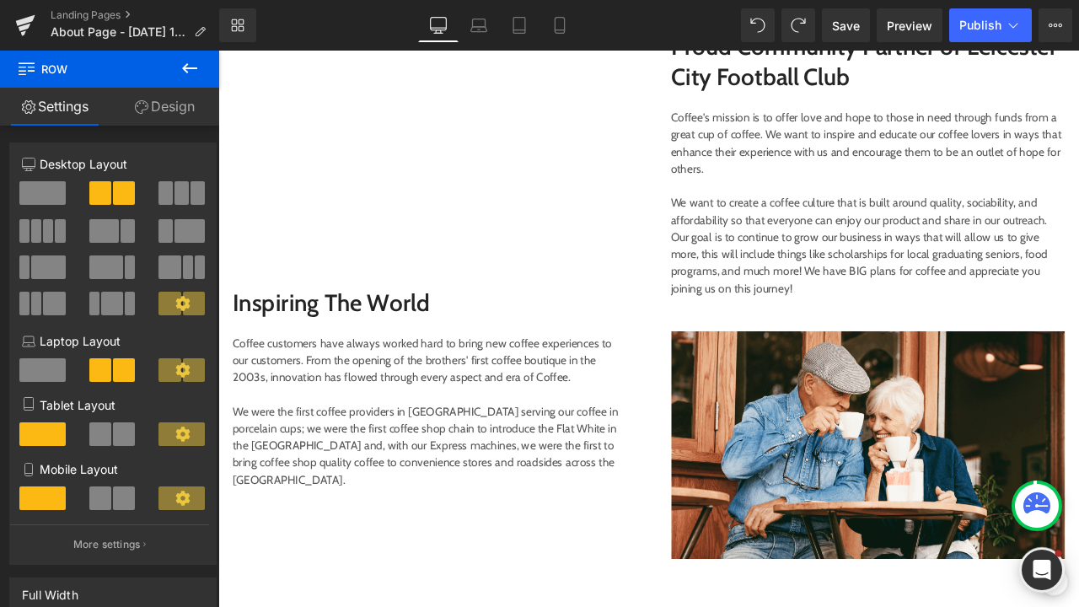
scroll to position [2322, 0]
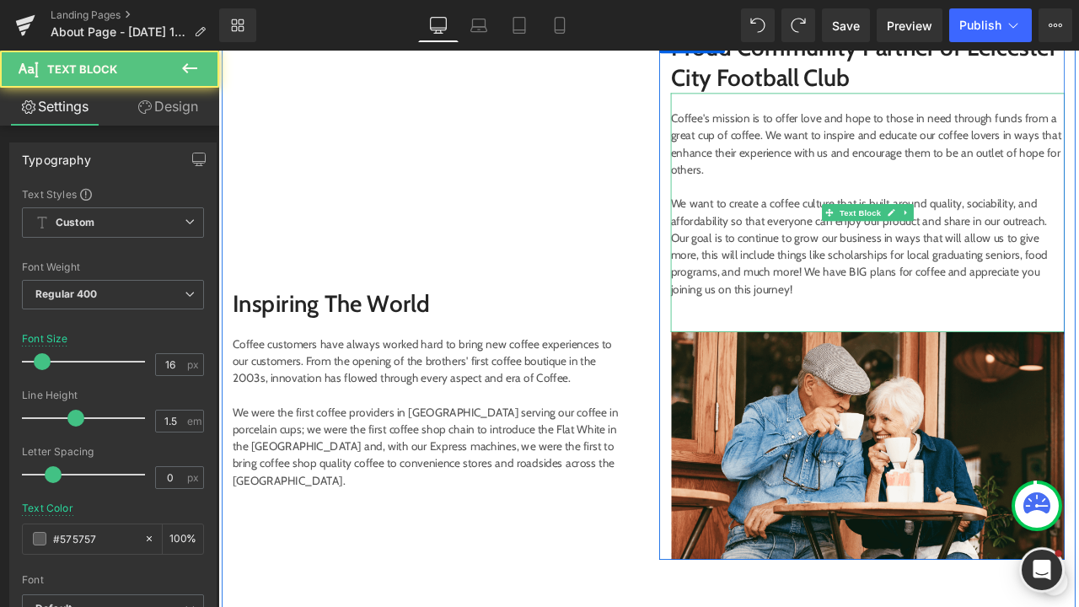
click at [807, 335] on p "We want to create a coffee culture that is built around quality, sociability, a…" at bounding box center [988, 283] width 467 height 121
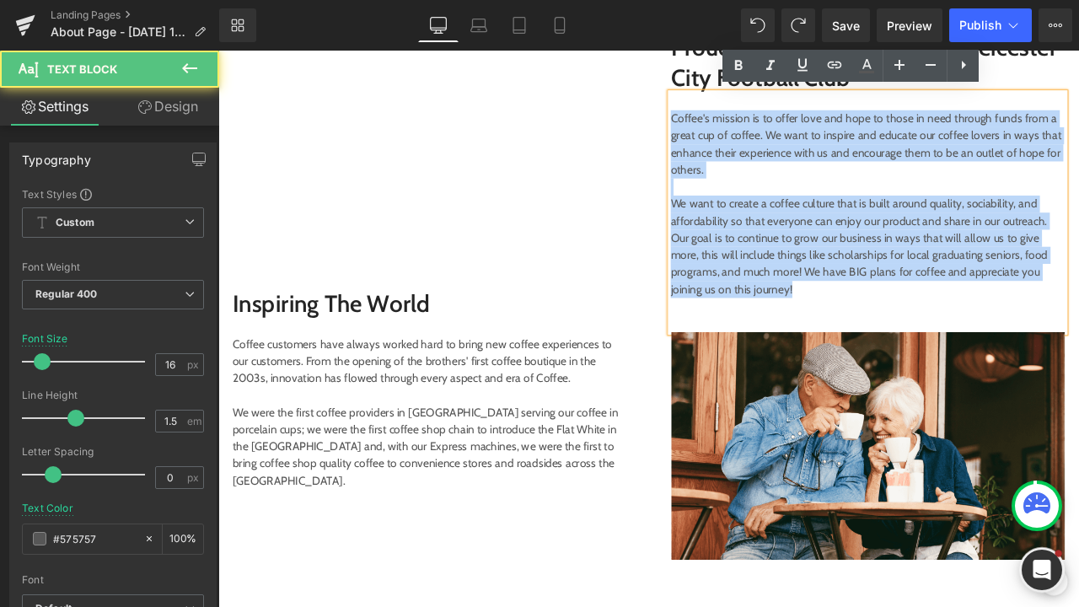
drag, startPoint x: 804, startPoint y: 330, endPoint x: 755, endPoint y: 120, distance: 215.6
click at [755, 120] on div "Coffee's mission is to offer love and hope to those in need through funds from …" at bounding box center [988, 242] width 467 height 283
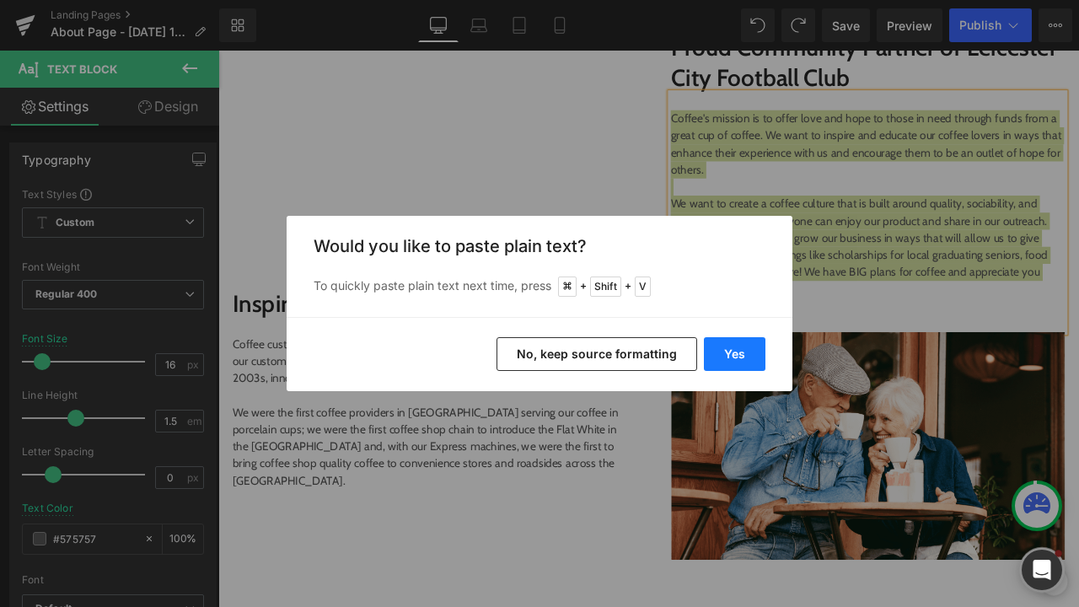
click at [747, 364] on button "Yes" at bounding box center [735, 354] width 62 height 34
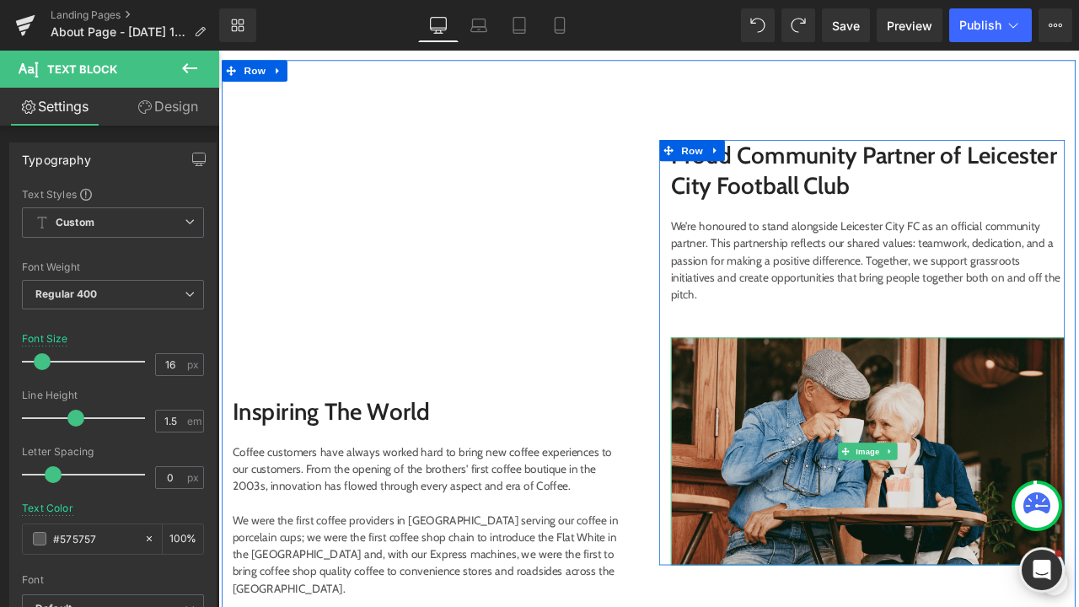
scroll to position [2205, 0]
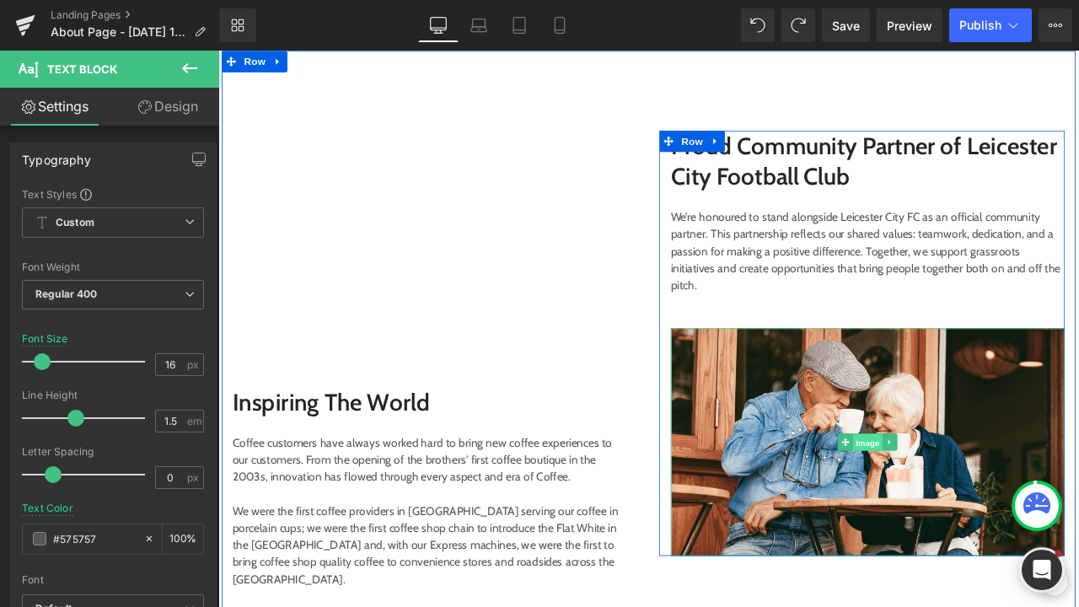
click at [980, 506] on span "Image" at bounding box center [988, 516] width 35 height 20
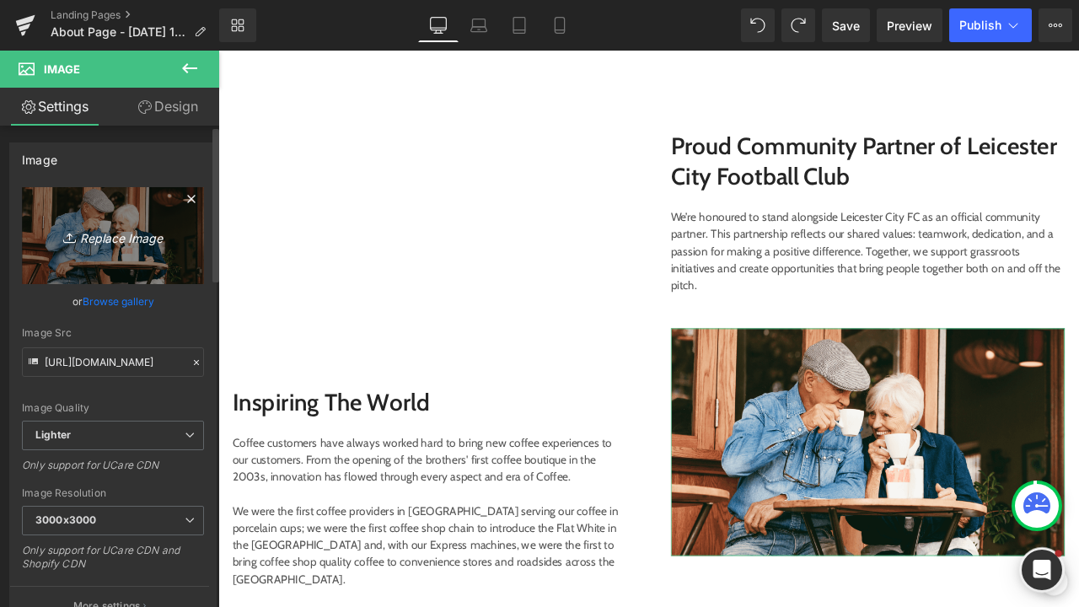
click at [120, 242] on icon "Replace Image" at bounding box center [113, 235] width 135 height 21
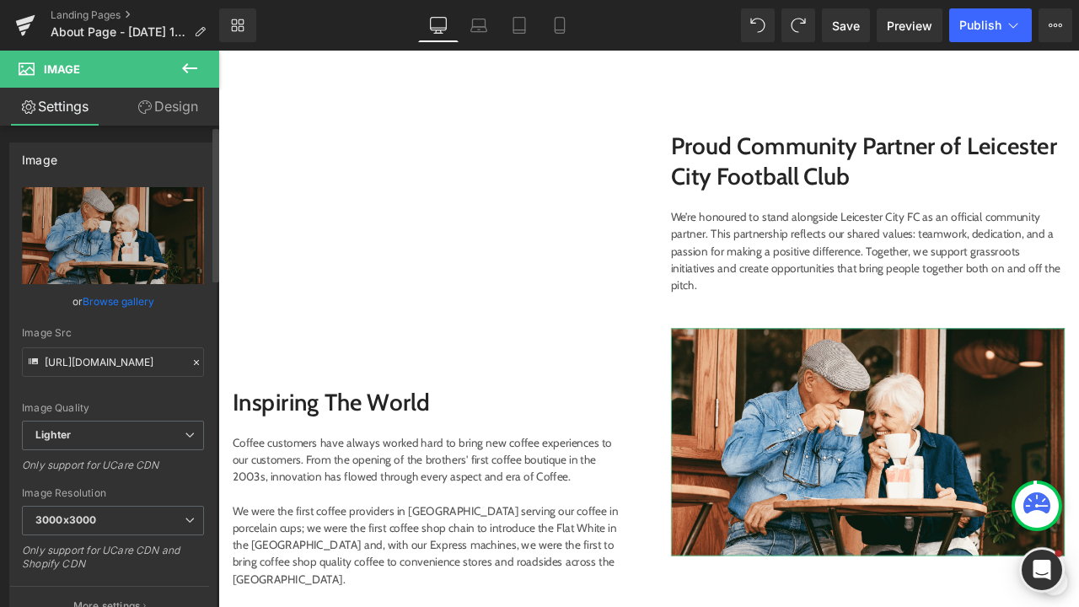
click at [113, 306] on link "Browse gallery" at bounding box center [119, 302] width 72 height 30
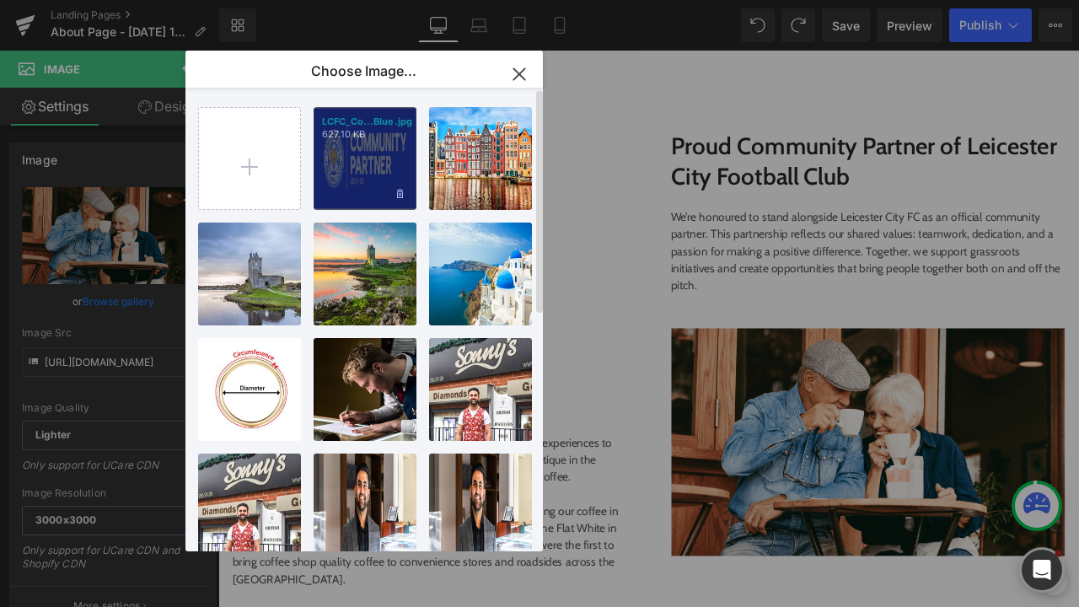
click at [373, 164] on div "LCFC_Co...Blue.jpg 627.10 KB" at bounding box center [365, 158] width 103 height 103
type input "[URL][DOMAIN_NAME]"
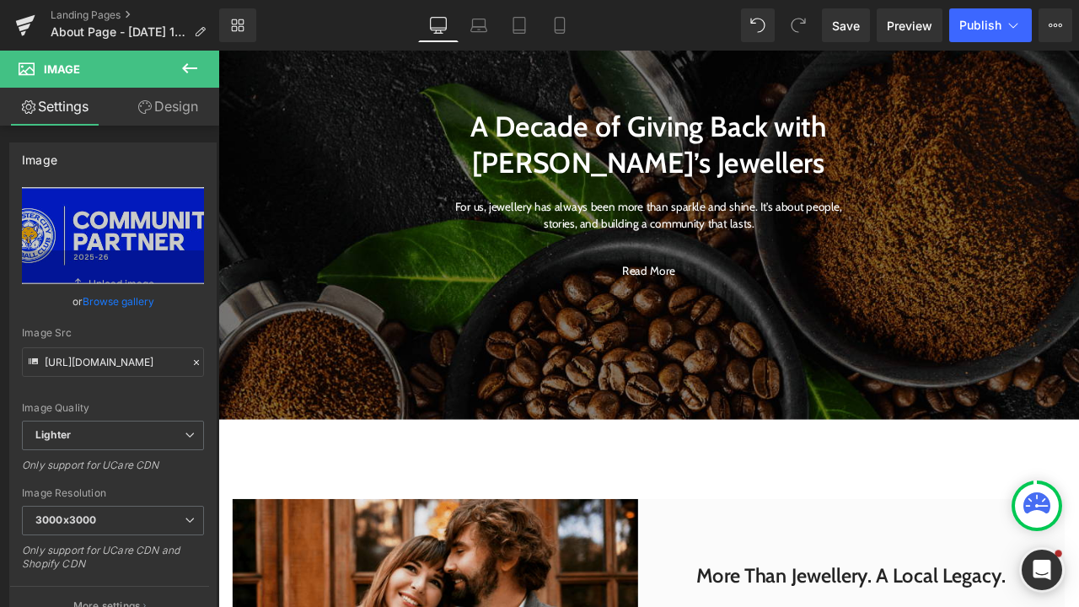
scroll to position [303, 0]
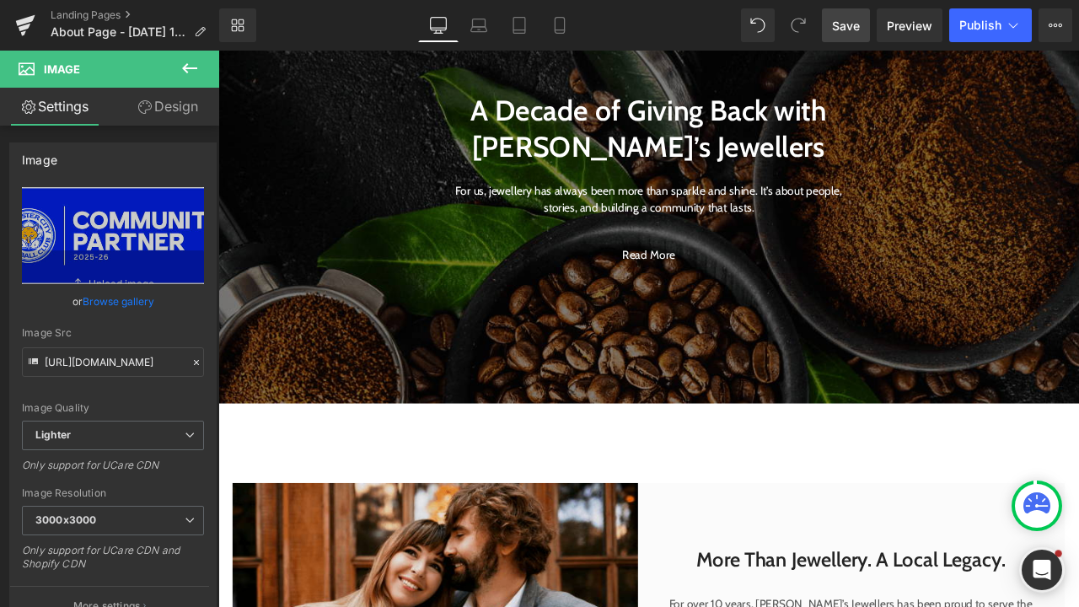
click at [856, 39] on link "Save" at bounding box center [846, 25] width 48 height 34
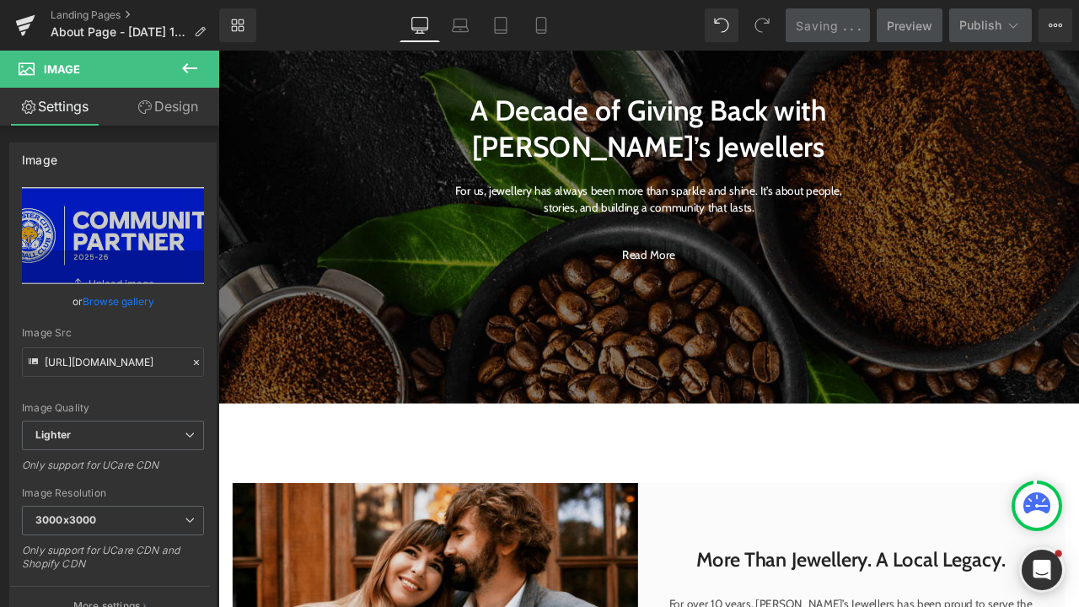
click at [853, 31] on span "." at bounding box center [851, 26] width 3 height 14
drag, startPoint x: 853, startPoint y: 31, endPoint x: 923, endPoint y: 0, distance: 76.6
click at [853, 30] on span "." at bounding box center [851, 26] width 3 height 14
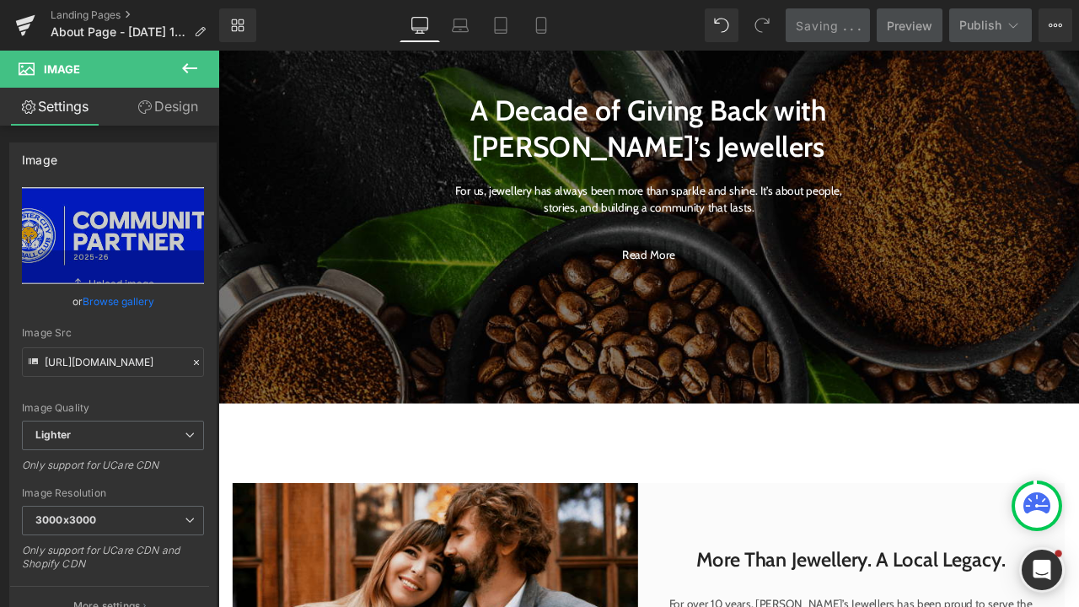
click at [852, 30] on span "." at bounding box center [851, 26] width 3 height 14
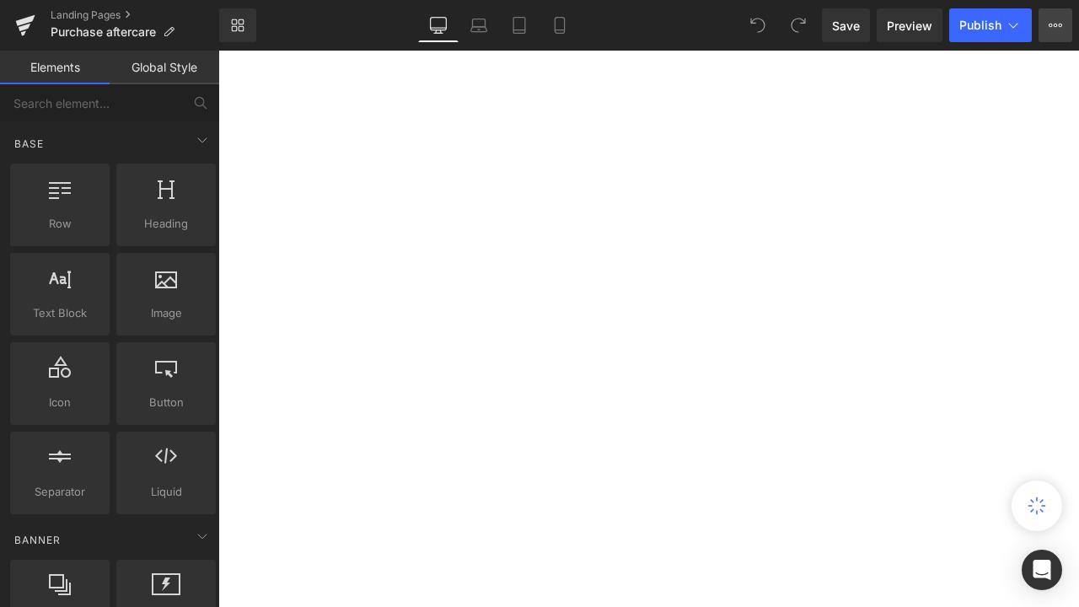
click at [1061, 35] on button "View Live Page View with current Template Save Template to Library Schedule Pub…" at bounding box center [1056, 25] width 34 height 34
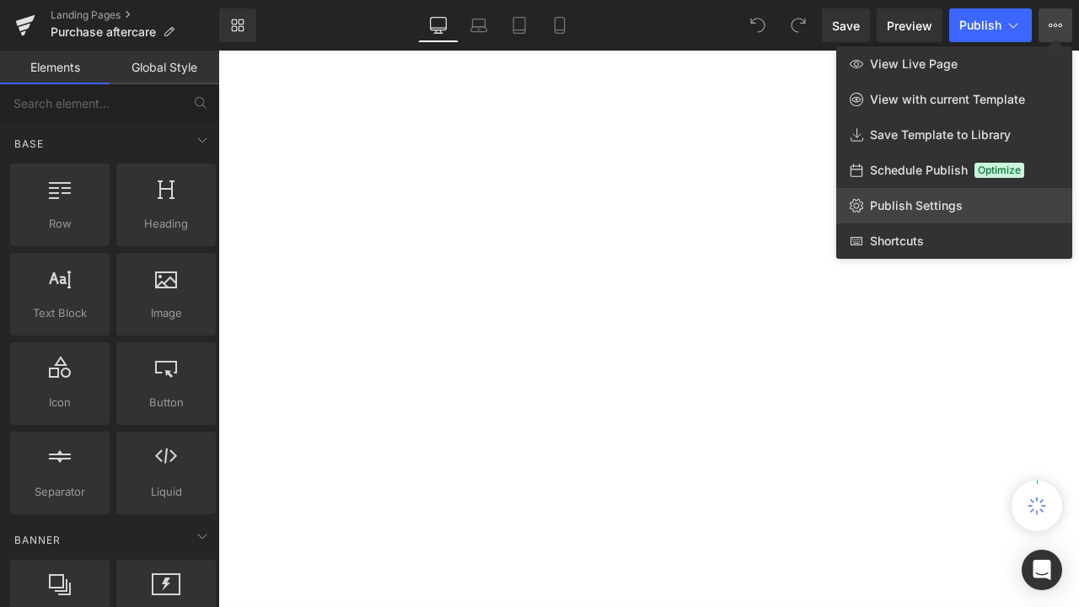
click at [905, 211] on span "Publish Settings" at bounding box center [916, 205] width 93 height 15
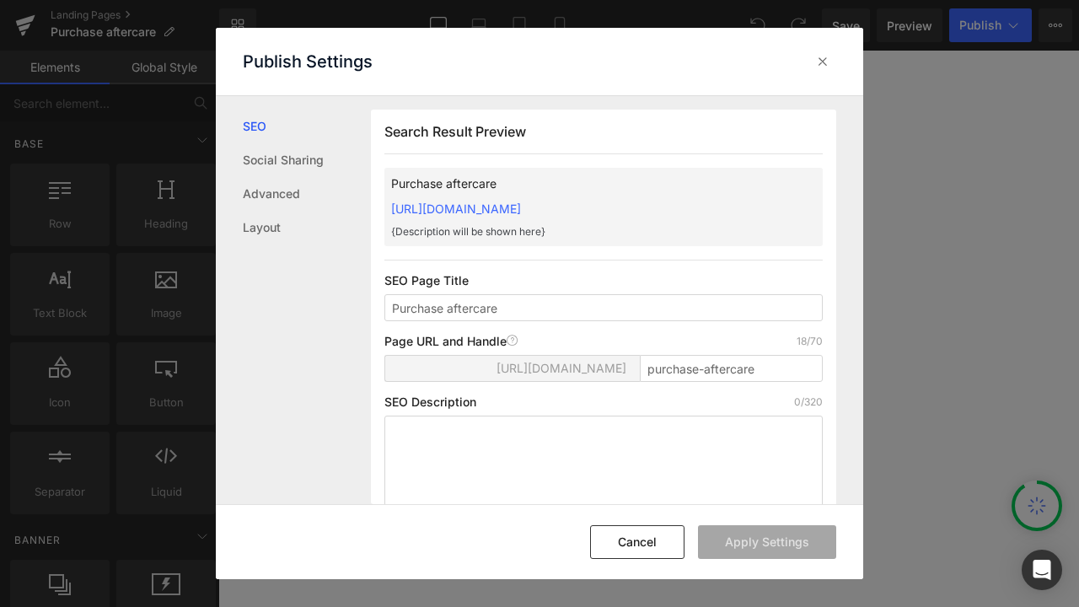
click at [492, 231] on p "{Description will be shown here}" at bounding box center [603, 231] width 425 height 15
click at [520, 217] on div "Purchase aftercare https://sonnysjewellers.myshopify.com/pages/purchase-afterca…" at bounding box center [604, 207] width 438 height 78
click at [617, 362] on span "https://sonnysjewellers.myshopify.com/pages/" at bounding box center [562, 368] width 130 height 13
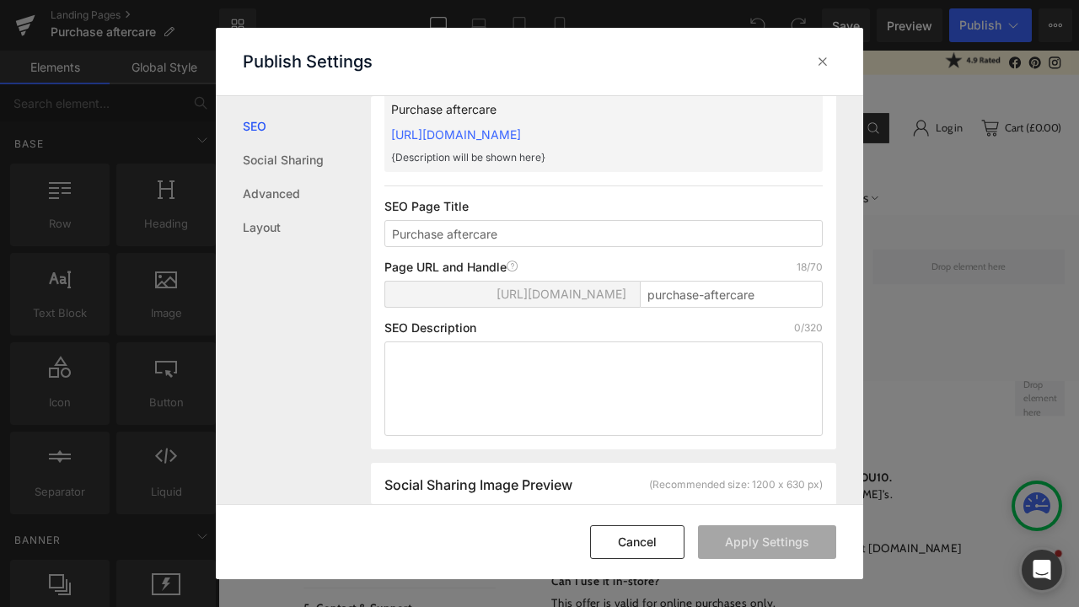
scroll to position [807, 0]
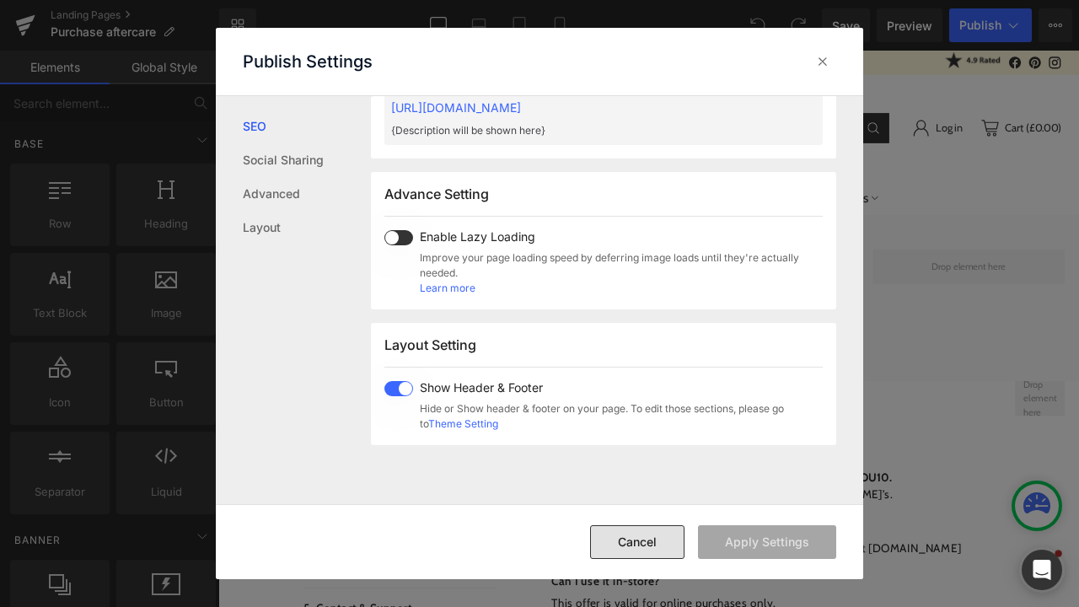
click at [634, 546] on button "Cancel" at bounding box center [637, 542] width 94 height 34
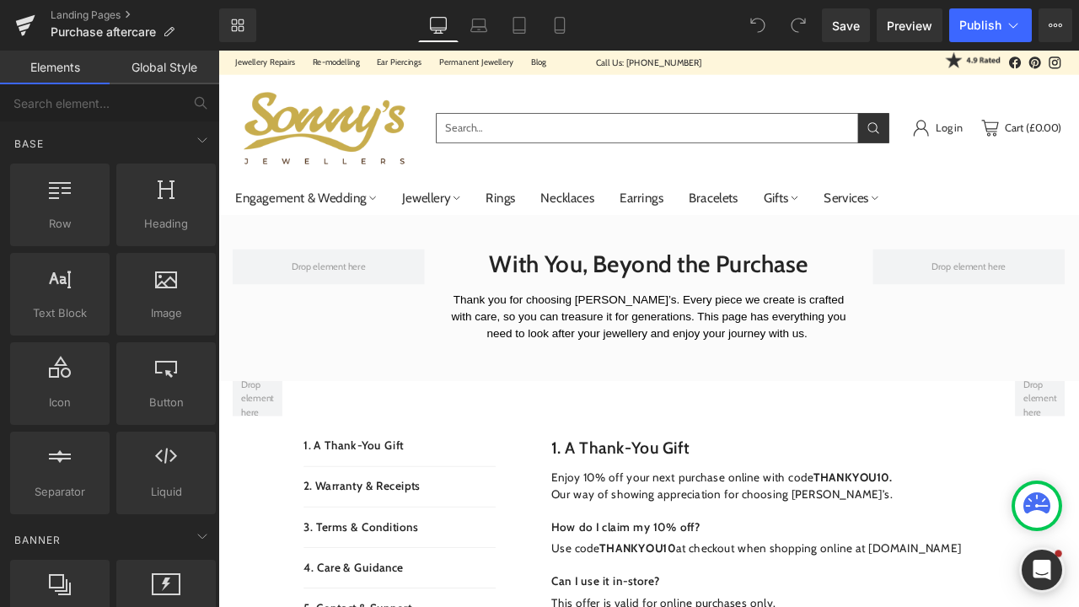
scroll to position [0, 0]
